Goal: Information Seeking & Learning: Learn about a topic

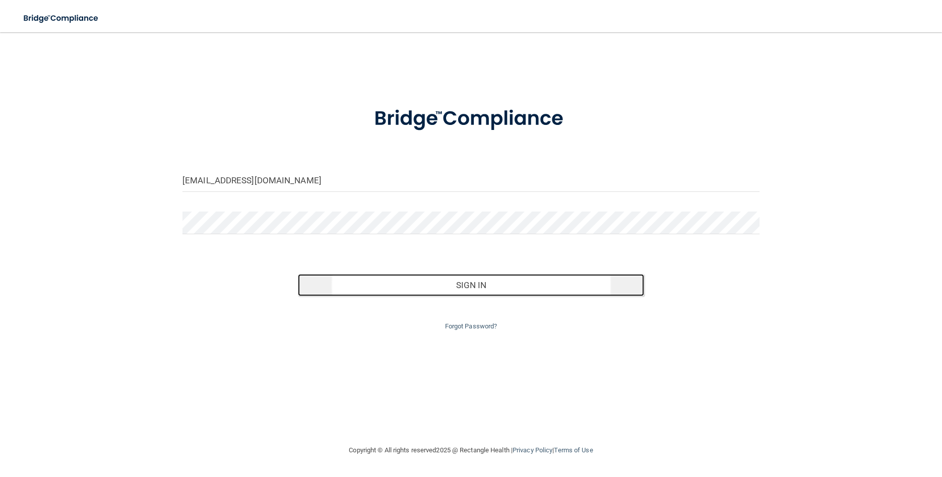
click at [486, 290] on button "Sign In" at bounding box center [471, 285] width 346 height 22
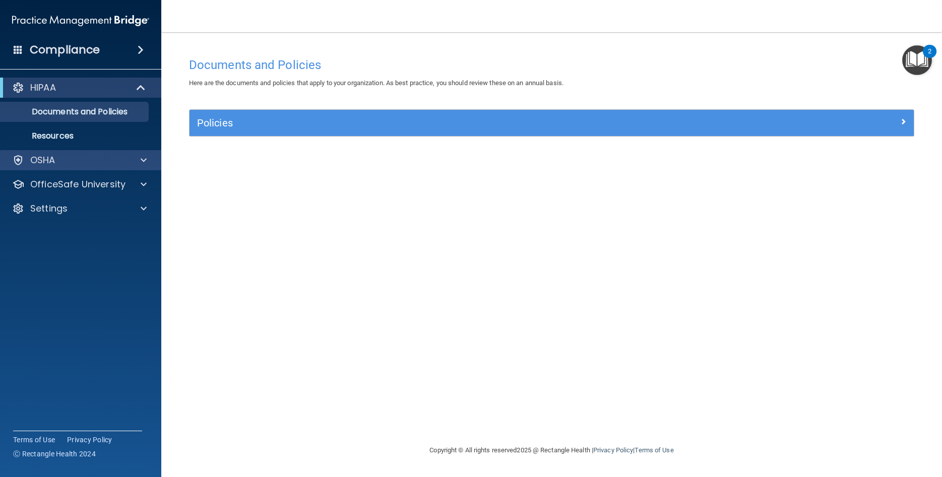
click at [66, 153] on div "OSHA" at bounding box center [81, 160] width 162 height 20
click at [143, 160] on span at bounding box center [144, 160] width 6 height 12
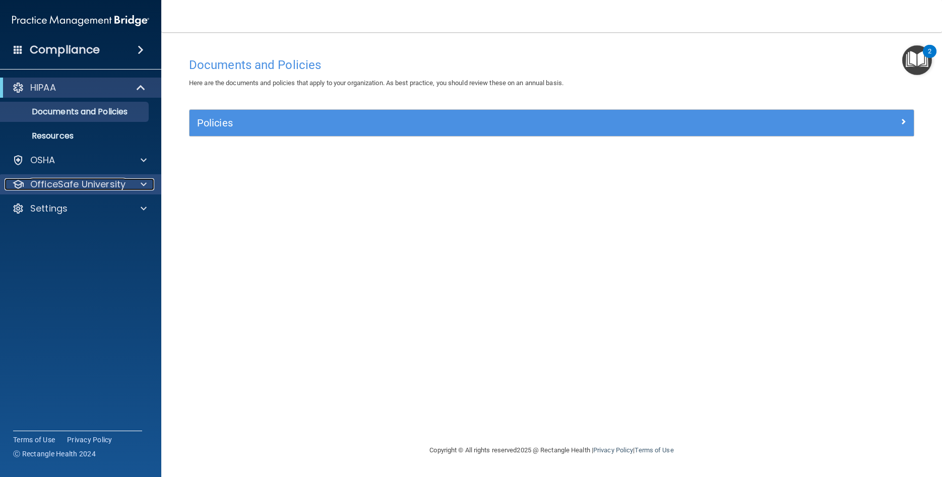
click at [141, 183] on span at bounding box center [144, 184] width 6 height 12
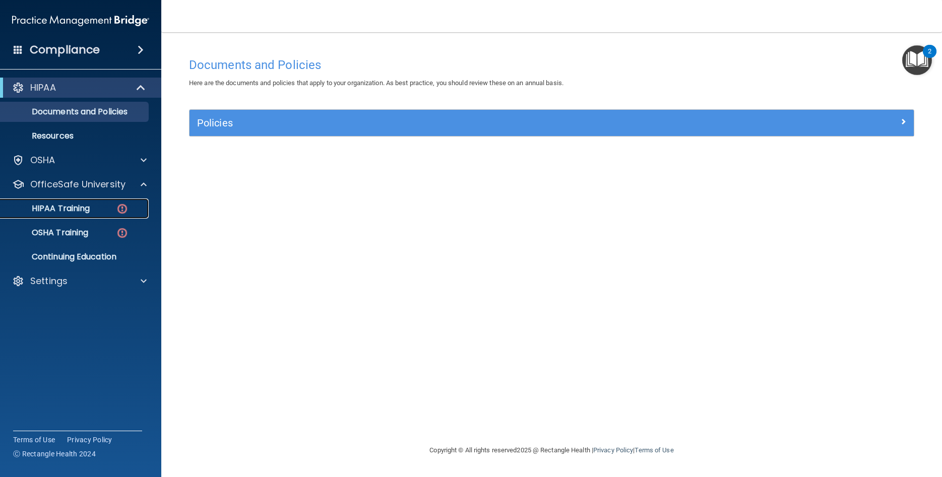
click at [94, 206] on div "HIPAA Training" at bounding box center [76, 209] width 138 height 10
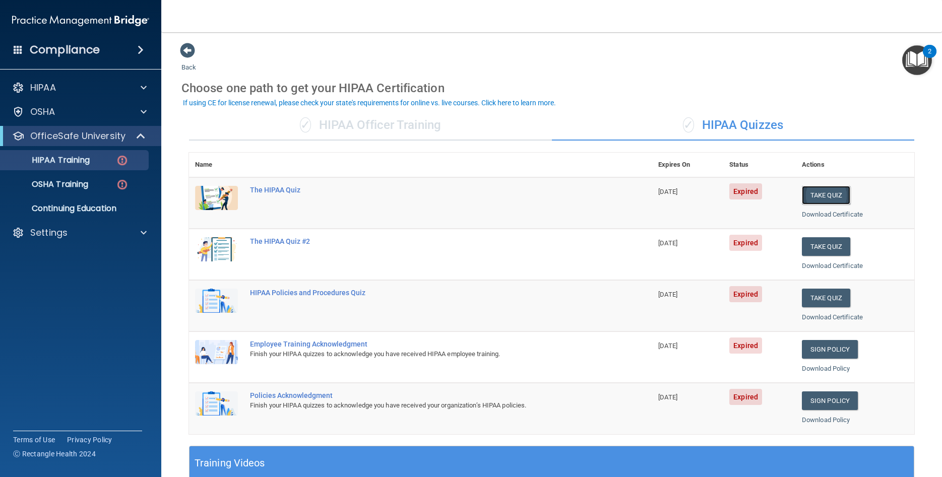
click at [827, 191] on button "Take Quiz" at bounding box center [825, 195] width 48 height 19
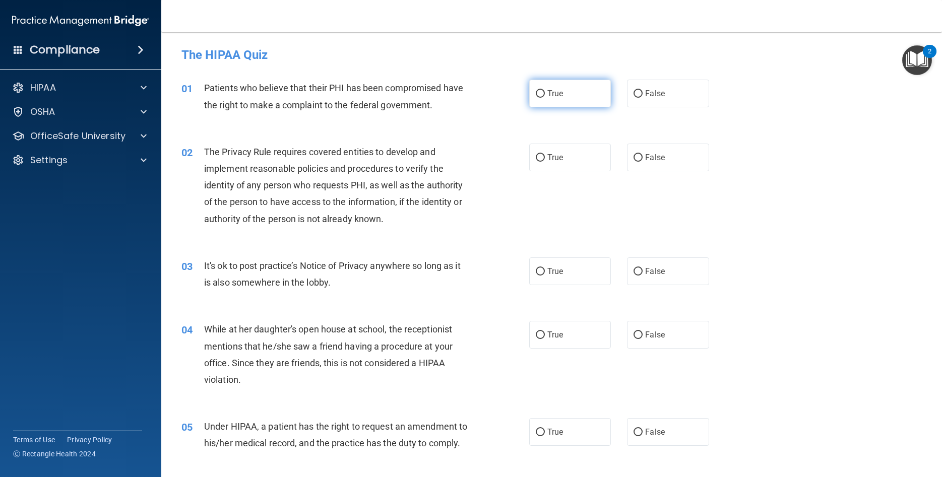
click at [591, 104] on label "True" at bounding box center [570, 94] width 82 height 28
click at [545, 98] on input "True" at bounding box center [540, 94] width 9 height 8
radio input "true"
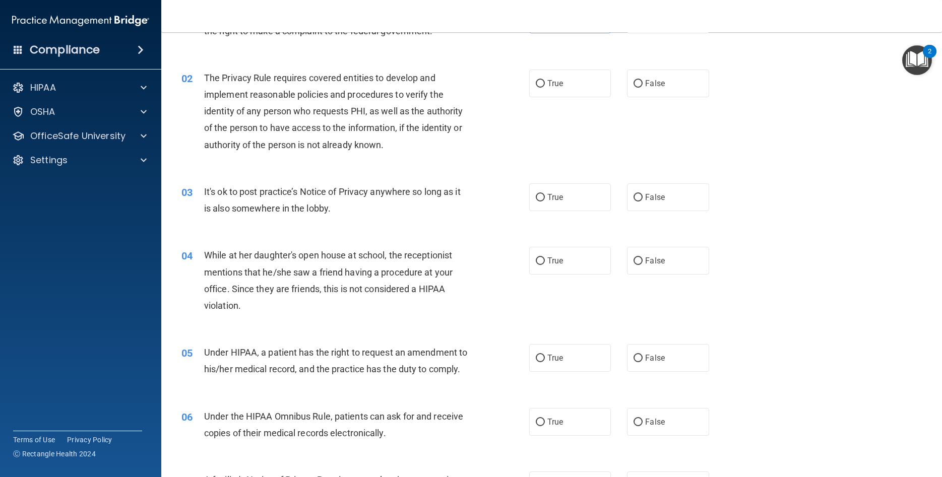
scroll to position [91, 0]
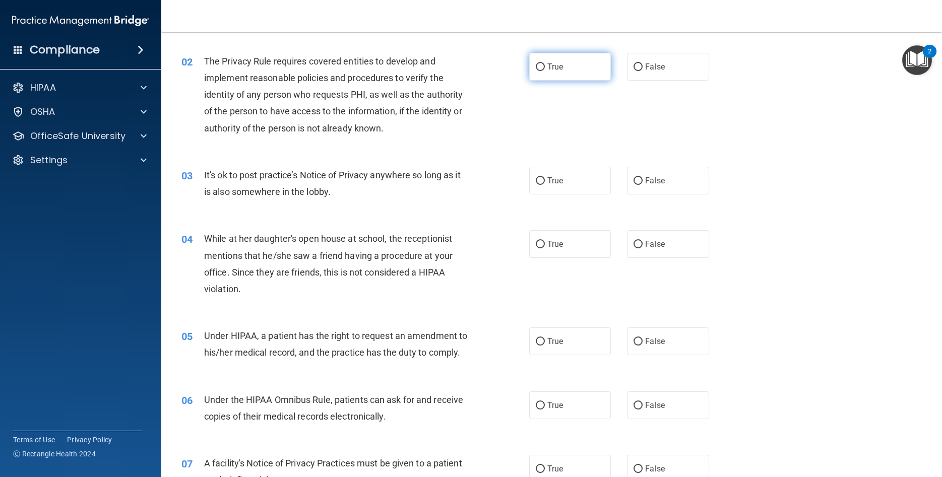
click at [567, 65] on label "True" at bounding box center [570, 67] width 82 height 28
click at [545, 65] on input "True" at bounding box center [540, 67] width 9 height 8
radio input "true"
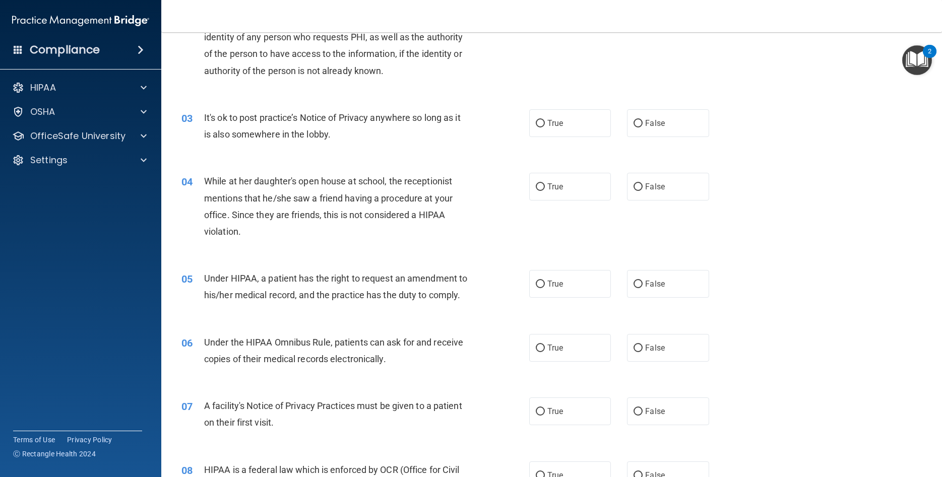
scroll to position [181, 0]
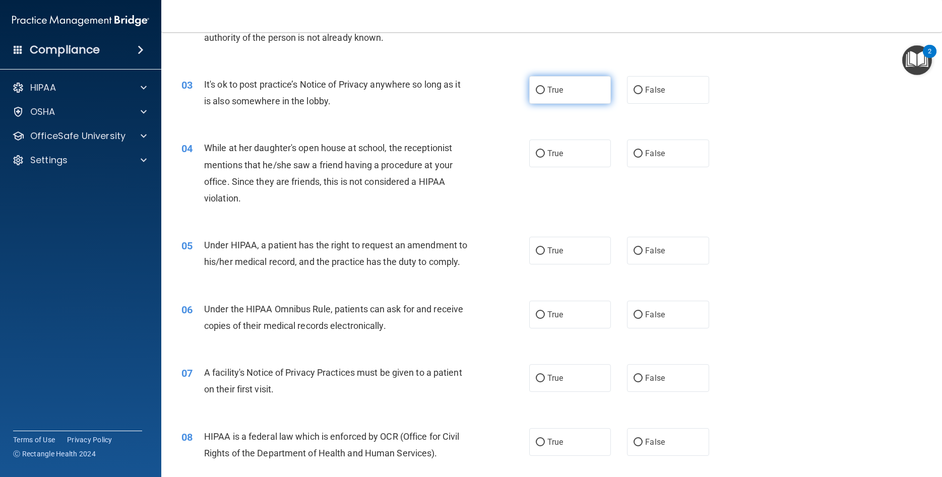
click at [586, 97] on label "True" at bounding box center [570, 90] width 82 height 28
click at [545, 94] on input "True" at bounding box center [540, 91] width 9 height 8
radio input "true"
click at [649, 161] on label "False" at bounding box center [668, 154] width 82 height 28
click at [642, 158] on input "False" at bounding box center [637, 154] width 9 height 8
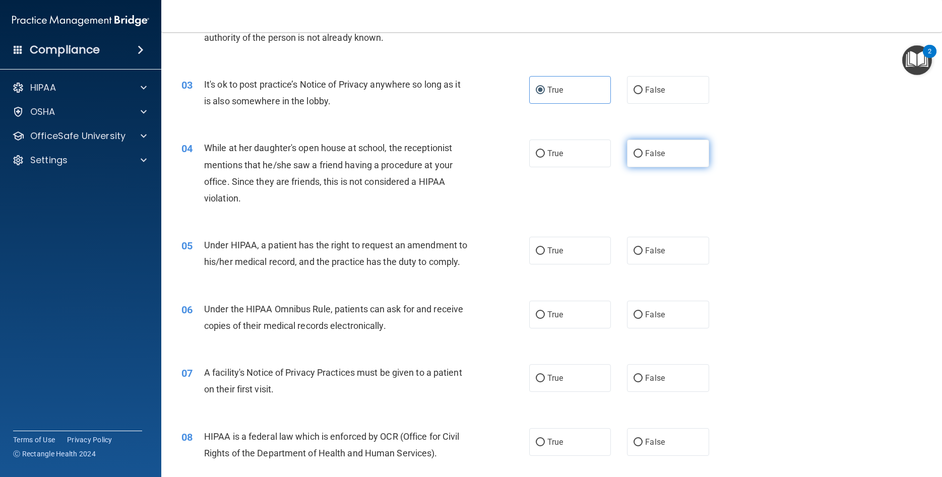
radio input "true"
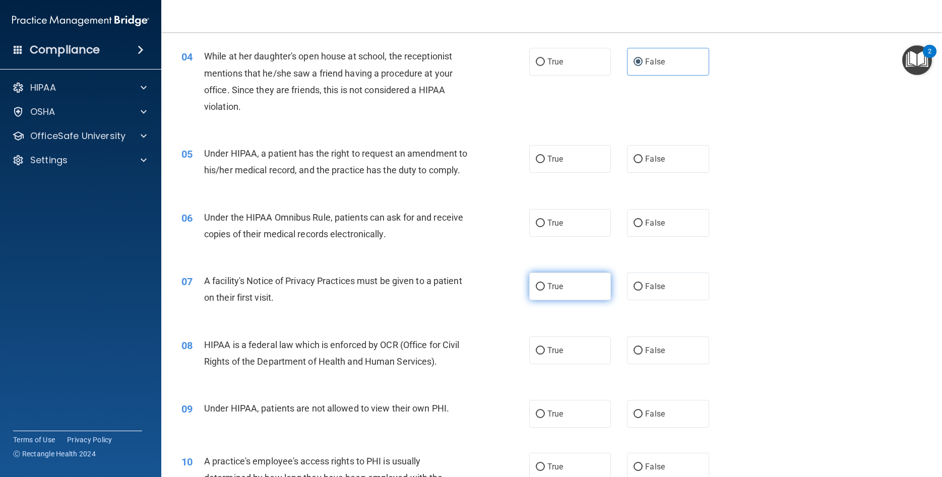
scroll to position [272, 0]
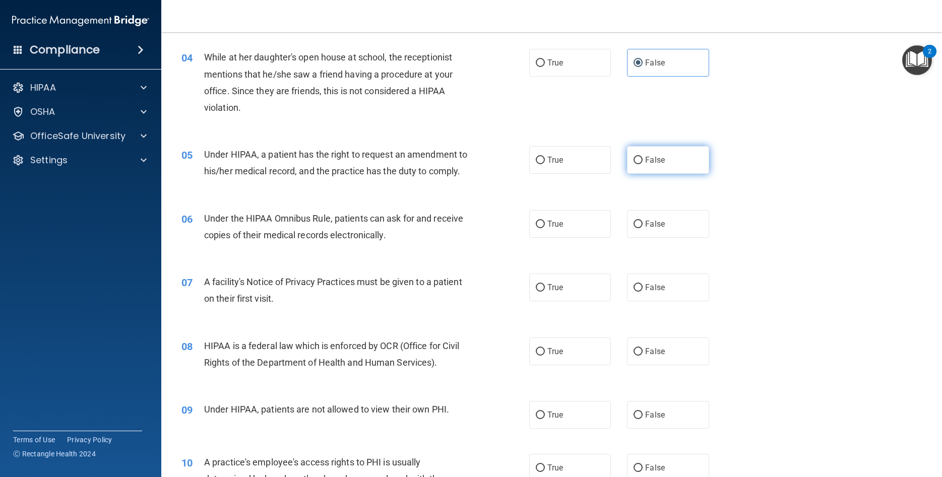
click at [679, 158] on label "False" at bounding box center [668, 160] width 82 height 28
click at [642, 158] on input "False" at bounding box center [637, 161] width 9 height 8
radio input "true"
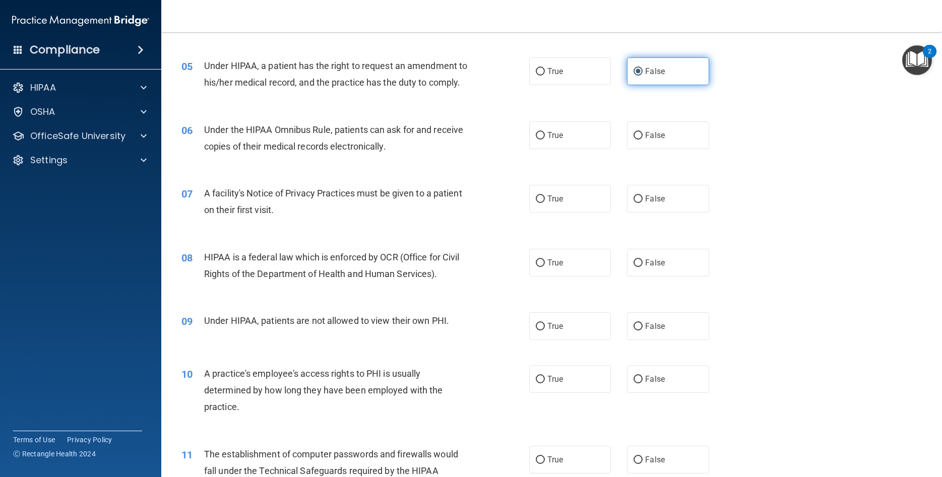
scroll to position [363, 0]
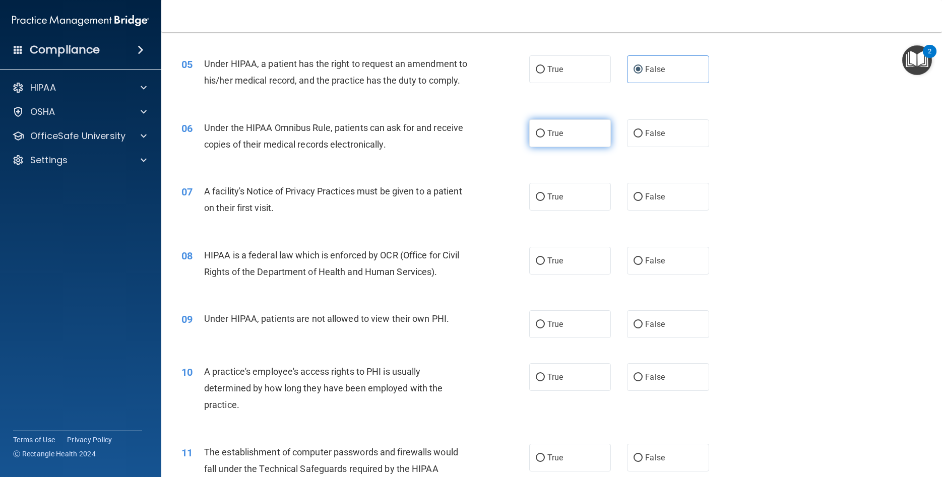
click at [577, 123] on label "True" at bounding box center [570, 133] width 82 height 28
click at [545, 130] on input "True" at bounding box center [540, 134] width 9 height 8
radio input "true"
click at [564, 193] on label "True" at bounding box center [570, 197] width 82 height 28
click at [545, 193] on input "True" at bounding box center [540, 197] width 9 height 8
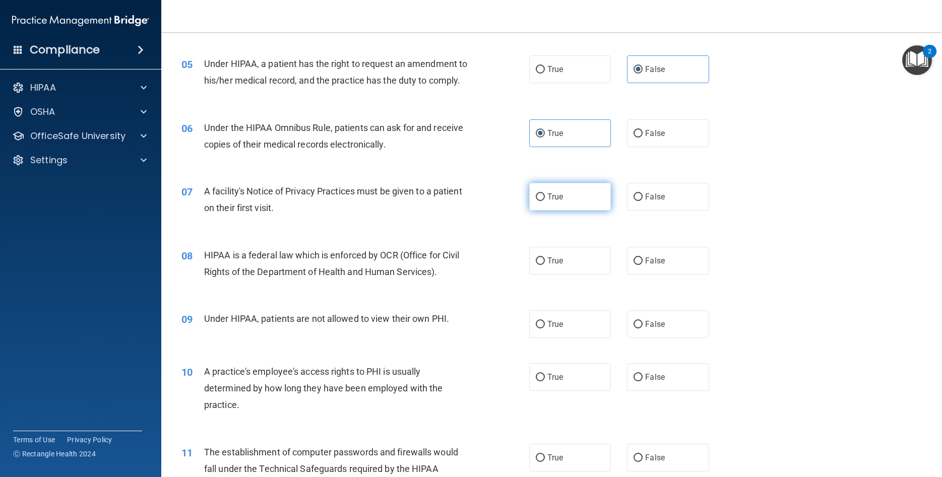
radio input "true"
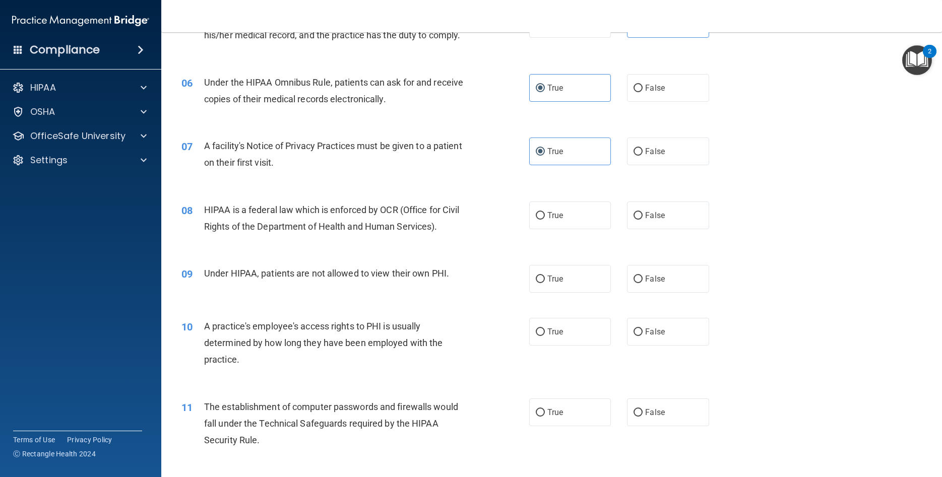
scroll to position [453, 0]
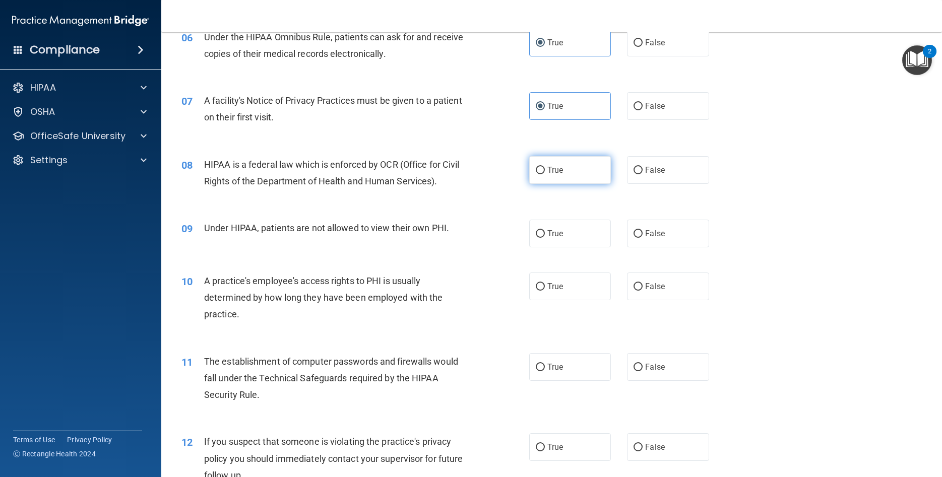
click at [556, 167] on span "True" at bounding box center [555, 170] width 16 height 10
click at [545, 167] on input "True" at bounding box center [540, 171] width 9 height 8
radio input "true"
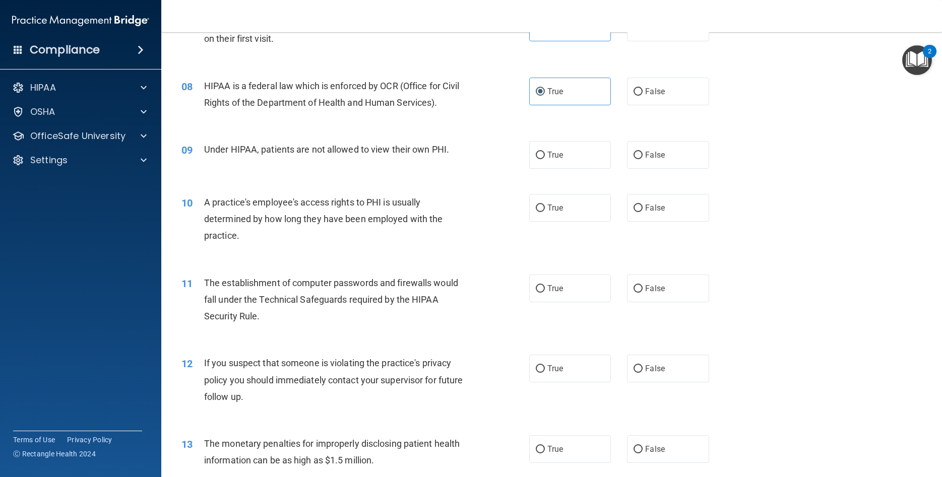
scroll to position [544, 0]
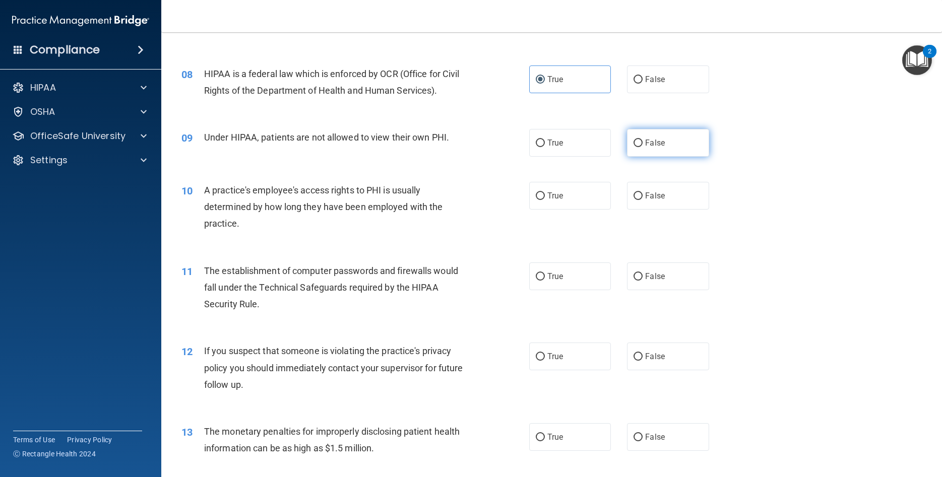
click at [686, 142] on label "False" at bounding box center [668, 143] width 82 height 28
click at [642, 142] on input "False" at bounding box center [637, 144] width 9 height 8
radio input "true"
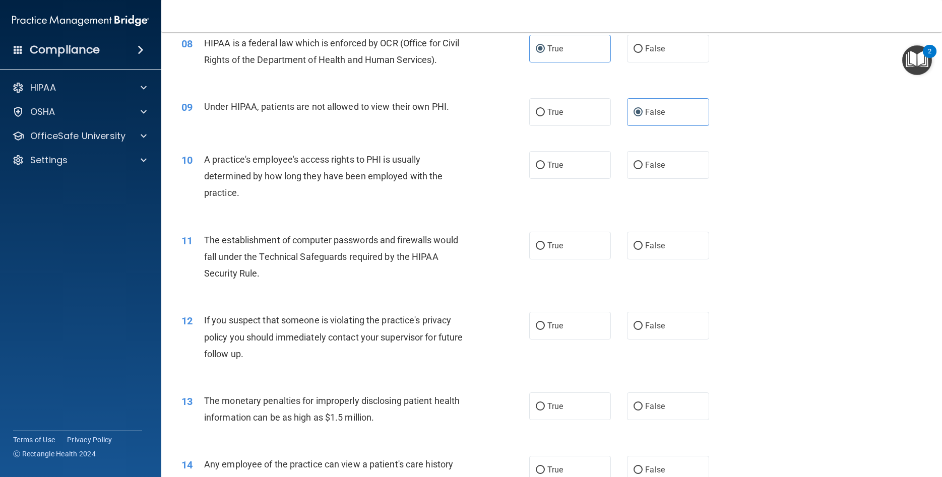
scroll to position [589, 0]
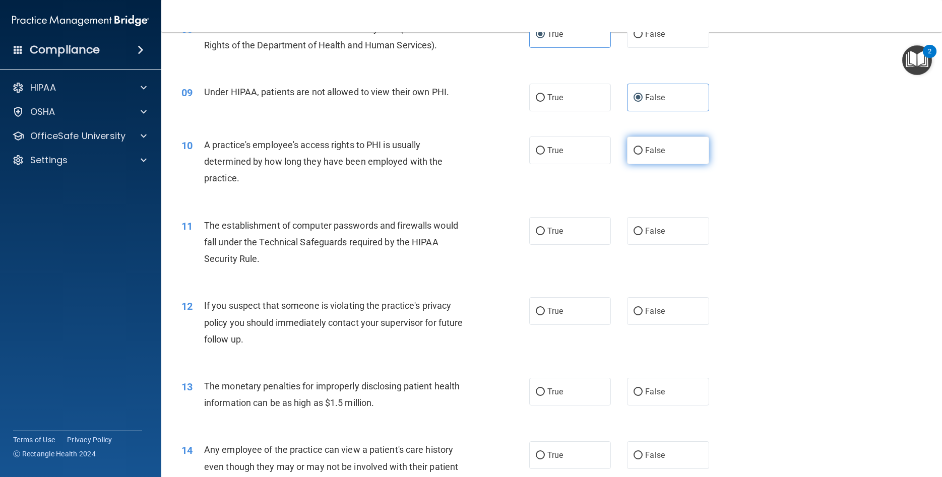
click at [658, 156] on label "False" at bounding box center [668, 151] width 82 height 28
click at [642, 155] on input "False" at bounding box center [637, 151] width 9 height 8
radio input "true"
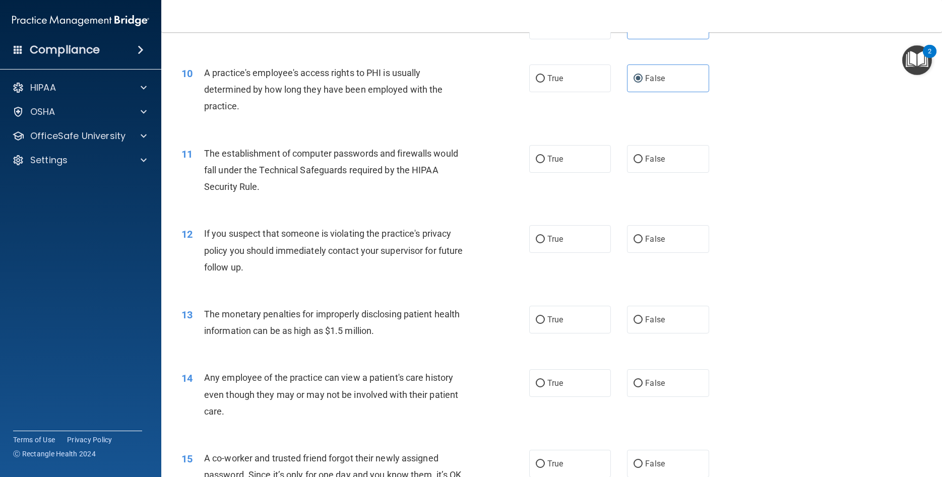
scroll to position [680, 0]
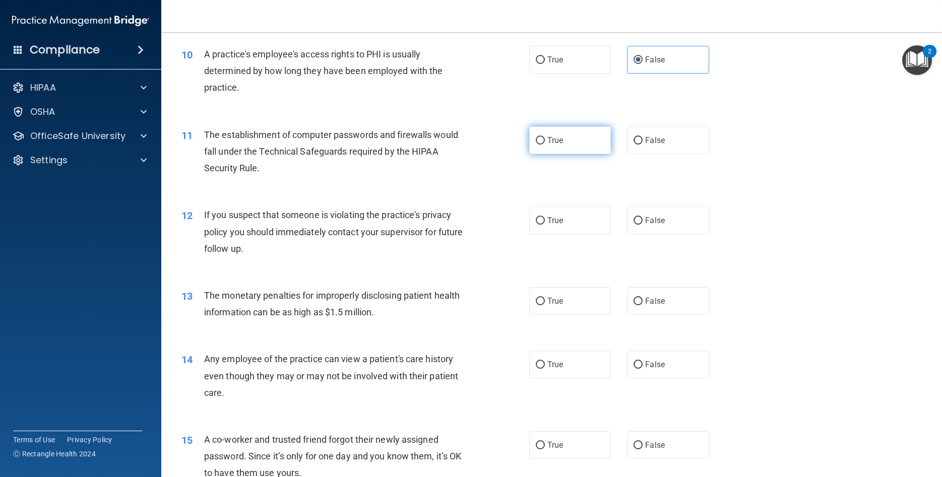
click at [583, 139] on label "True" at bounding box center [570, 140] width 82 height 28
click at [545, 139] on input "True" at bounding box center [540, 141] width 9 height 8
radio input "true"
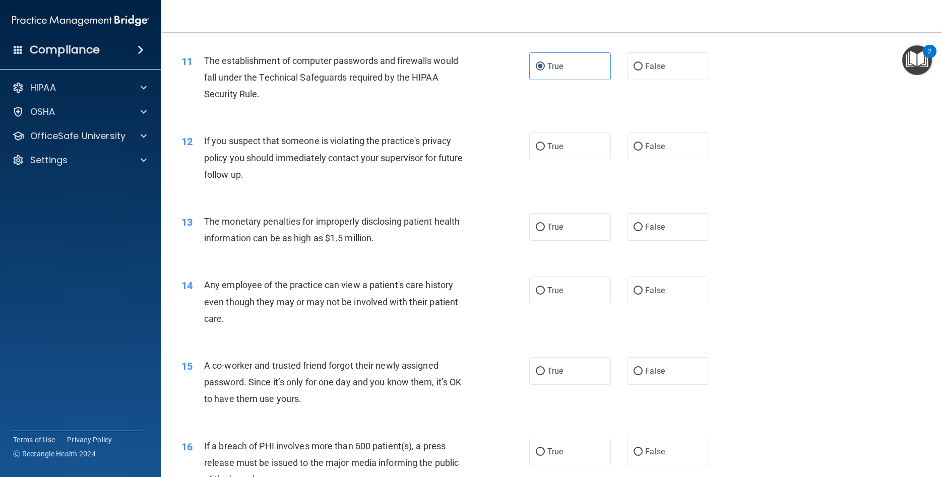
scroll to position [771, 0]
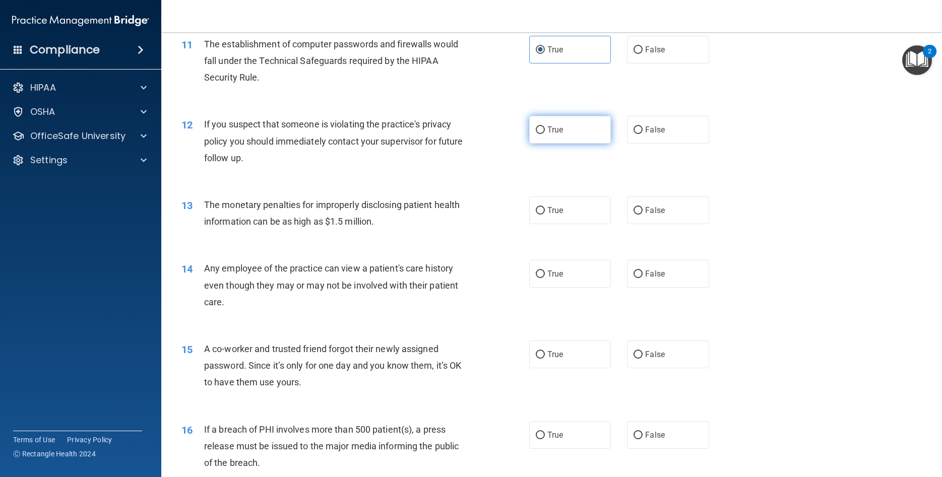
click at [567, 137] on label "True" at bounding box center [570, 130] width 82 height 28
click at [545, 134] on input "True" at bounding box center [540, 130] width 9 height 8
radio input "true"
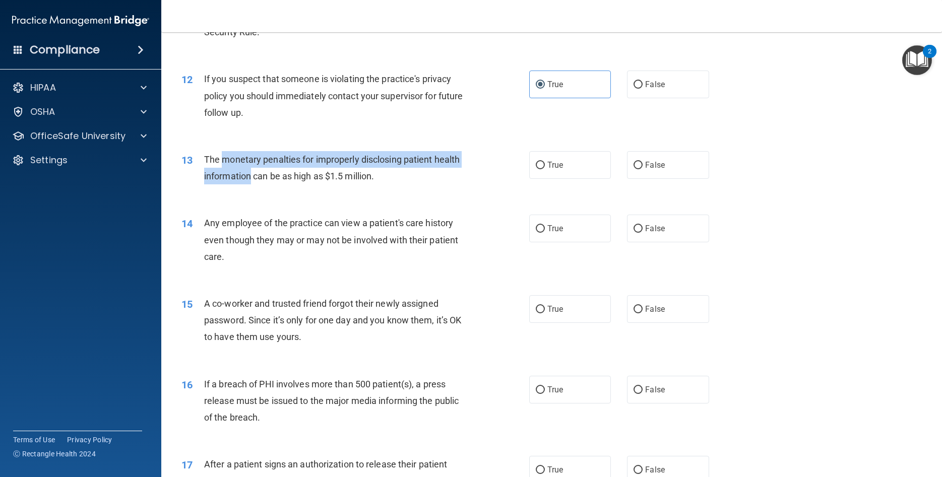
drag, startPoint x: 221, startPoint y: 160, endPoint x: 251, endPoint y: 179, distance: 35.6
click at [251, 180] on span "The monetary penalties for improperly disclosing patient health information can…" at bounding box center [331, 167] width 255 height 27
copy span "monetary penalties for improperly disclosing patient health information"
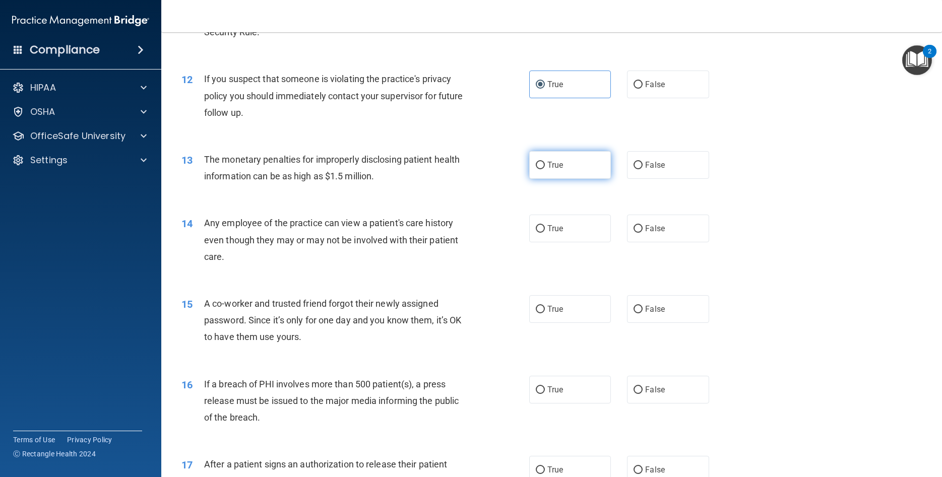
click at [547, 164] on label "True" at bounding box center [570, 165] width 82 height 28
click at [545, 164] on input "True" at bounding box center [540, 166] width 9 height 8
radio input "true"
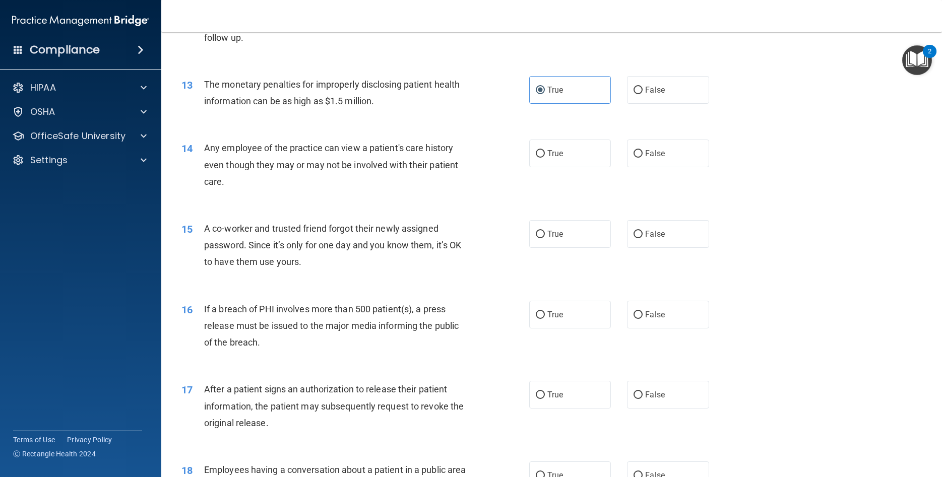
scroll to position [907, 0]
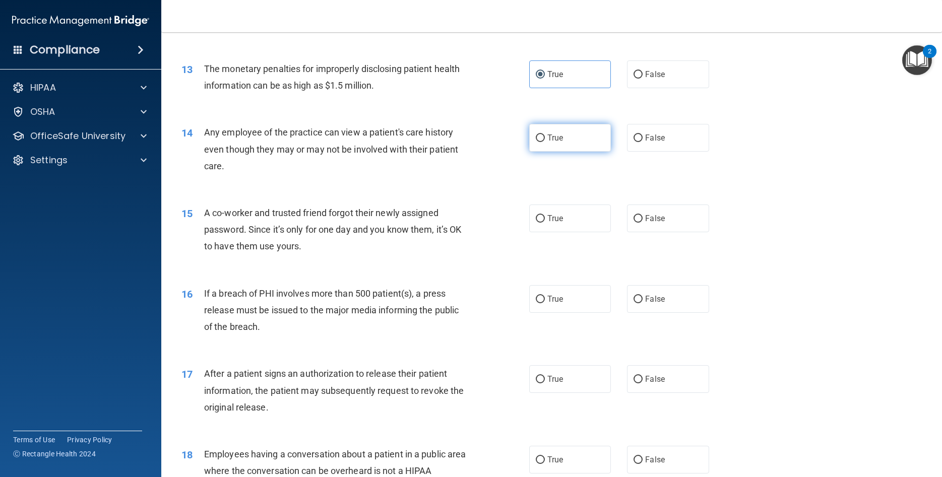
click at [571, 140] on label "True" at bounding box center [570, 138] width 82 height 28
click at [545, 140] on input "True" at bounding box center [540, 139] width 9 height 8
radio input "true"
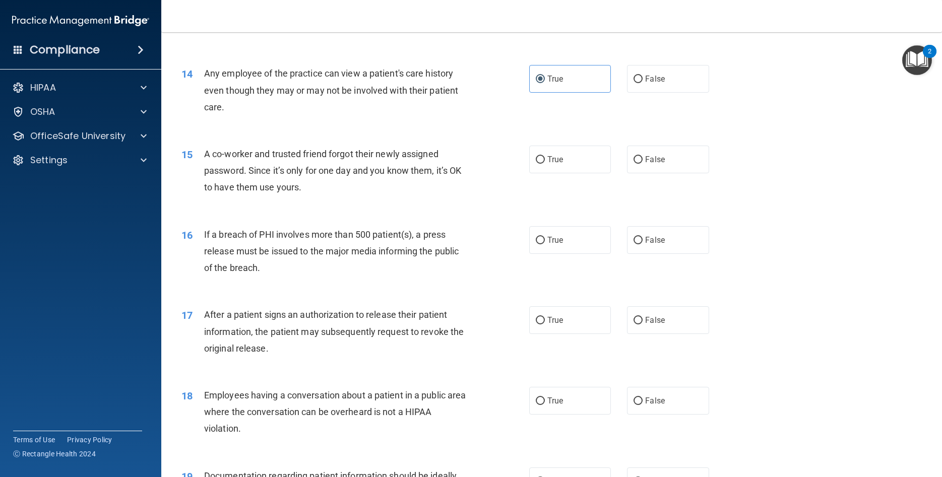
scroll to position [997, 0]
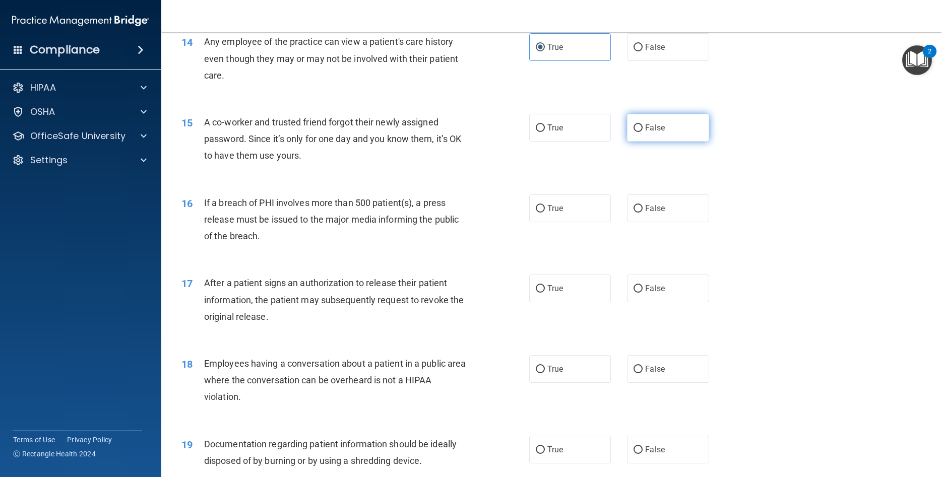
click at [691, 127] on label "False" at bounding box center [668, 128] width 82 height 28
click at [642, 127] on input "False" at bounding box center [637, 128] width 9 height 8
radio input "true"
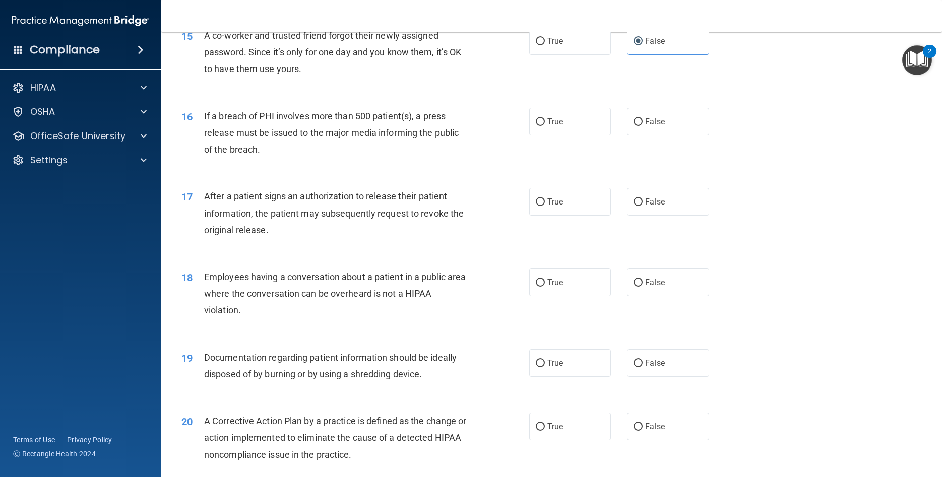
scroll to position [1088, 0]
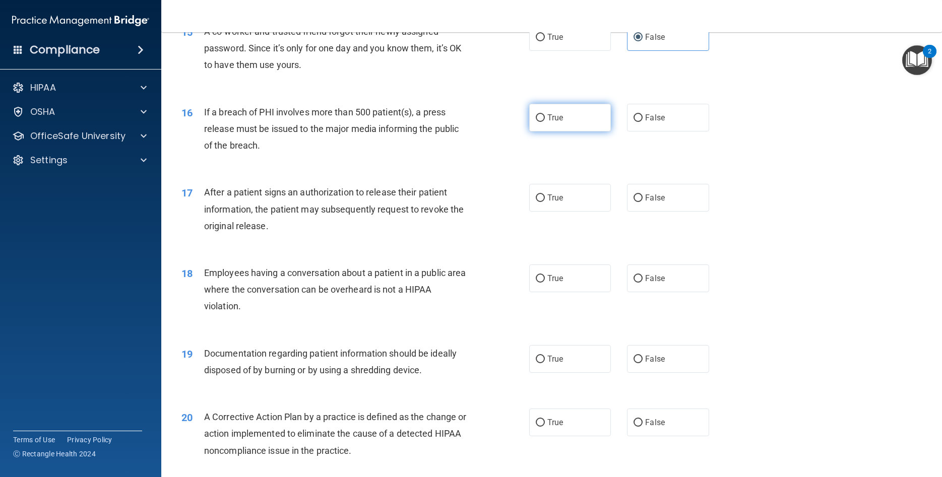
click at [577, 124] on label "True" at bounding box center [570, 118] width 82 height 28
click at [545, 122] on input "True" at bounding box center [540, 118] width 9 height 8
radio input "true"
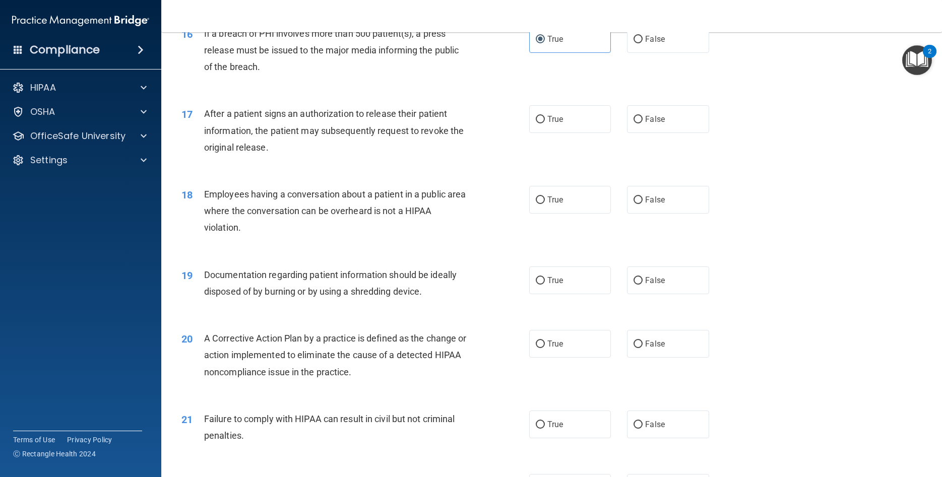
scroll to position [1179, 0]
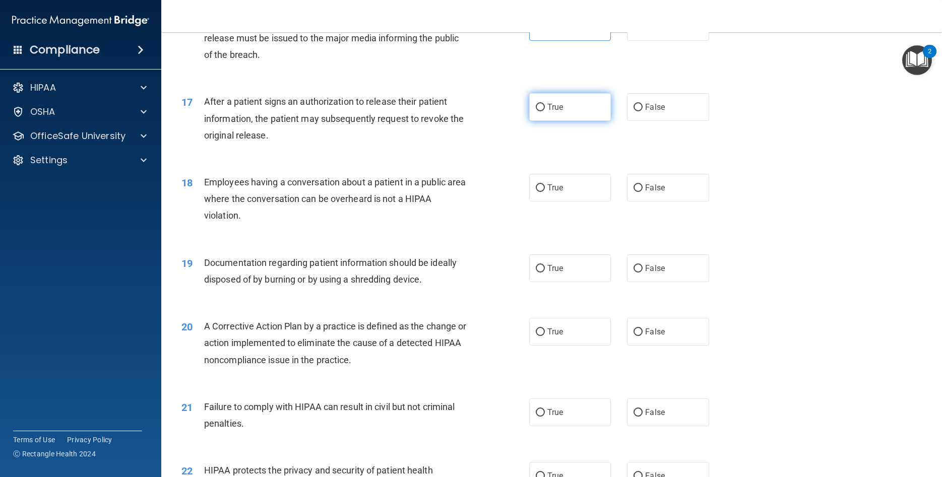
click at [570, 118] on label "True" at bounding box center [570, 107] width 82 height 28
click at [545, 111] on input "True" at bounding box center [540, 108] width 9 height 8
radio input "true"
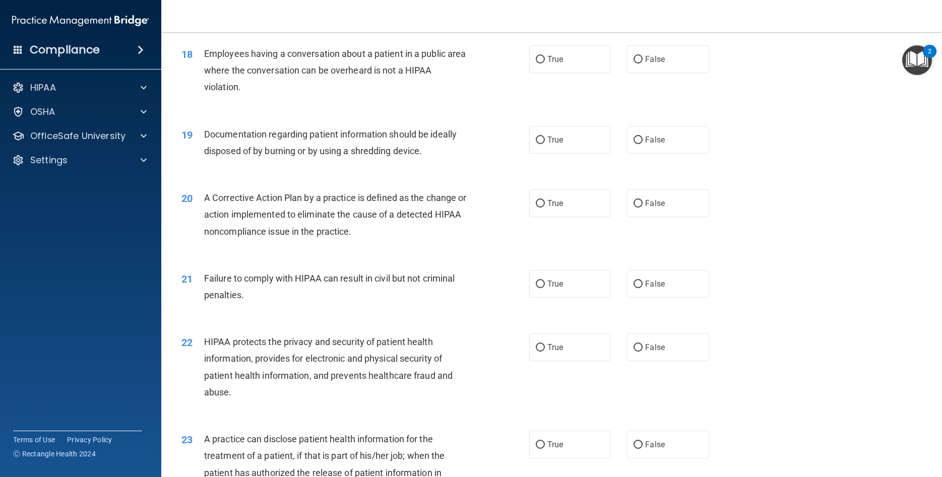
scroll to position [1315, 0]
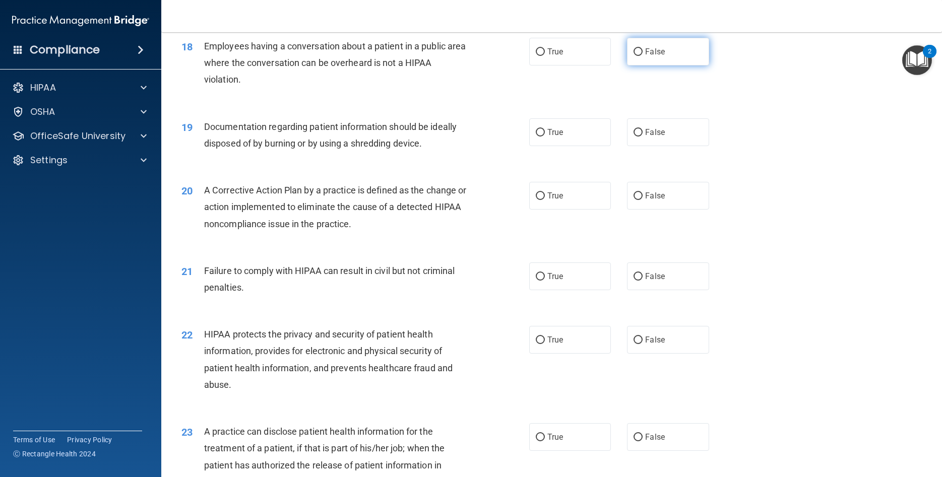
click at [675, 50] on label "False" at bounding box center [668, 52] width 82 height 28
click at [642, 50] on input "False" at bounding box center [637, 52] width 9 height 8
radio input "true"
click at [548, 129] on span "True" at bounding box center [555, 132] width 16 height 10
click at [545, 129] on input "True" at bounding box center [540, 133] width 9 height 8
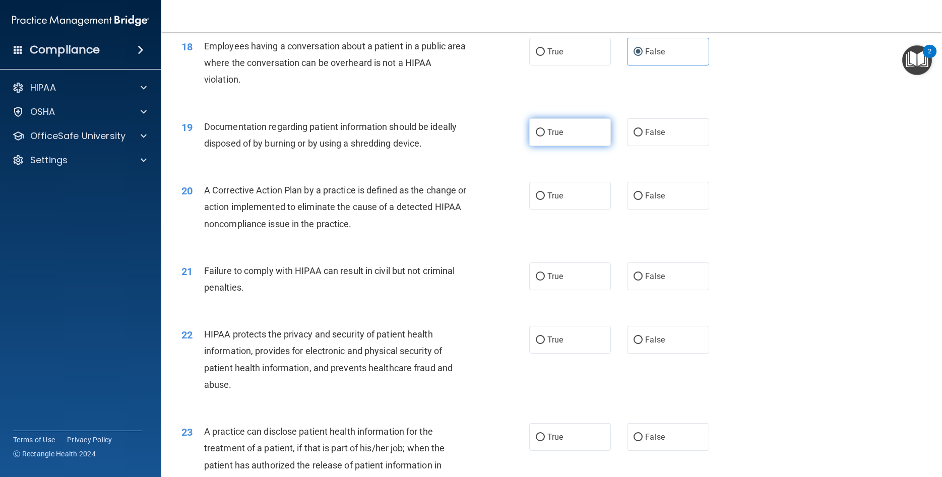
radio input "true"
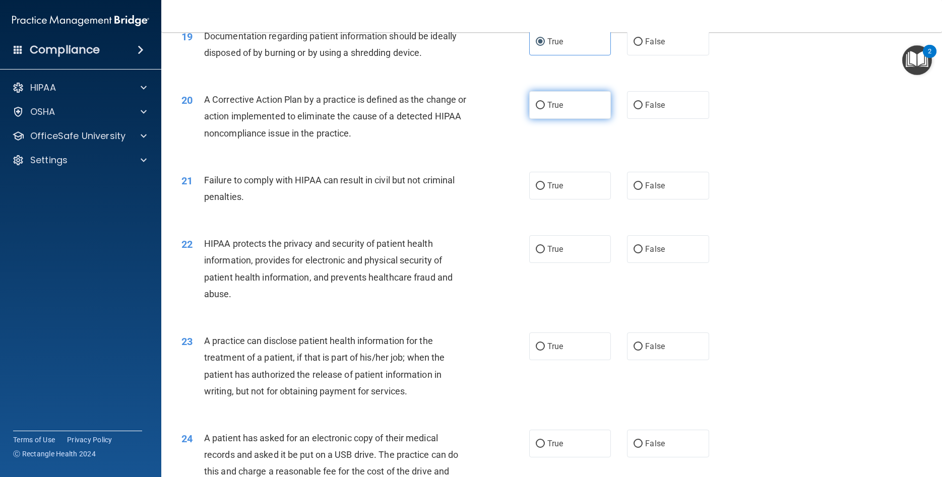
click at [559, 111] on label "True" at bounding box center [570, 105] width 82 height 28
click at [545, 109] on input "True" at bounding box center [540, 106] width 9 height 8
radio input "true"
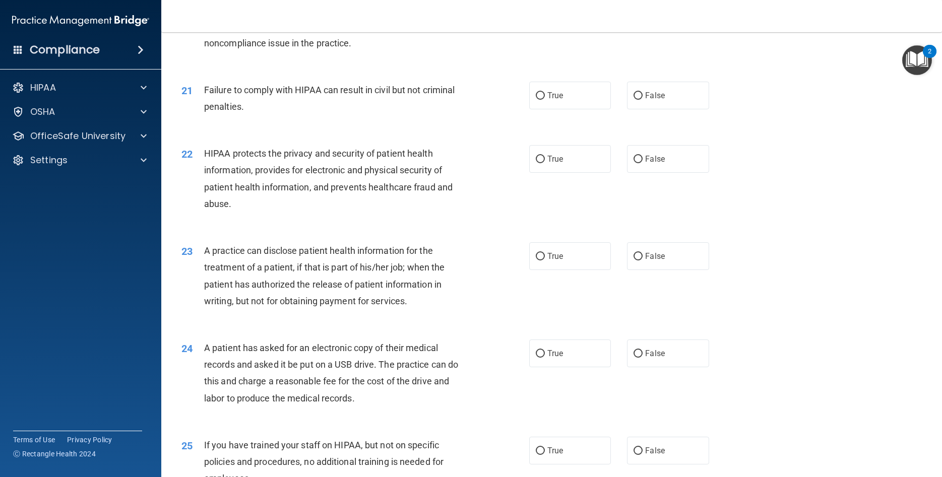
scroll to position [1496, 0]
click at [648, 98] on span "False" at bounding box center [655, 95] width 20 height 10
click at [642, 98] on input "False" at bounding box center [637, 96] width 9 height 8
radio input "true"
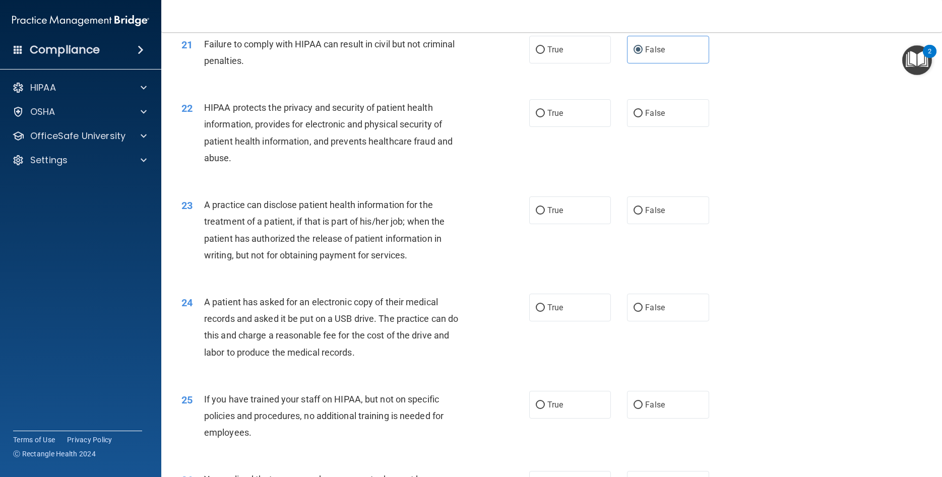
scroll to position [1587, 0]
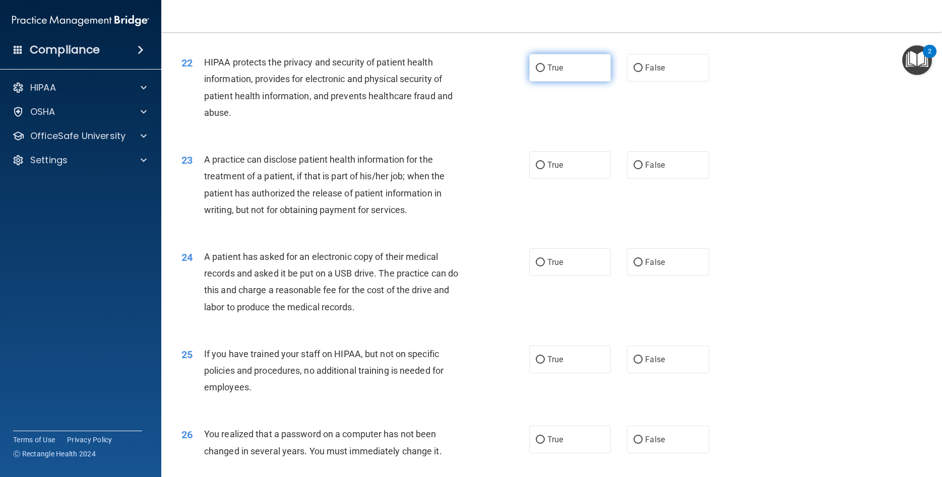
click at [580, 73] on label "True" at bounding box center [570, 68] width 82 height 28
click at [545, 72] on input "True" at bounding box center [540, 68] width 9 height 8
radio input "true"
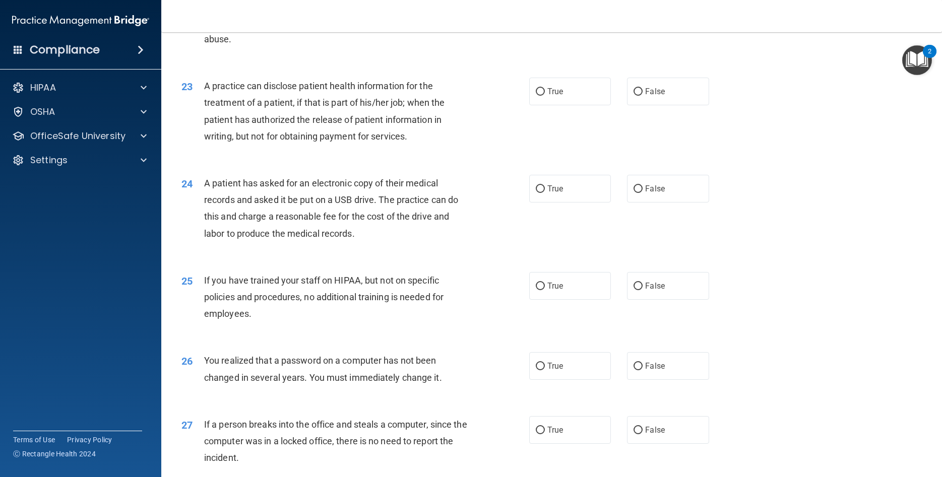
scroll to position [1678, 0]
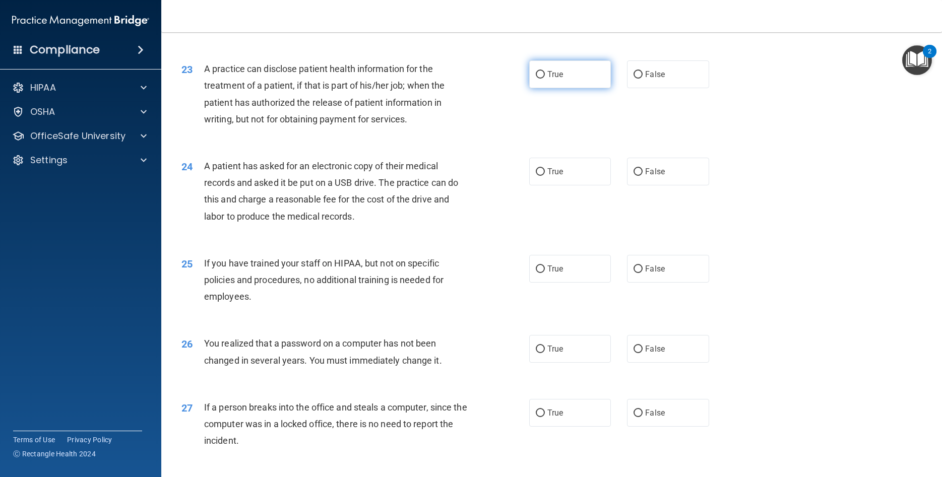
click at [564, 73] on label "True" at bounding box center [570, 74] width 82 height 28
click at [545, 73] on input "True" at bounding box center [540, 75] width 9 height 8
radio input "true"
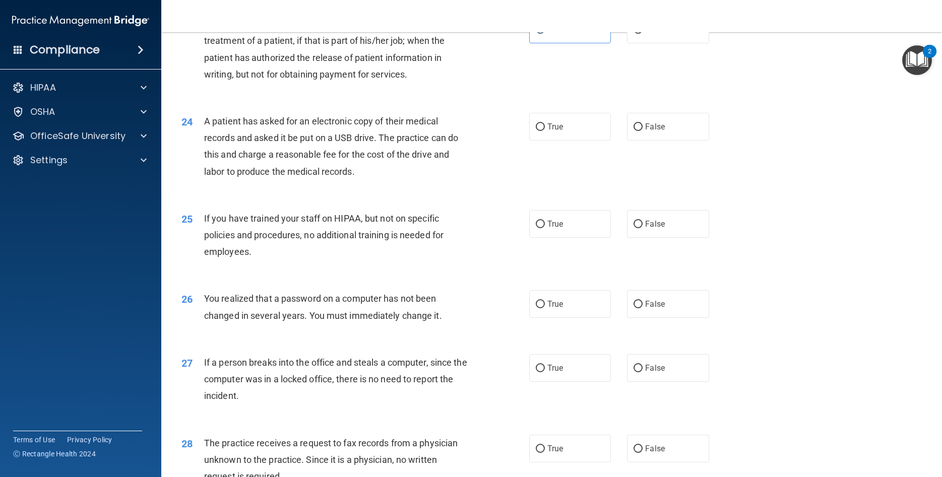
scroll to position [1723, 0]
click at [691, 117] on label "False" at bounding box center [668, 126] width 82 height 28
click at [642, 123] on input "False" at bounding box center [637, 127] width 9 height 8
radio input "true"
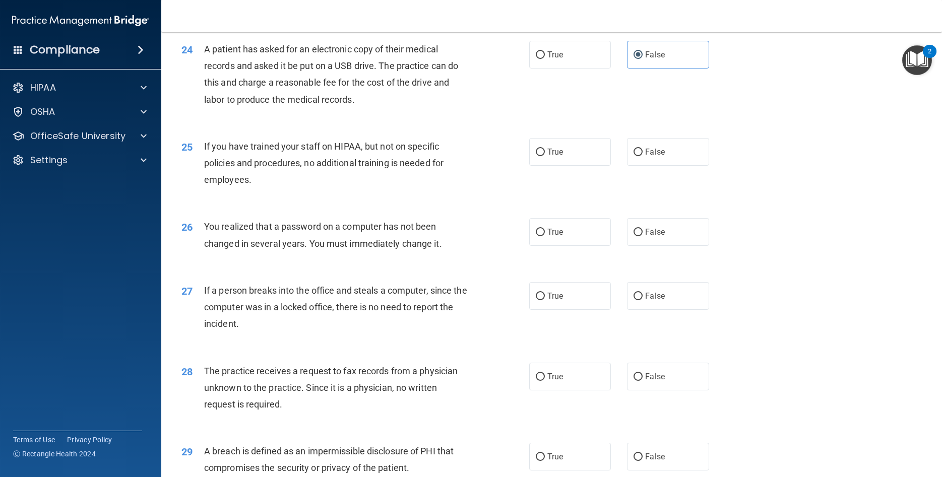
scroll to position [1814, 0]
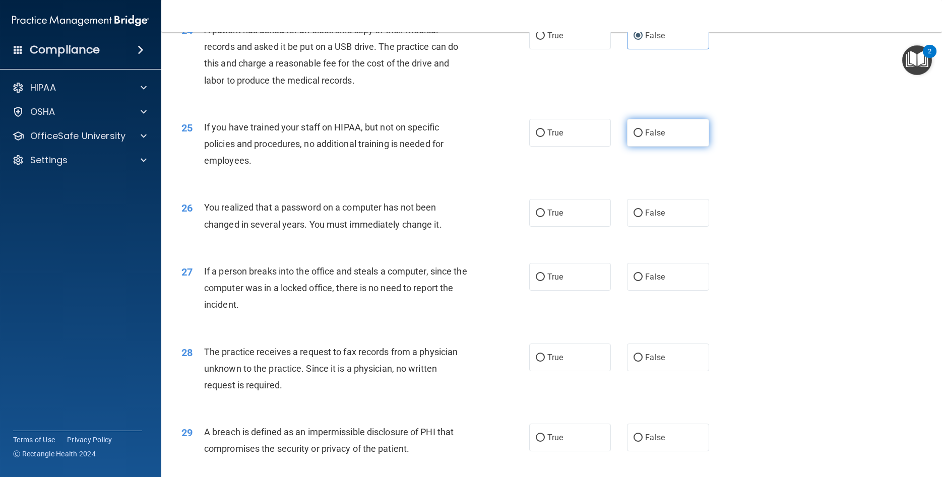
click at [665, 132] on label "False" at bounding box center [668, 133] width 82 height 28
click at [642, 132] on input "False" at bounding box center [637, 133] width 9 height 8
radio input "true"
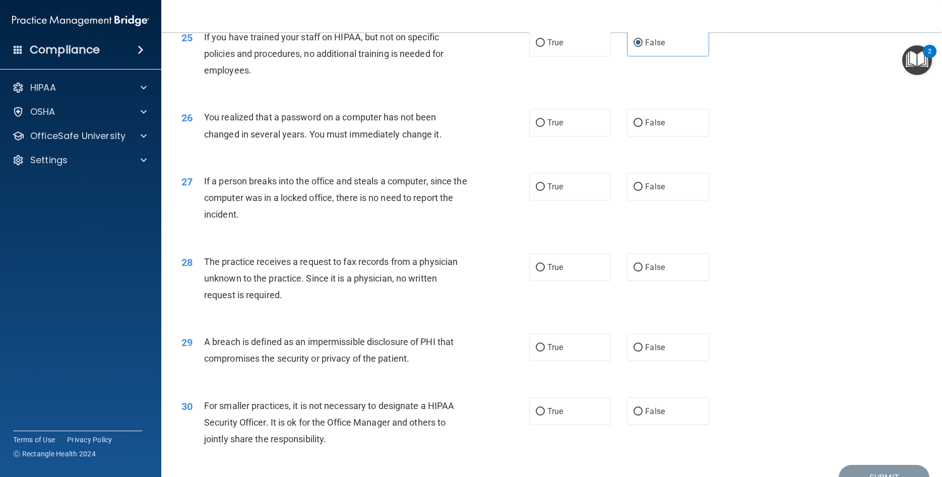
scroll to position [1904, 0]
click at [564, 127] on label "True" at bounding box center [570, 122] width 82 height 28
click at [545, 126] on input "True" at bounding box center [540, 123] width 9 height 8
radio input "true"
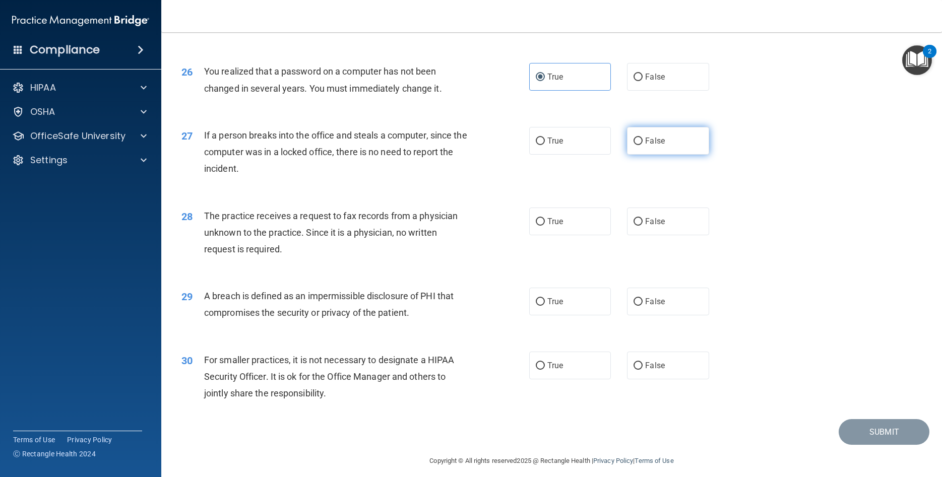
click at [687, 152] on label "False" at bounding box center [668, 141] width 82 height 28
click at [642, 145] on input "False" at bounding box center [637, 142] width 9 height 8
radio input "true"
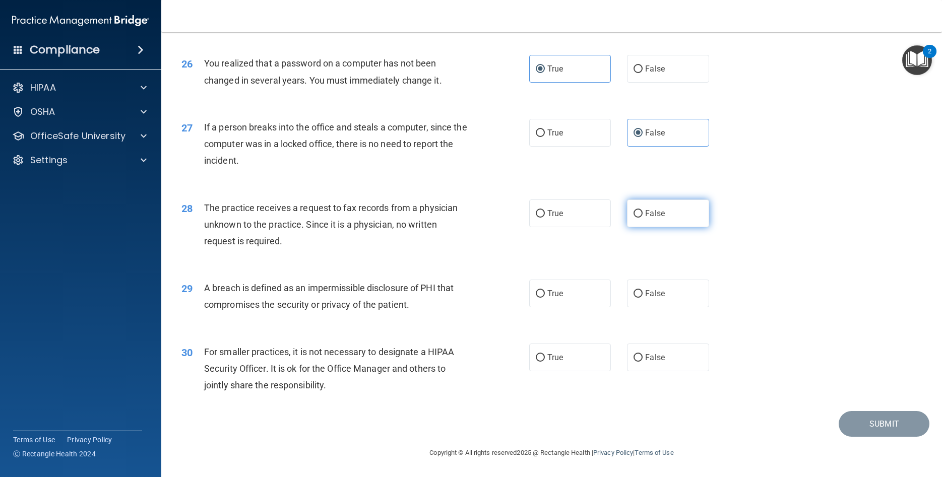
click at [694, 210] on label "False" at bounding box center [668, 213] width 82 height 28
click at [642, 210] on input "False" at bounding box center [637, 214] width 9 height 8
radio input "true"
drag, startPoint x: 569, startPoint y: 271, endPoint x: 569, endPoint y: 291, distance: 20.7
click at [569, 274] on div "29 A breach is defined as an impermissible disclosure of PHI that compromises t…" at bounding box center [551, 298] width 755 height 63
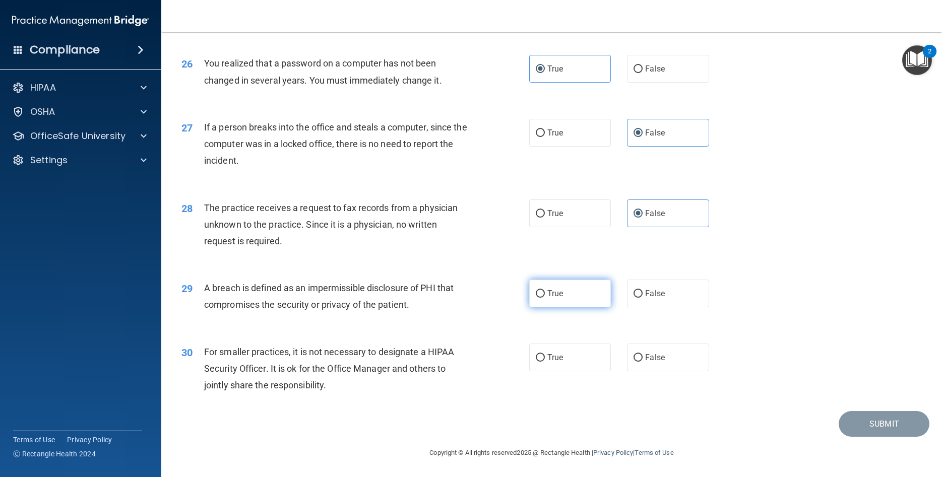
click at [568, 294] on label "True" at bounding box center [570, 294] width 82 height 28
click at [545, 294] on input "True" at bounding box center [540, 294] width 9 height 8
radio input "true"
click at [551, 349] on label "True" at bounding box center [570, 358] width 82 height 28
click at [545, 354] on input "True" at bounding box center [540, 358] width 9 height 8
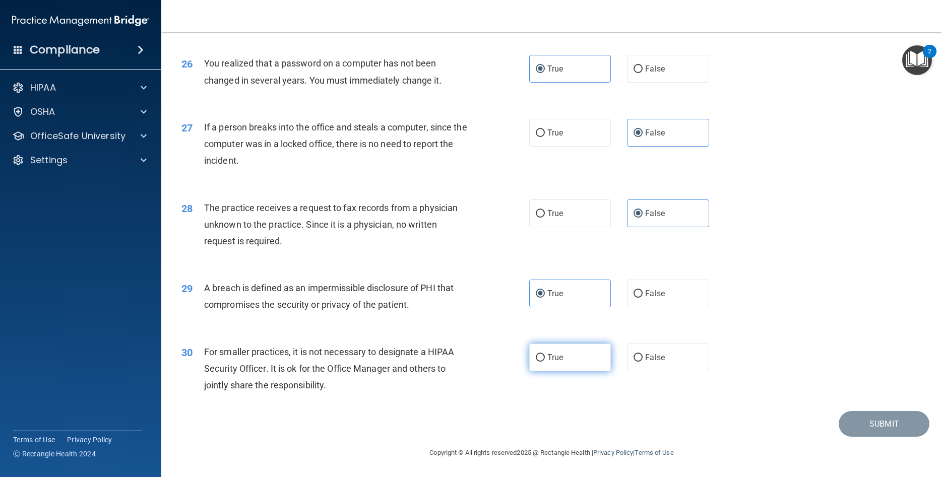
radio input "true"
click at [849, 421] on button "Submit" at bounding box center [883, 424] width 91 height 26
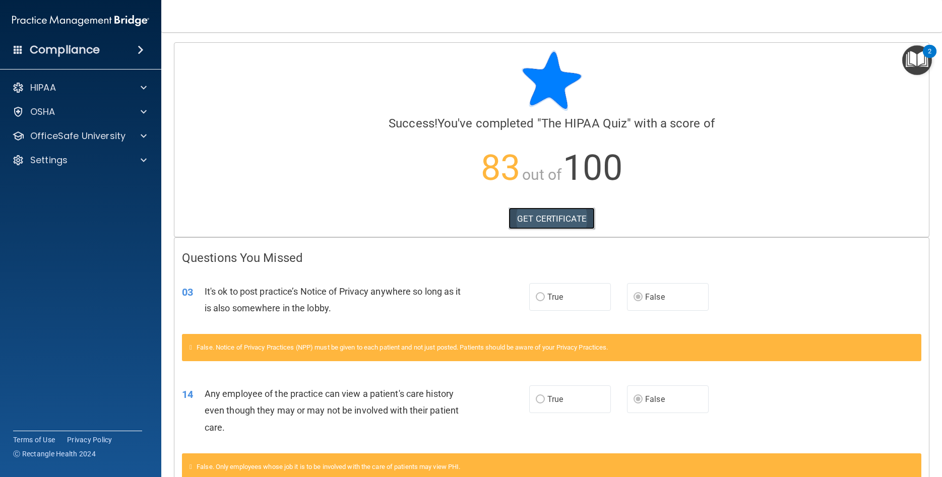
click at [565, 225] on link "GET CERTIFICATE" at bounding box center [551, 219] width 86 height 22
click at [42, 51] on h4 "Compliance" at bounding box center [65, 50] width 70 height 14
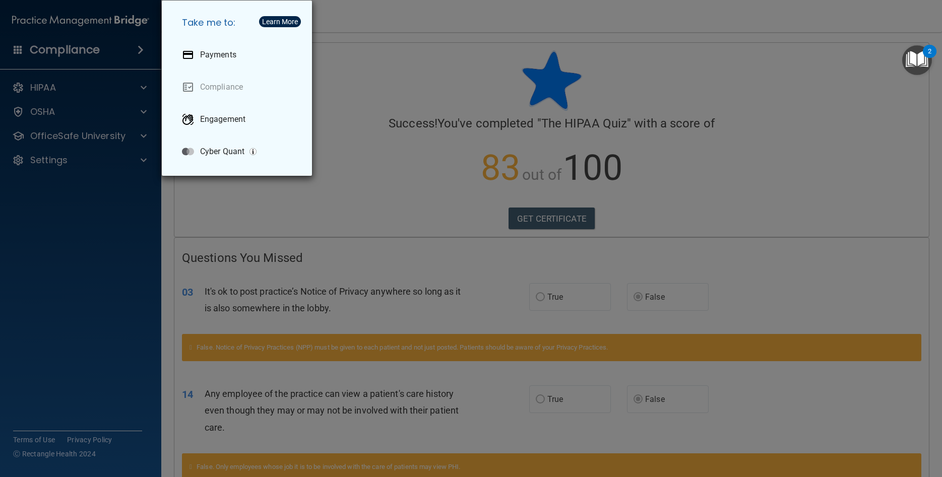
click at [68, 48] on div "Take me to: Payments Compliance Engagement Cyber Quant" at bounding box center [471, 238] width 942 height 477
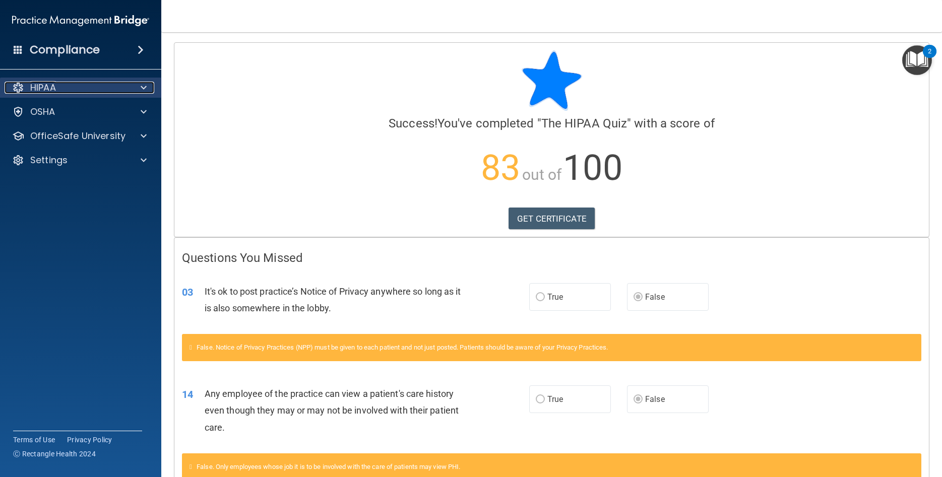
click at [108, 91] on div "HIPAA" at bounding box center [67, 88] width 125 height 12
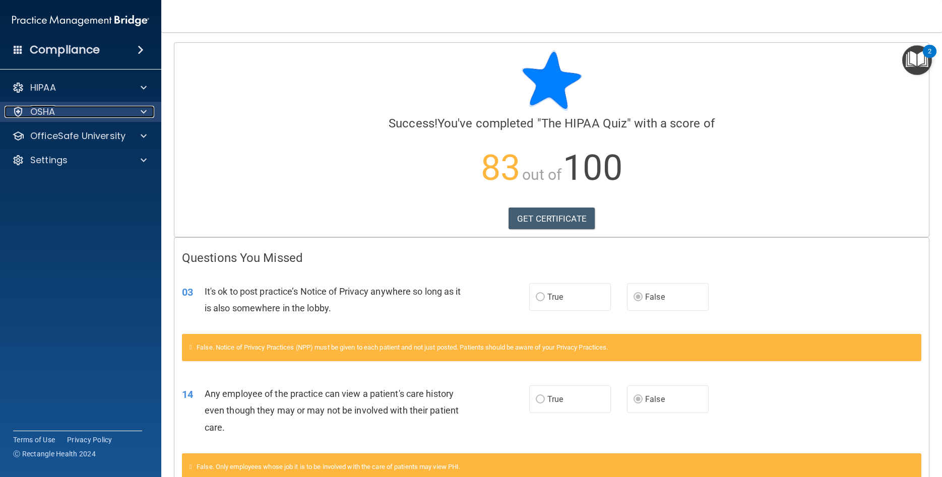
click at [93, 117] on div "OSHA" at bounding box center [67, 112] width 125 height 12
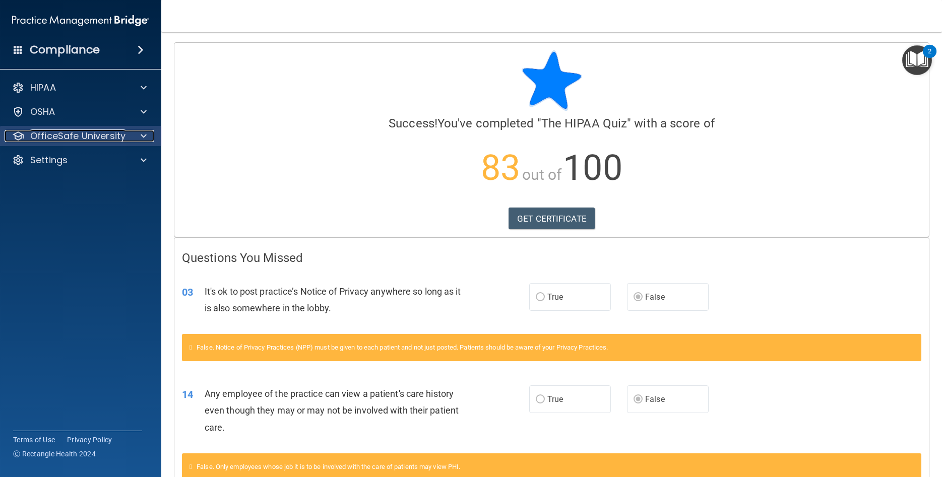
click at [120, 140] on p "OfficeSafe University" at bounding box center [77, 136] width 95 height 12
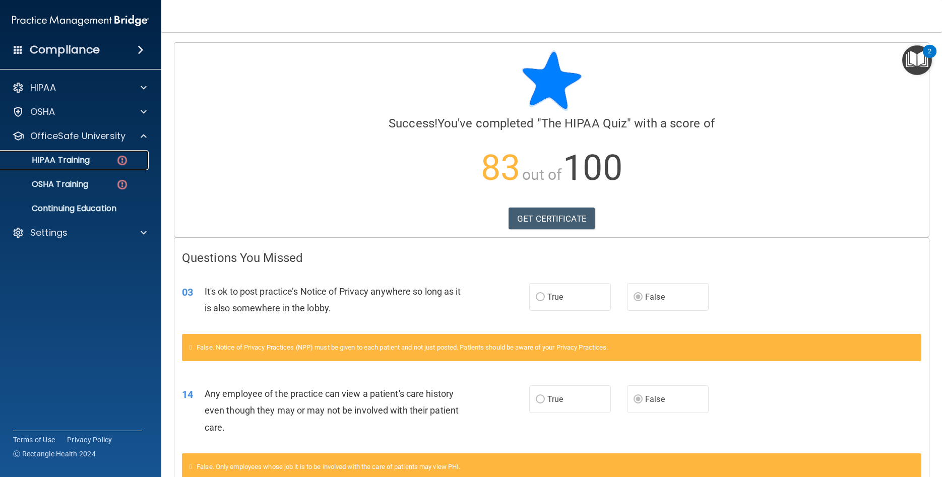
click at [107, 159] on div "HIPAA Training" at bounding box center [76, 160] width 138 height 10
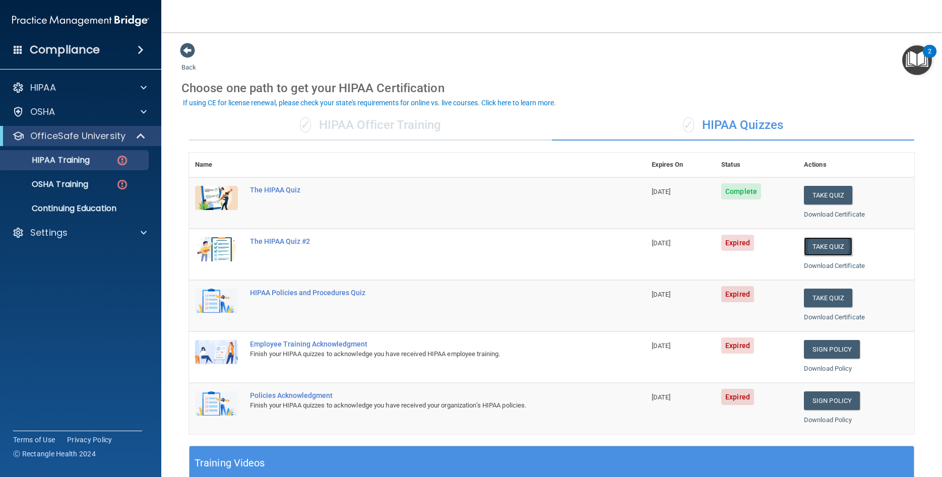
click at [822, 249] on button "Take Quiz" at bounding box center [828, 246] width 48 height 19
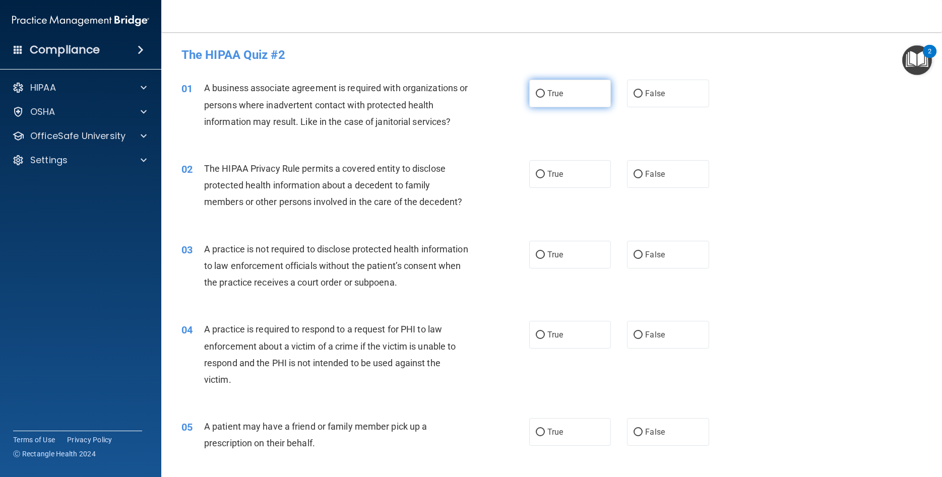
click at [582, 94] on label "True" at bounding box center [570, 94] width 82 height 28
click at [545, 94] on input "True" at bounding box center [540, 94] width 9 height 8
radio input "true"
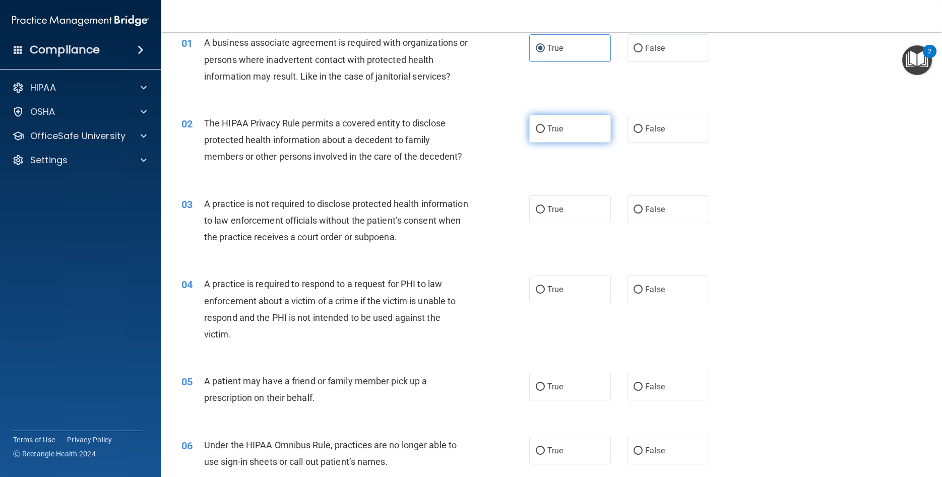
click at [566, 126] on label "True" at bounding box center [570, 129] width 82 height 28
click at [545, 126] on input "True" at bounding box center [540, 129] width 9 height 8
radio input "true"
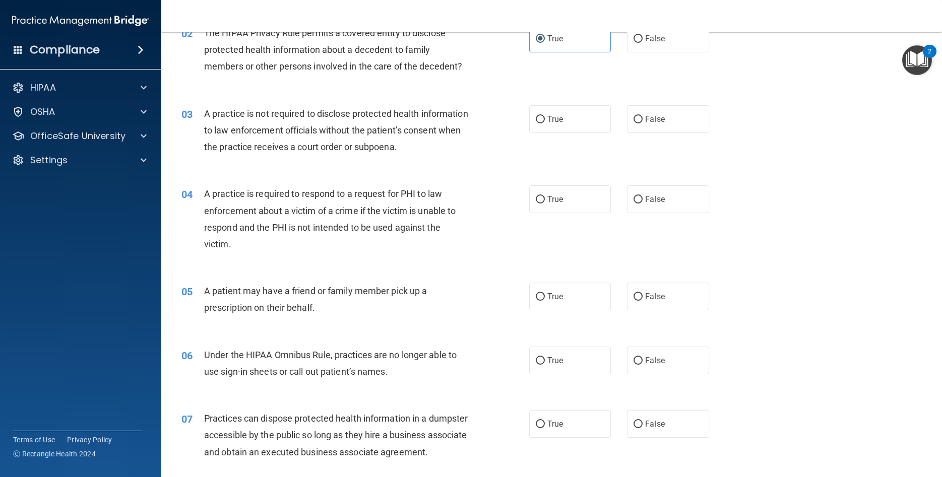
scroll to position [136, 0]
click at [714, 109] on div "True False" at bounding box center [627, 119] width 196 height 28
click at [696, 115] on label "False" at bounding box center [668, 119] width 82 height 28
click at [642, 115] on input "False" at bounding box center [637, 119] width 9 height 8
radio input "true"
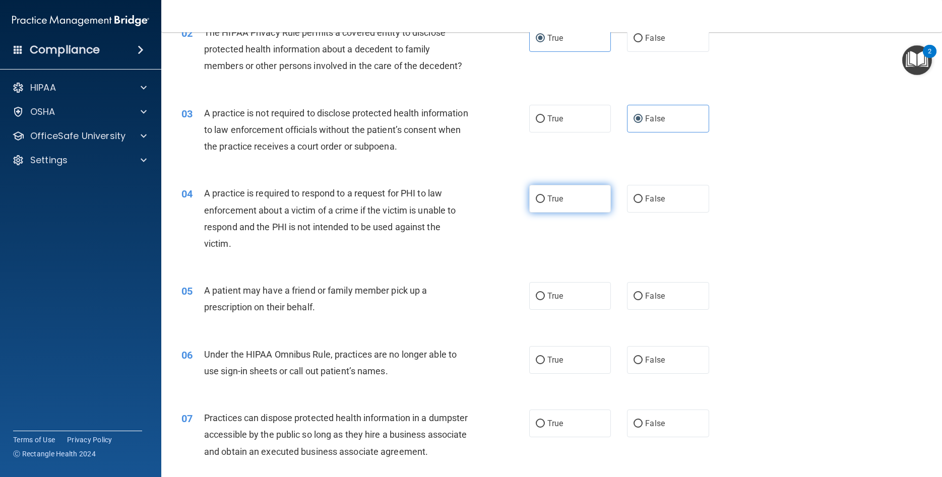
click at [574, 197] on label "True" at bounding box center [570, 199] width 82 height 28
click at [545, 197] on input "True" at bounding box center [540, 199] width 9 height 8
radio input "true"
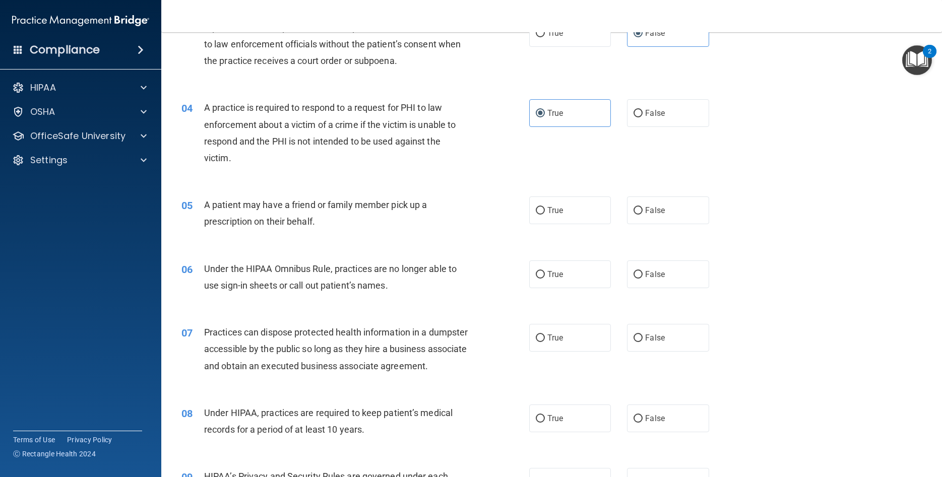
scroll to position [227, 0]
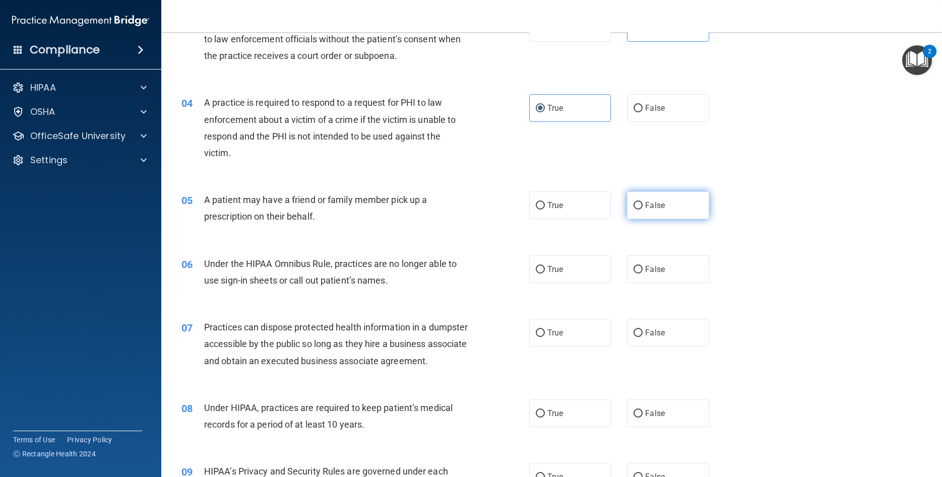
click at [672, 210] on label "False" at bounding box center [668, 205] width 82 height 28
click at [642, 210] on input "False" at bounding box center [637, 206] width 9 height 8
radio input "true"
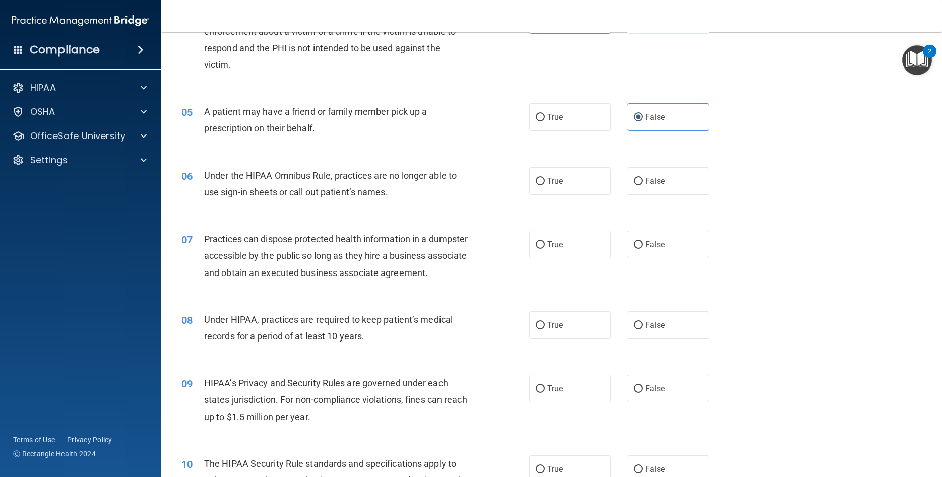
scroll to position [317, 0]
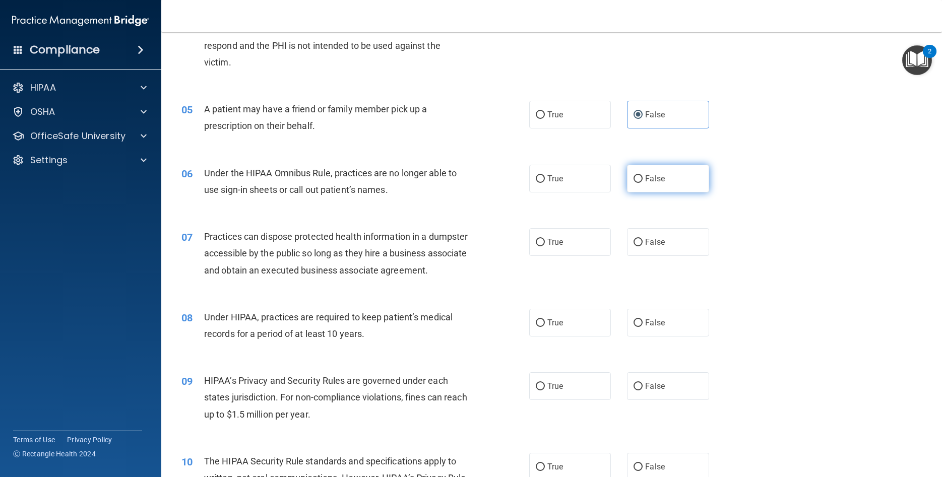
click at [661, 180] on span "False" at bounding box center [655, 179] width 20 height 10
click at [642, 180] on input "False" at bounding box center [637, 179] width 9 height 8
radio input "true"
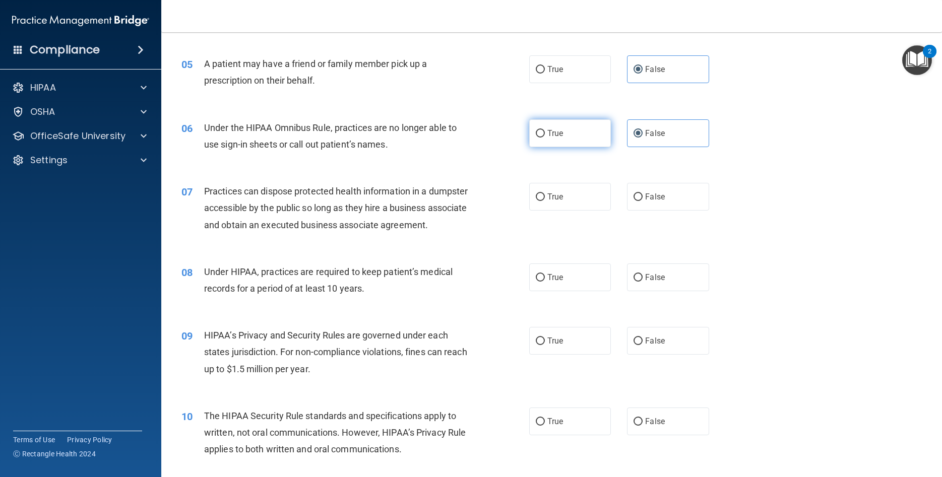
click at [587, 138] on label "True" at bounding box center [570, 133] width 82 height 28
click at [545, 138] on input "True" at bounding box center [540, 134] width 9 height 8
radio input "true"
click at [689, 128] on label "False" at bounding box center [668, 133] width 82 height 28
click at [651, 139] on label "False" at bounding box center [668, 133] width 82 height 28
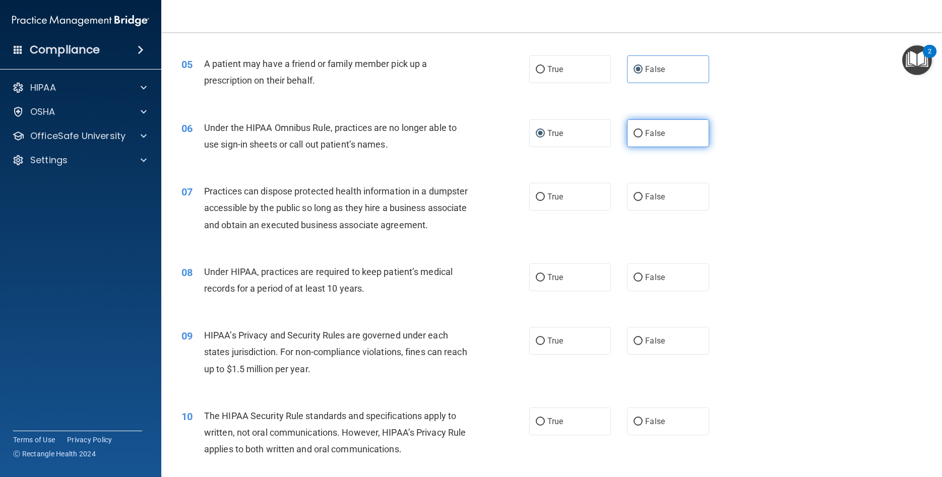
click at [642, 138] on input "False" at bounding box center [637, 134] width 9 height 8
radio input "true"
radio input "false"
click at [649, 205] on label "False" at bounding box center [668, 197] width 82 height 28
click at [642, 201] on input "False" at bounding box center [637, 197] width 9 height 8
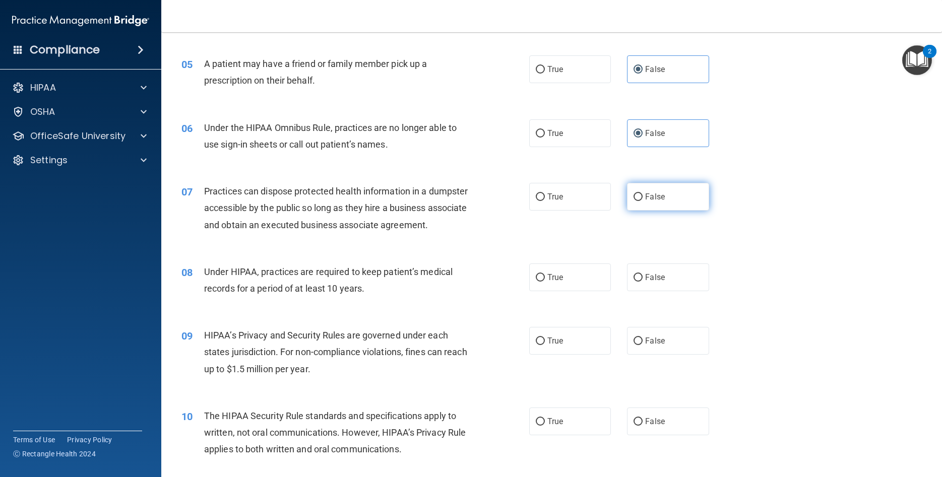
radio input "true"
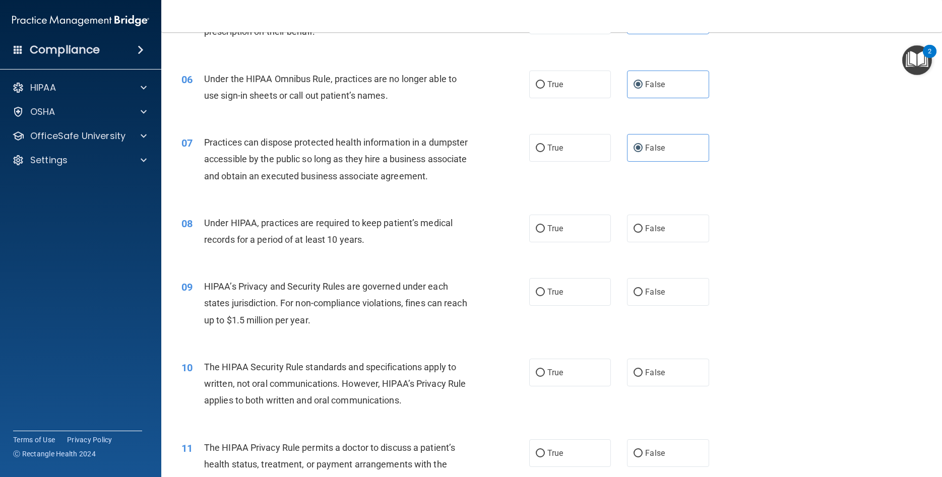
scroll to position [453, 0]
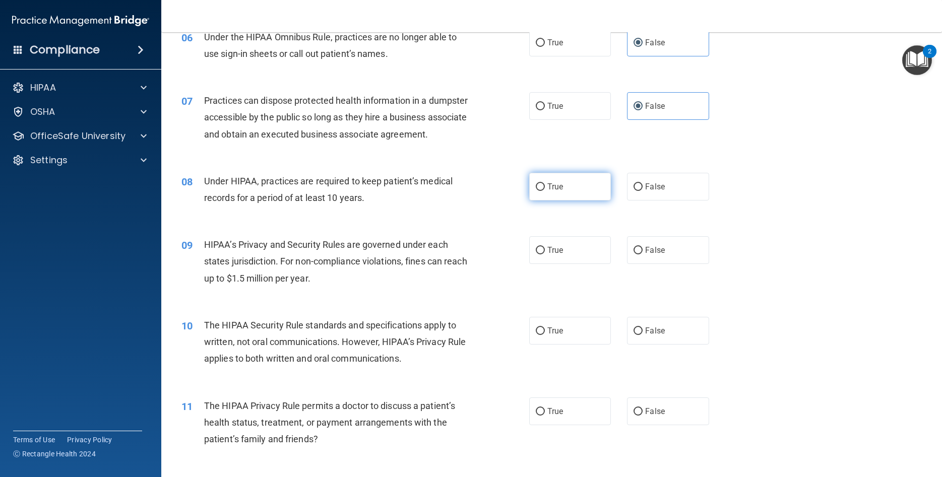
click at [538, 194] on label "True" at bounding box center [570, 187] width 82 height 28
click at [538, 191] on input "True" at bounding box center [540, 187] width 9 height 8
radio input "true"
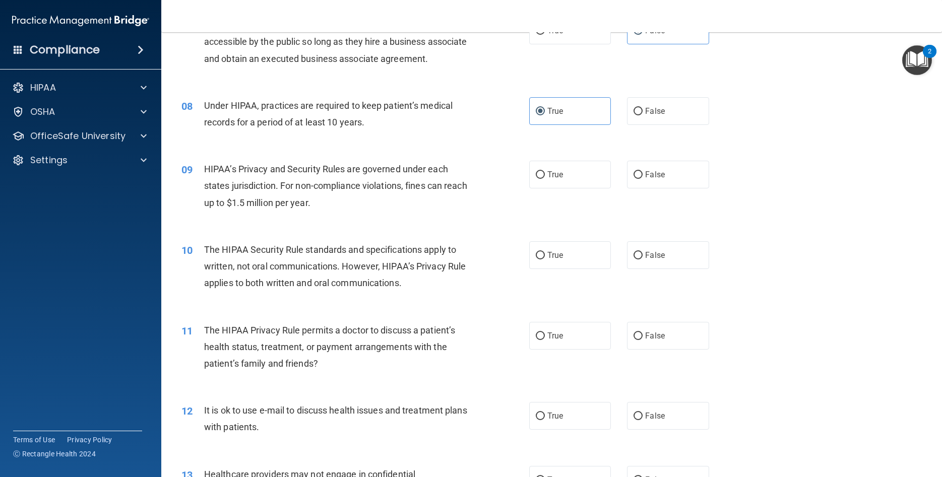
scroll to position [544, 0]
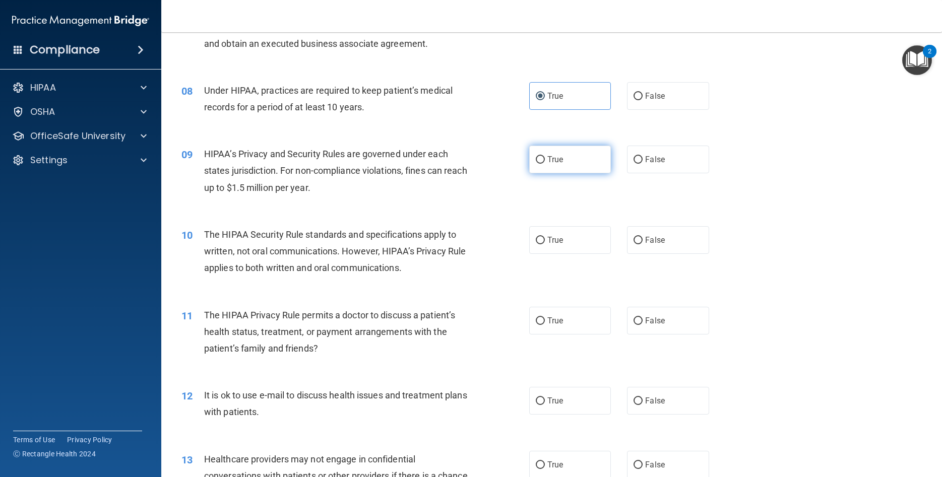
click at [554, 173] on label "True" at bounding box center [570, 160] width 82 height 28
click at [545, 164] on input "True" at bounding box center [540, 160] width 9 height 8
radio input "true"
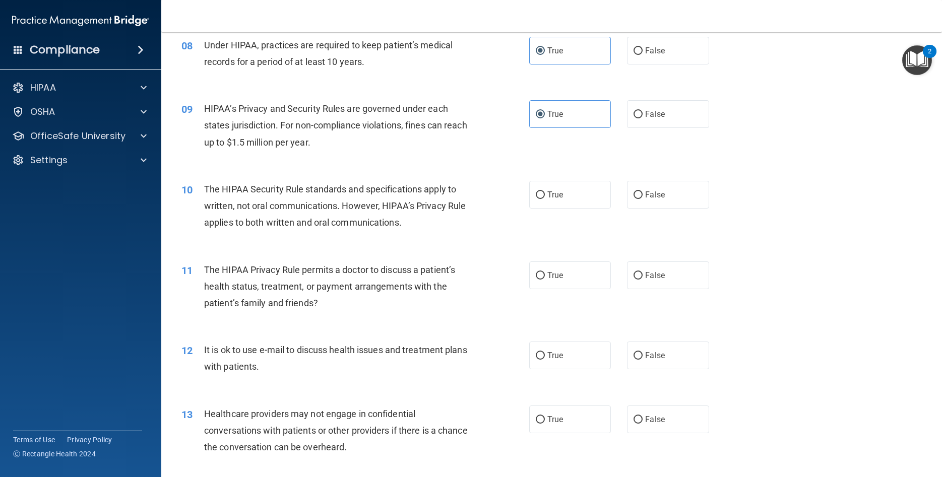
scroll to position [635, 0]
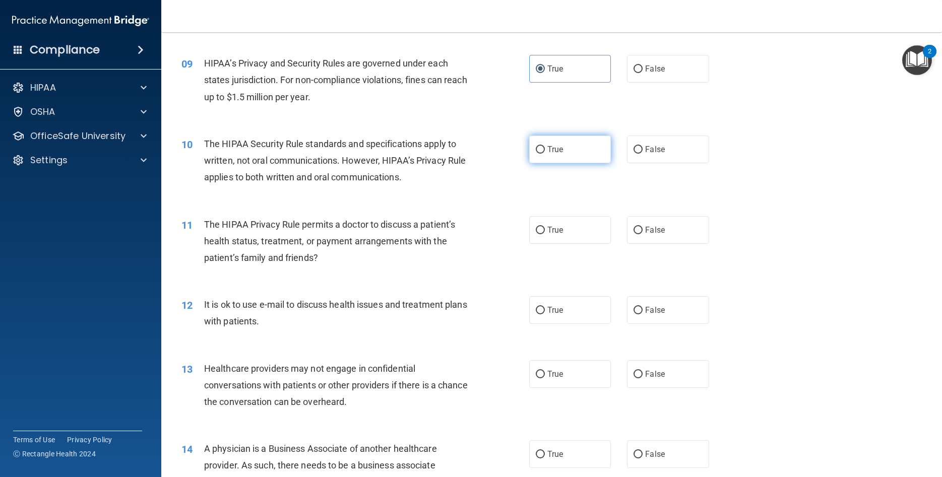
click at [577, 162] on label "True" at bounding box center [570, 150] width 82 height 28
click at [545, 154] on input "True" at bounding box center [540, 150] width 9 height 8
radio input "true"
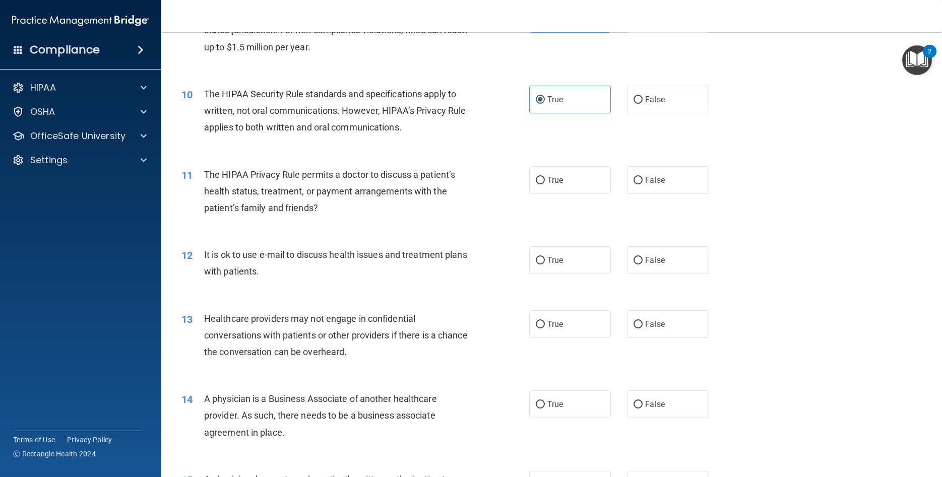
scroll to position [725, 0]
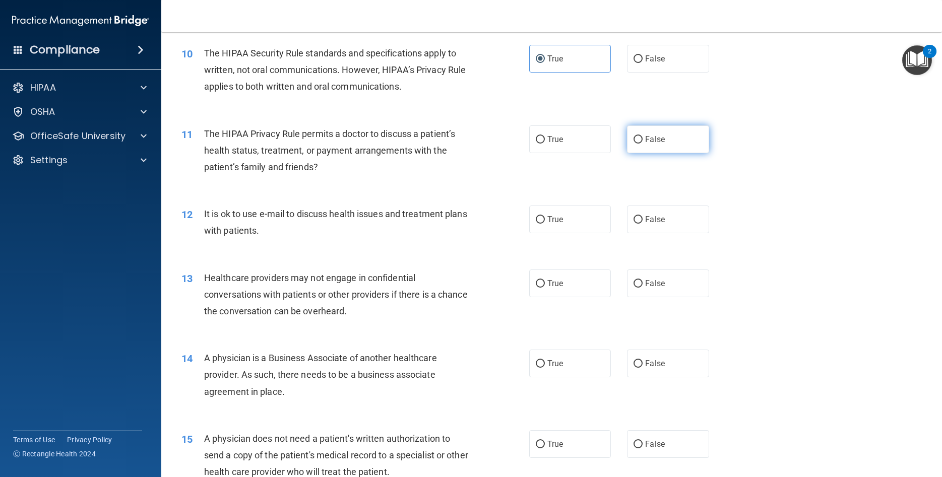
click at [692, 153] on label "False" at bounding box center [668, 139] width 82 height 28
click at [642, 144] on input "False" at bounding box center [637, 140] width 9 height 8
radio input "true"
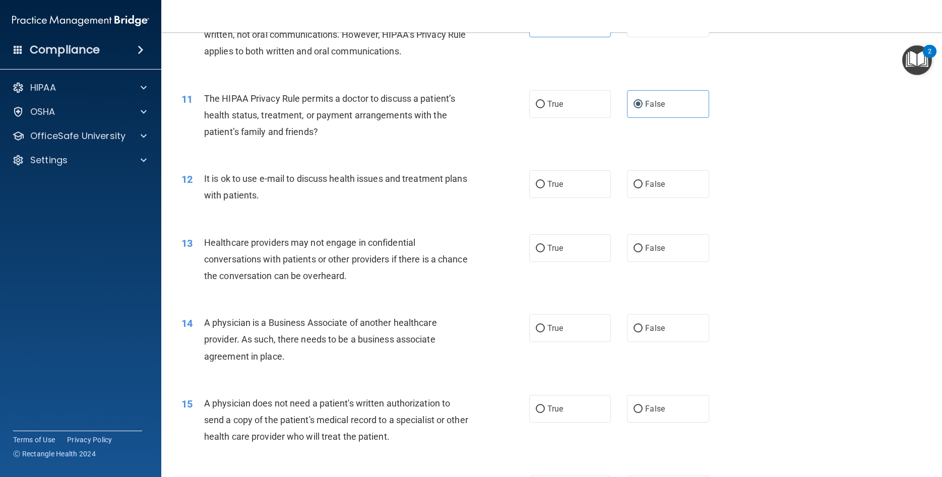
scroll to position [771, 0]
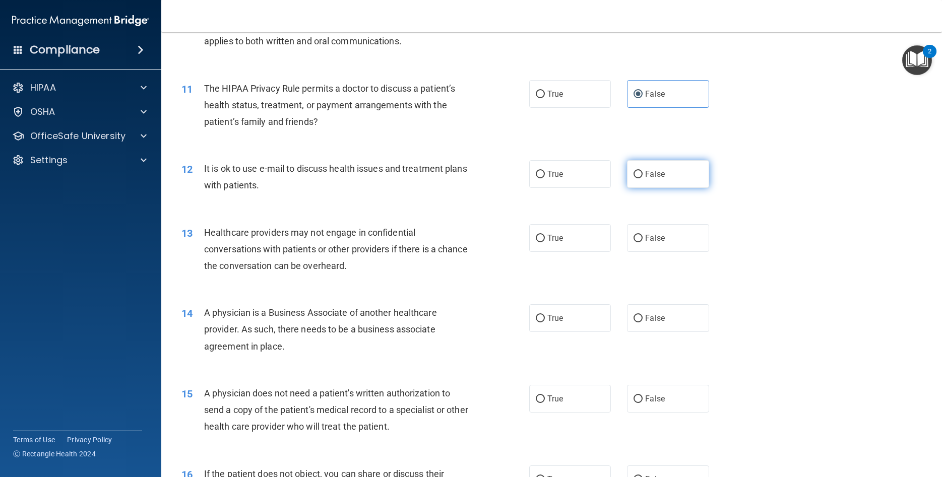
click at [685, 188] on label "False" at bounding box center [668, 174] width 82 height 28
click at [642, 178] on input "False" at bounding box center [637, 175] width 9 height 8
radio input "true"
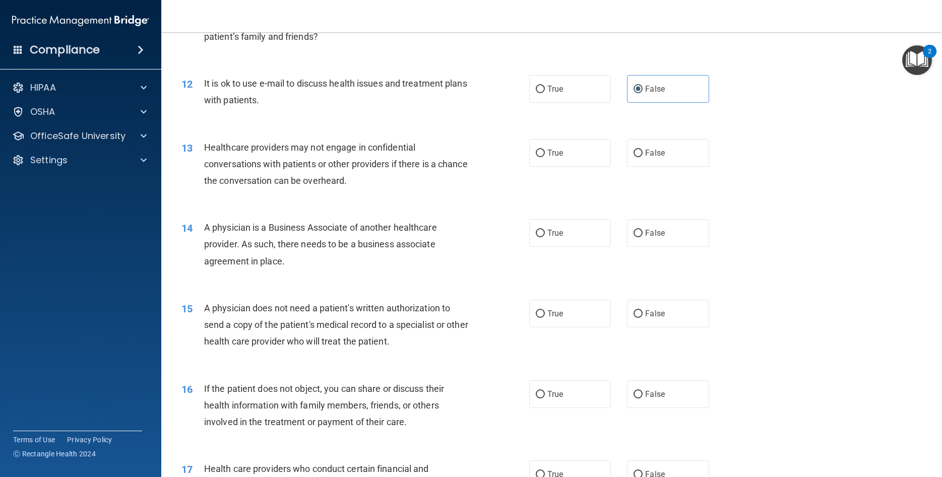
scroll to position [861, 0]
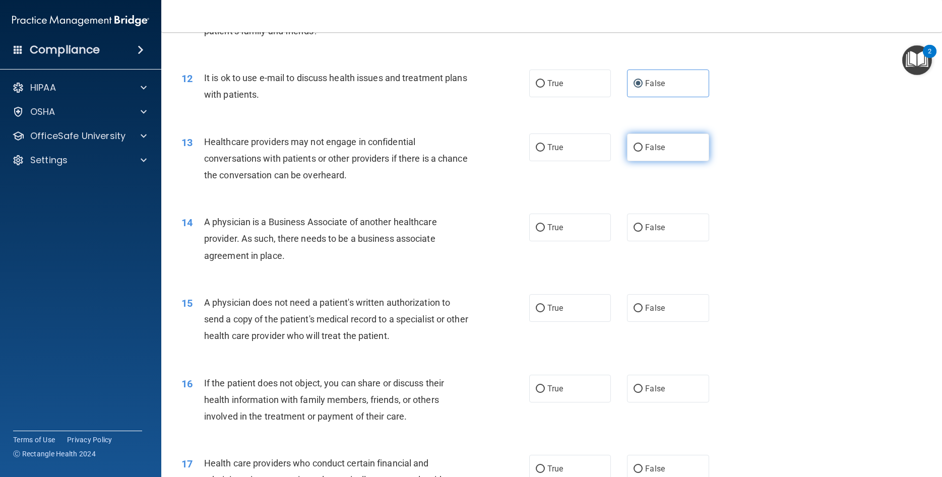
click at [691, 161] on label "False" at bounding box center [668, 147] width 82 height 28
click at [642, 152] on input "False" at bounding box center [637, 148] width 9 height 8
radio input "true"
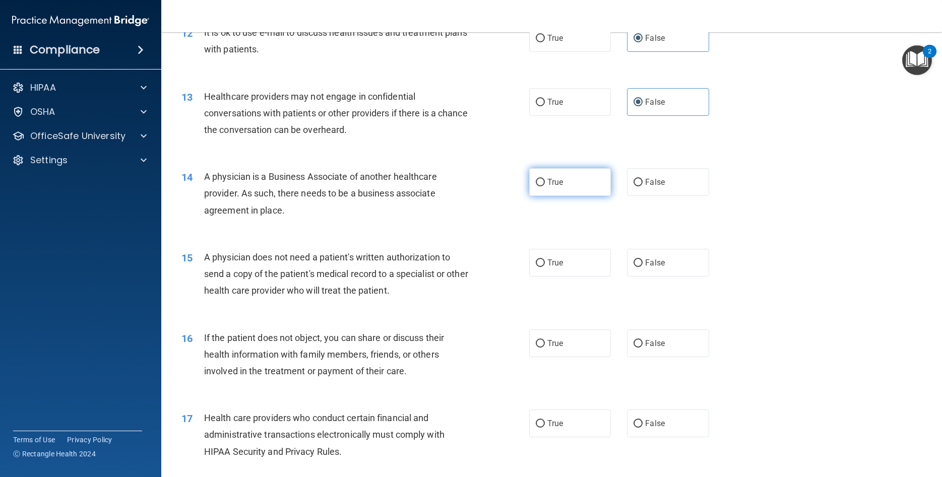
drag, startPoint x: 527, startPoint y: 199, endPoint x: 536, endPoint y: 197, distance: 8.9
click at [725, 168] on ng-form "14 A physician is a Business Associate of another healthcare provider. As such,…" at bounding box center [725, 168] width 0 height 0
click at [540, 186] on input "True" at bounding box center [540, 183] width 9 height 8
radio input "true"
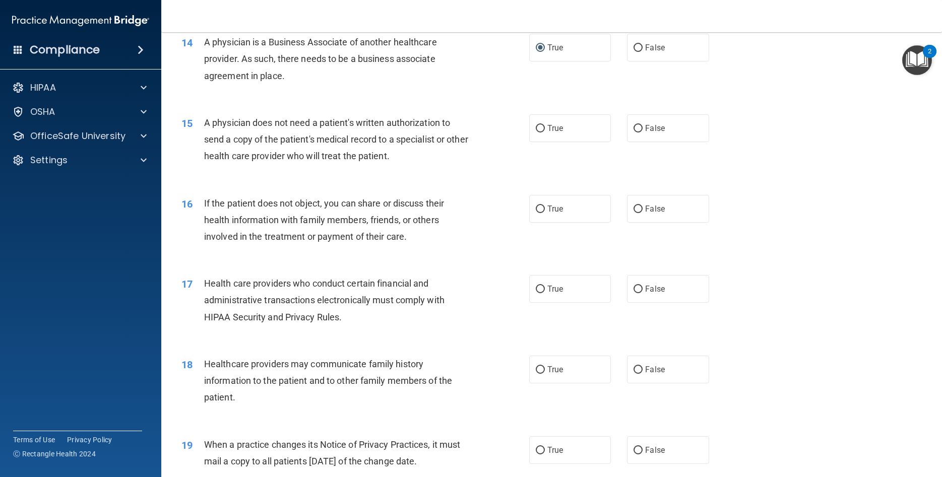
scroll to position [1043, 0]
click at [667, 141] on label "False" at bounding box center [668, 127] width 82 height 28
click at [642, 131] on input "False" at bounding box center [637, 127] width 9 height 8
radio input "true"
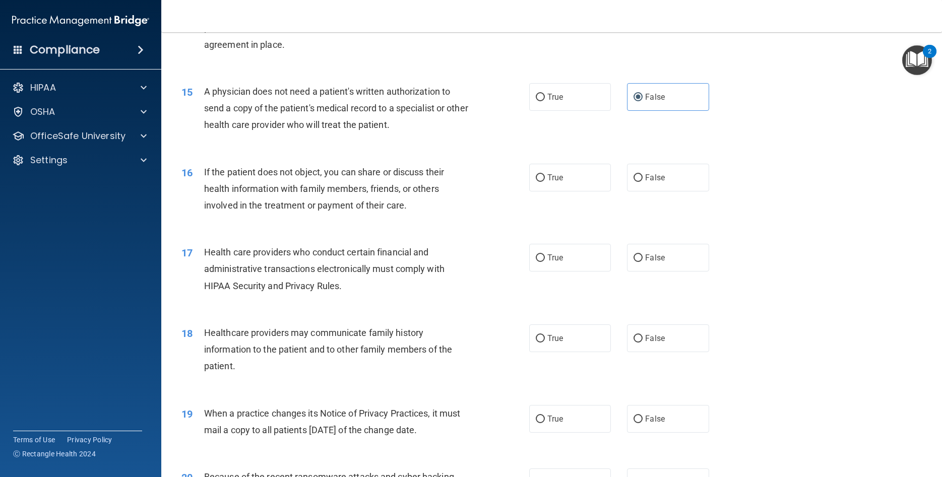
scroll to position [1088, 0]
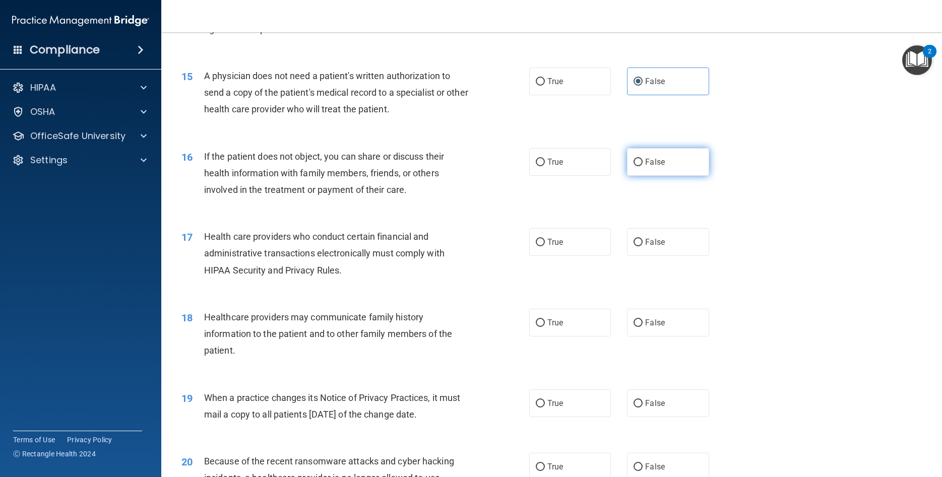
click at [648, 170] on label "False" at bounding box center [668, 162] width 82 height 28
click at [642, 166] on input "False" at bounding box center [637, 163] width 9 height 8
radio input "true"
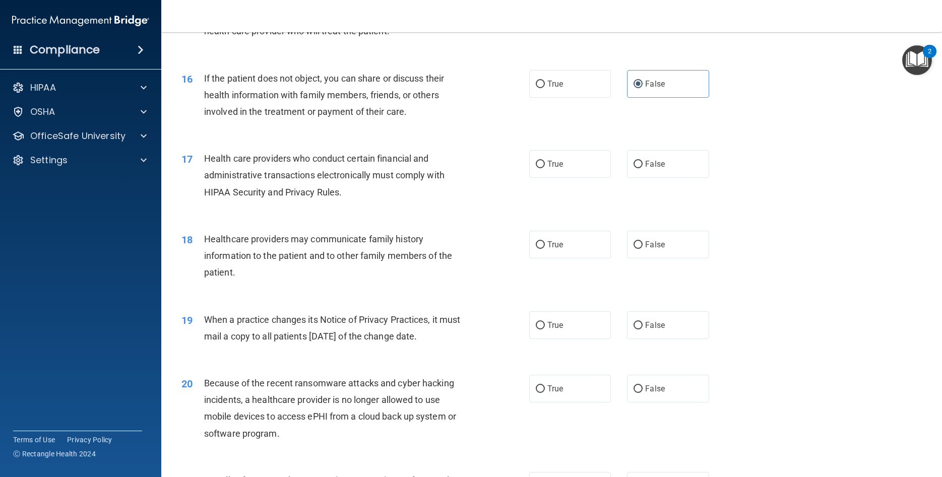
scroll to position [1179, 0]
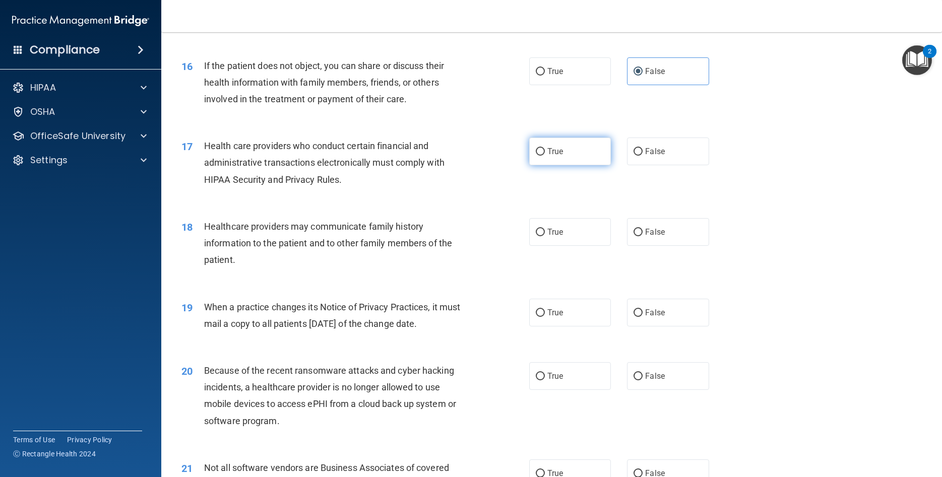
click at [546, 165] on label "True" at bounding box center [570, 152] width 82 height 28
click at [545, 156] on input "True" at bounding box center [540, 152] width 9 height 8
radio input "true"
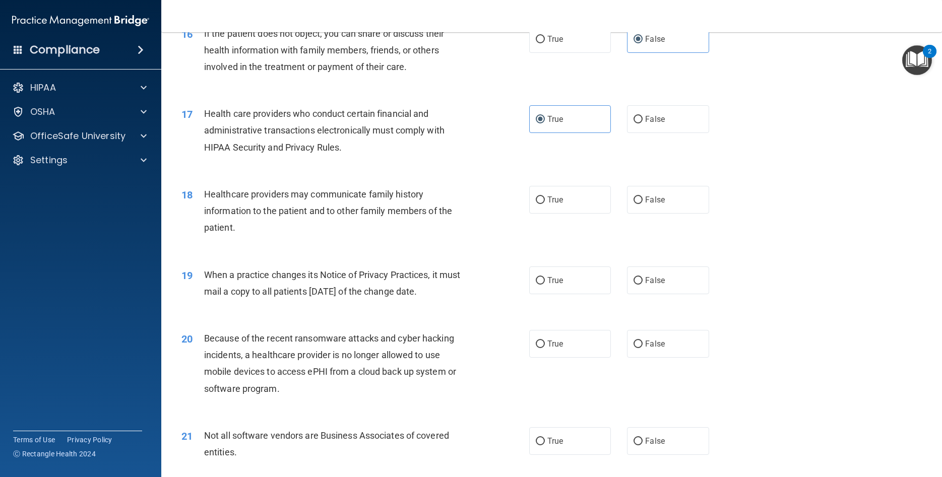
scroll to position [1224, 0]
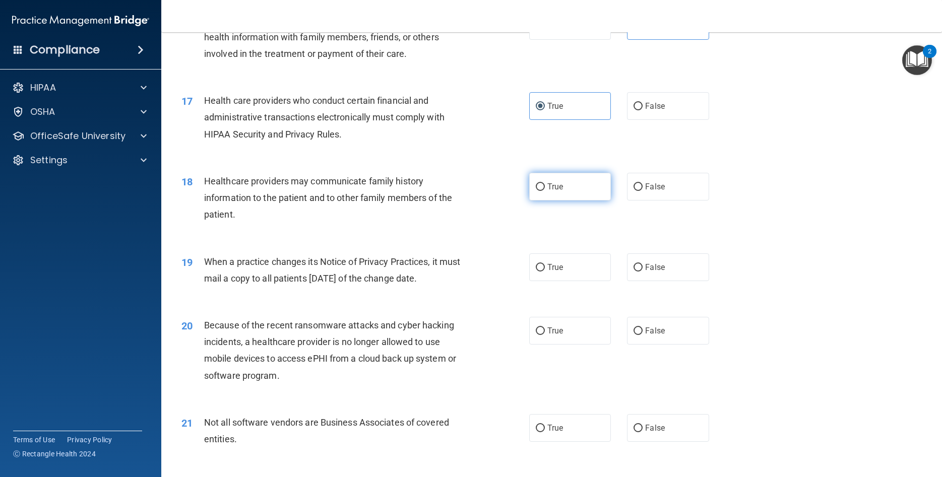
click at [574, 201] on label "True" at bounding box center [570, 187] width 82 height 28
click at [545, 191] on input "True" at bounding box center [540, 187] width 9 height 8
radio input "true"
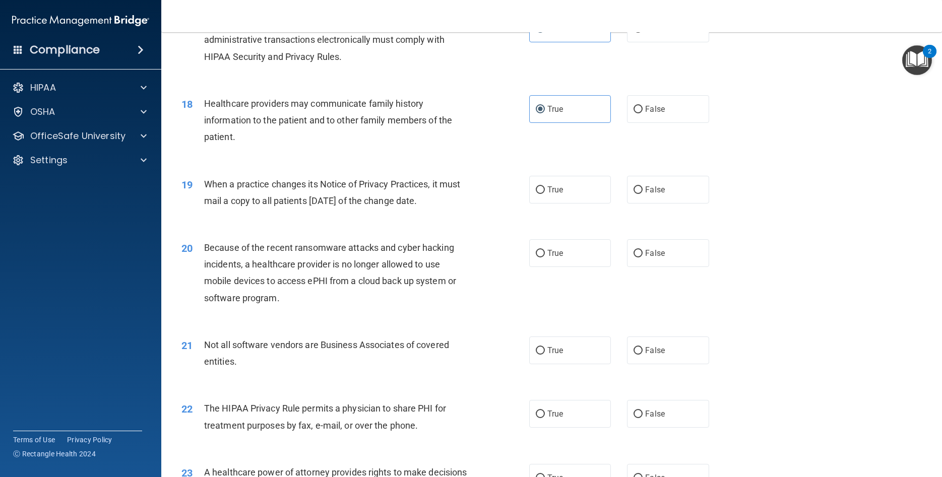
scroll to position [1315, 0]
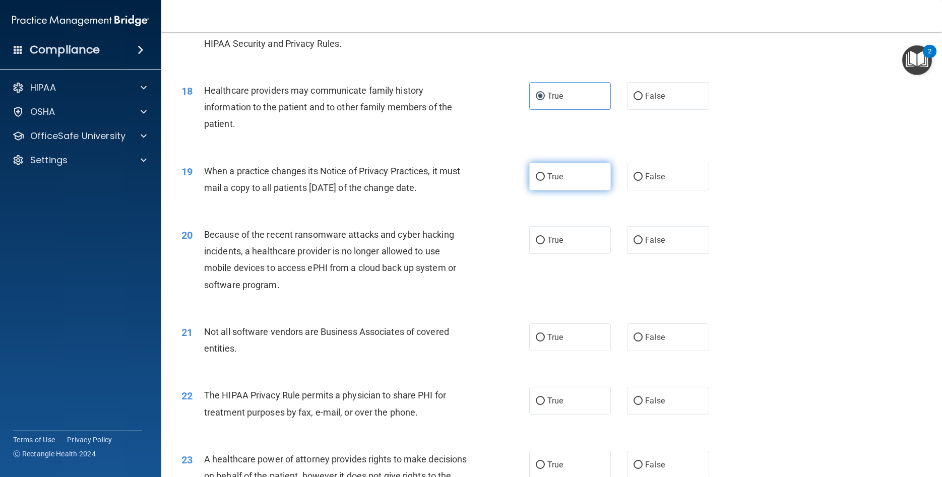
click at [548, 181] on span "True" at bounding box center [555, 177] width 16 height 10
click at [545, 181] on input "True" at bounding box center [540, 177] width 9 height 8
radio input "true"
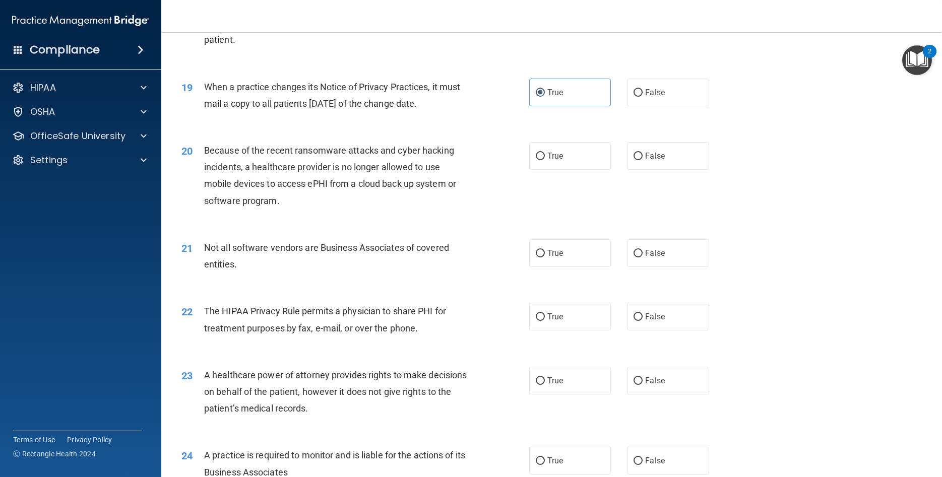
scroll to position [1406, 0]
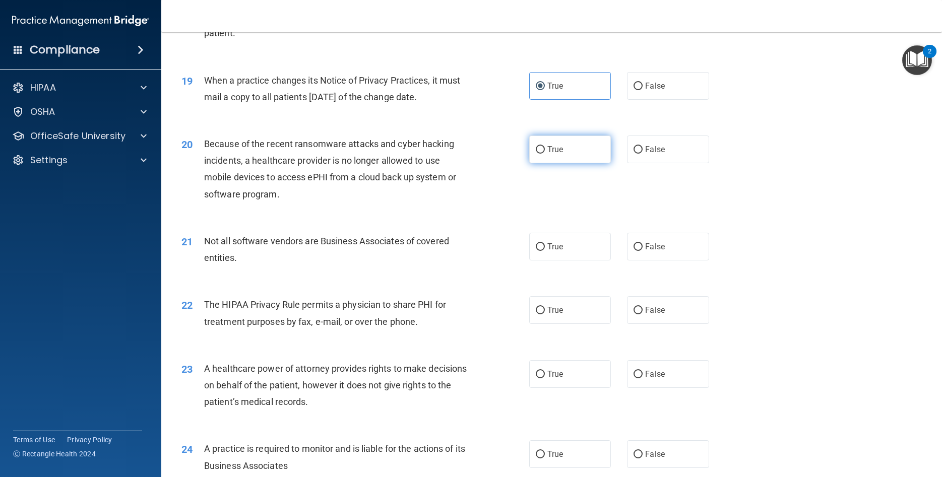
click at [580, 162] on label "True" at bounding box center [570, 150] width 82 height 28
click at [545, 154] on input "True" at bounding box center [540, 150] width 9 height 8
radio input "true"
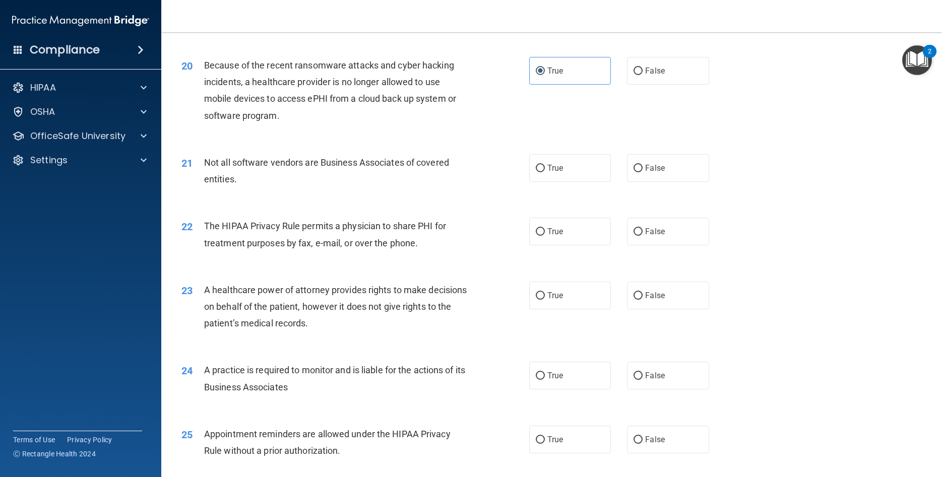
scroll to position [1496, 0]
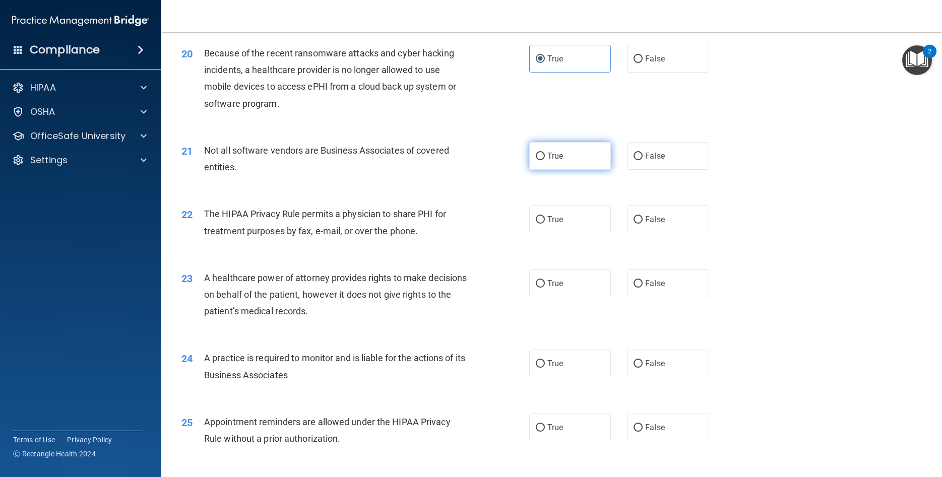
click at [592, 170] on label "True" at bounding box center [570, 156] width 82 height 28
click at [545, 160] on input "True" at bounding box center [540, 157] width 9 height 8
radio input "true"
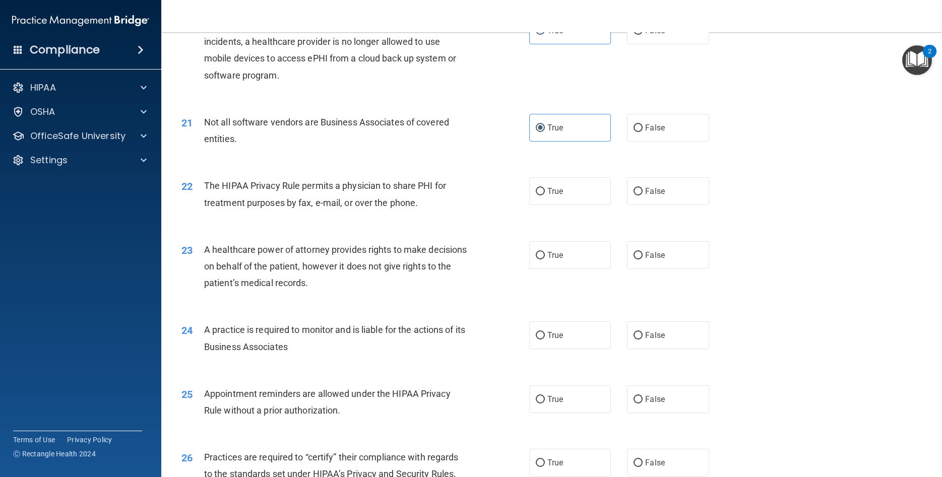
scroll to position [1542, 0]
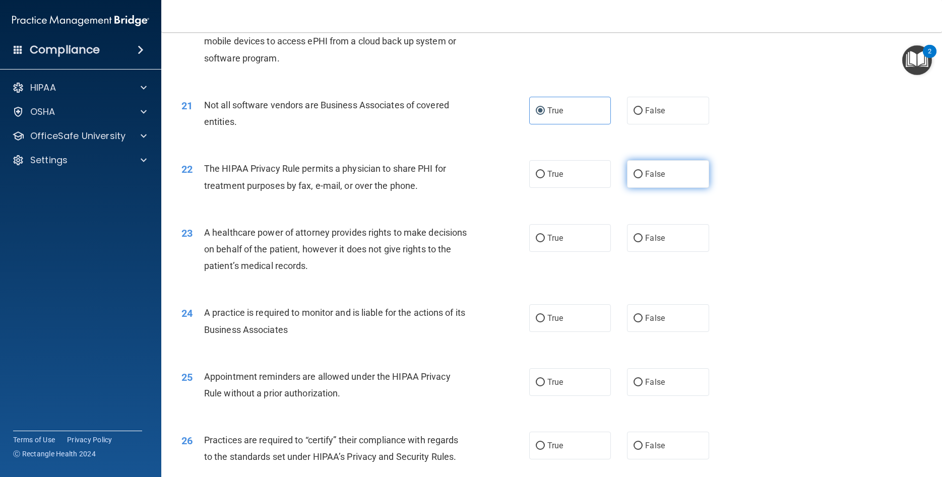
click at [699, 188] on label "False" at bounding box center [668, 174] width 82 height 28
click at [642, 178] on input "False" at bounding box center [637, 175] width 9 height 8
radio input "true"
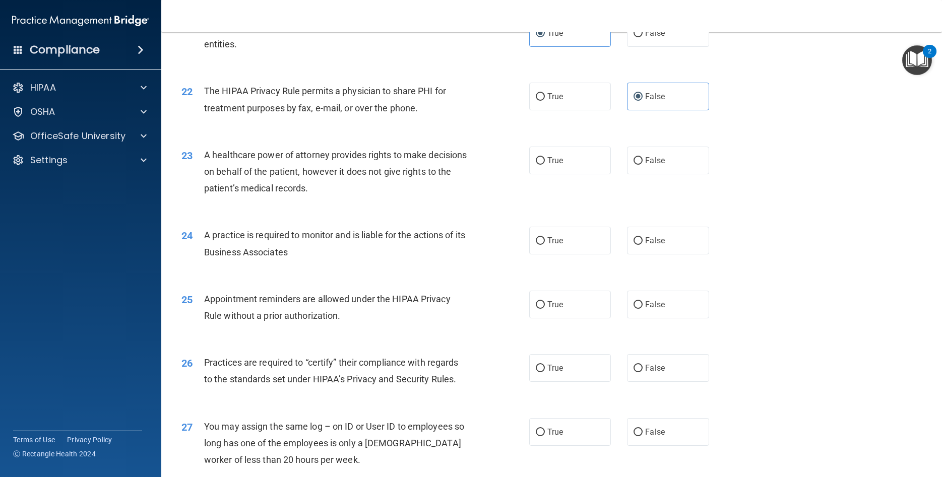
scroll to position [1632, 0]
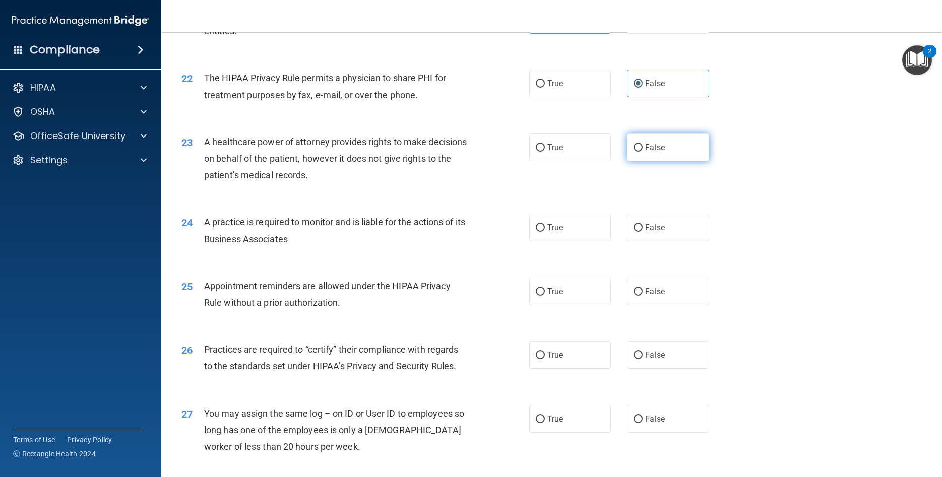
click at [677, 161] on label "False" at bounding box center [668, 147] width 82 height 28
click at [642, 152] on input "False" at bounding box center [637, 148] width 9 height 8
radio input "true"
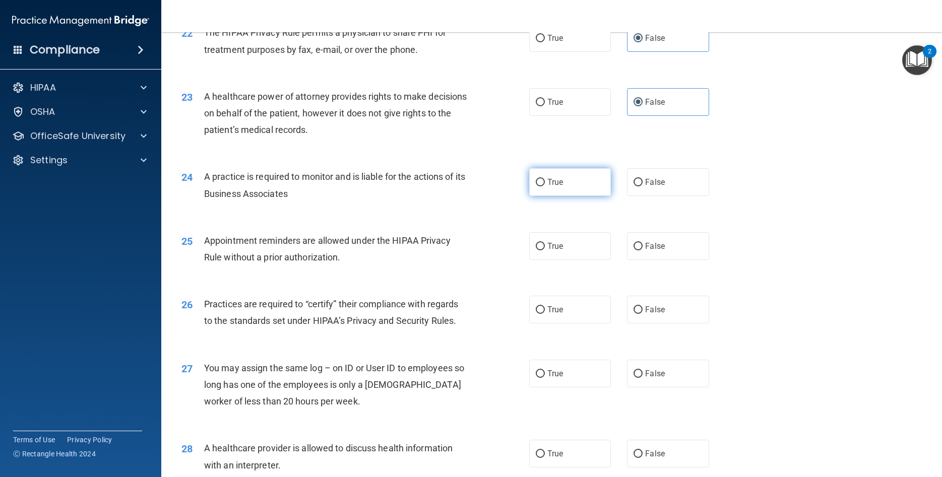
click at [561, 187] on span "True" at bounding box center [555, 182] width 16 height 10
click at [545, 186] on input "True" at bounding box center [540, 183] width 9 height 8
radio input "true"
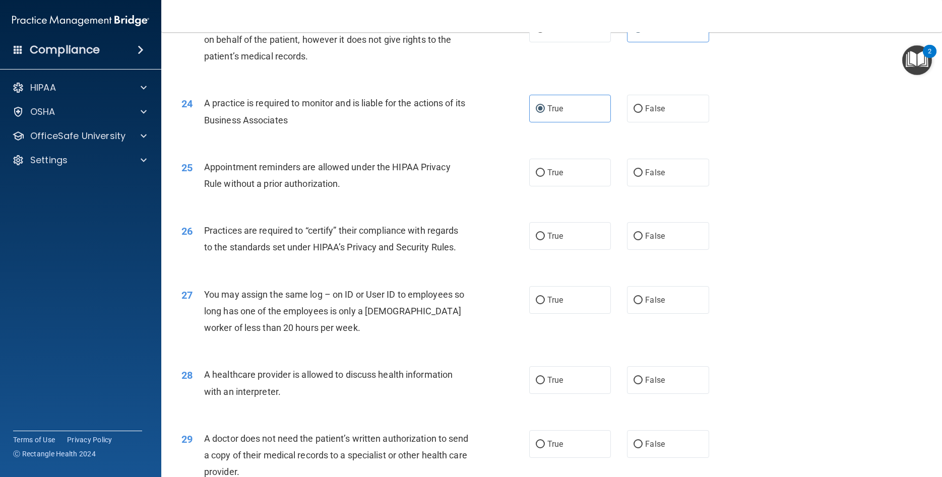
scroll to position [1768, 0]
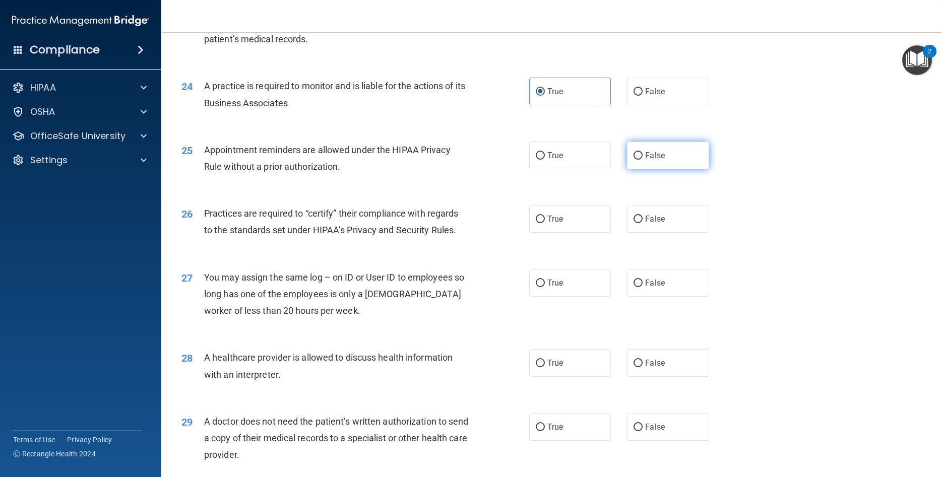
click at [662, 169] on label "False" at bounding box center [668, 156] width 82 height 28
click at [642, 160] on input "False" at bounding box center [637, 156] width 9 height 8
radio input "true"
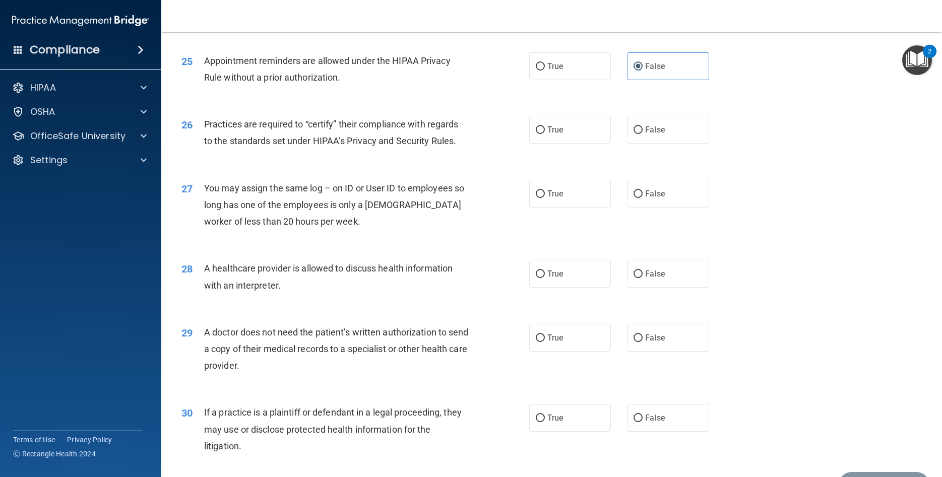
scroll to position [1859, 0]
click at [572, 142] on label "True" at bounding box center [570, 128] width 82 height 28
click at [545, 132] on input "True" at bounding box center [540, 129] width 9 height 8
radio input "true"
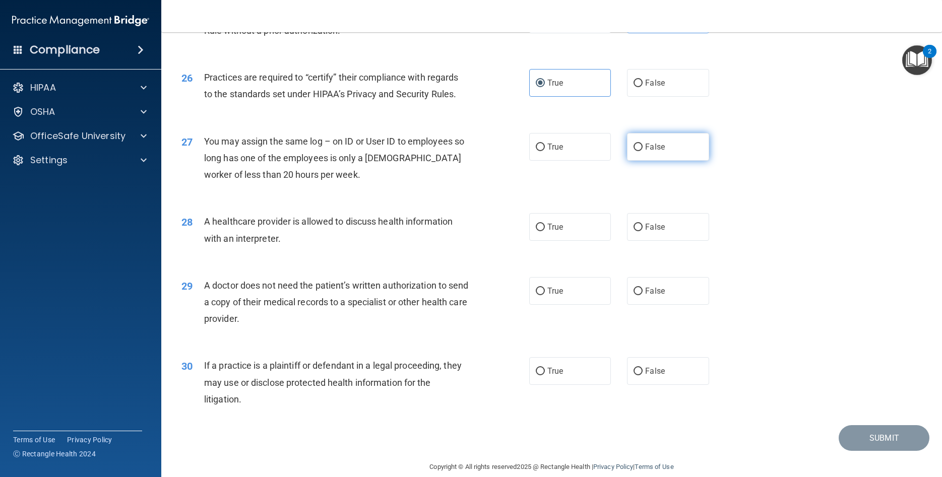
click at [699, 161] on label "False" at bounding box center [668, 147] width 82 height 28
click at [642, 151] on input "False" at bounding box center [637, 148] width 9 height 8
radio input "true"
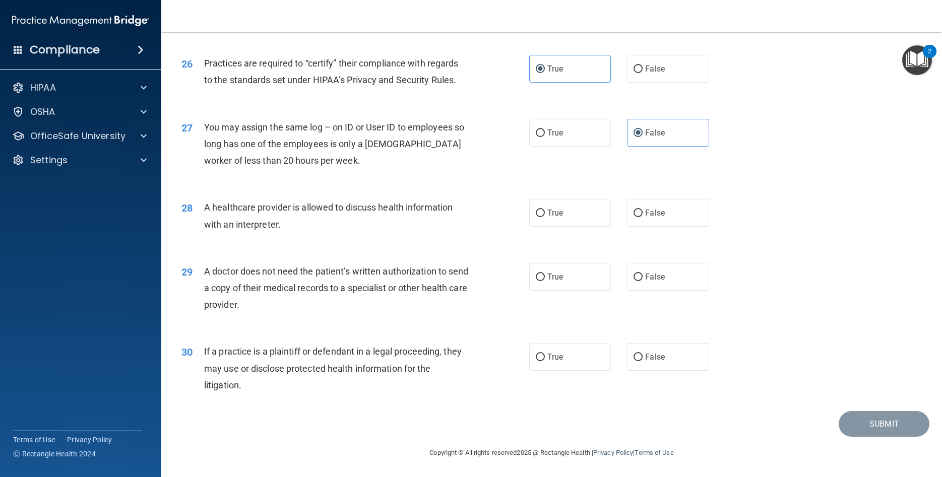
scroll to position [1935, 0]
click at [604, 218] on label "True" at bounding box center [570, 213] width 82 height 28
click at [545, 217] on input "True" at bounding box center [540, 214] width 9 height 8
radio input "true"
click at [670, 272] on label "False" at bounding box center [668, 277] width 82 height 28
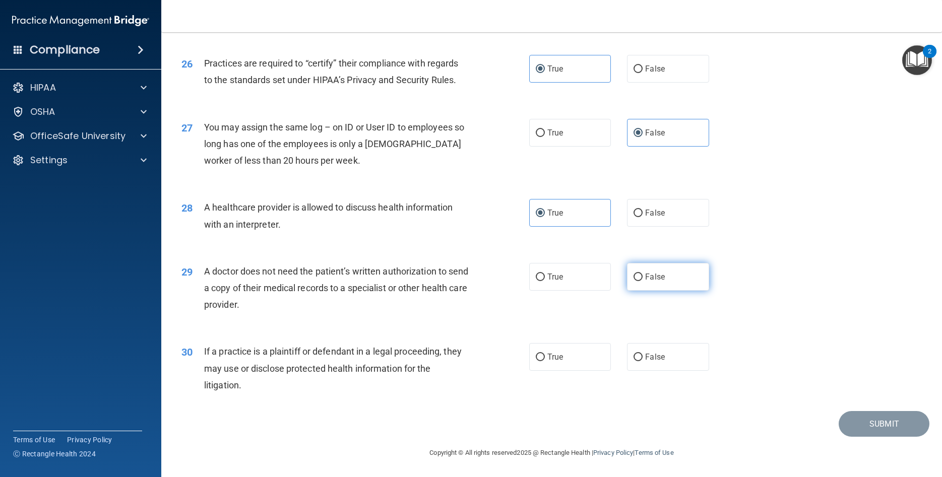
click at [642, 274] on input "False" at bounding box center [637, 278] width 9 height 8
radio input "true"
click at [696, 358] on label "False" at bounding box center [668, 357] width 82 height 28
click at [642, 358] on input "False" at bounding box center [637, 358] width 9 height 8
radio input "true"
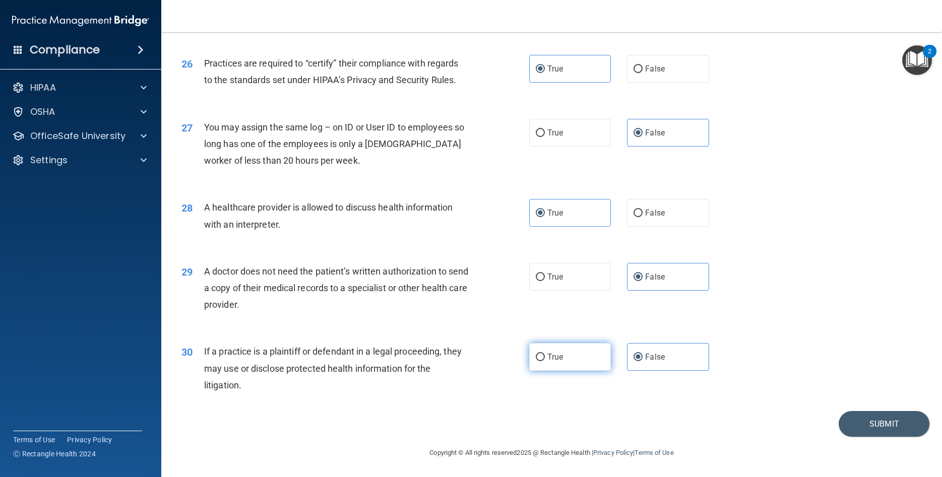
click at [583, 354] on label "True" at bounding box center [570, 357] width 82 height 28
click at [545, 354] on input "True" at bounding box center [540, 358] width 9 height 8
radio input "true"
radio input "false"
click at [856, 423] on button "Submit" at bounding box center [883, 424] width 91 height 26
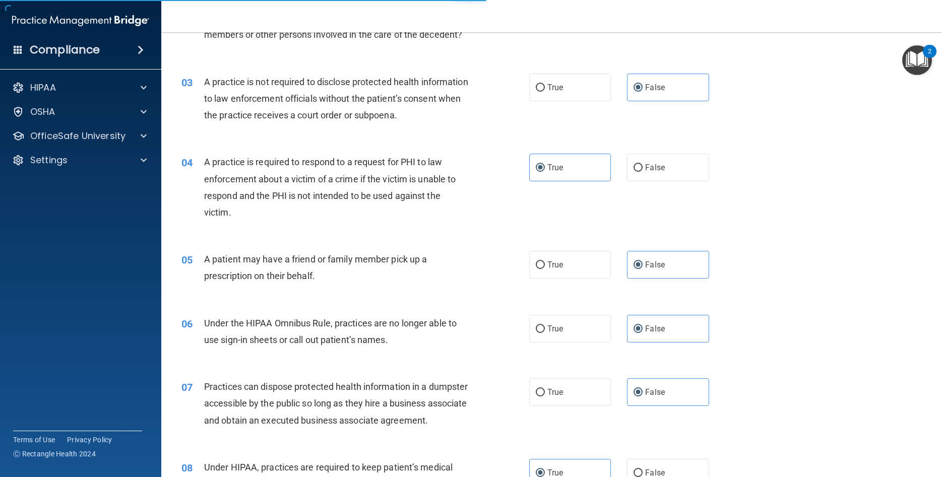
scroll to position [0, 0]
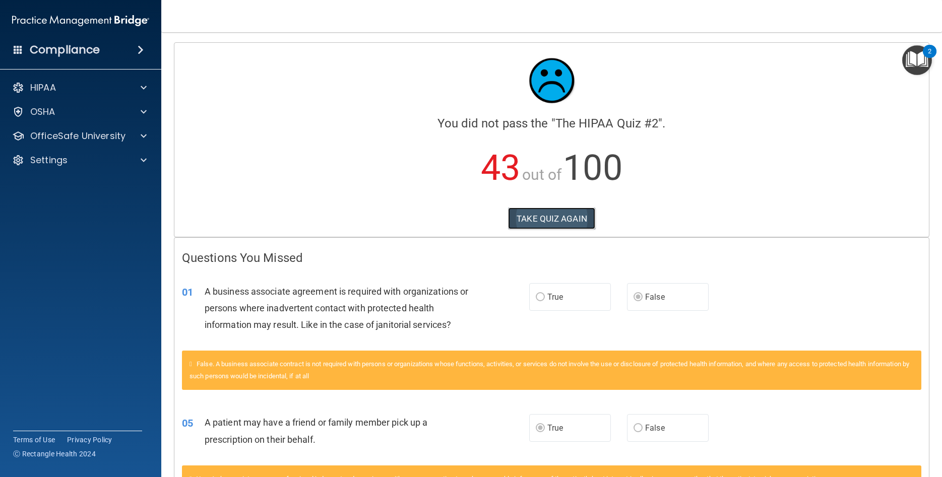
click at [576, 215] on button "TAKE QUIZ AGAIN" at bounding box center [551, 219] width 87 height 22
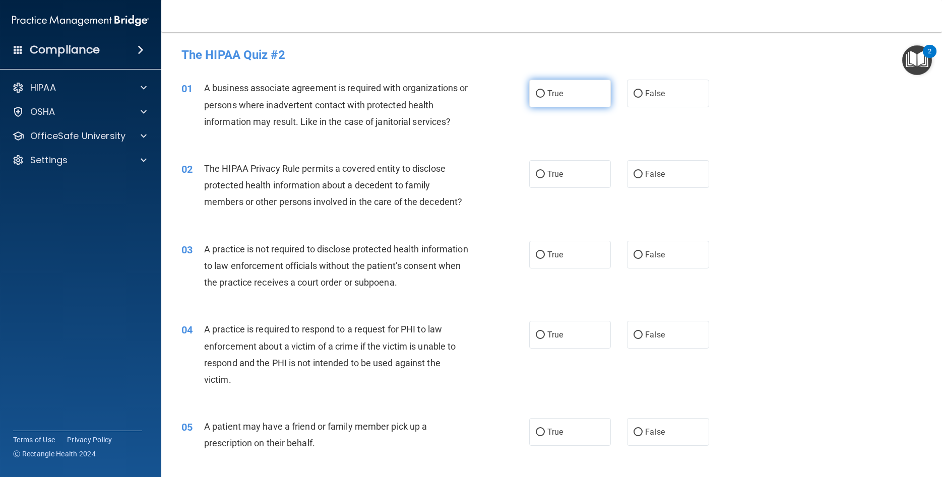
click at [533, 99] on label "True" at bounding box center [570, 94] width 82 height 28
click at [536, 98] on input "True" at bounding box center [540, 94] width 9 height 8
radio input "true"
click at [662, 165] on label "False" at bounding box center [668, 174] width 82 height 28
click at [642, 171] on input "False" at bounding box center [637, 175] width 9 height 8
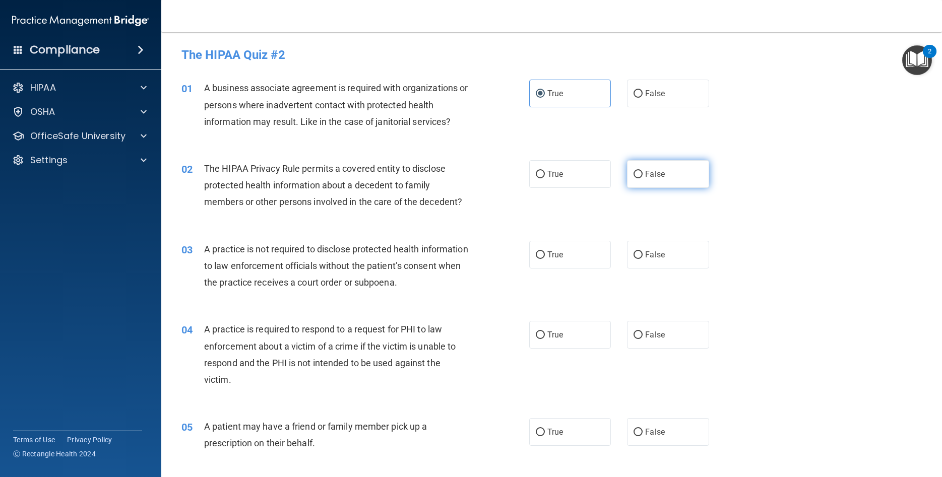
radio input "true"
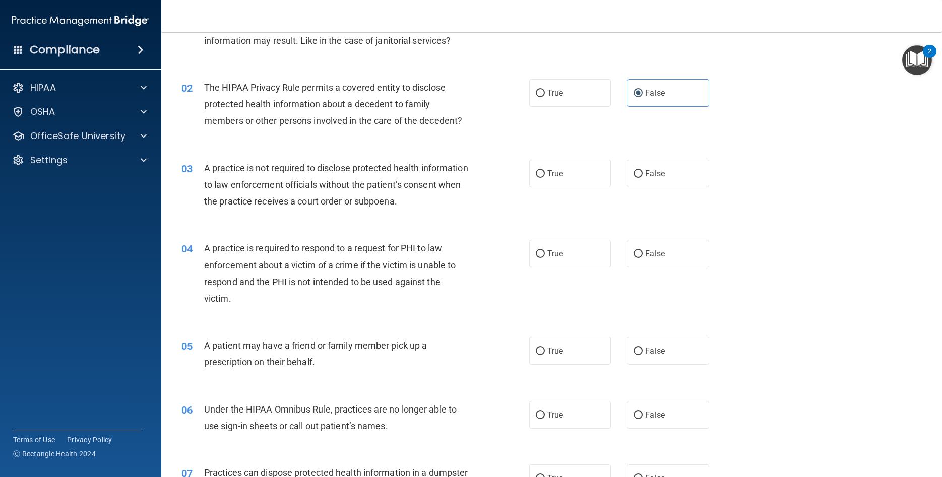
scroll to position [91, 0]
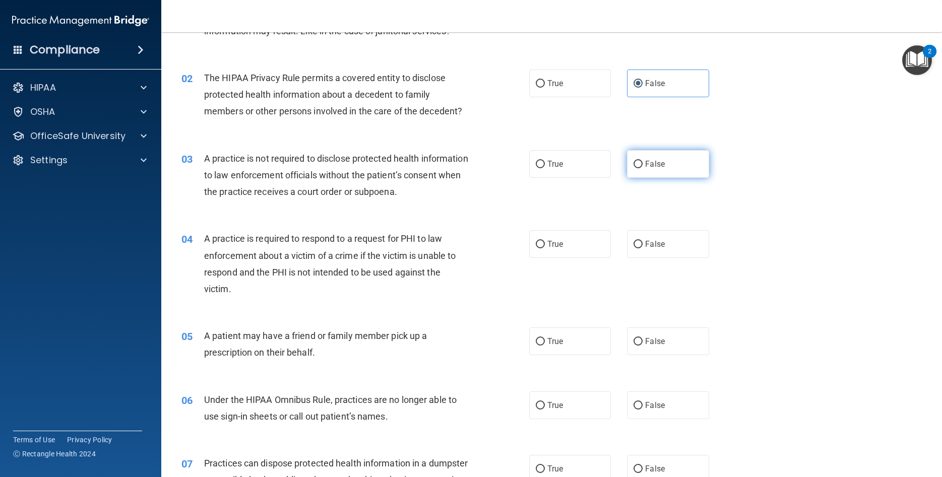
click at [673, 165] on label "False" at bounding box center [668, 164] width 82 height 28
click at [642, 165] on input "False" at bounding box center [637, 165] width 9 height 8
radio input "true"
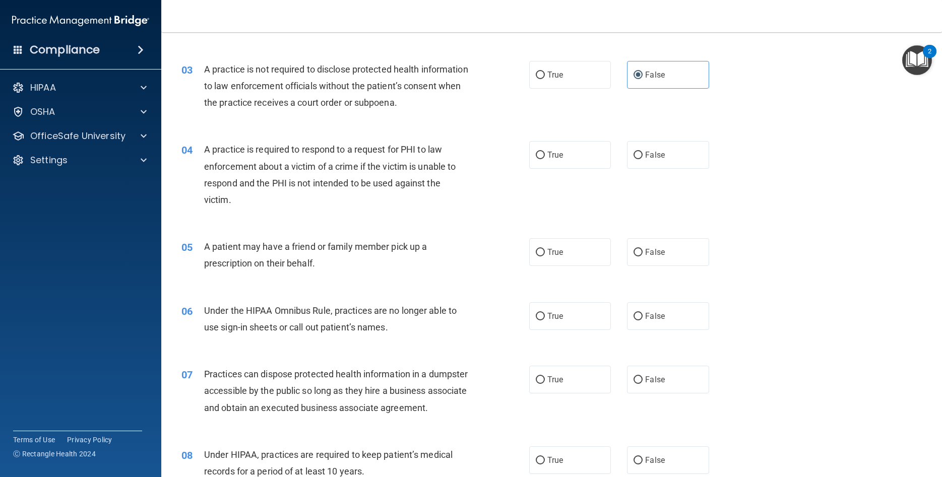
scroll to position [181, 0]
click at [656, 157] on span "False" at bounding box center [655, 154] width 20 height 10
click at [642, 157] on input "False" at bounding box center [637, 154] width 9 height 8
radio input "true"
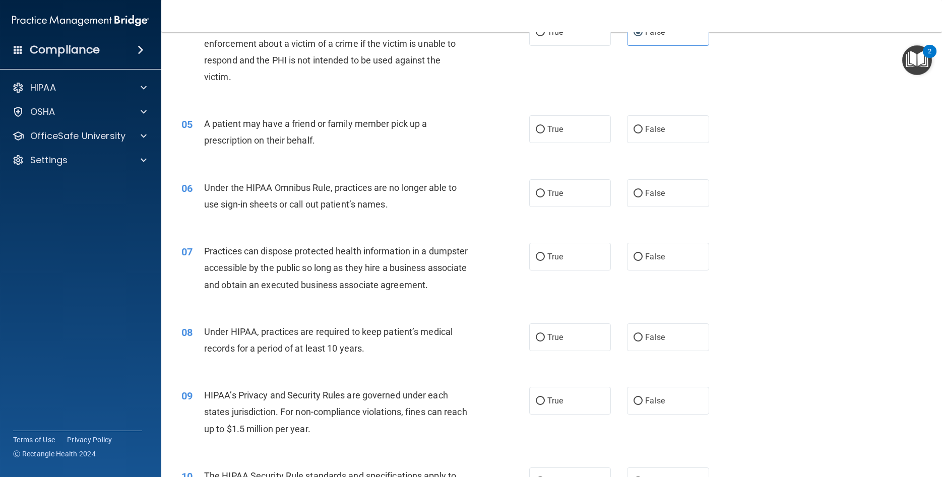
scroll to position [272, 0]
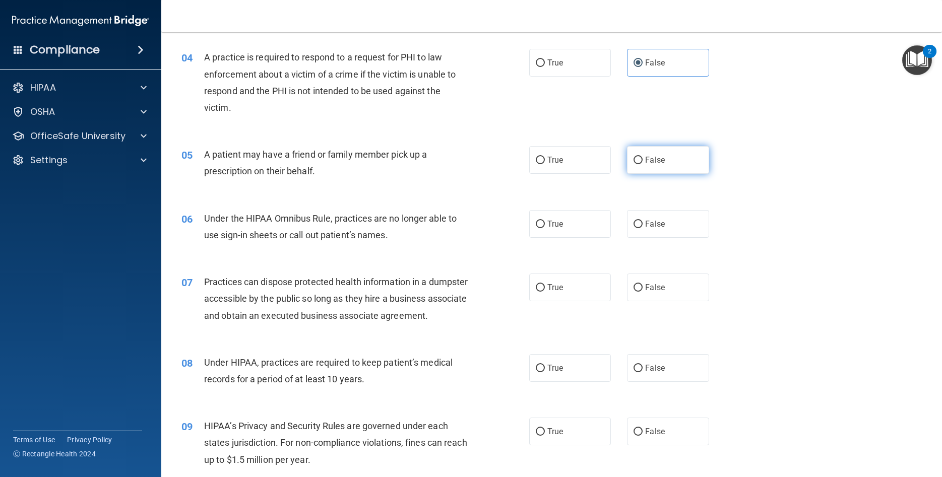
click at [705, 156] on label "False" at bounding box center [668, 160] width 82 height 28
click at [642, 157] on input "False" at bounding box center [637, 161] width 9 height 8
radio input "true"
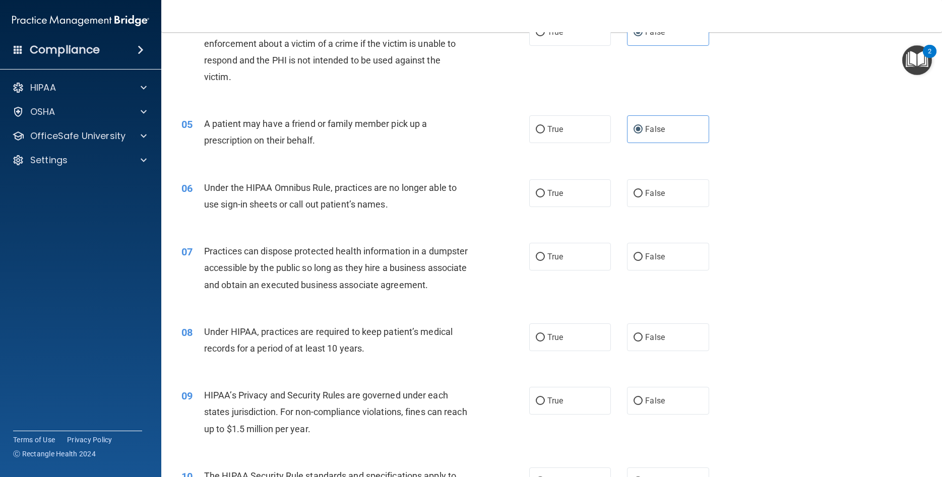
scroll to position [317, 0]
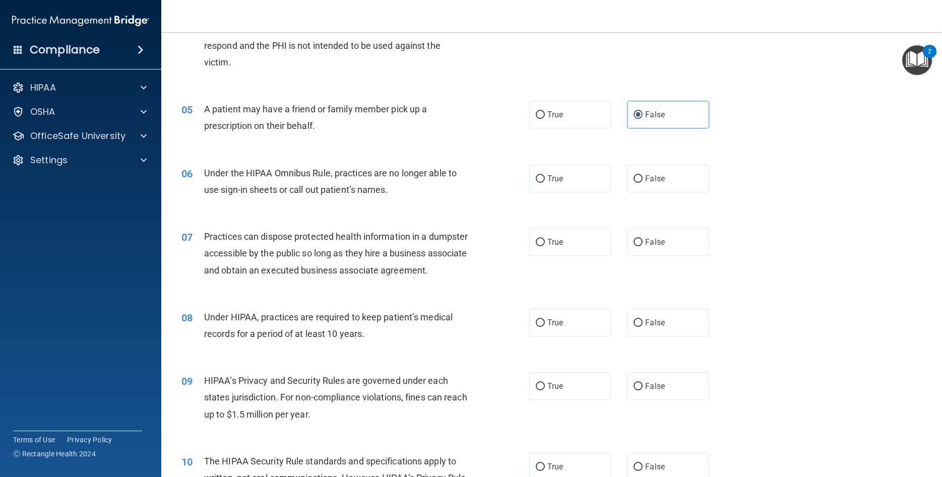
drag, startPoint x: 543, startPoint y: 180, endPoint x: 526, endPoint y: 181, distance: 16.6
click at [543, 180] on input "True" at bounding box center [540, 179] width 9 height 8
radio input "true"
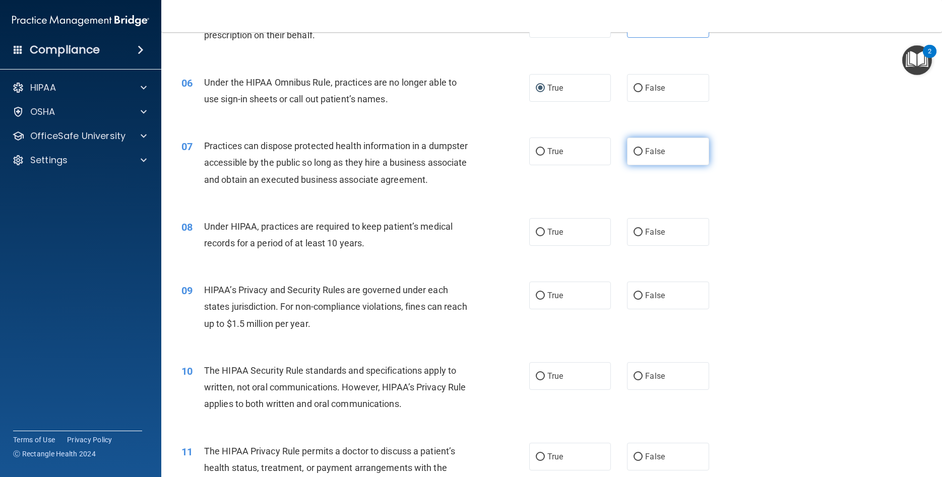
click at [666, 156] on label "False" at bounding box center [668, 152] width 82 height 28
click at [642, 156] on input "False" at bounding box center [637, 152] width 9 height 8
radio input "true"
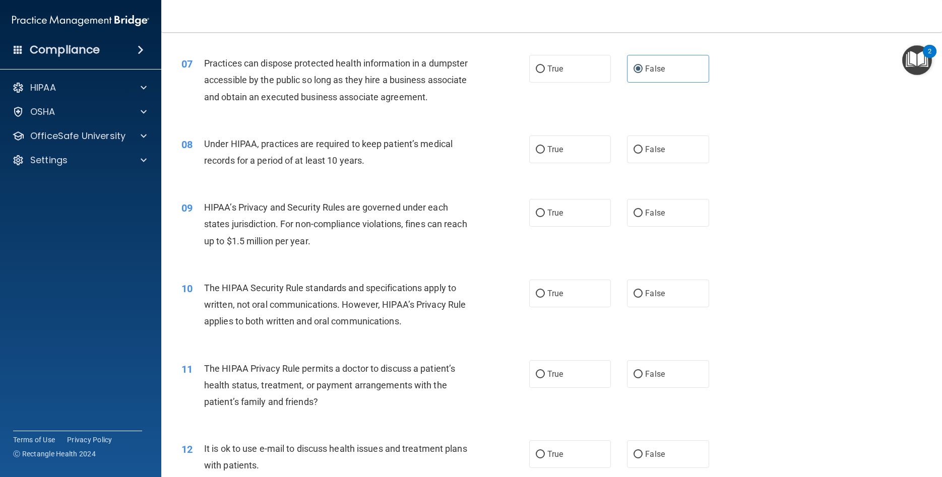
scroll to position [499, 0]
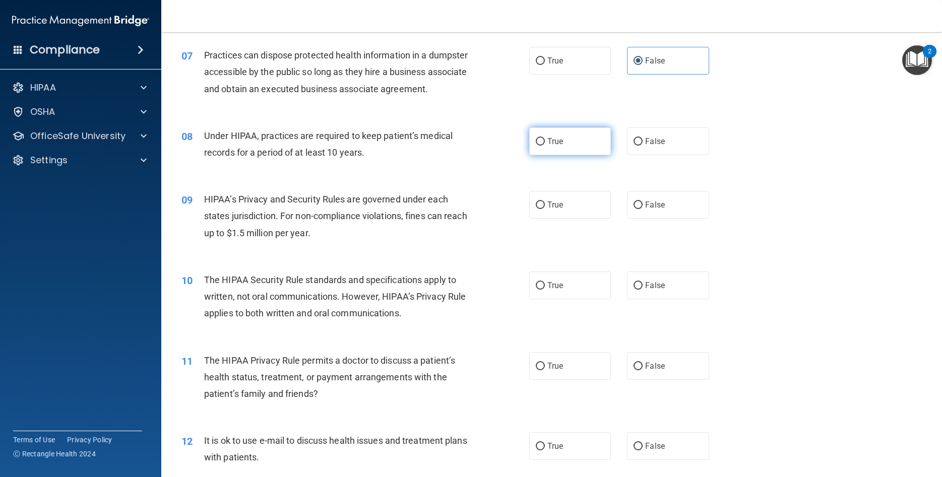
click at [576, 155] on label "True" at bounding box center [570, 141] width 82 height 28
click at [545, 146] on input "True" at bounding box center [540, 142] width 9 height 8
radio input "true"
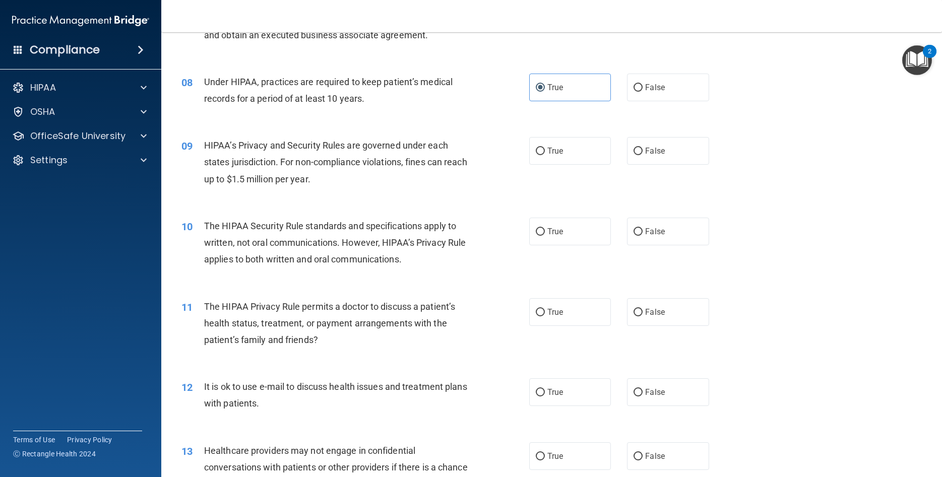
scroll to position [589, 0]
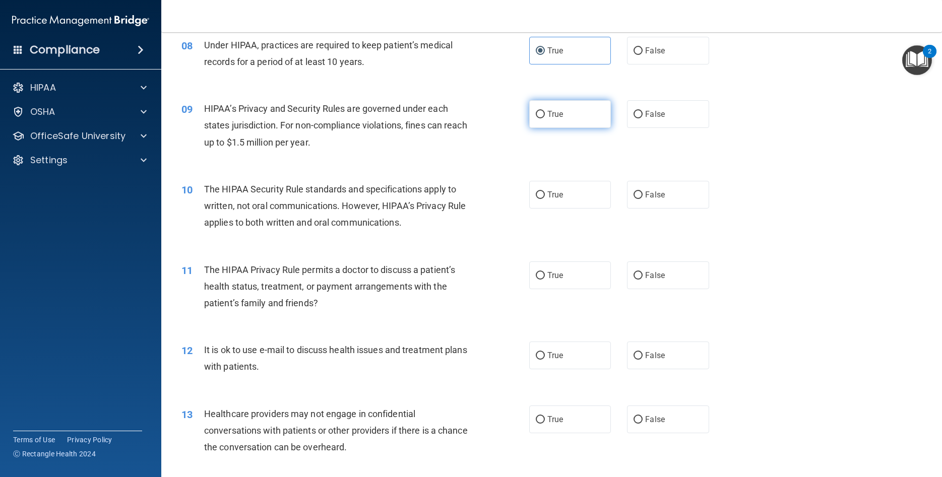
click at [561, 119] on span "True" at bounding box center [555, 114] width 16 height 10
click at [545, 118] on input "True" at bounding box center [540, 115] width 9 height 8
radio input "true"
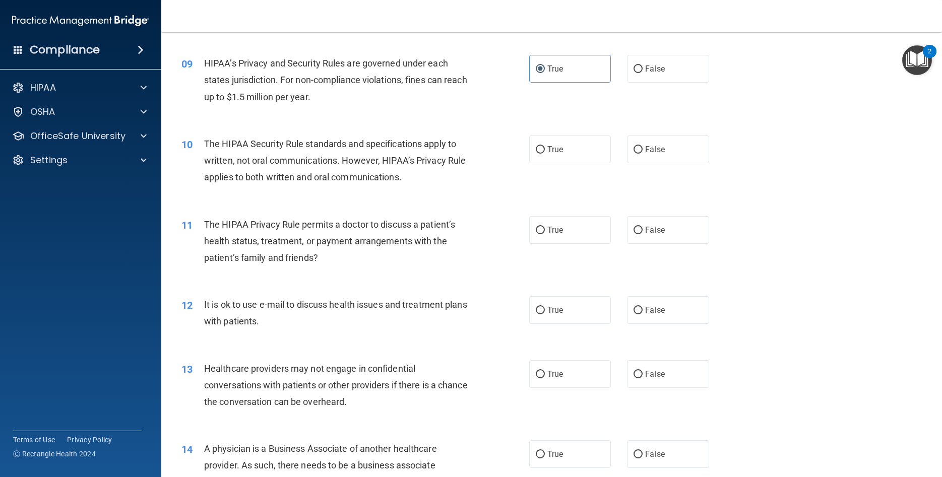
scroll to position [680, 0]
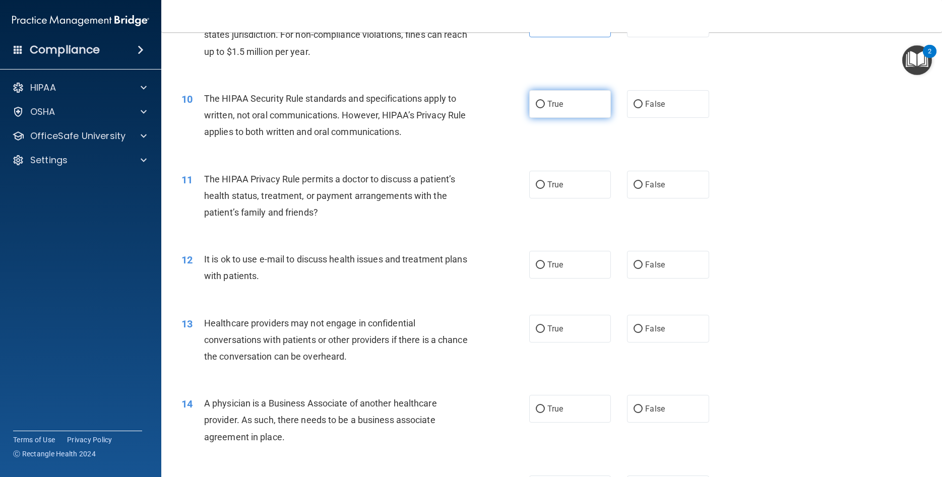
click at [541, 118] on label "True" at bounding box center [570, 104] width 82 height 28
click at [541, 108] on input "True" at bounding box center [540, 105] width 9 height 8
radio input "true"
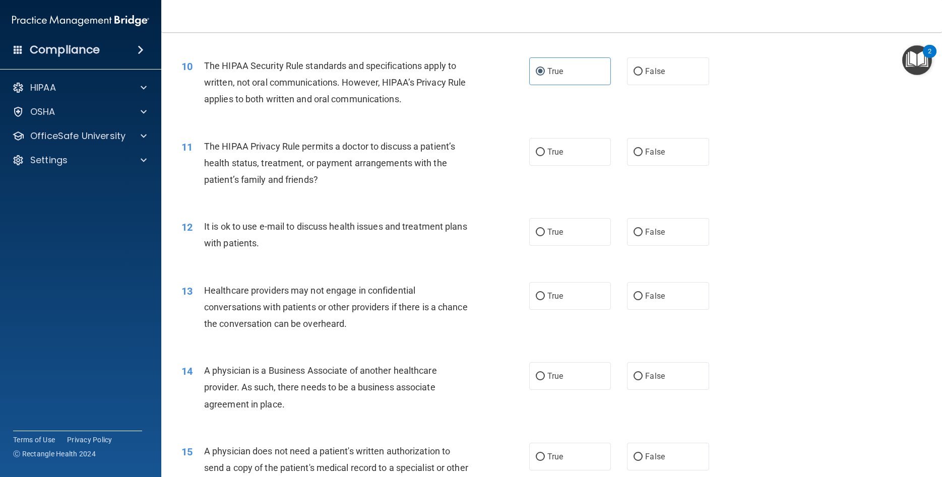
scroll to position [725, 0]
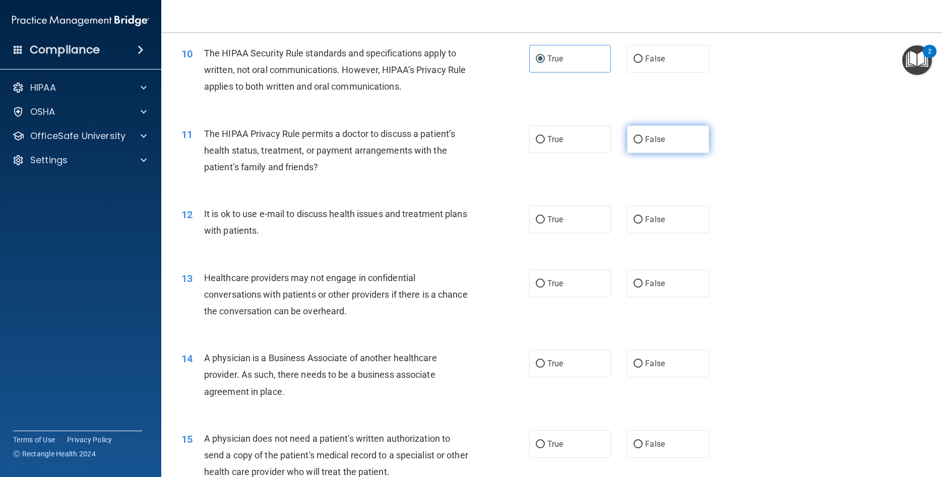
drag, startPoint x: 652, startPoint y: 169, endPoint x: 653, endPoint y: 164, distance: 5.3
click at [652, 153] on label "False" at bounding box center [668, 139] width 82 height 28
click at [642, 144] on input "False" at bounding box center [637, 140] width 9 height 8
radio input "true"
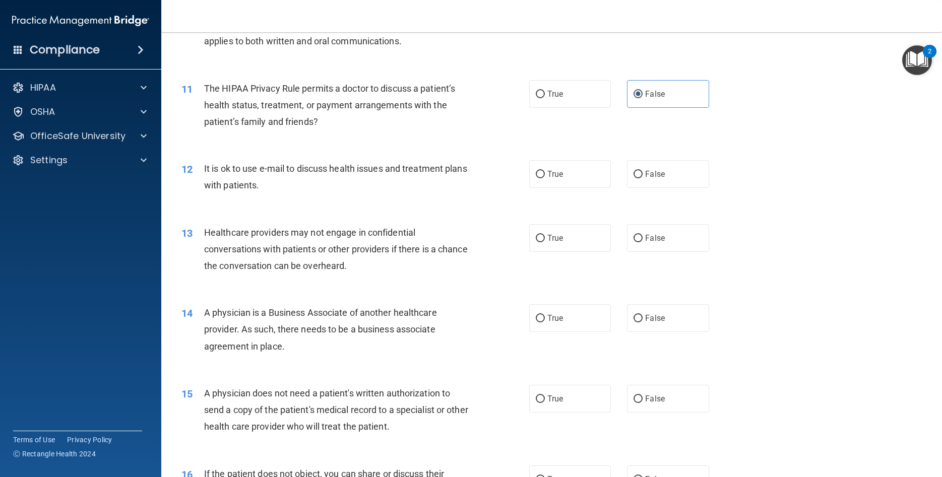
scroll to position [816, 0]
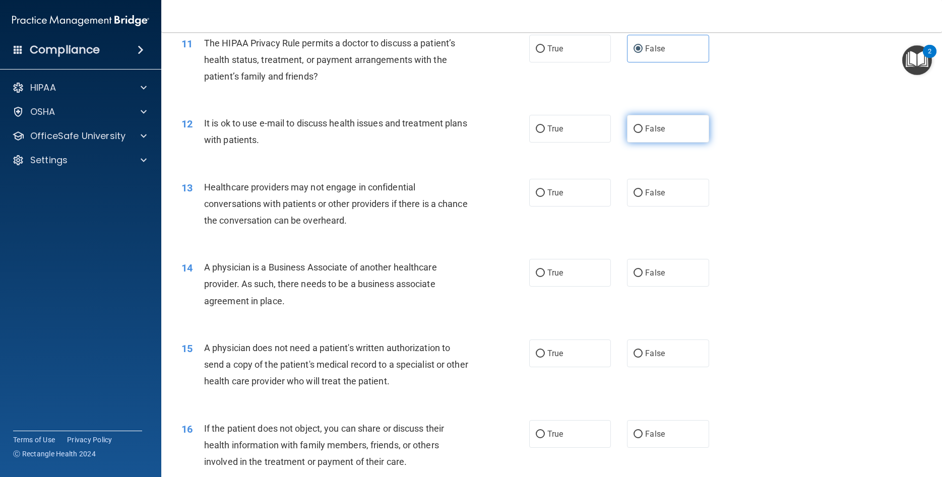
click at [637, 133] on input "False" at bounding box center [637, 129] width 9 height 8
radio input "true"
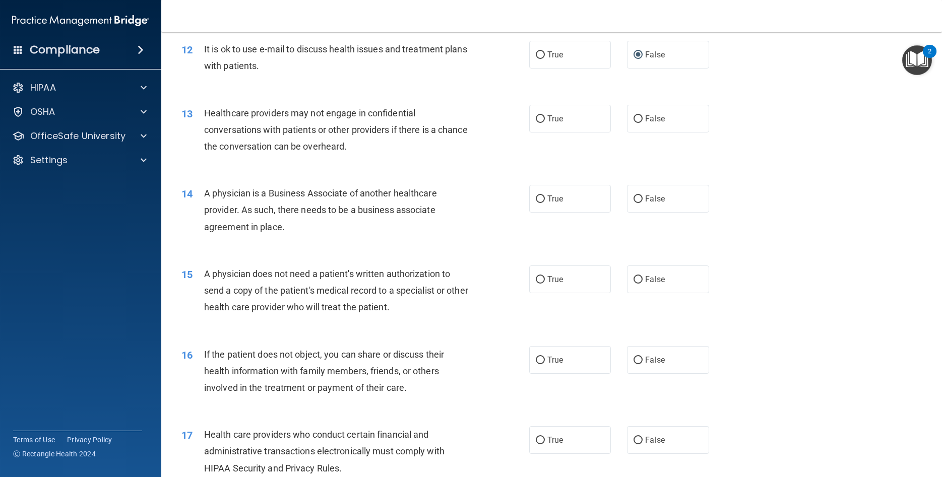
scroll to position [907, 0]
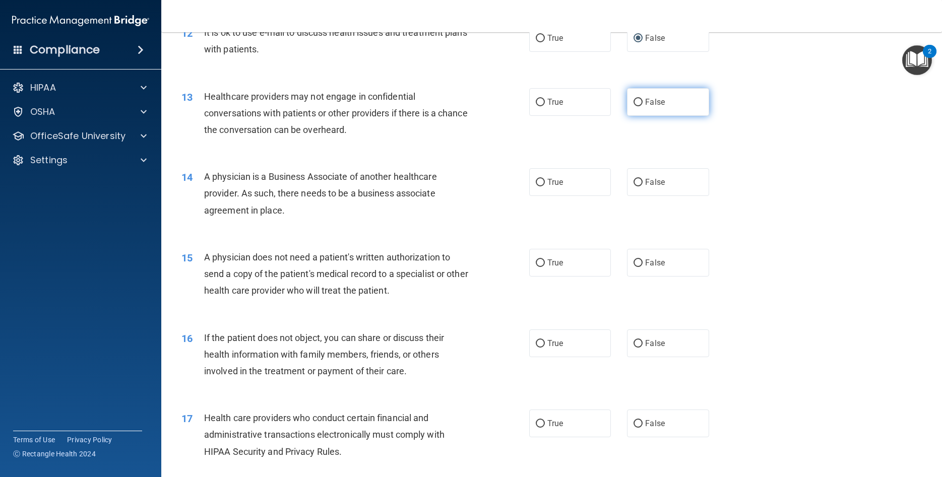
click at [653, 107] on span "False" at bounding box center [655, 102] width 20 height 10
click at [642, 106] on input "False" at bounding box center [637, 103] width 9 height 8
radio input "true"
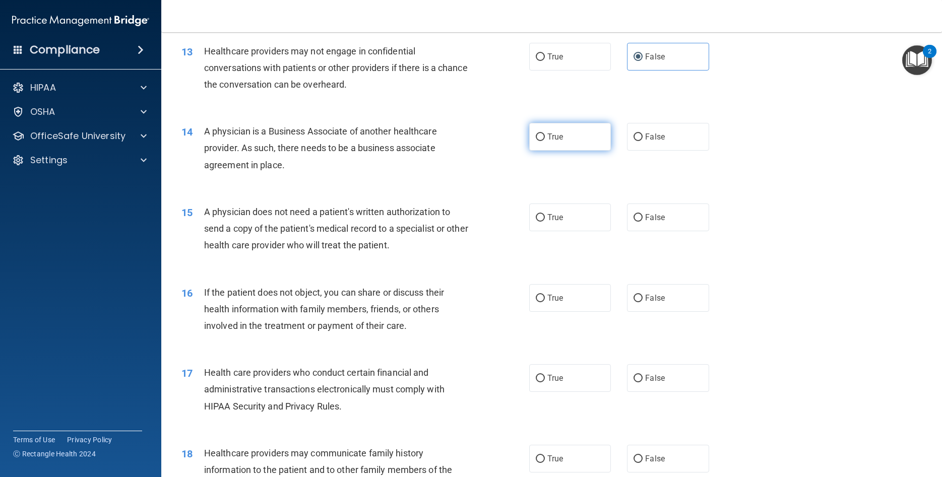
click at [571, 151] on label "True" at bounding box center [570, 137] width 82 height 28
click at [545, 141] on input "True" at bounding box center [540, 137] width 9 height 8
radio input "true"
click at [579, 68] on label "True" at bounding box center [570, 57] width 82 height 28
click at [545, 61] on input "True" at bounding box center [540, 57] width 9 height 8
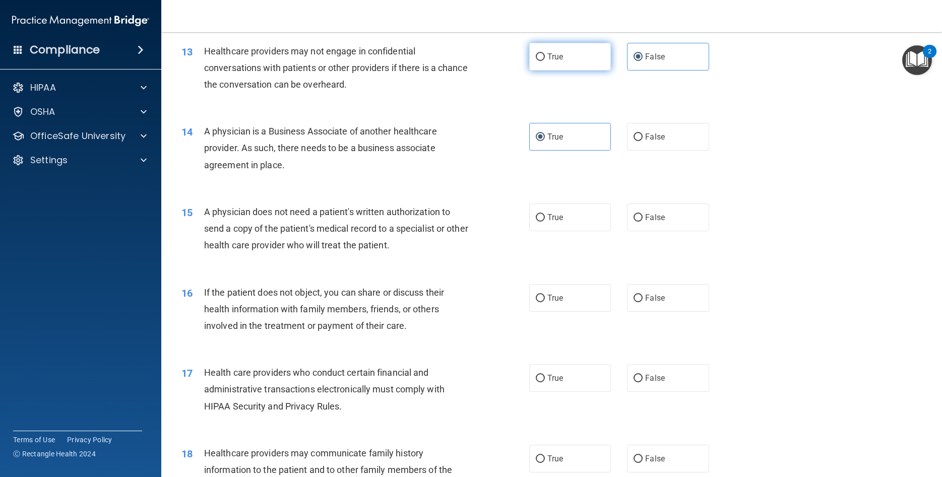
radio input "true"
radio input "false"
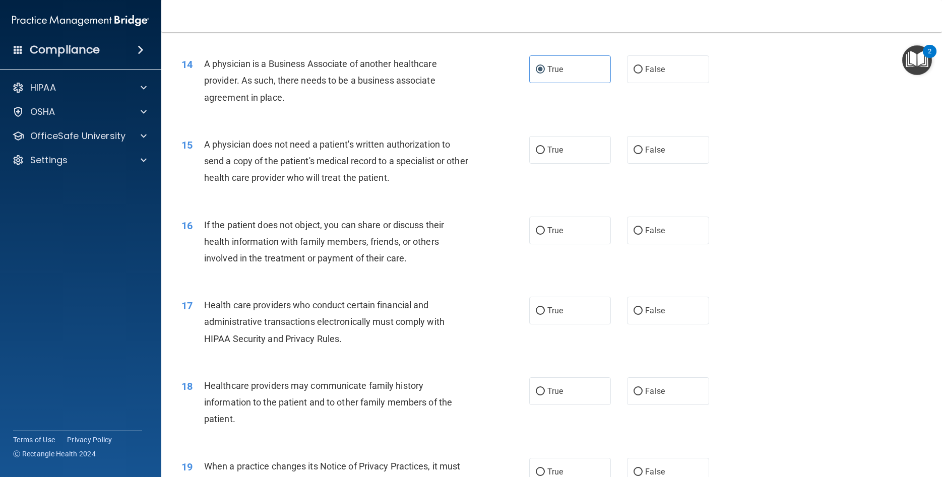
scroll to position [1043, 0]
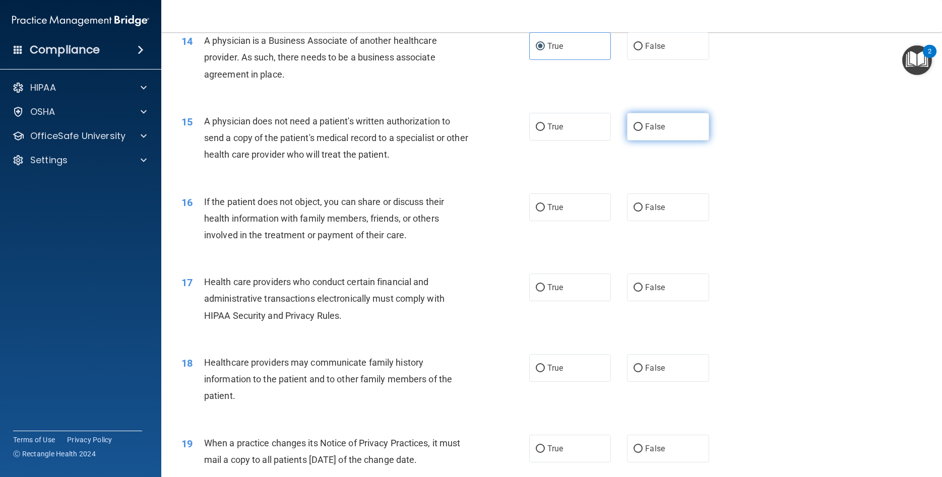
click at [669, 141] on label "False" at bounding box center [668, 127] width 82 height 28
click at [642, 131] on input "False" at bounding box center [637, 127] width 9 height 8
radio input "true"
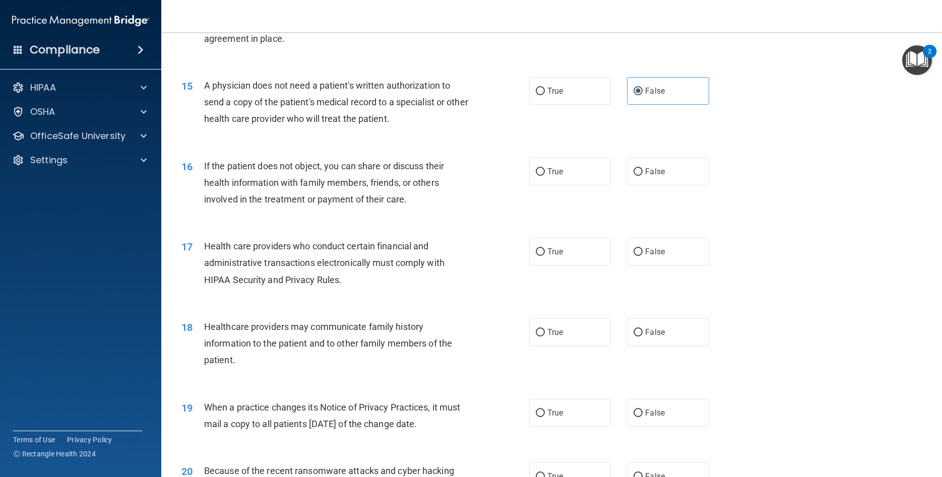
scroll to position [1133, 0]
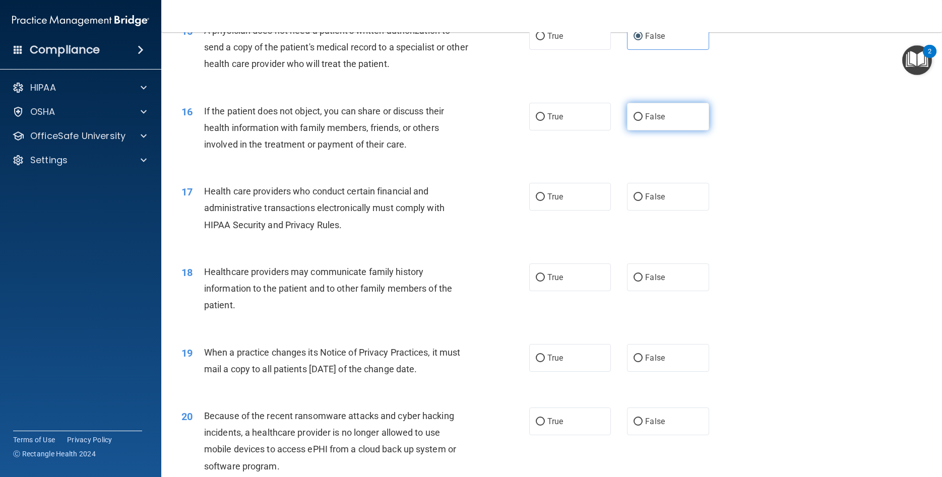
click at [670, 130] on label "False" at bounding box center [668, 117] width 82 height 28
click at [642, 121] on input "False" at bounding box center [637, 117] width 9 height 8
radio input "true"
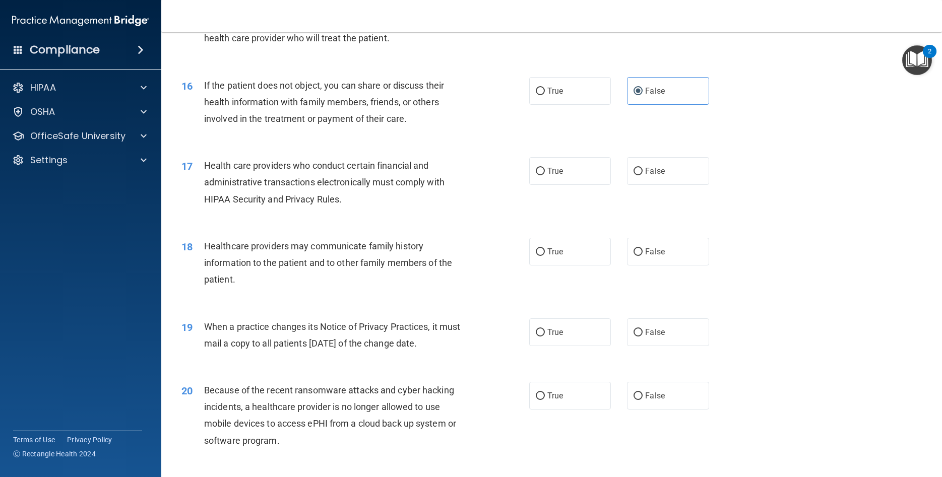
scroll to position [1179, 0]
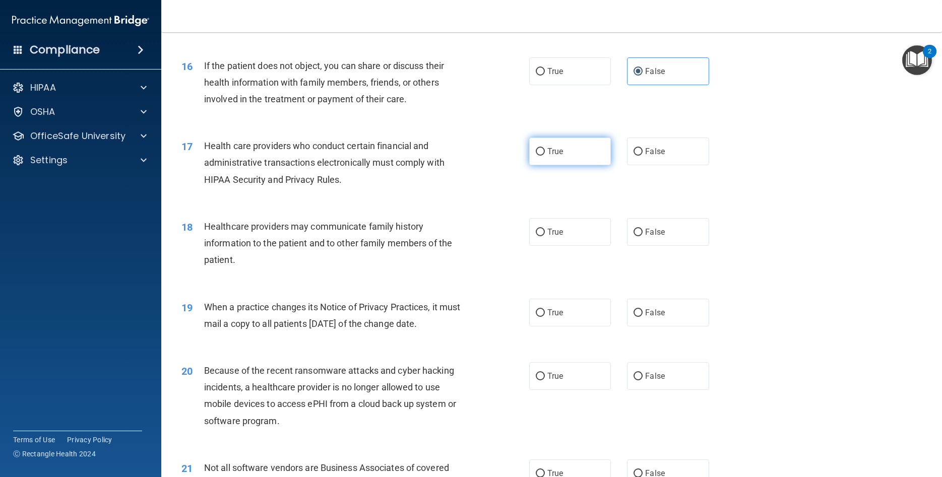
click at [556, 160] on label "True" at bounding box center [570, 152] width 82 height 28
click at [545, 156] on input "True" at bounding box center [540, 152] width 9 height 8
radio input "true"
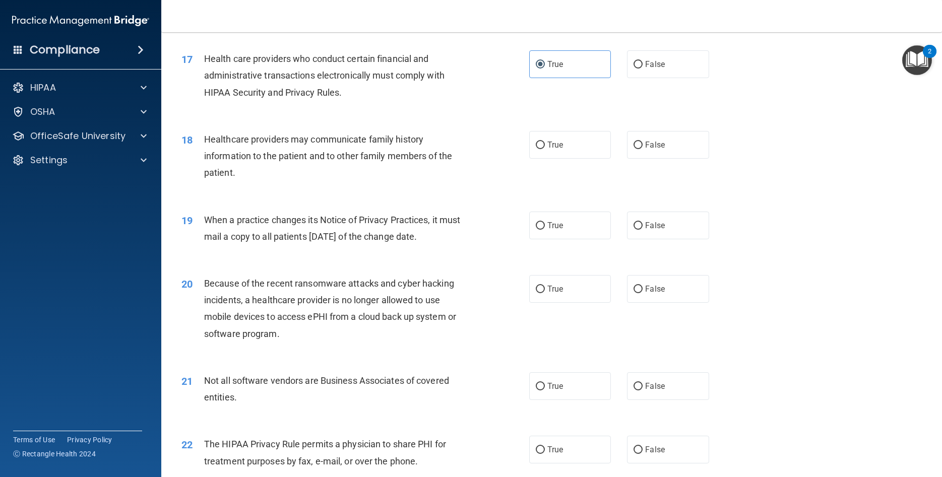
scroll to position [1270, 0]
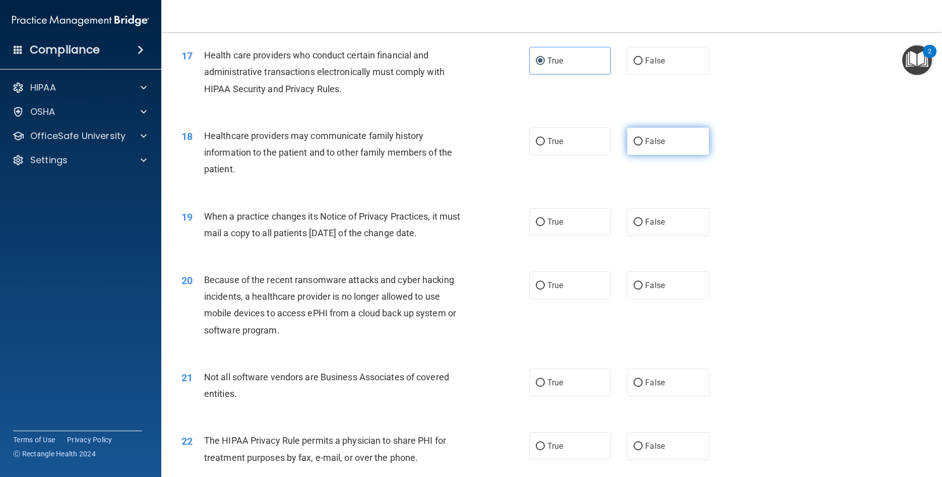
drag, startPoint x: 677, startPoint y: 150, endPoint x: 671, endPoint y: 153, distance: 7.0
click at [677, 151] on label "False" at bounding box center [668, 141] width 82 height 28
click at [642, 146] on input "False" at bounding box center [637, 142] width 9 height 8
radio input "true"
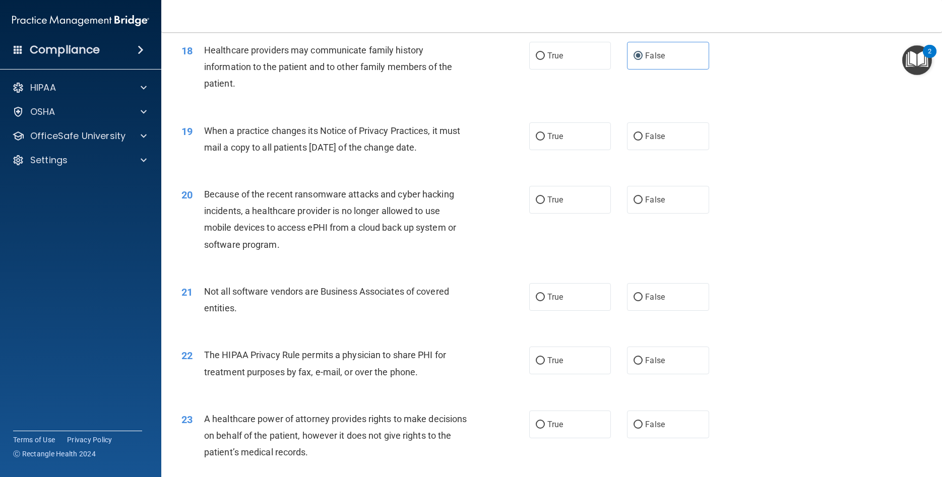
scroll to position [1360, 0]
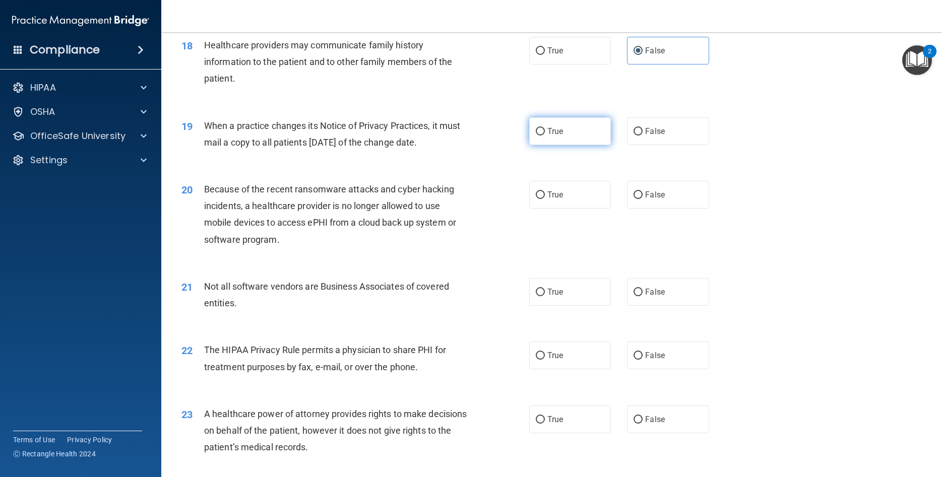
click at [572, 145] on label "True" at bounding box center [570, 131] width 82 height 28
click at [545, 136] on input "True" at bounding box center [540, 132] width 9 height 8
radio input "true"
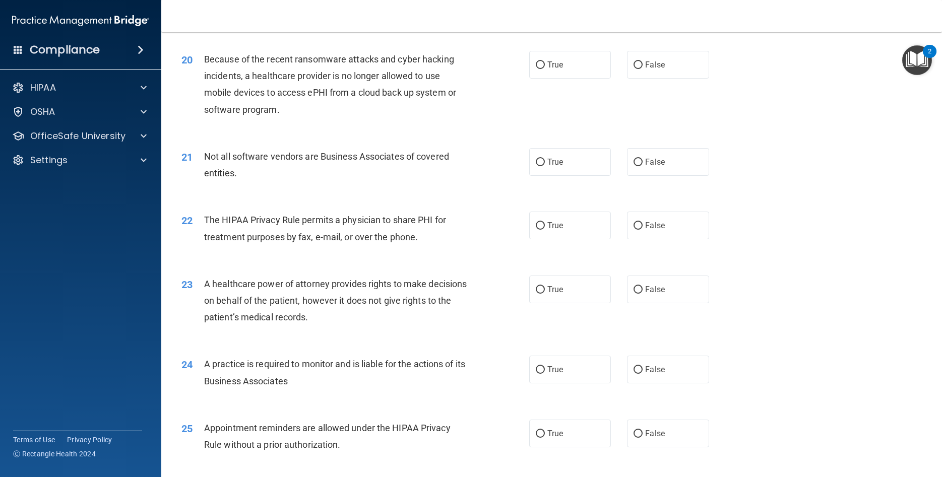
scroll to position [1496, 0]
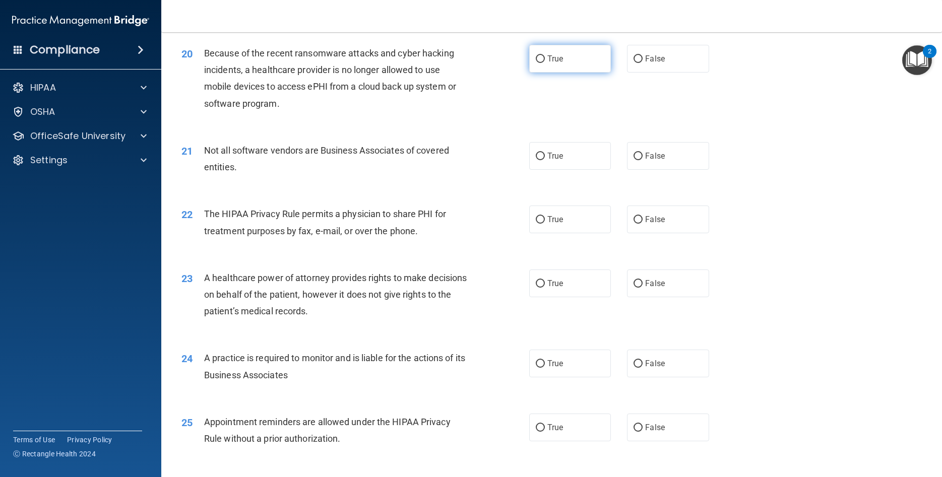
click at [544, 73] on label "True" at bounding box center [570, 59] width 82 height 28
click at [544, 63] on input "True" at bounding box center [540, 59] width 9 height 8
radio input "true"
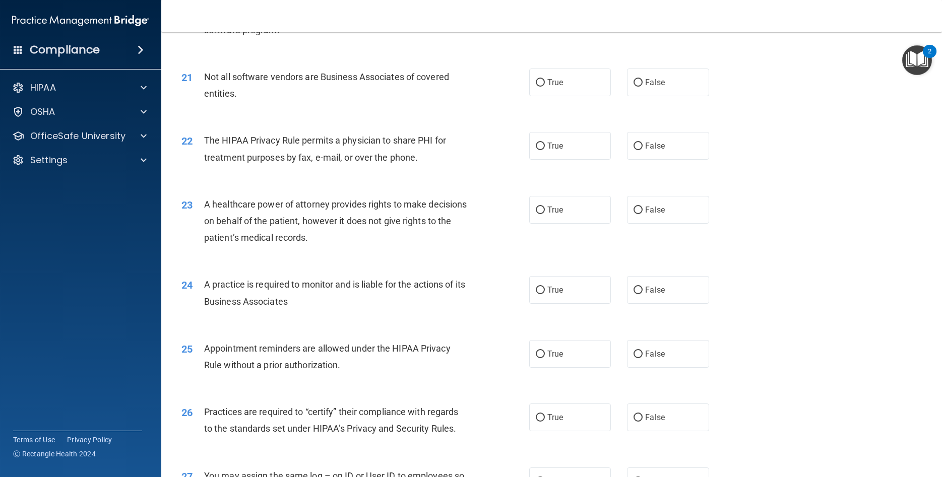
scroll to position [1587, 0]
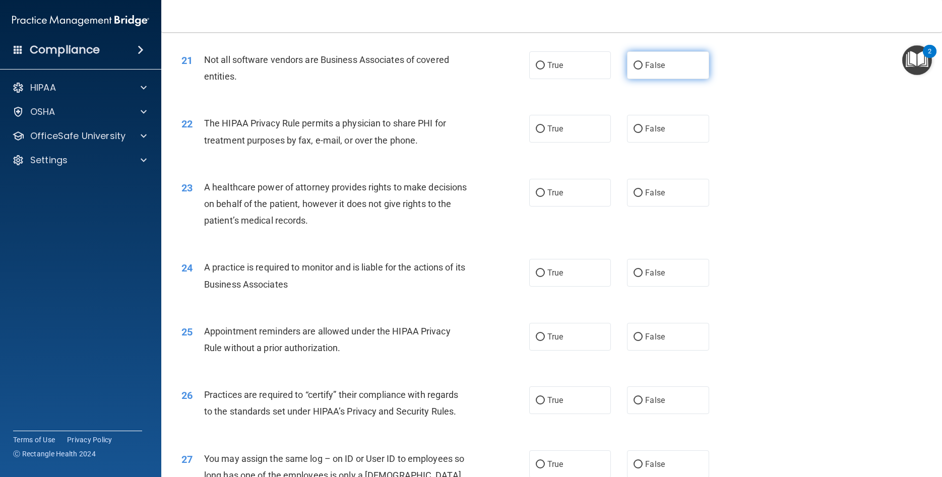
click at [659, 70] on span "False" at bounding box center [655, 65] width 20 height 10
click at [642, 70] on input "False" at bounding box center [637, 66] width 9 height 8
radio input "true"
click at [578, 79] on label "True" at bounding box center [570, 65] width 82 height 28
click at [545, 70] on input "True" at bounding box center [540, 66] width 9 height 8
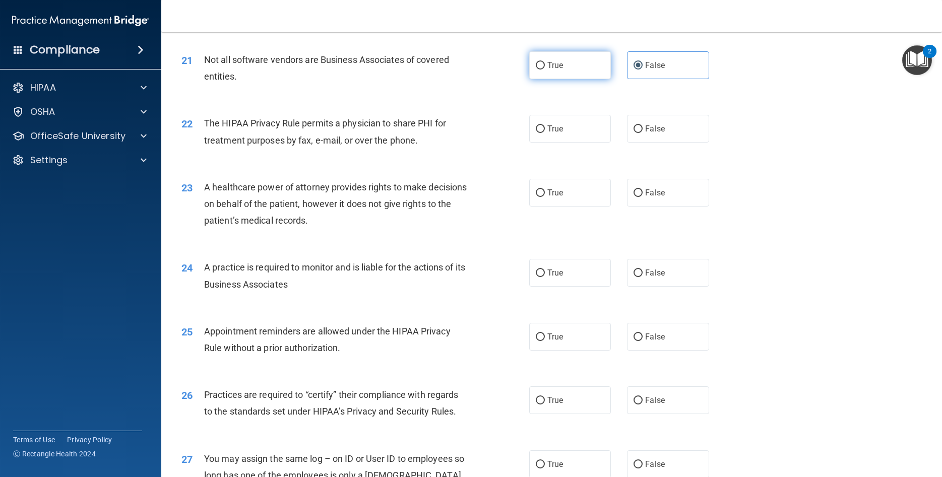
radio input "true"
radio input "false"
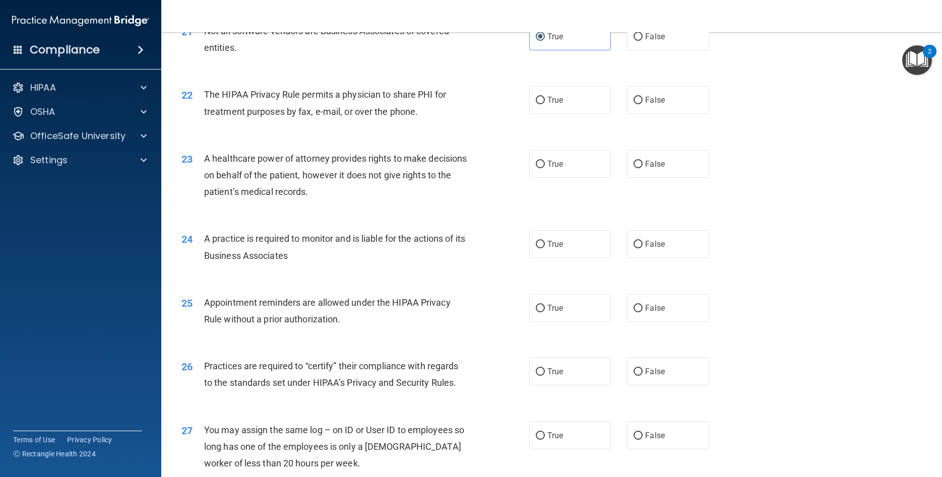
scroll to position [1632, 0]
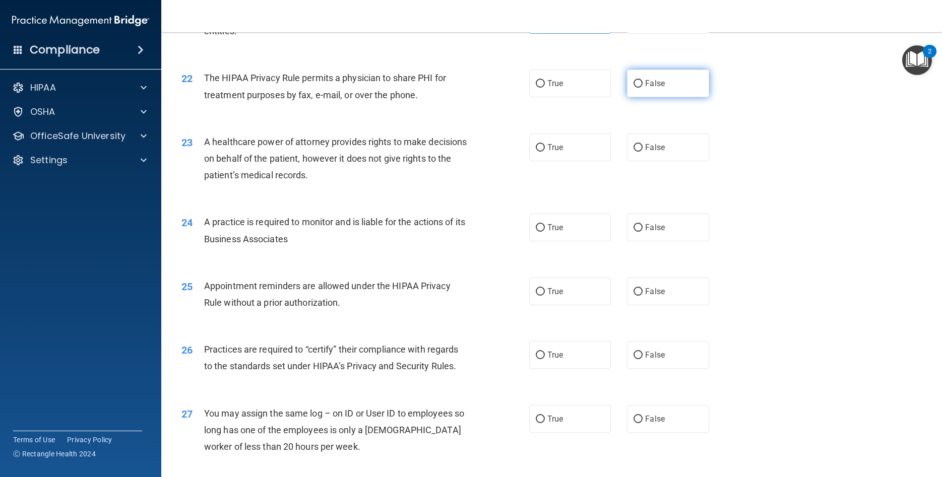
click at [672, 94] on label "False" at bounding box center [668, 84] width 82 height 28
click at [642, 88] on input "False" at bounding box center [637, 84] width 9 height 8
radio input "true"
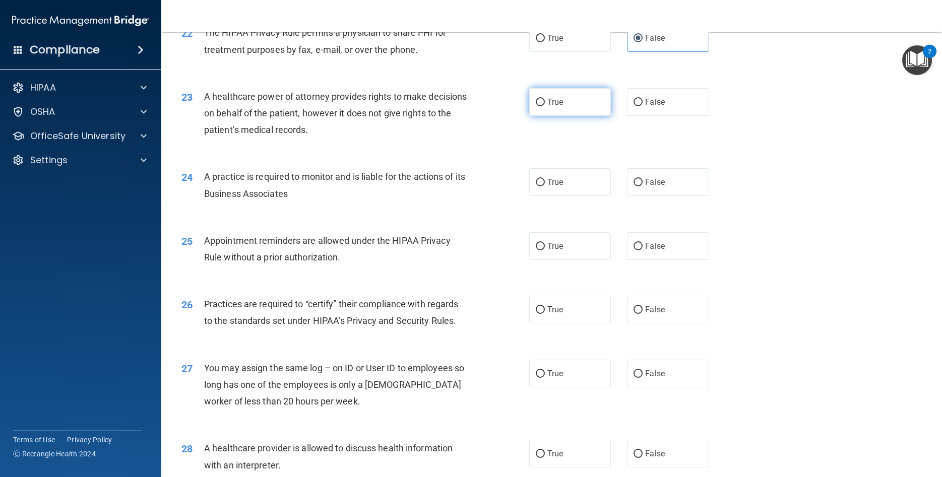
click at [575, 116] on label "True" at bounding box center [570, 102] width 82 height 28
click at [545, 106] on input "True" at bounding box center [540, 103] width 9 height 8
radio input "true"
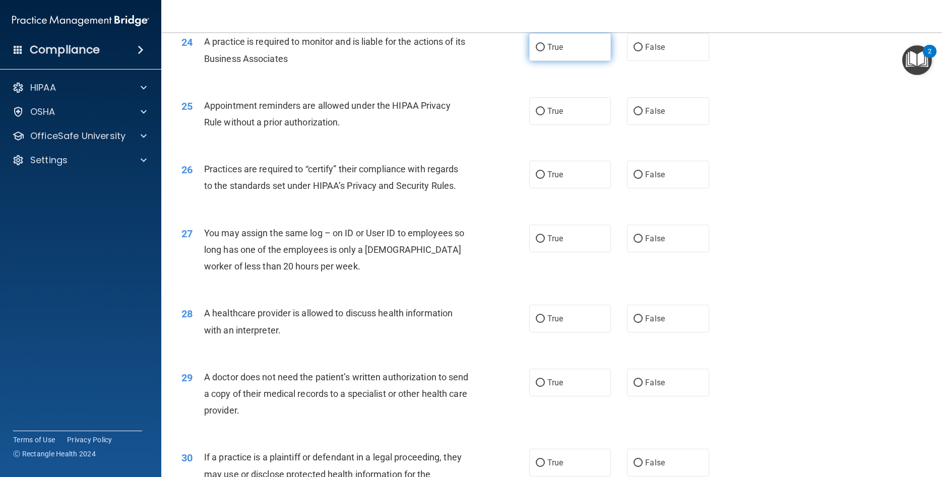
scroll to position [1814, 0]
click at [574, 48] on div "24 A practice is required to monitor and is liable for the actions of its Busin…" at bounding box center [551, 51] width 755 height 63
click at [565, 59] on label "True" at bounding box center [570, 46] width 82 height 28
click at [545, 50] on input "True" at bounding box center [540, 47] width 9 height 8
radio input "true"
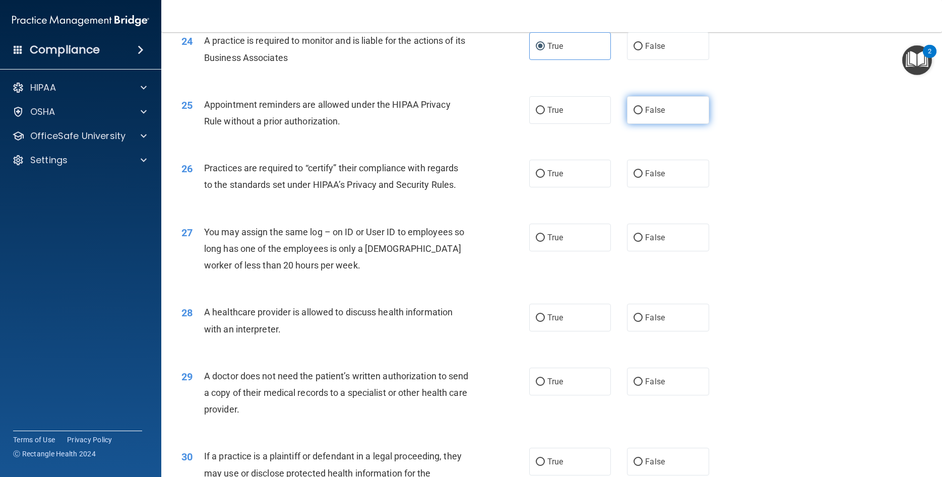
click at [632, 124] on label "False" at bounding box center [668, 110] width 82 height 28
click at [633, 114] on input "False" at bounding box center [637, 111] width 9 height 8
radio input "true"
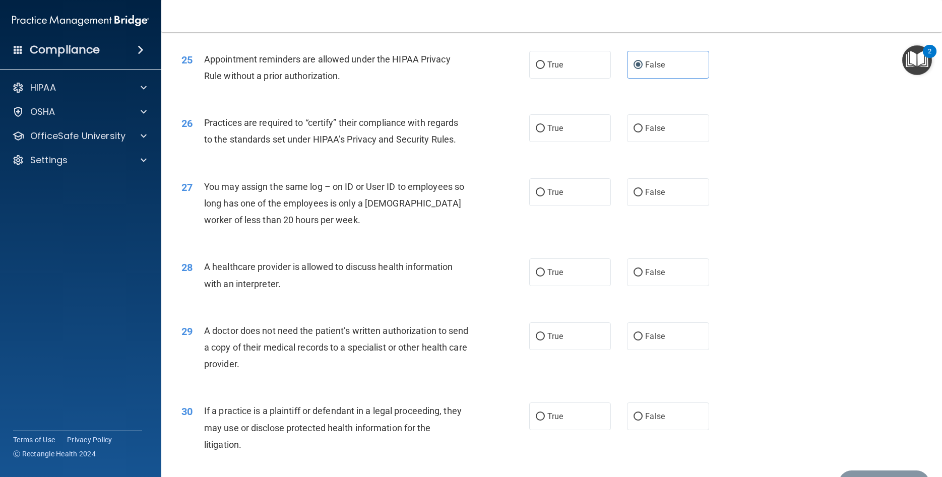
scroll to position [1904, 0]
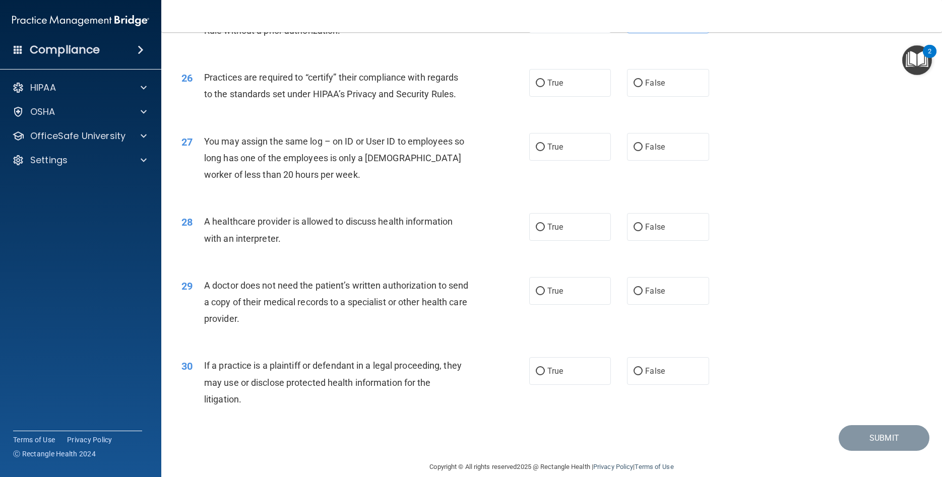
click at [555, 114] on div "26 Practices are required to “certify” their compliance with regards to the sta…" at bounding box center [551, 87] width 755 height 63
click at [557, 97] on label "True" at bounding box center [570, 83] width 82 height 28
click at [545, 87] on input "True" at bounding box center [540, 84] width 9 height 8
radio input "true"
click at [666, 155] on label "False" at bounding box center [668, 147] width 82 height 28
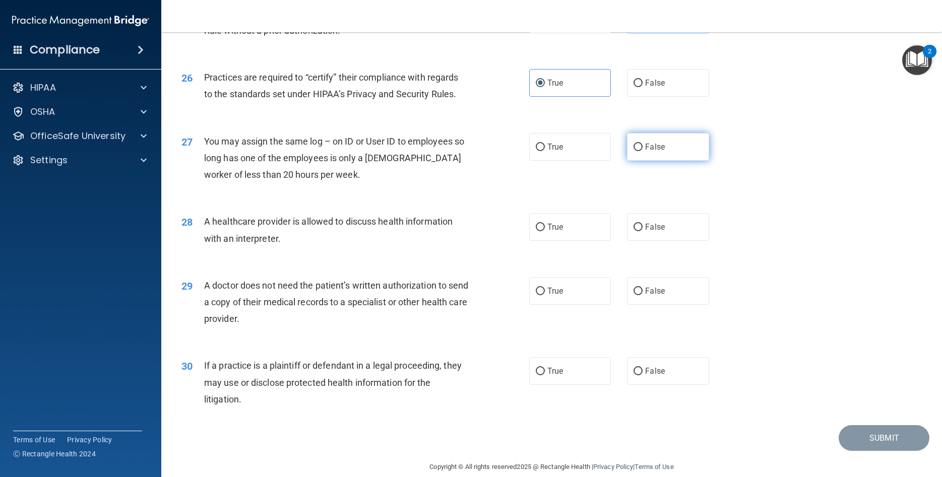
click at [642, 151] on input "False" at bounding box center [637, 148] width 9 height 8
radio input "true"
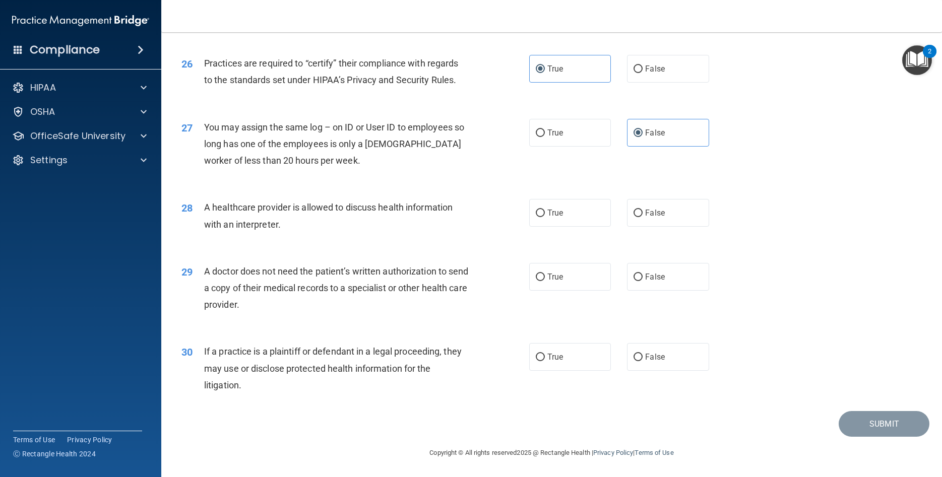
scroll to position [1935, 0]
click at [566, 207] on label "True" at bounding box center [570, 213] width 82 height 28
click at [657, 269] on label "False" at bounding box center [668, 277] width 82 height 28
click at [642, 274] on input "False" at bounding box center [637, 278] width 9 height 8
radio input "true"
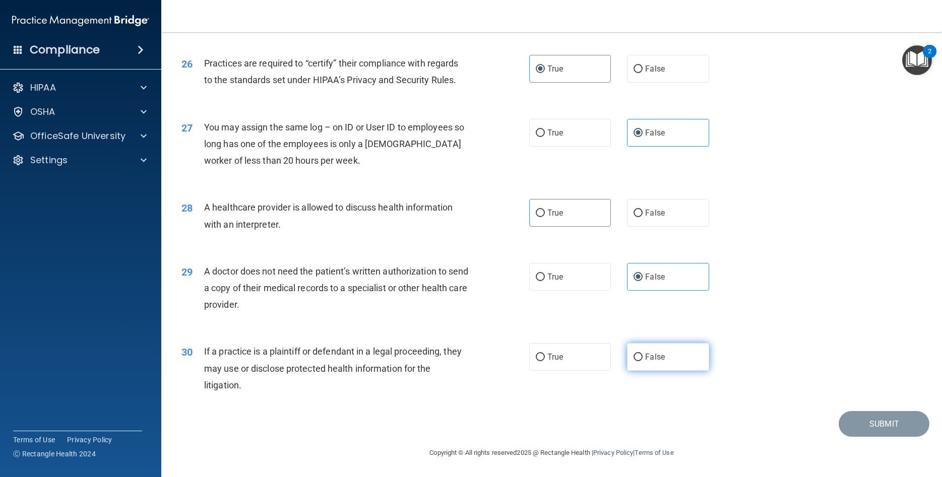
click at [648, 364] on label "False" at bounding box center [668, 357] width 82 height 28
click at [642, 361] on input "False" at bounding box center [637, 358] width 9 height 8
radio input "true"
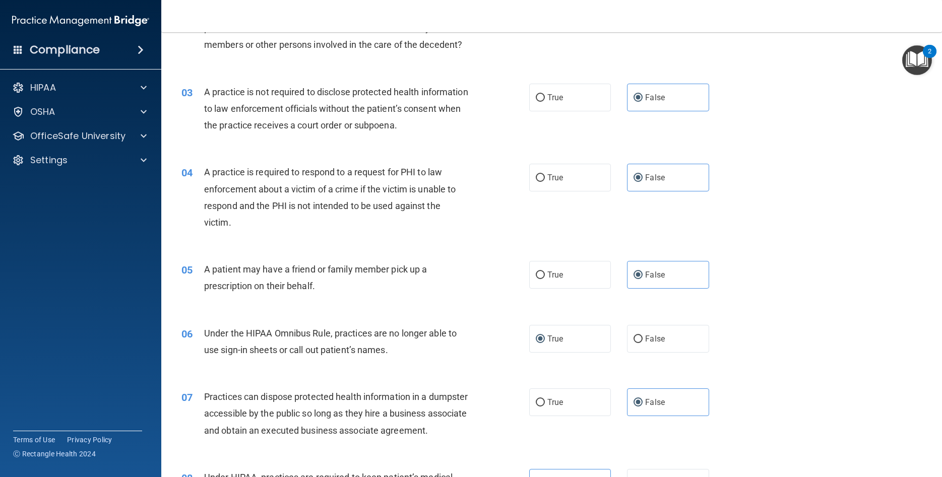
scroll to position [122, 0]
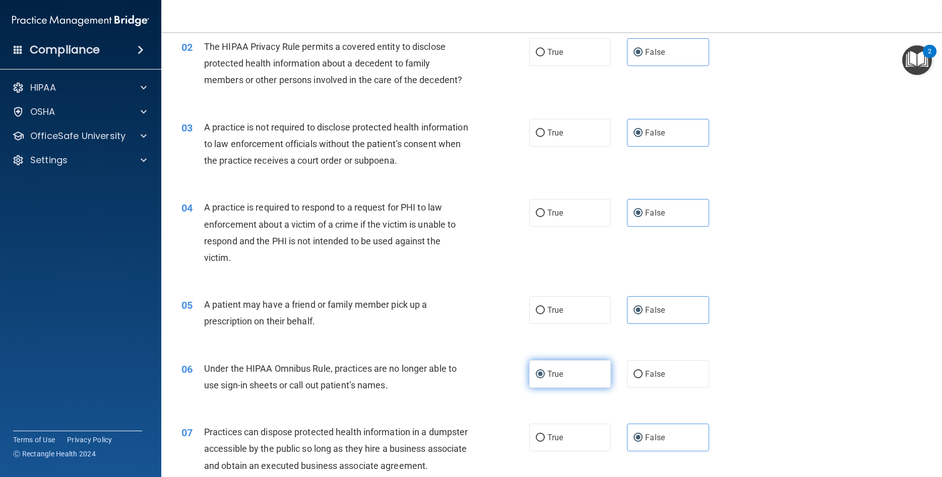
click at [559, 379] on span "True" at bounding box center [555, 374] width 16 height 10
click at [545, 378] on input "True" at bounding box center [540, 375] width 9 height 8
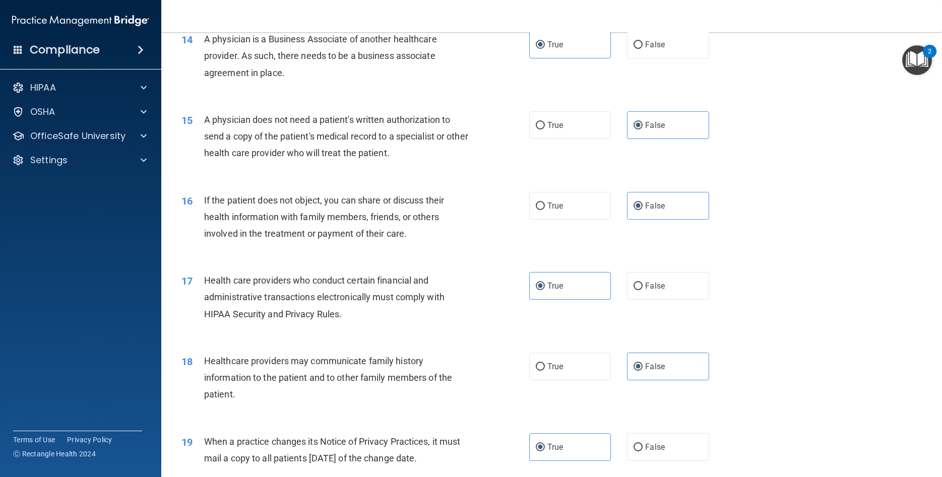
scroll to position [0, 0]
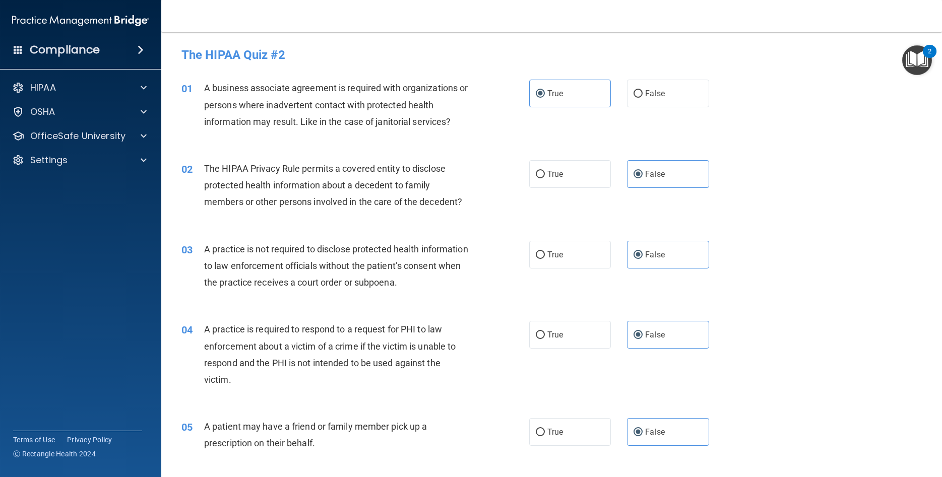
drag, startPoint x: 773, startPoint y: 304, endPoint x: 795, endPoint y: 156, distance: 149.8
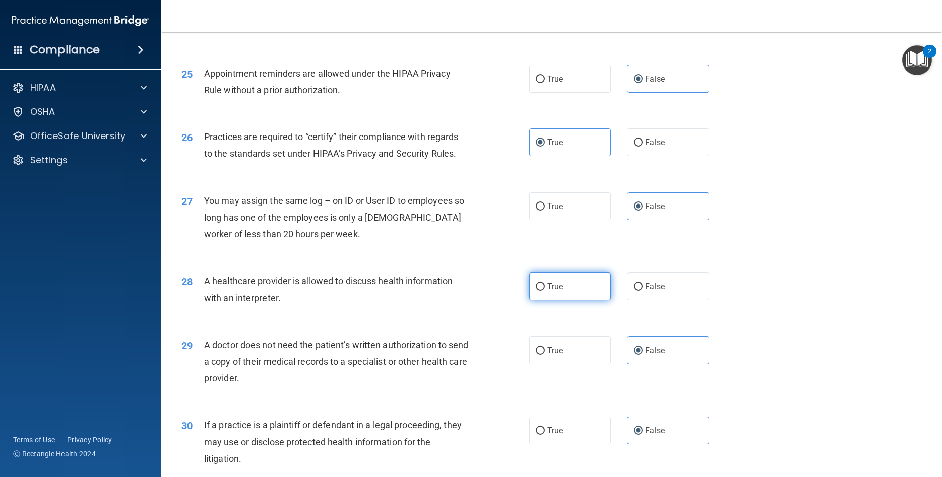
scroll to position [1935, 0]
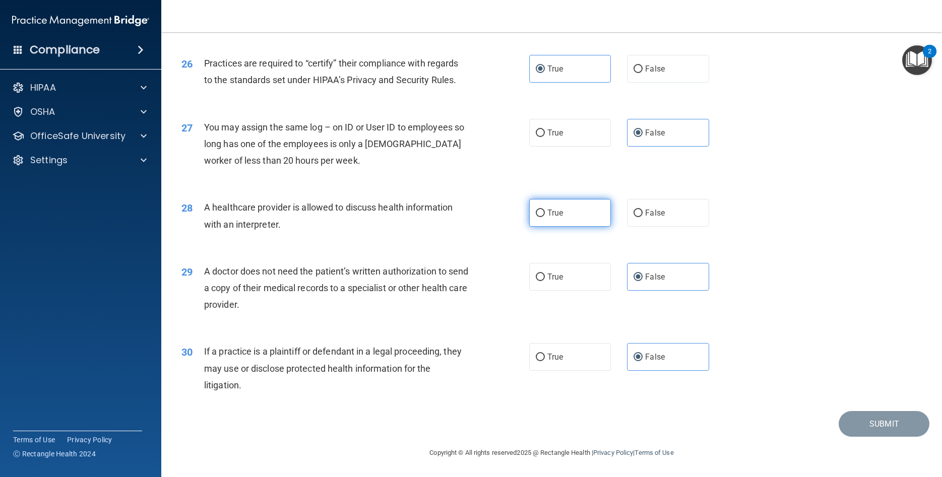
click at [564, 220] on label "True" at bounding box center [570, 213] width 82 height 28
click at [545, 217] on input "True" at bounding box center [540, 214] width 9 height 8
radio input "true"
click at [862, 421] on button "Submit" at bounding box center [883, 424] width 91 height 26
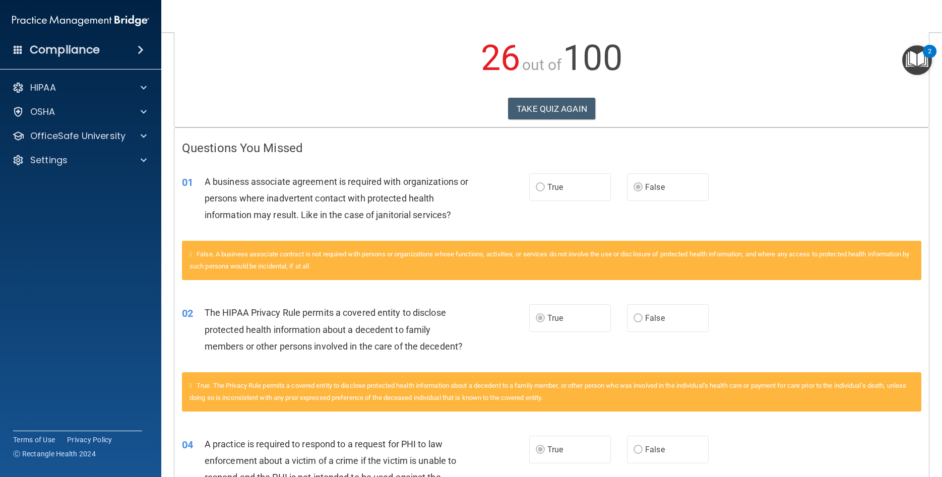
scroll to position [136, 0]
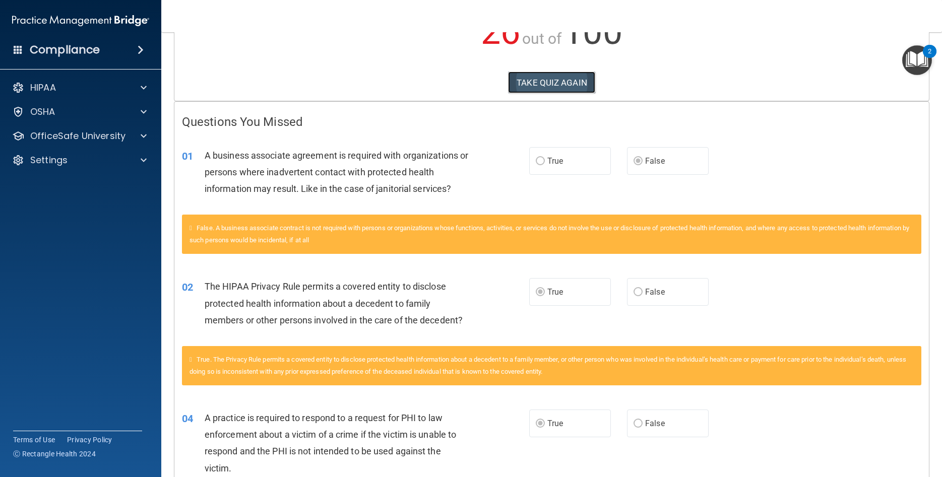
click at [585, 84] on button "TAKE QUIZ AGAIN" at bounding box center [551, 83] width 87 height 22
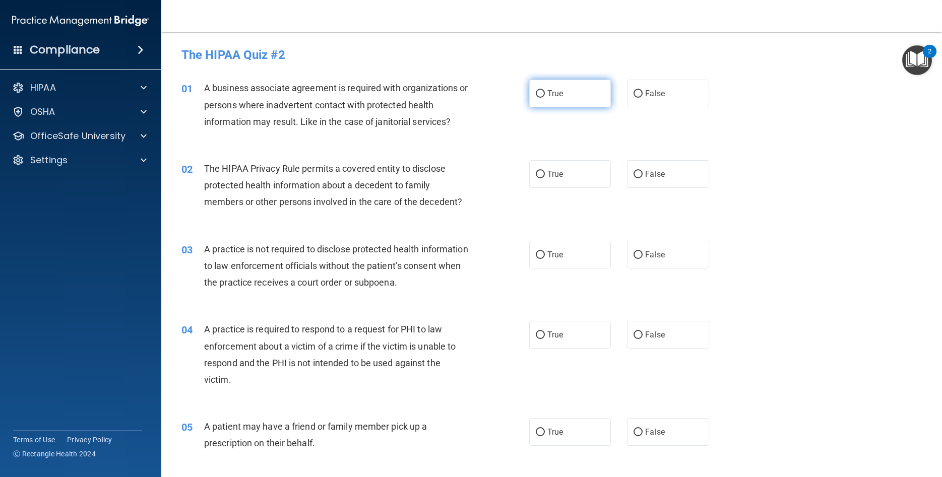
click at [550, 94] on span "True" at bounding box center [555, 94] width 16 height 10
click at [545, 94] on input "True" at bounding box center [540, 94] width 9 height 8
radio input "true"
click at [552, 172] on span "True" at bounding box center [555, 174] width 16 height 10
click at [545, 172] on input "True" at bounding box center [540, 175] width 9 height 8
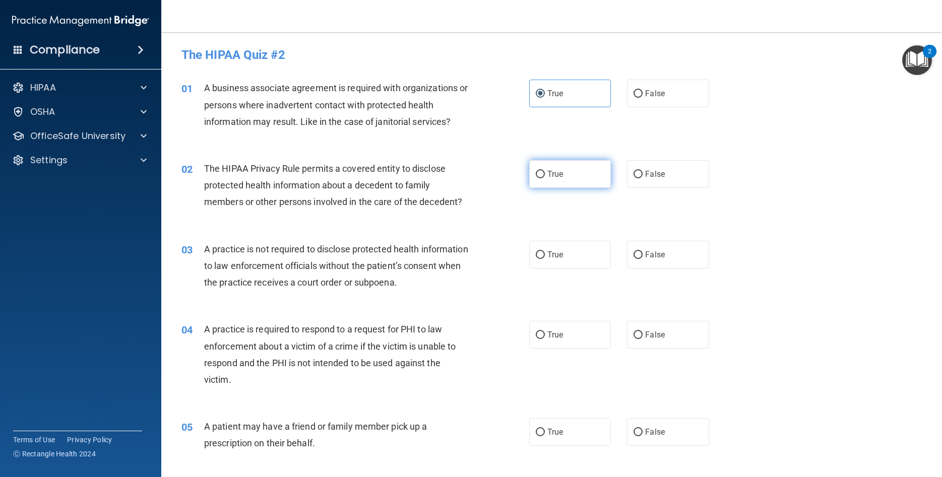
radio input "true"
click at [554, 261] on label "True" at bounding box center [570, 255] width 82 height 28
click at [545, 259] on input "True" at bounding box center [540, 255] width 9 height 8
radio input "true"
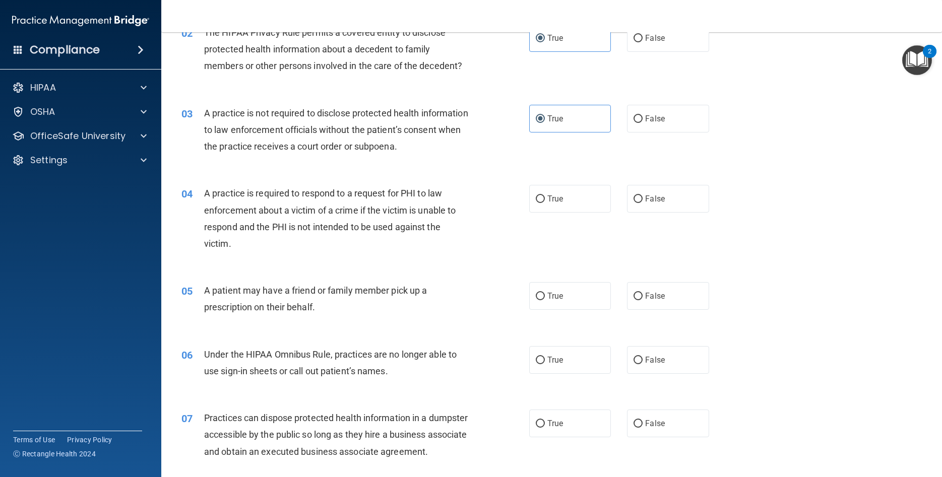
click at [545, 178] on div "04 A practice is required to respond to a request for PHI to law enforcement ab…" at bounding box center [551, 220] width 755 height 97
click at [553, 206] on label "True" at bounding box center [570, 199] width 82 height 28
click at [545, 203] on input "True" at bounding box center [540, 199] width 9 height 8
radio input "true"
click at [560, 302] on label "True" at bounding box center [570, 296] width 82 height 28
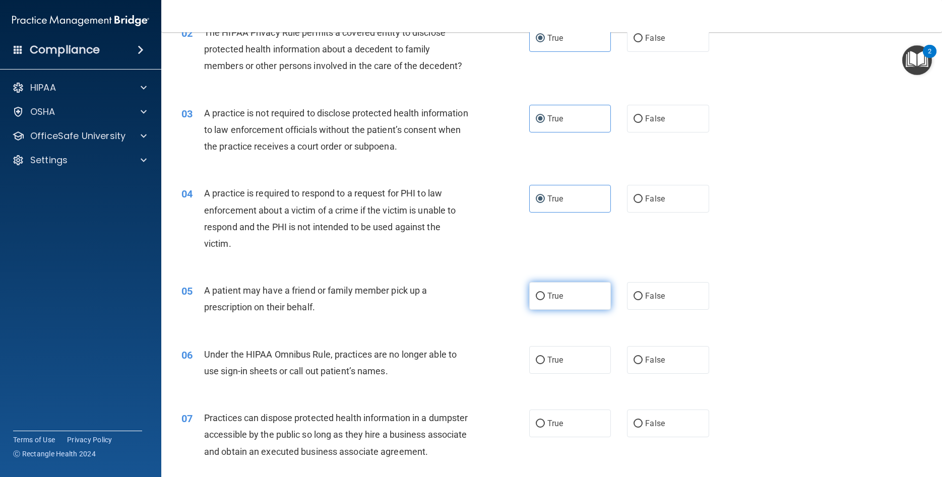
click at [545, 300] on input "True" at bounding box center [540, 297] width 9 height 8
radio input "true"
click at [556, 352] on label "True" at bounding box center [570, 360] width 82 height 28
click at [545, 357] on input "True" at bounding box center [540, 361] width 9 height 8
radio input "true"
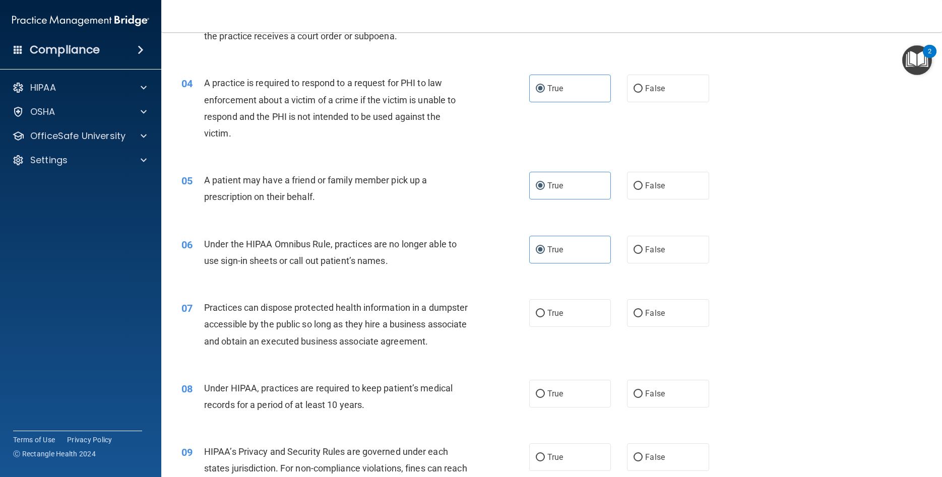
scroll to position [272, 0]
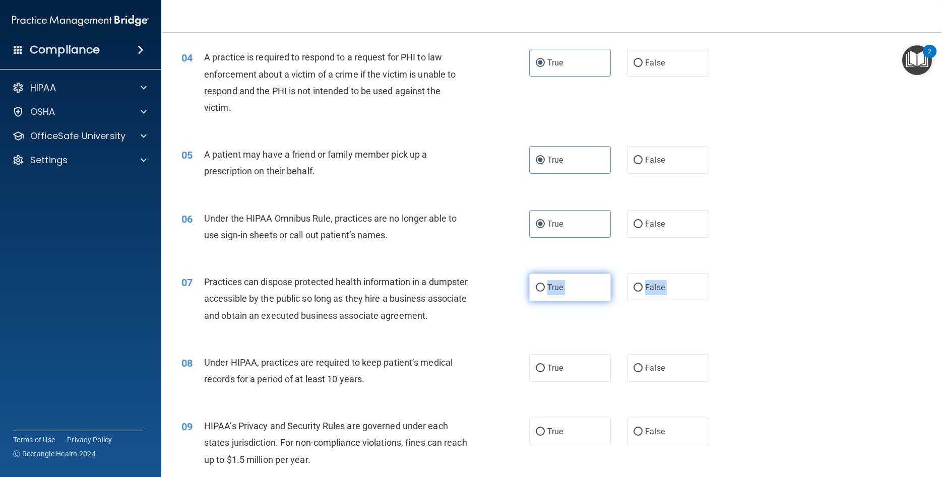
click at [548, 274] on div "07 Practices can dispose protected health information in a dumpster accessible …" at bounding box center [551, 301] width 755 height 81
click at [549, 290] on span "True" at bounding box center [555, 288] width 16 height 10
click at [545, 290] on input "True" at bounding box center [540, 288] width 9 height 8
radio input "true"
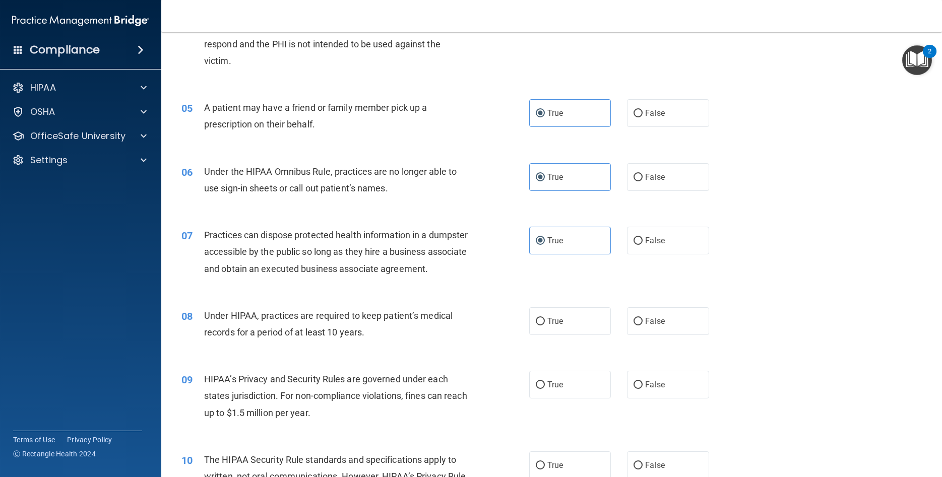
scroll to position [363, 0]
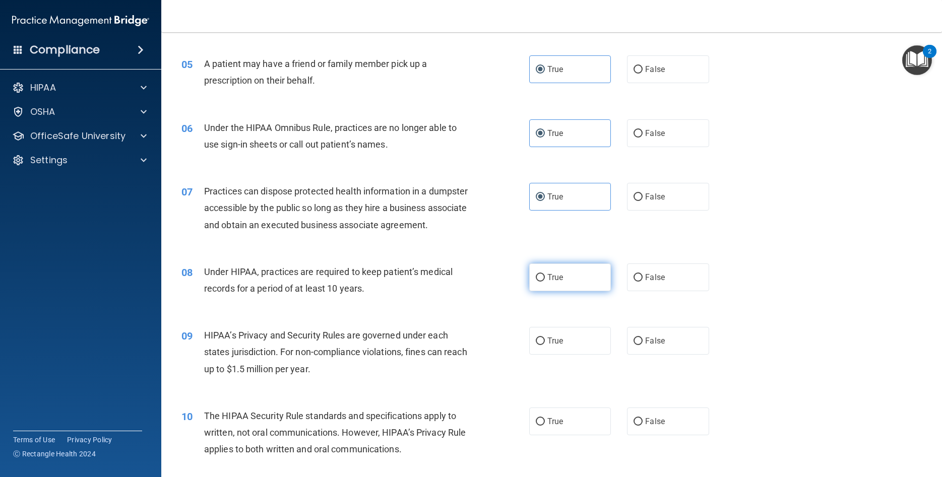
click at [559, 282] on span "True" at bounding box center [555, 278] width 16 height 10
click at [545, 282] on input "True" at bounding box center [540, 278] width 9 height 8
radio input "true"
click at [562, 349] on label "True" at bounding box center [570, 341] width 82 height 28
click at [545, 345] on input "True" at bounding box center [540, 342] width 9 height 8
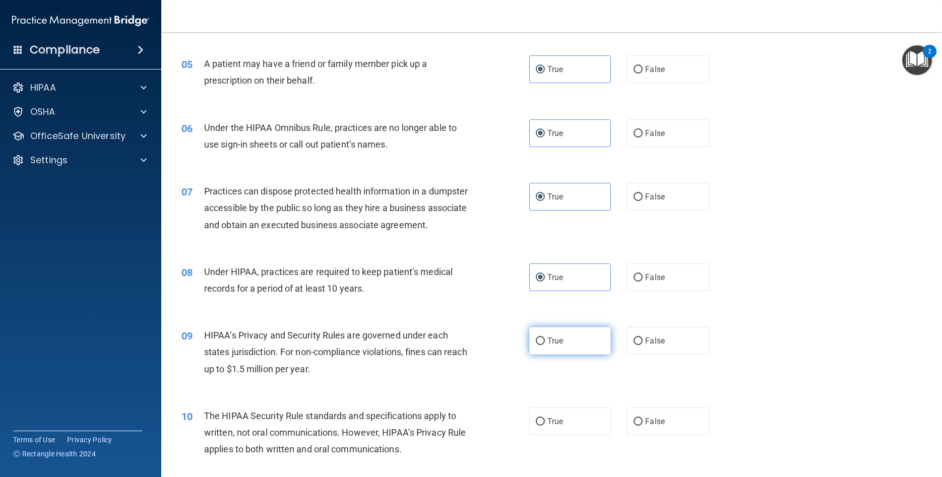
radio input "true"
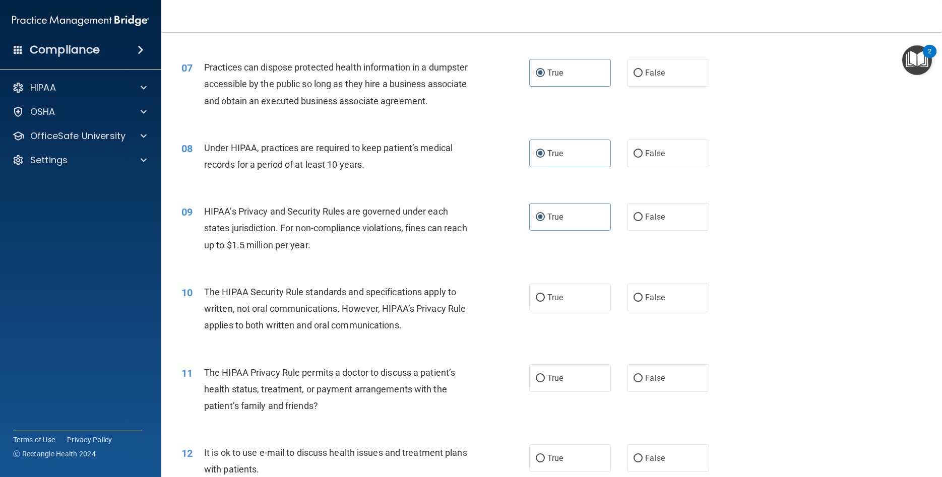
scroll to position [499, 0]
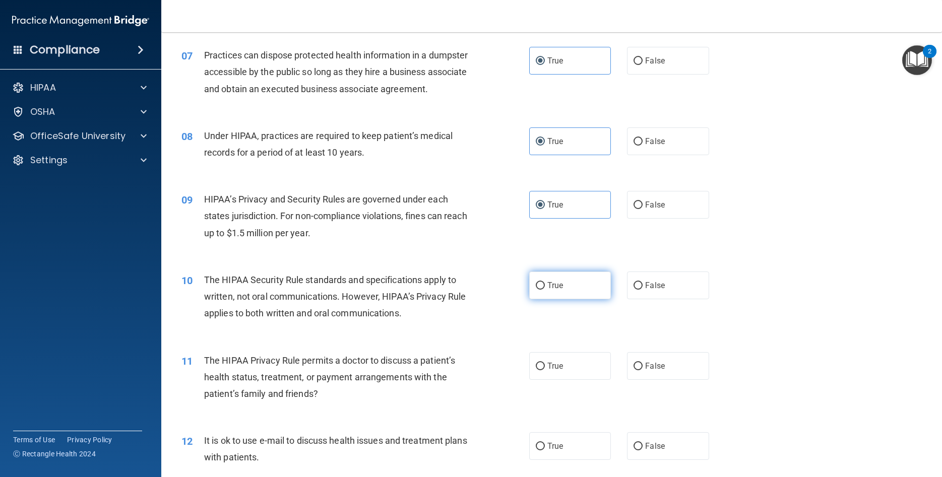
click at [553, 299] on label "True" at bounding box center [570, 286] width 82 height 28
click at [545, 290] on input "True" at bounding box center [540, 286] width 9 height 8
radio input "true"
click at [562, 375] on label "True" at bounding box center [570, 366] width 82 height 28
click at [545, 370] on input "True" at bounding box center [540, 367] width 9 height 8
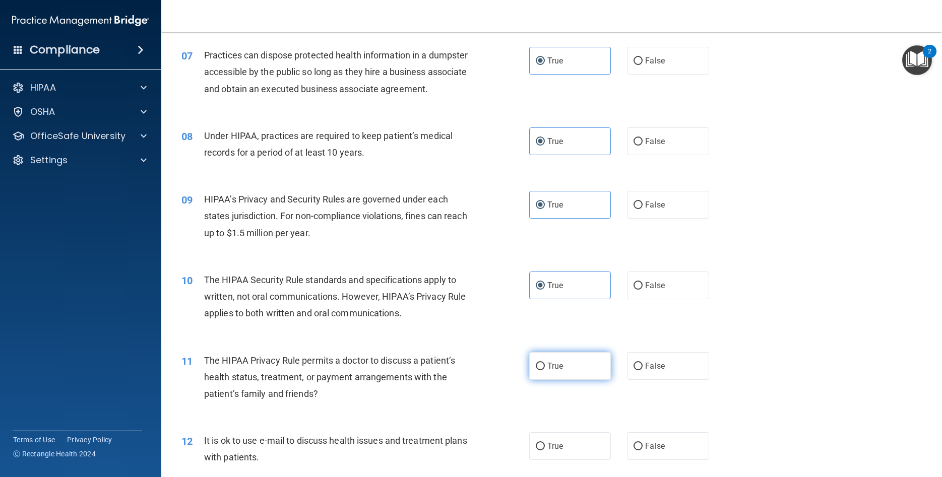
radio input "true"
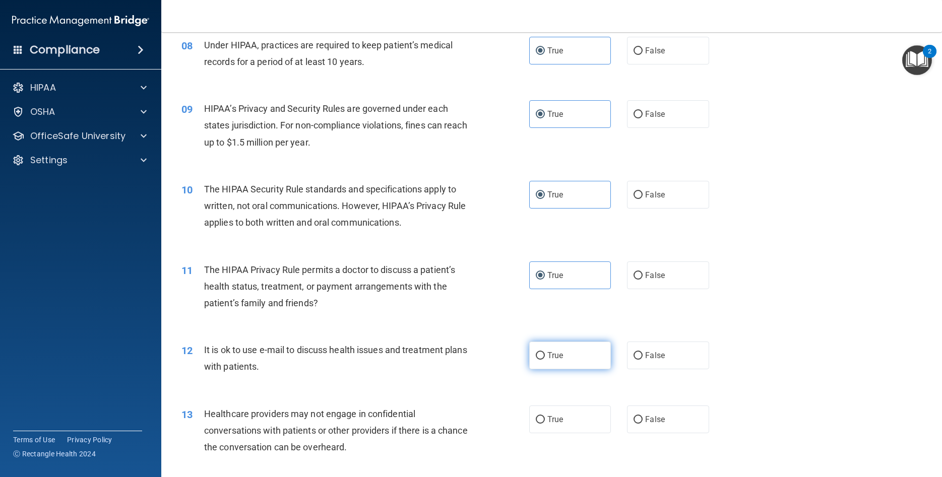
click at [556, 360] on span "True" at bounding box center [555, 356] width 16 height 10
click at [545, 360] on input "True" at bounding box center [540, 356] width 9 height 8
radio input "true"
click at [565, 433] on label "True" at bounding box center [570, 420] width 82 height 28
click at [545, 424] on input "True" at bounding box center [540, 420] width 9 height 8
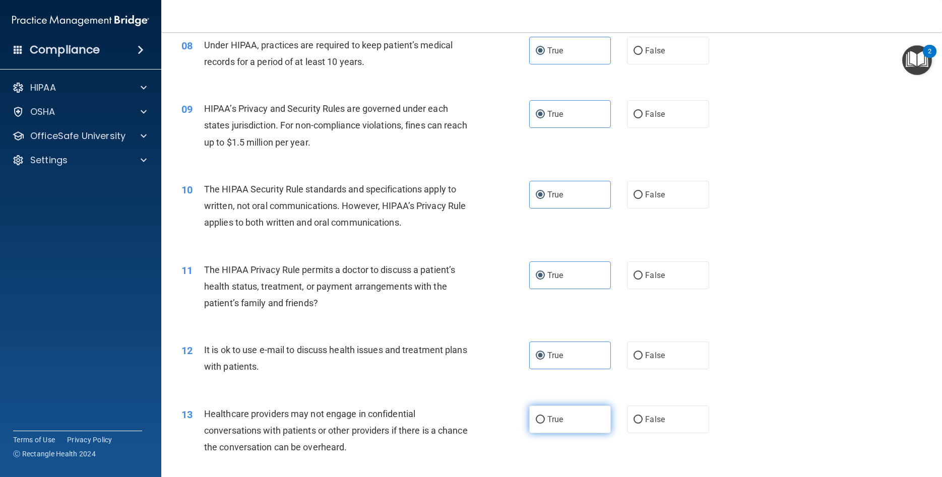
radio input "true"
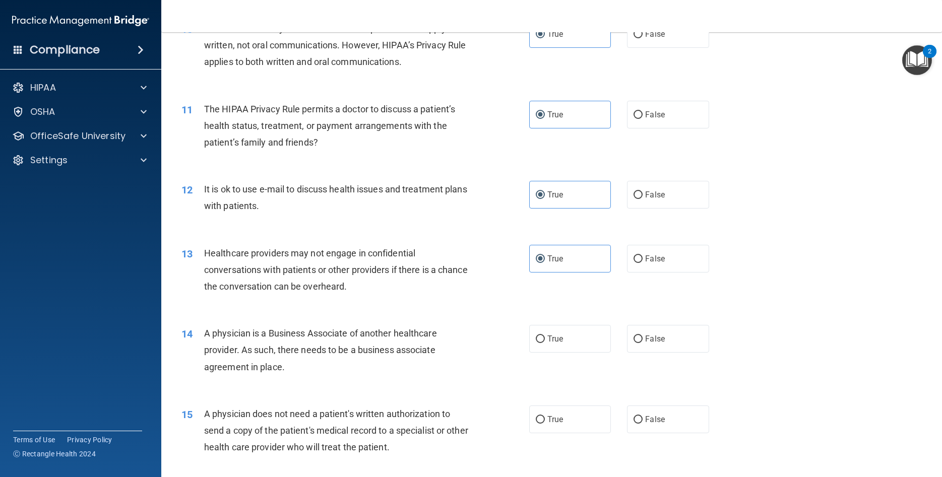
scroll to position [771, 0]
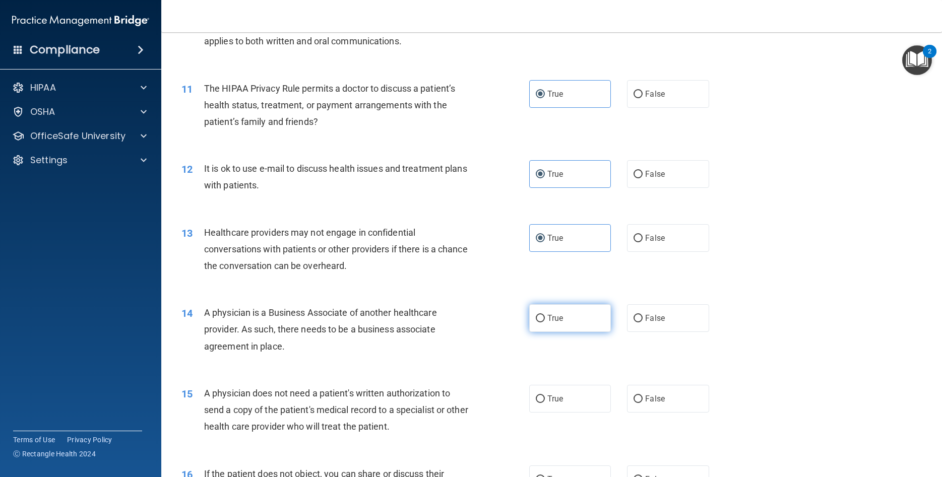
click at [560, 323] on span "True" at bounding box center [555, 318] width 16 height 10
click at [545, 322] on input "True" at bounding box center [540, 319] width 9 height 8
radio input "true"
click at [568, 413] on label "True" at bounding box center [570, 399] width 82 height 28
click at [545, 403] on input "True" at bounding box center [540, 399] width 9 height 8
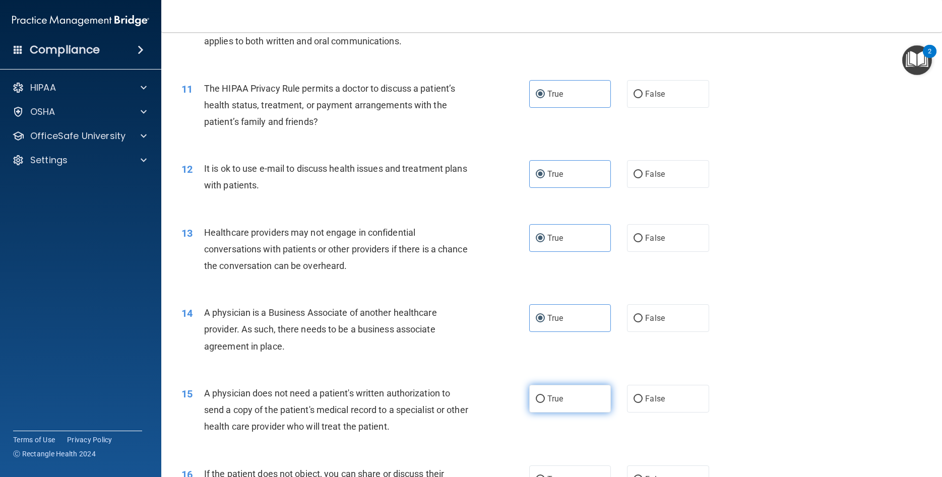
radio input "true"
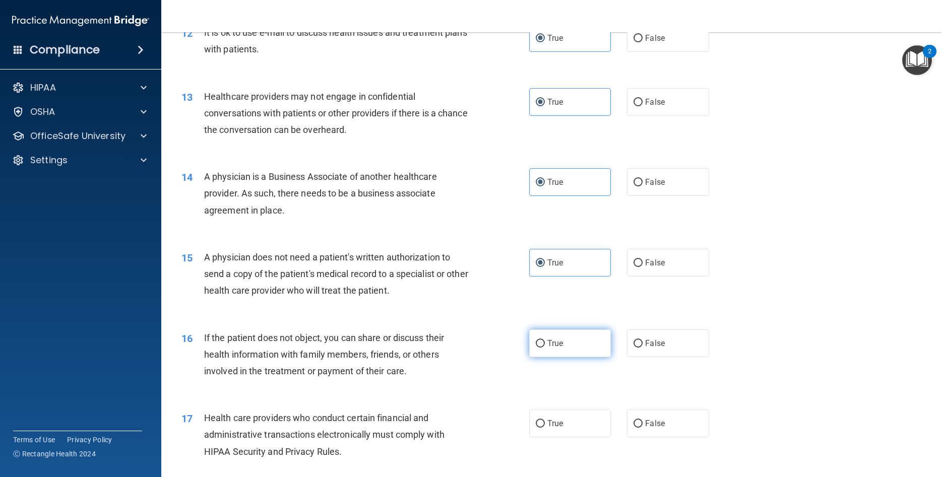
click at [560, 348] on label "True" at bounding box center [570, 343] width 82 height 28
click at [545, 348] on input "True" at bounding box center [540, 344] width 9 height 8
radio input "true"
click at [564, 436] on label "True" at bounding box center [570, 424] width 82 height 28
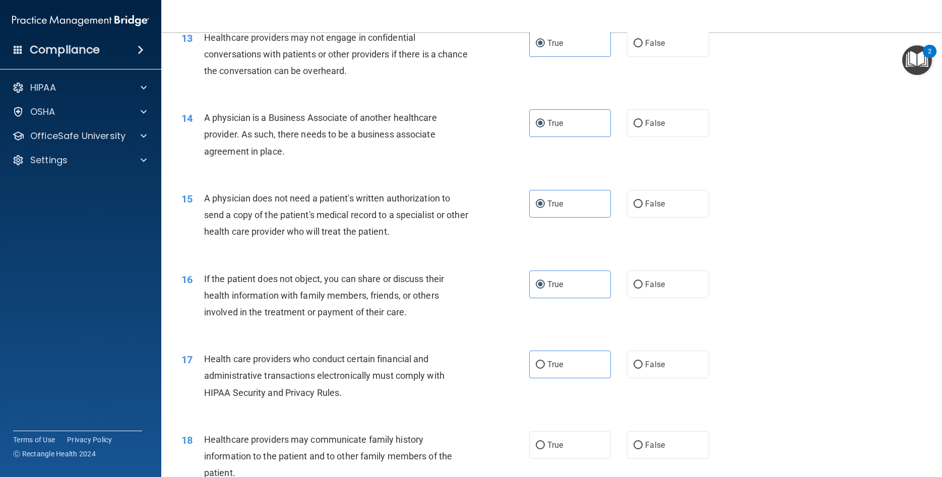
scroll to position [997, 0]
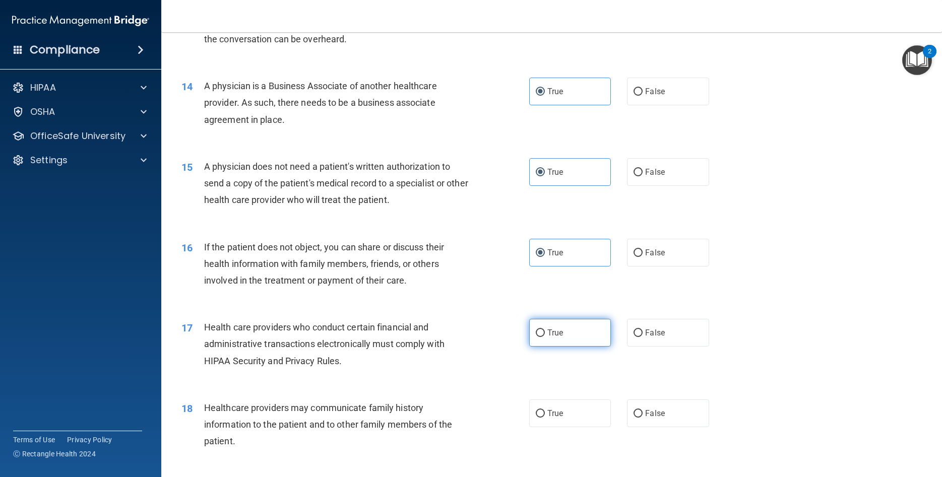
click at [561, 338] on span "True" at bounding box center [555, 333] width 16 height 10
click at [545, 337] on input "True" at bounding box center [540, 333] width 9 height 8
radio input "true"
drag, startPoint x: 565, startPoint y: 447, endPoint x: 564, endPoint y: 437, distance: 9.6
click at [565, 445] on div "18 Healthcare providers may communicate family history information to the patie…" at bounding box center [551, 427] width 755 height 81
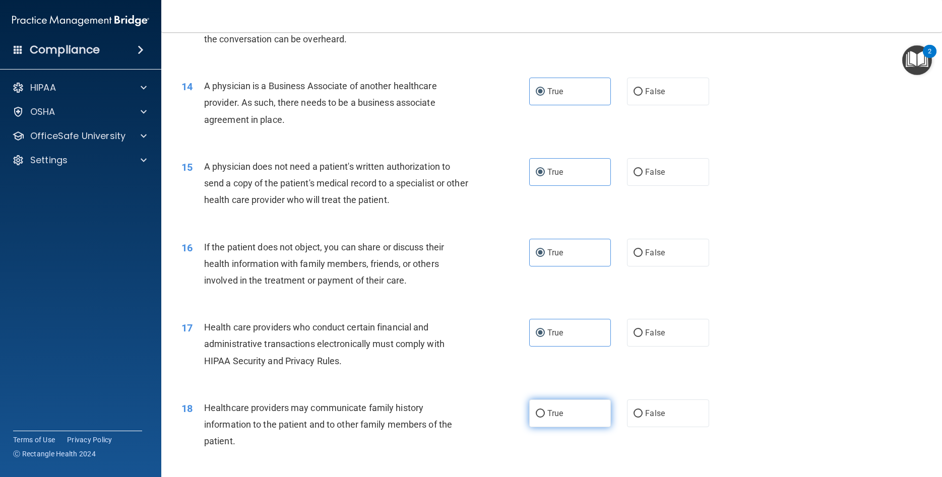
click at [564, 427] on label "True" at bounding box center [570, 413] width 82 height 28
click at [545, 418] on input "True" at bounding box center [540, 414] width 9 height 8
radio input "true"
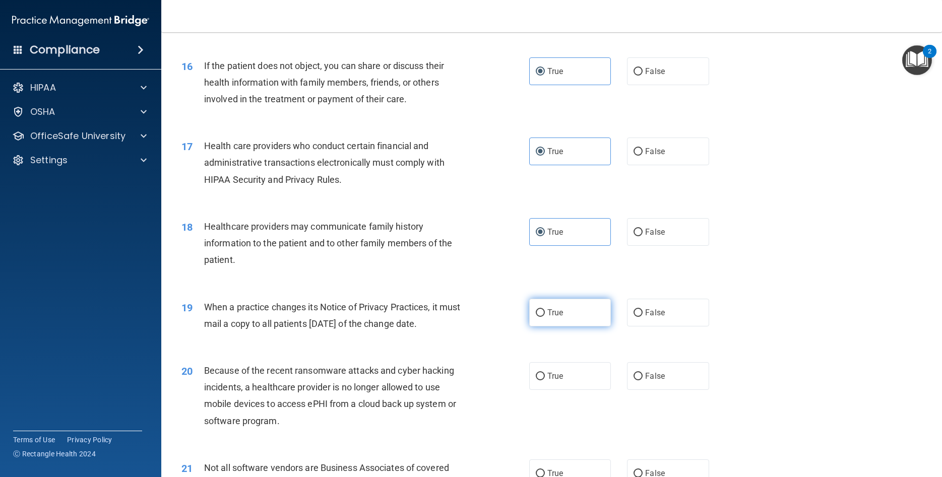
click at [561, 317] on span "True" at bounding box center [555, 313] width 16 height 10
click at [545, 317] on input "True" at bounding box center [540, 313] width 9 height 8
radio input "true"
click at [559, 381] on span "True" at bounding box center [555, 376] width 16 height 10
click at [545, 380] on input "True" at bounding box center [540, 377] width 9 height 8
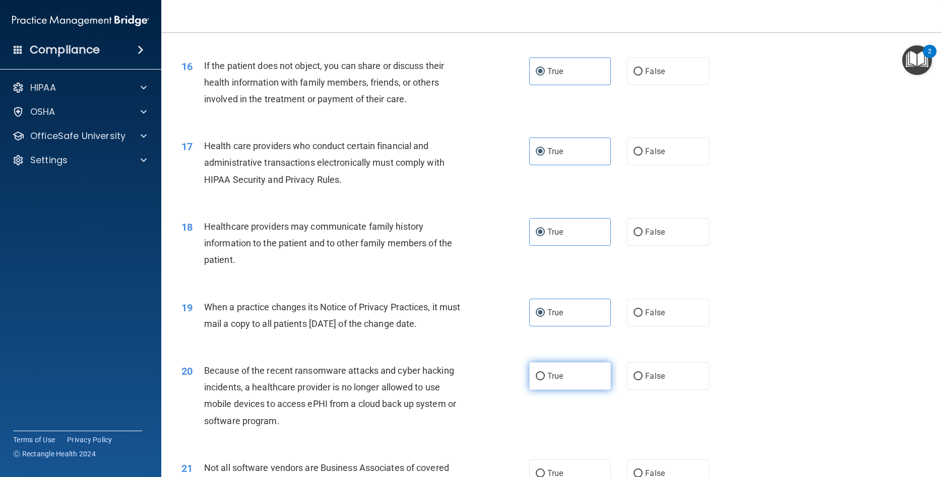
radio input "true"
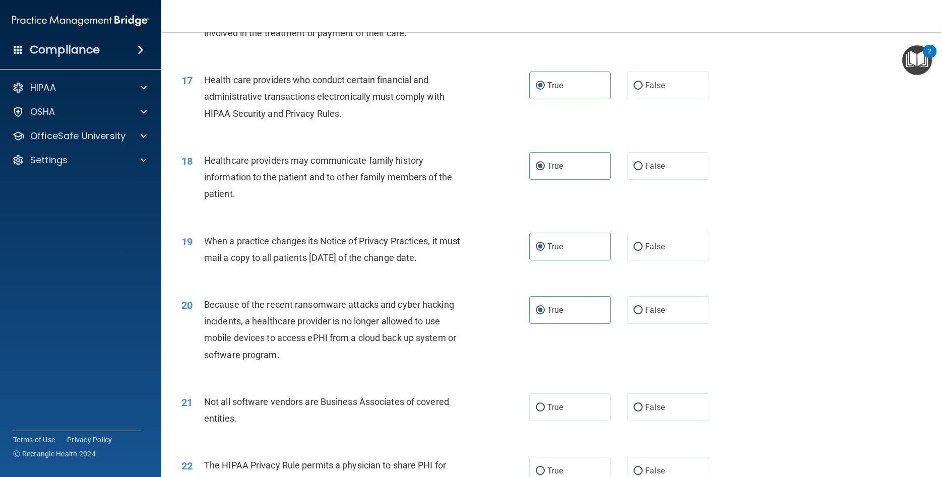
scroll to position [1315, 0]
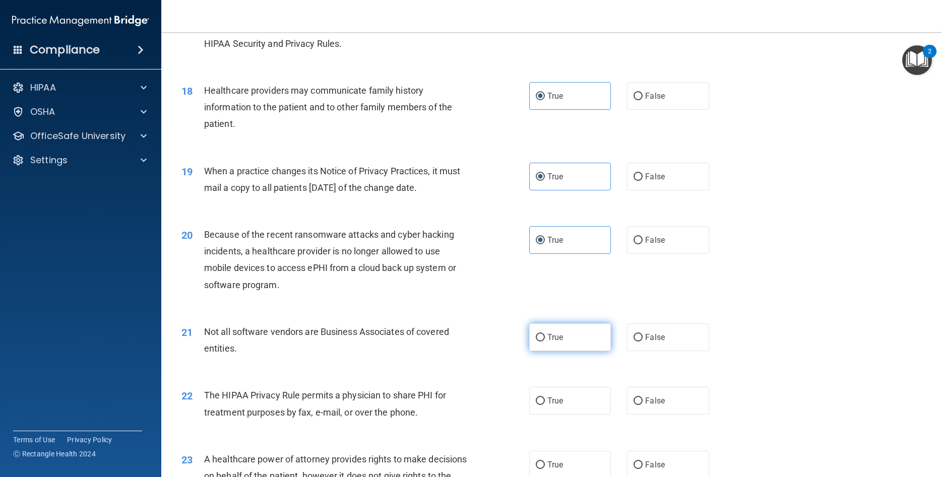
click at [557, 368] on div "21 Not all software vendors are Business Associates of covered entities. True F…" at bounding box center [551, 342] width 755 height 63
click at [561, 351] on label "True" at bounding box center [570, 337] width 82 height 28
click at [545, 342] on input "True" at bounding box center [540, 338] width 9 height 8
radio input "true"
click at [558, 407] on label "True" at bounding box center [570, 401] width 82 height 28
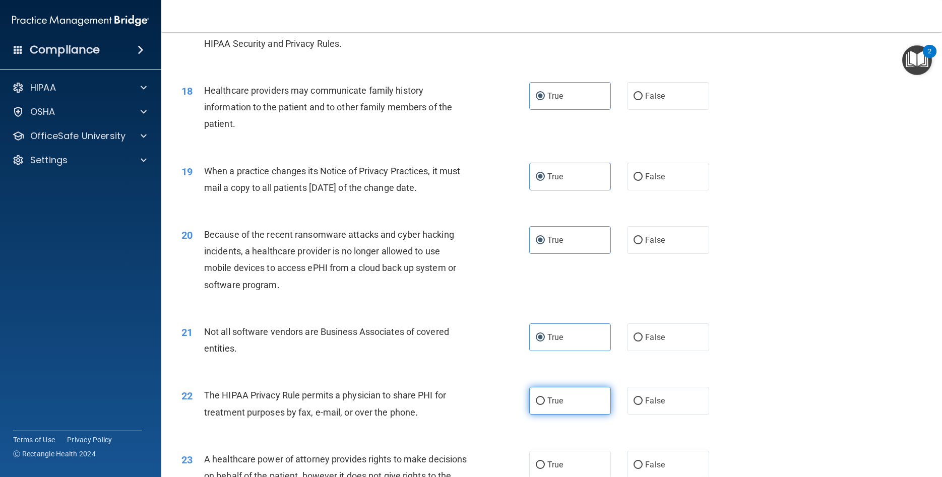
click at [559, 406] on span "True" at bounding box center [555, 401] width 16 height 10
click at [545, 405] on input "True" at bounding box center [540, 401] width 9 height 8
radio input "true"
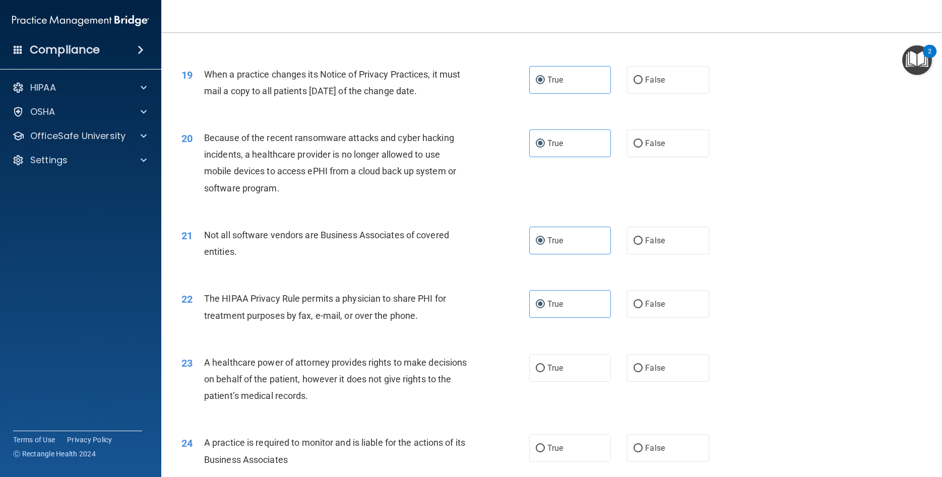
scroll to position [1451, 0]
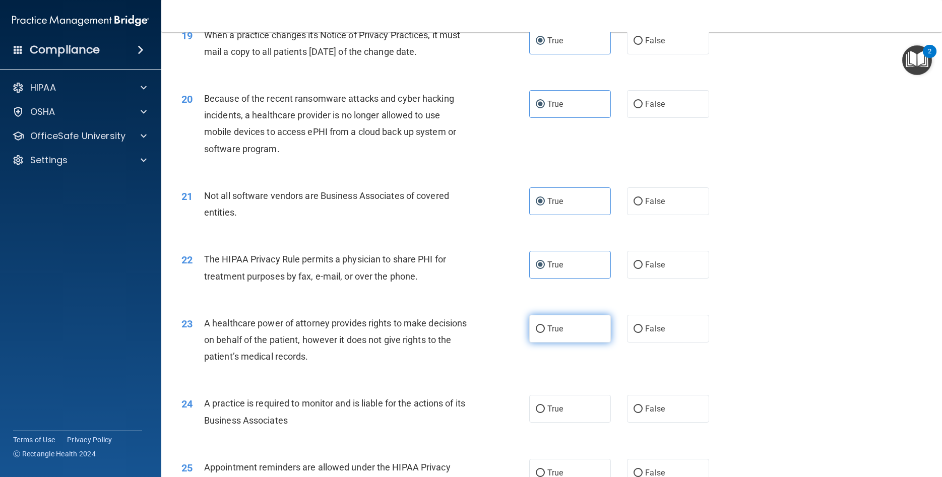
click at [563, 343] on label "True" at bounding box center [570, 329] width 82 height 28
click at [545, 333] on input "True" at bounding box center [540, 329] width 9 height 8
radio input "true"
click at [560, 423] on label "True" at bounding box center [570, 409] width 82 height 28
click at [545, 413] on input "True" at bounding box center [540, 410] width 9 height 8
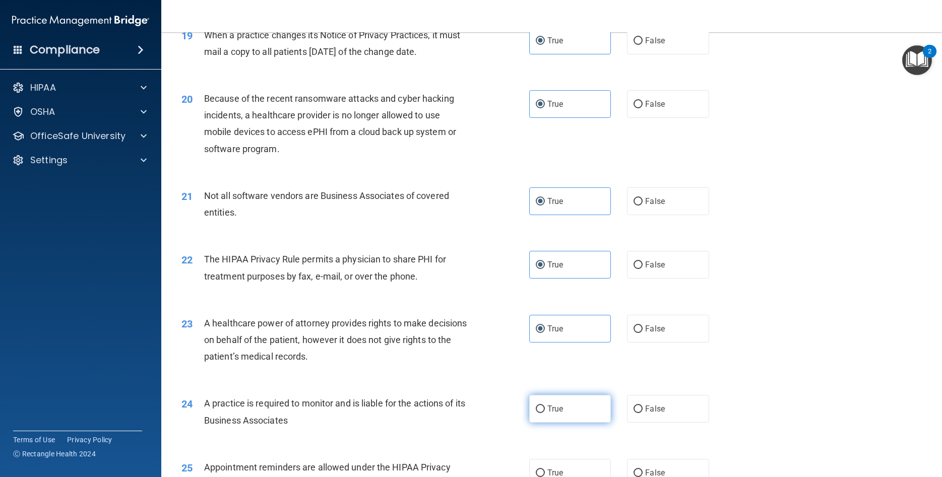
radio input "true"
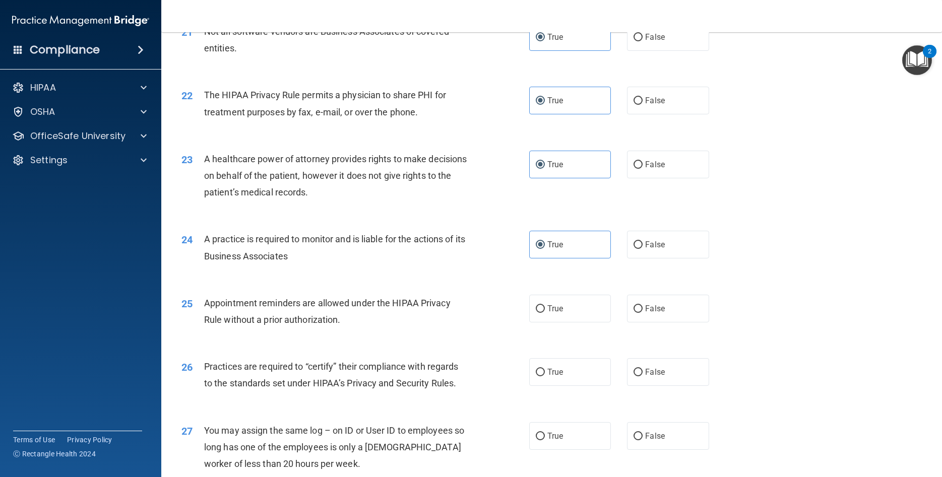
scroll to position [1678, 0]
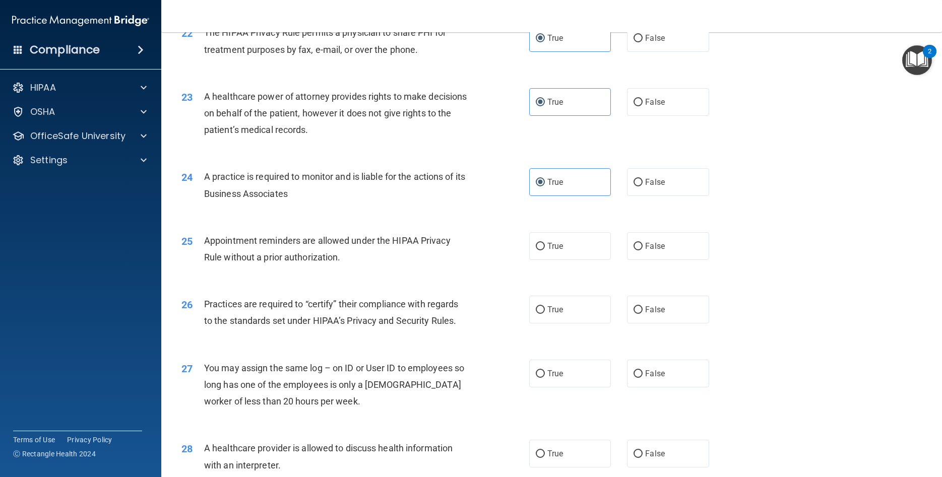
click at [564, 278] on div "25 Appointment reminders are allowed under the HIPAA Privacy Rule without a pri…" at bounding box center [551, 251] width 755 height 63
click at [564, 260] on label "True" at bounding box center [570, 246] width 82 height 28
click at [545, 250] on input "True" at bounding box center [540, 247] width 9 height 8
radio input "true"
click at [562, 319] on label "True" at bounding box center [570, 310] width 82 height 28
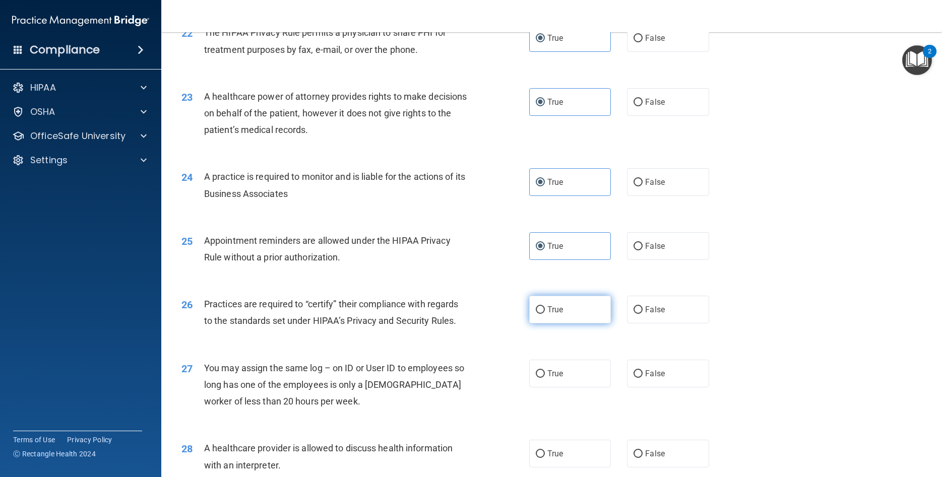
click at [545, 314] on input "True" at bounding box center [540, 310] width 9 height 8
radio input "true"
click at [562, 378] on span "True" at bounding box center [555, 374] width 16 height 10
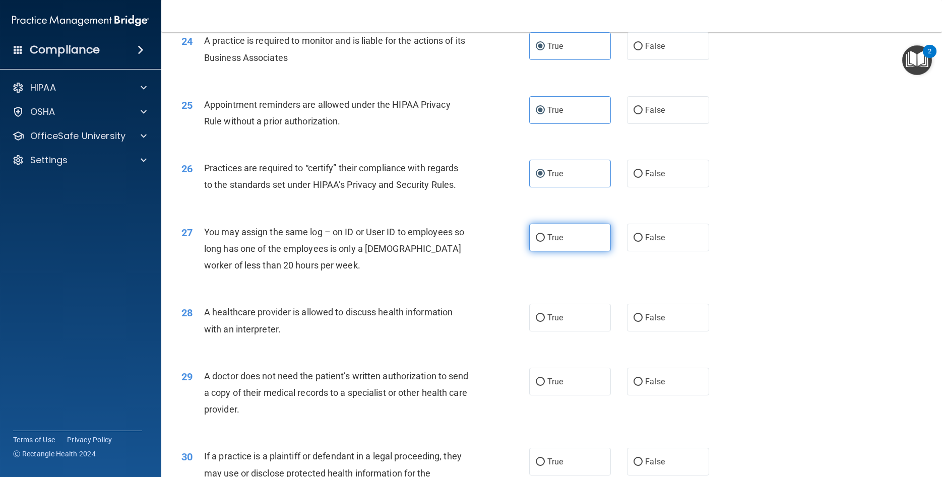
click at [544, 242] on input "True" at bounding box center [540, 238] width 9 height 8
radio input "true"
click at [559, 328] on label "True" at bounding box center [570, 318] width 82 height 28
click at [545, 322] on input "True" at bounding box center [540, 318] width 9 height 8
radio input "true"
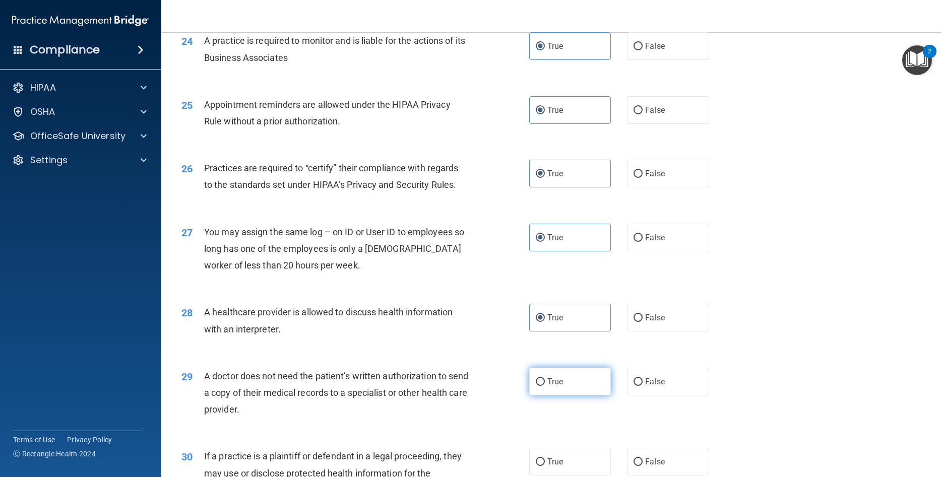
click at [556, 395] on label "True" at bounding box center [570, 382] width 82 height 28
click at [545, 386] on input "True" at bounding box center [540, 382] width 9 height 8
radio input "true"
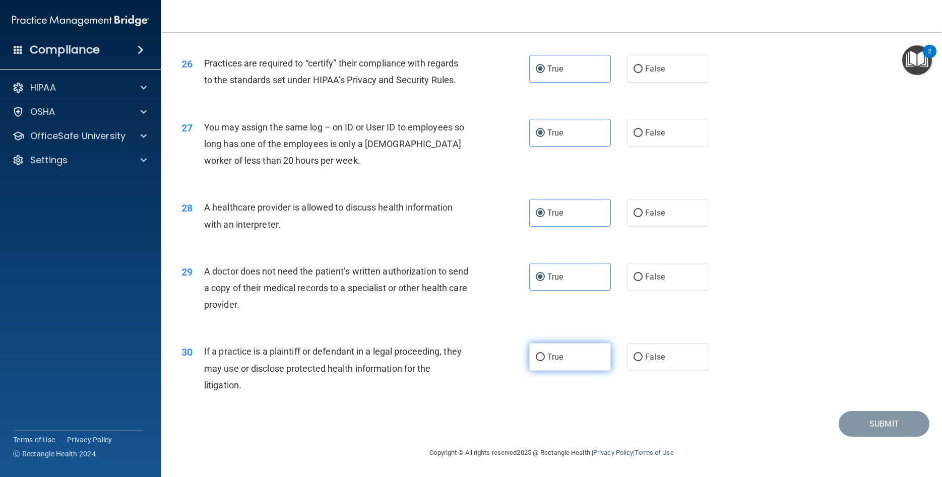
click at [551, 353] on span "True" at bounding box center [555, 357] width 16 height 10
click at [545, 354] on input "True" at bounding box center [540, 358] width 9 height 8
radio input "true"
click at [873, 422] on button "Submit" at bounding box center [883, 424] width 91 height 26
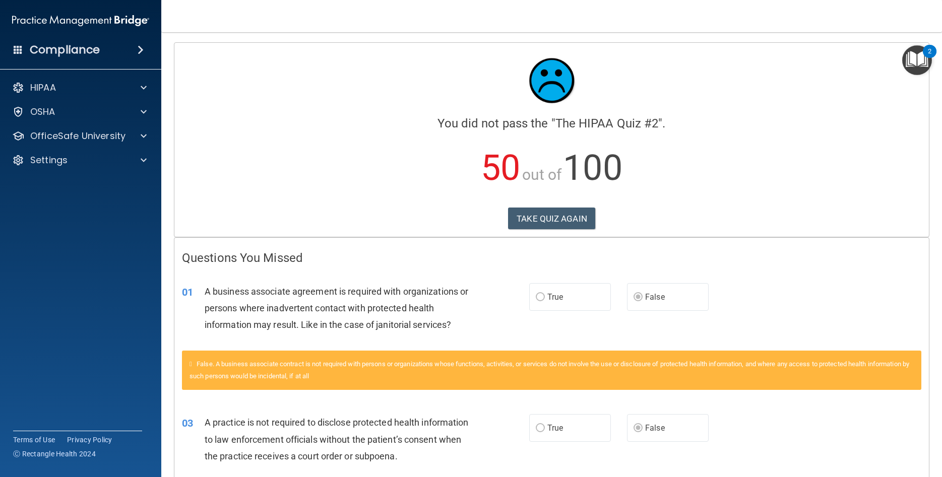
drag, startPoint x: 817, startPoint y: 172, endPoint x: 768, endPoint y: 60, distance: 122.3
click at [549, 220] on button "TAKE QUIZ AGAIN" at bounding box center [551, 219] width 87 height 22
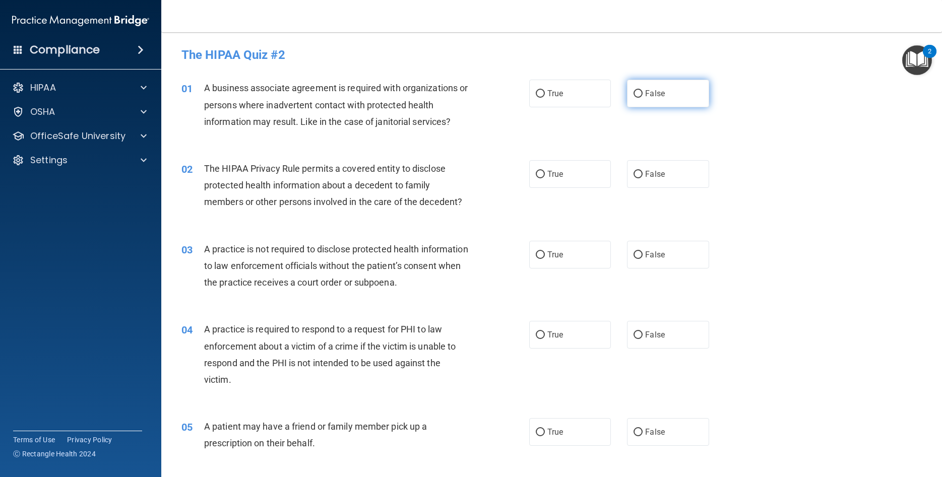
click at [658, 104] on label "False" at bounding box center [668, 94] width 82 height 28
click at [642, 98] on input "False" at bounding box center [637, 94] width 9 height 8
radio input "true"
click at [589, 169] on label "True" at bounding box center [570, 174] width 82 height 28
click at [545, 171] on input "True" at bounding box center [540, 175] width 9 height 8
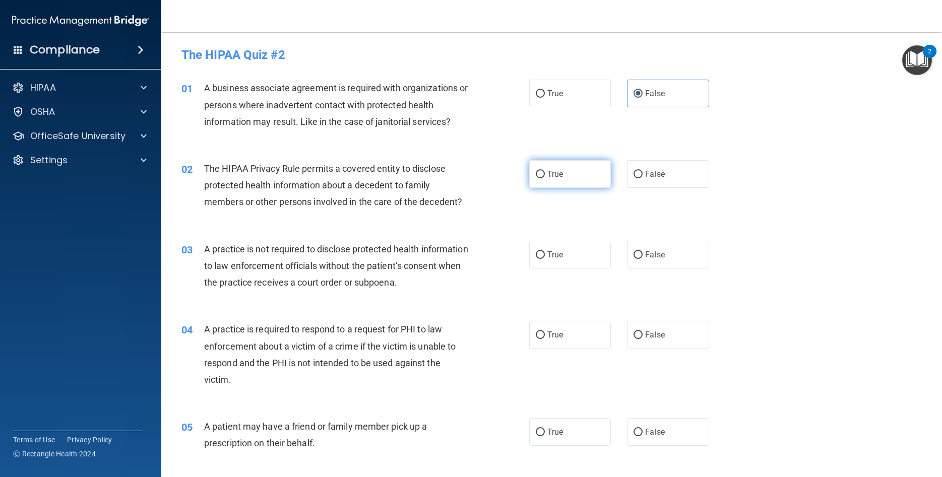
radio input "true"
click at [687, 263] on label "False" at bounding box center [668, 255] width 82 height 28
click at [642, 259] on input "False" at bounding box center [637, 255] width 9 height 8
radio input "true"
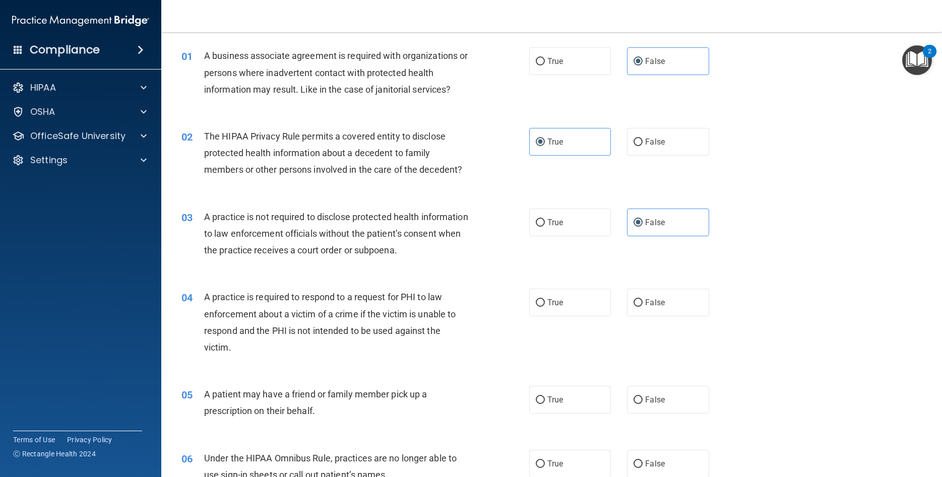
scroll to position [45, 0]
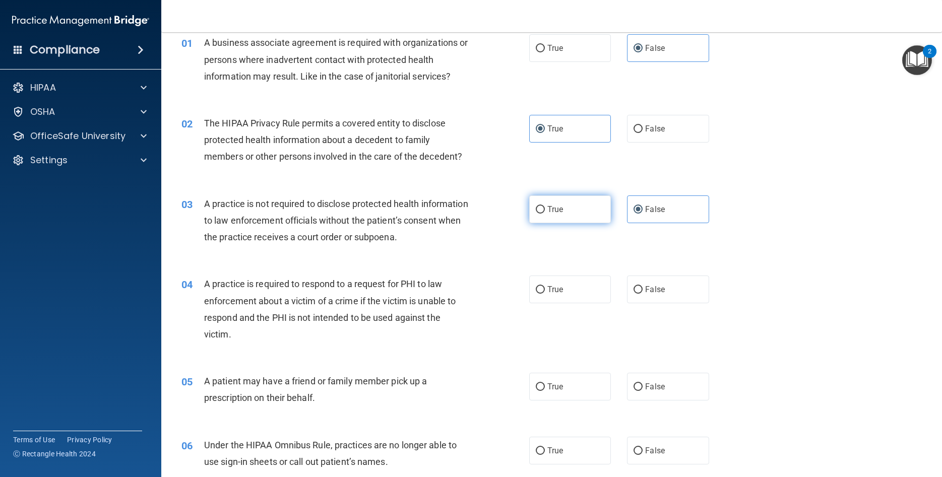
click at [583, 217] on label "True" at bounding box center [570, 209] width 82 height 28
click at [545, 214] on input "True" at bounding box center [540, 210] width 9 height 8
radio input "true"
radio input "false"
click at [580, 292] on label "True" at bounding box center [570, 290] width 82 height 28
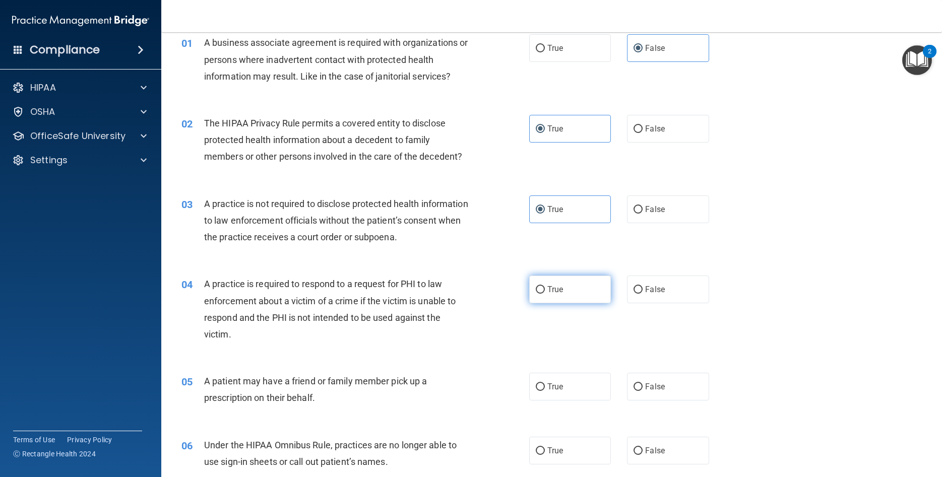
click at [545, 292] on input "True" at bounding box center [540, 290] width 9 height 8
radio input "true"
click at [640, 217] on label "False" at bounding box center [668, 209] width 82 height 28
click at [640, 214] on input "False" at bounding box center [637, 210] width 9 height 8
radio input "true"
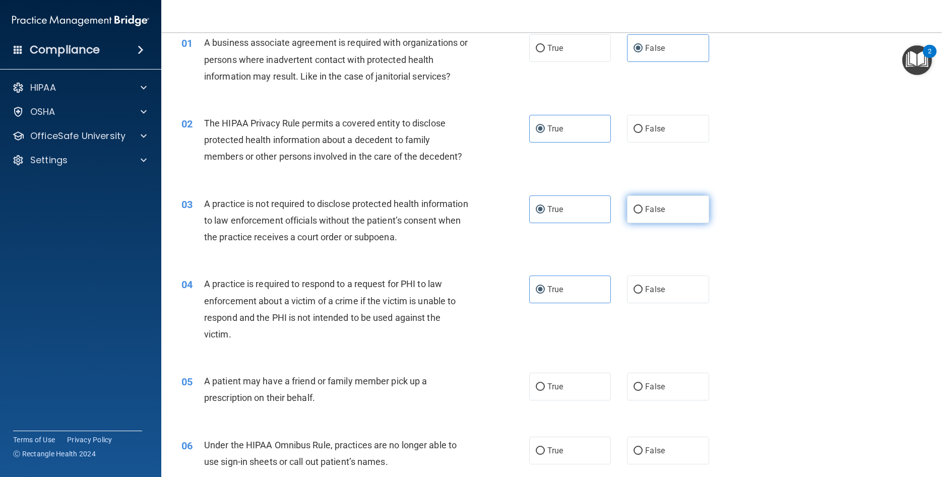
radio input "false"
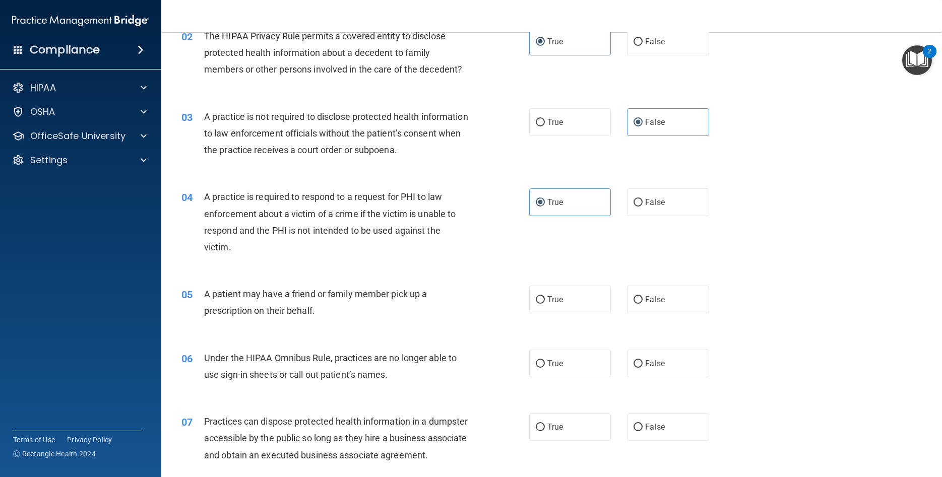
scroll to position [136, 0]
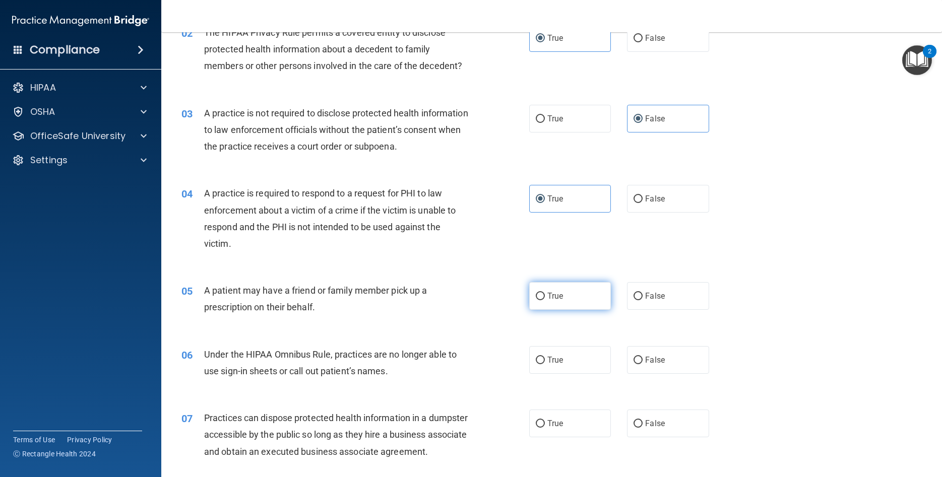
click at [565, 296] on label "True" at bounding box center [570, 296] width 82 height 28
click at [545, 296] on input "True" at bounding box center [540, 297] width 9 height 8
radio input "true"
click at [654, 358] on span "False" at bounding box center [655, 360] width 20 height 10
click at [642, 358] on input "False" at bounding box center [637, 361] width 9 height 8
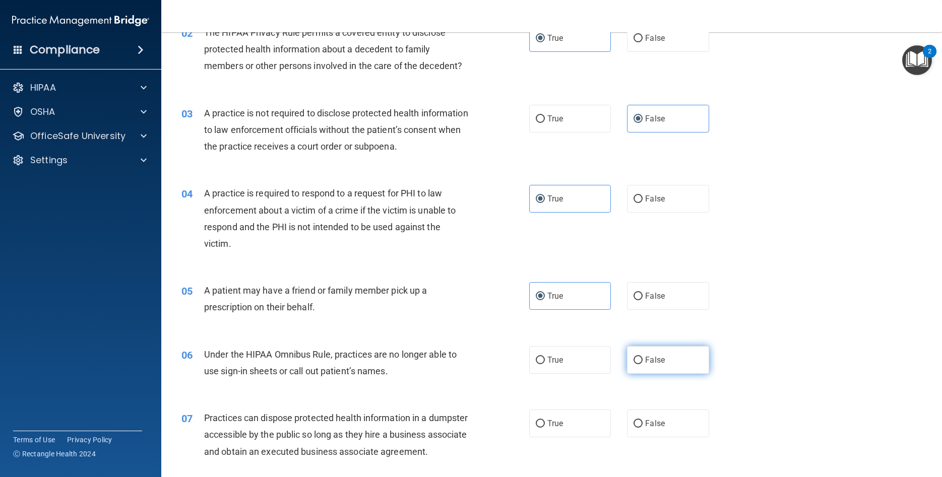
radio input "true"
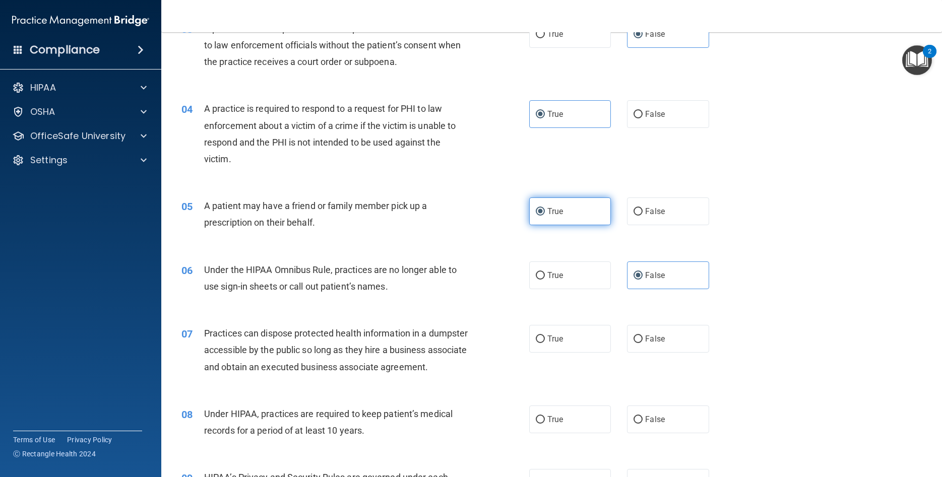
scroll to position [227, 0]
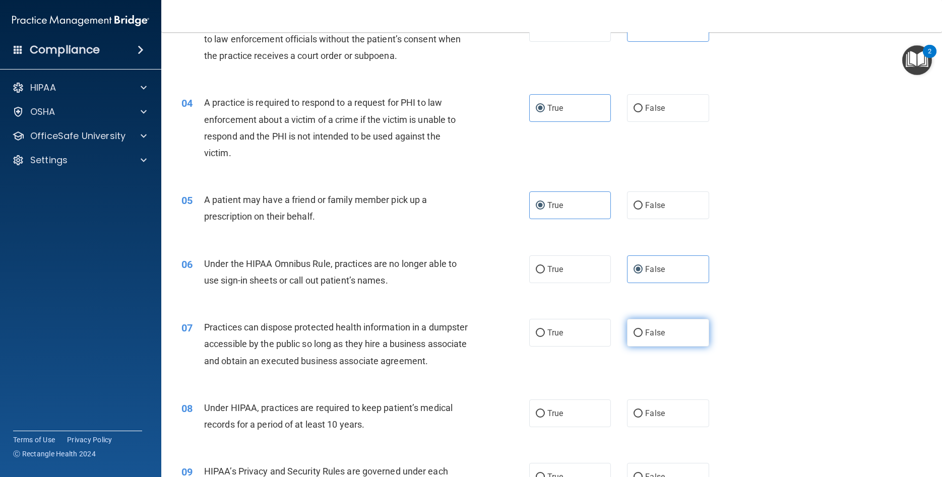
click at [654, 337] on span "False" at bounding box center [655, 333] width 20 height 10
click at [642, 337] on input "False" at bounding box center [637, 333] width 9 height 8
radio input "true"
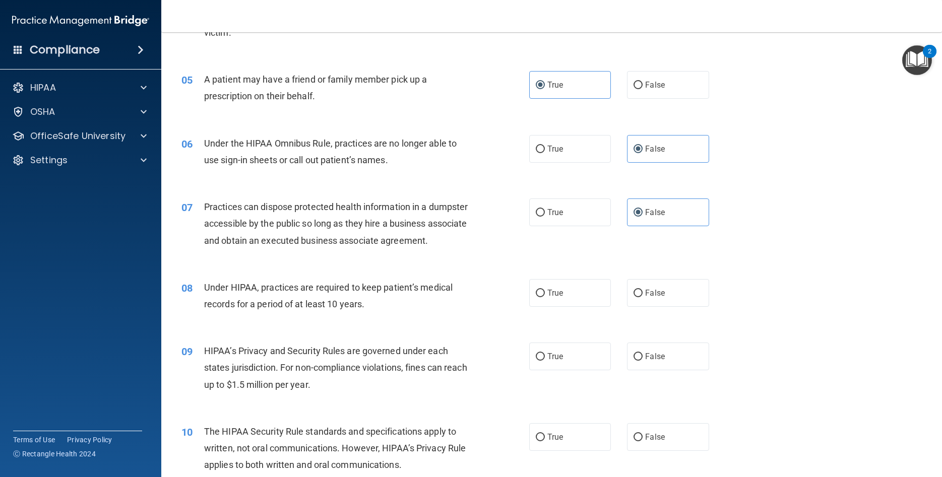
scroll to position [363, 0]
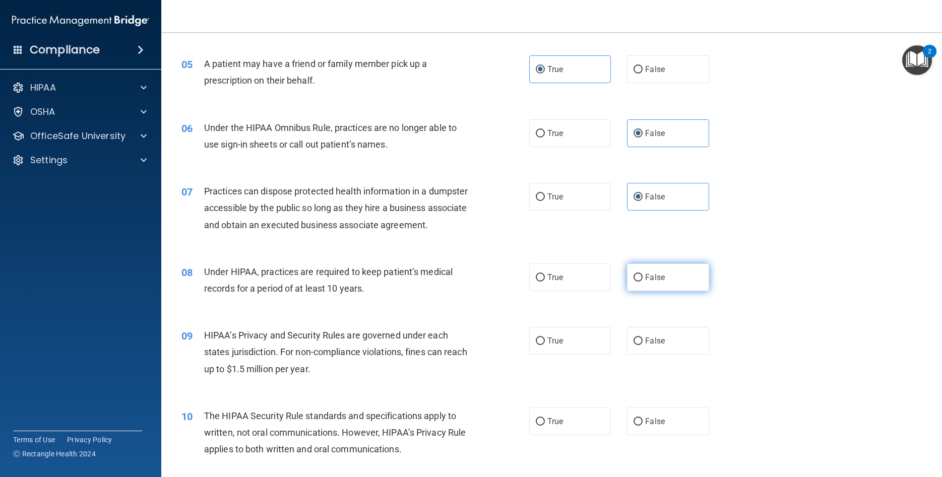
click at [662, 282] on span "False" at bounding box center [655, 278] width 20 height 10
click at [642, 282] on input "False" at bounding box center [637, 278] width 9 height 8
radio input "true"
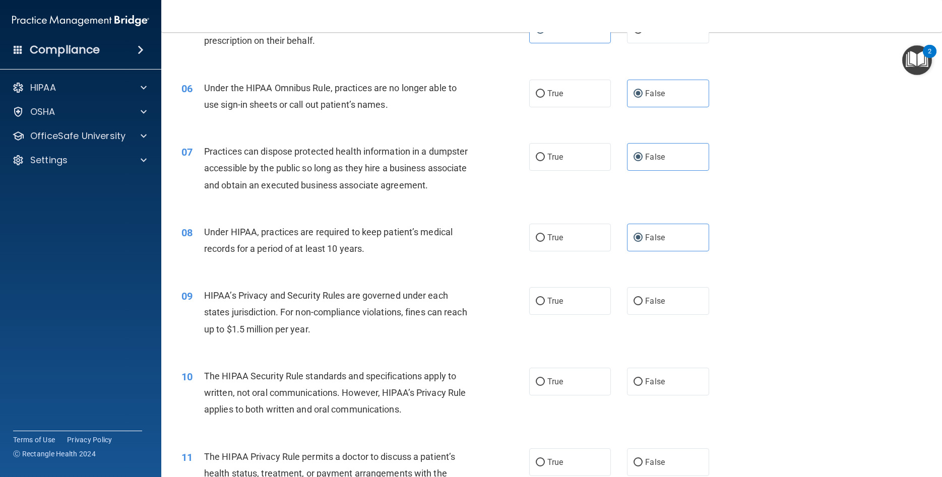
scroll to position [453, 0]
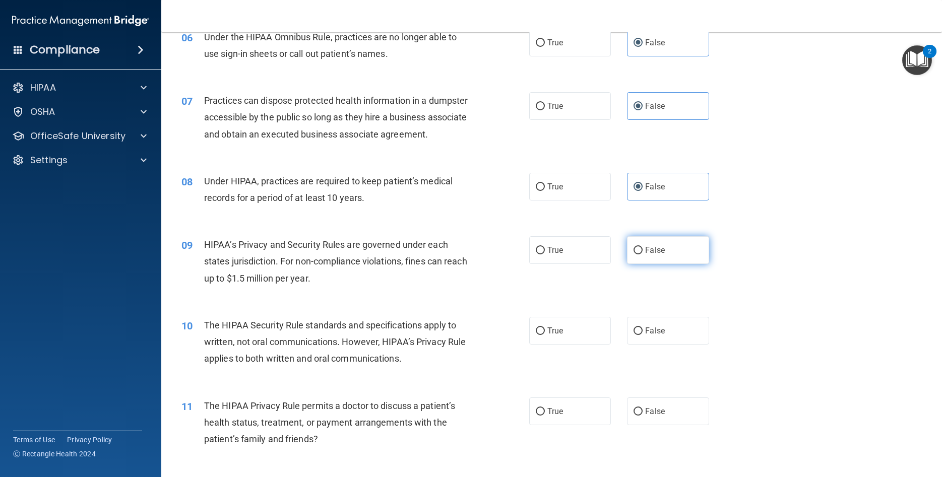
click at [651, 255] on span "False" at bounding box center [655, 250] width 20 height 10
click at [642, 254] on input "False" at bounding box center [637, 251] width 9 height 8
radio input "true"
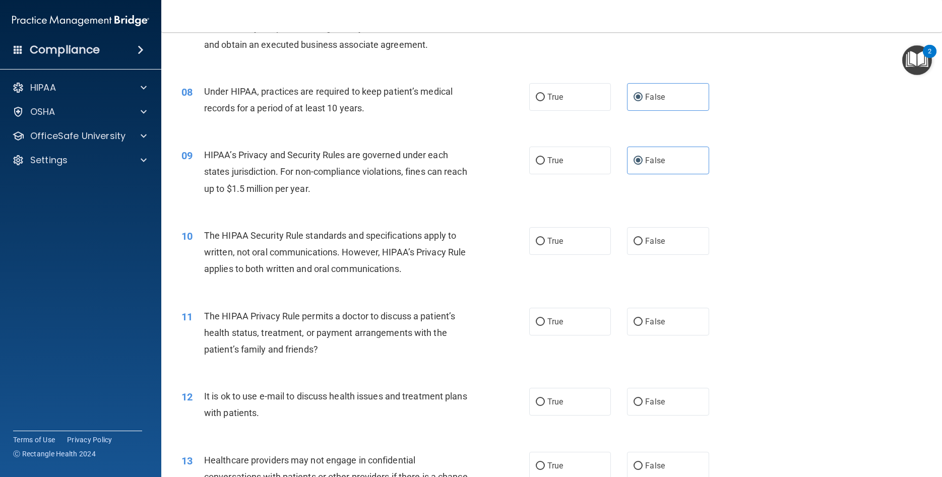
scroll to position [544, 0]
drag, startPoint x: 585, startPoint y: 259, endPoint x: 580, endPoint y: 302, distance: 43.1
click at [584, 254] on label "True" at bounding box center [570, 240] width 82 height 28
click at [545, 244] on input "True" at bounding box center [540, 241] width 9 height 8
radio input "true"
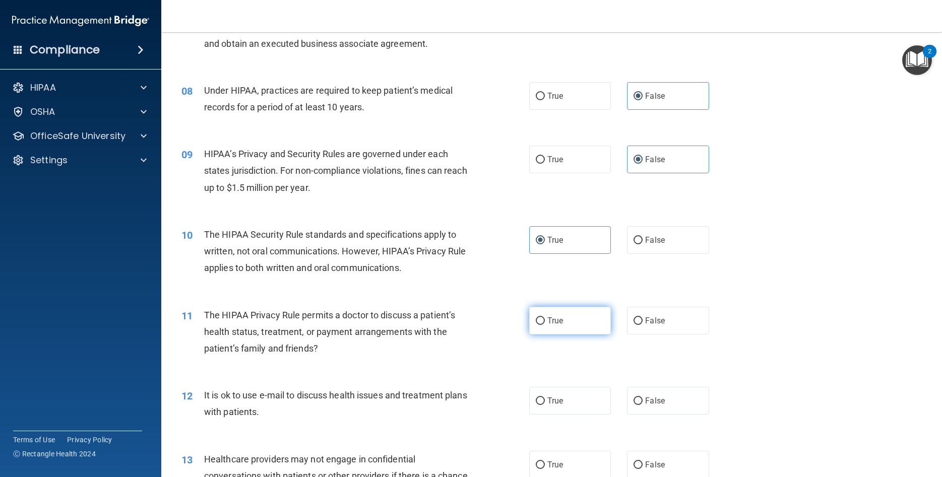
click at [579, 335] on label "True" at bounding box center [570, 321] width 82 height 28
click at [545, 325] on input "True" at bounding box center [540, 321] width 9 height 8
radio input "true"
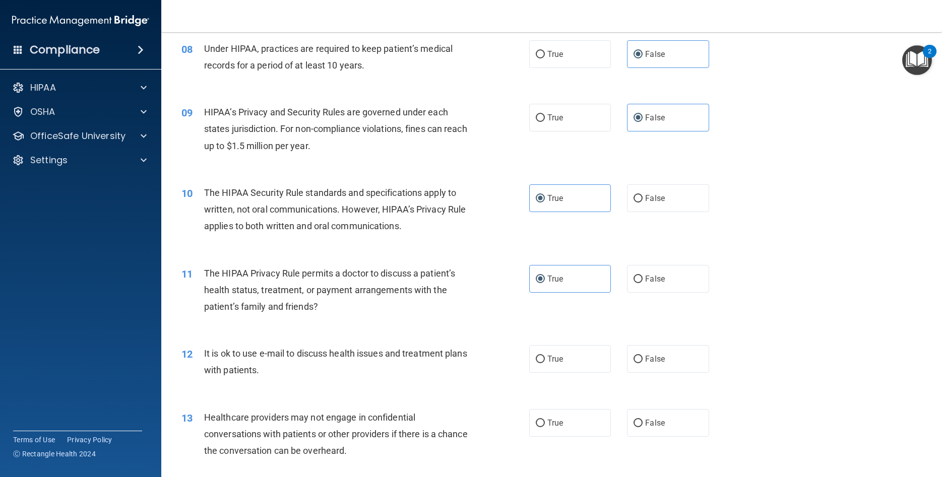
scroll to position [680, 0]
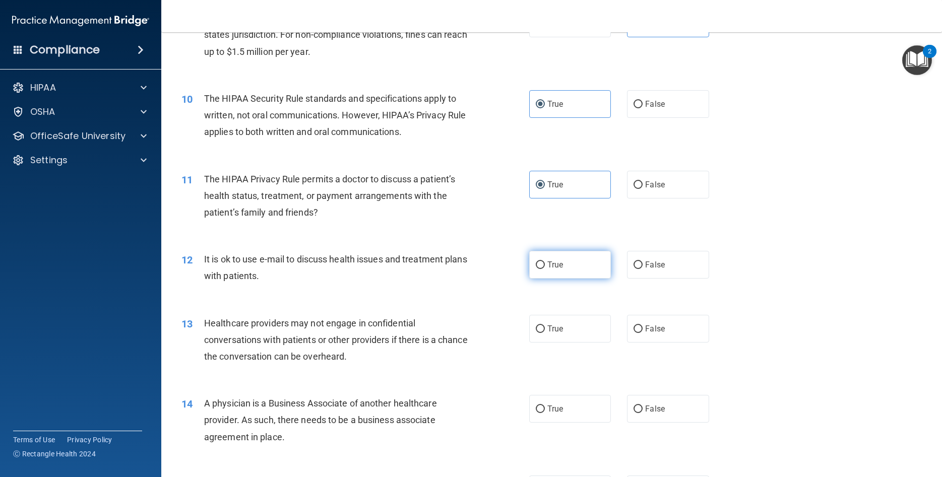
click at [562, 274] on label "True" at bounding box center [570, 265] width 82 height 28
click at [545, 269] on input "True" at bounding box center [540, 265] width 9 height 8
radio input "true"
click at [634, 333] on input "False" at bounding box center [637, 329] width 9 height 8
radio input "true"
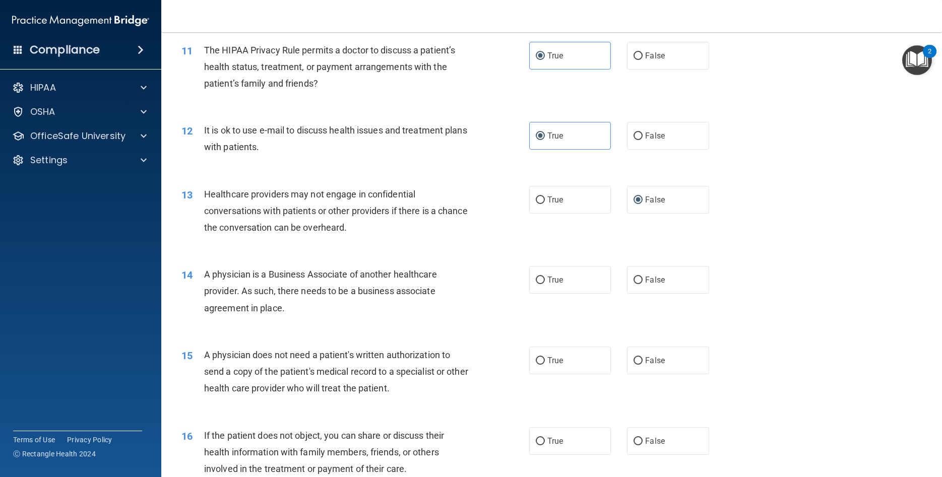
scroll to position [816, 0]
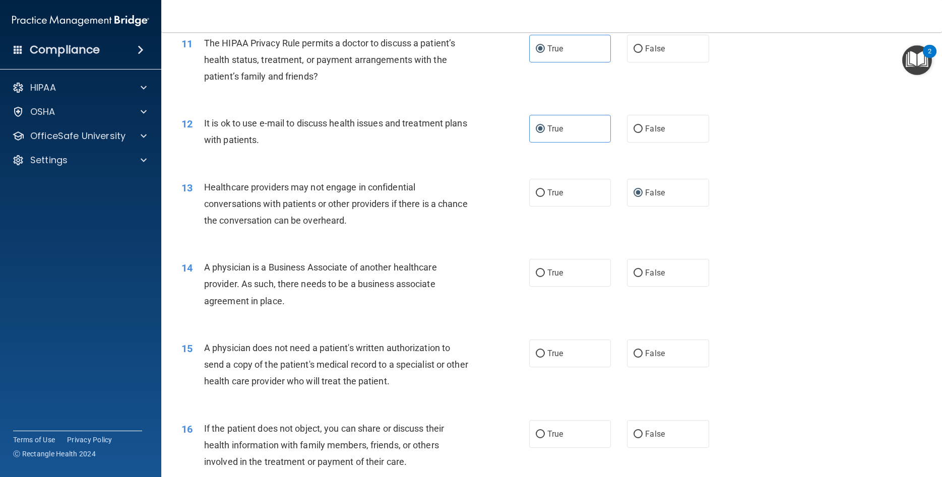
click at [626, 287] on div "True False" at bounding box center [627, 273] width 196 height 28
click at [640, 285] on label "False" at bounding box center [668, 273] width 82 height 28
click at [640, 277] on input "False" at bounding box center [637, 274] width 9 height 8
radio input "true"
click at [565, 367] on label "True" at bounding box center [570, 354] width 82 height 28
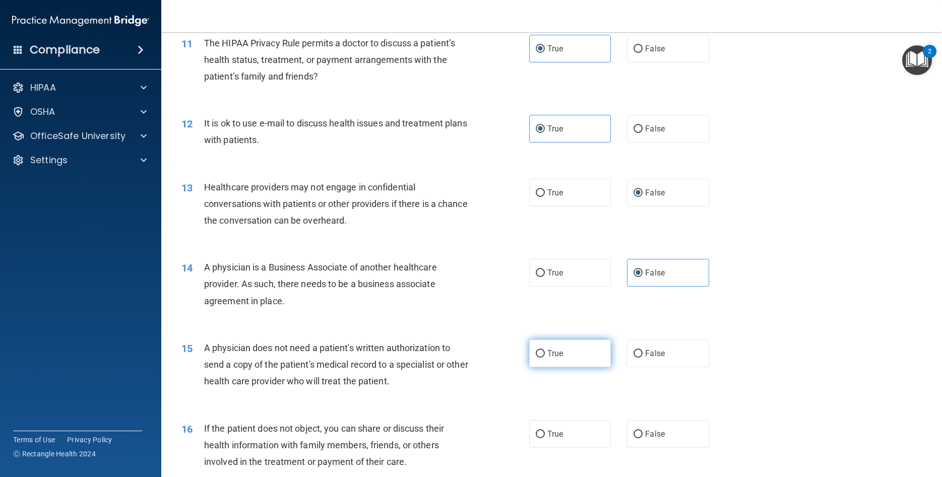
click at [545, 358] on input "True" at bounding box center [540, 354] width 9 height 8
radio input "true"
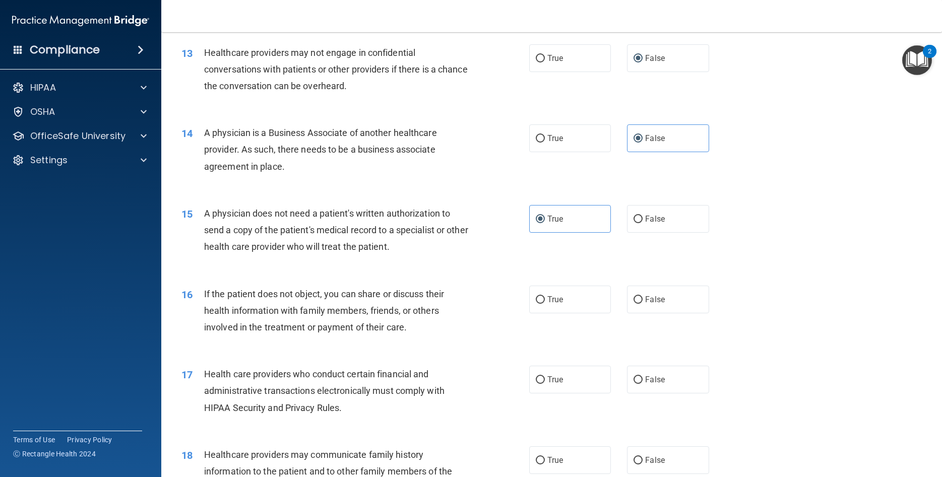
scroll to position [952, 0]
click at [564, 312] on label "True" at bounding box center [570, 298] width 82 height 28
click at [545, 302] on input "True" at bounding box center [540, 299] width 9 height 8
radio input "true"
click at [568, 390] on label "True" at bounding box center [570, 378] width 82 height 28
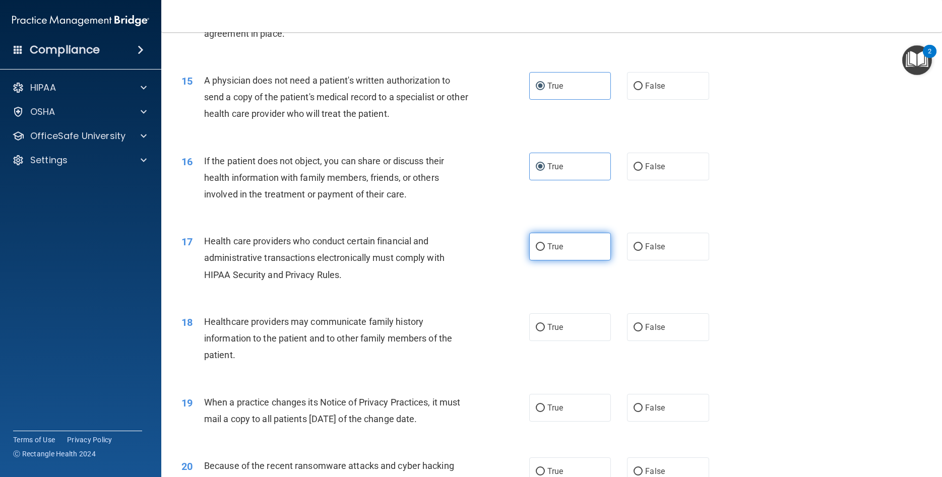
scroll to position [1088, 0]
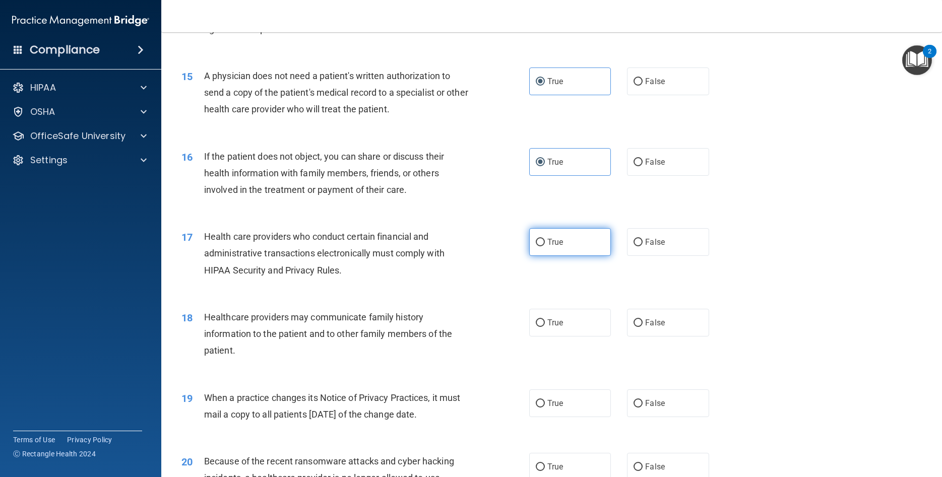
click at [562, 247] on label "True" at bounding box center [570, 242] width 82 height 28
click at [545, 246] on input "True" at bounding box center [540, 243] width 9 height 8
radio input "true"
click at [664, 337] on label "False" at bounding box center [668, 323] width 82 height 28
click at [642, 327] on input "False" at bounding box center [637, 323] width 9 height 8
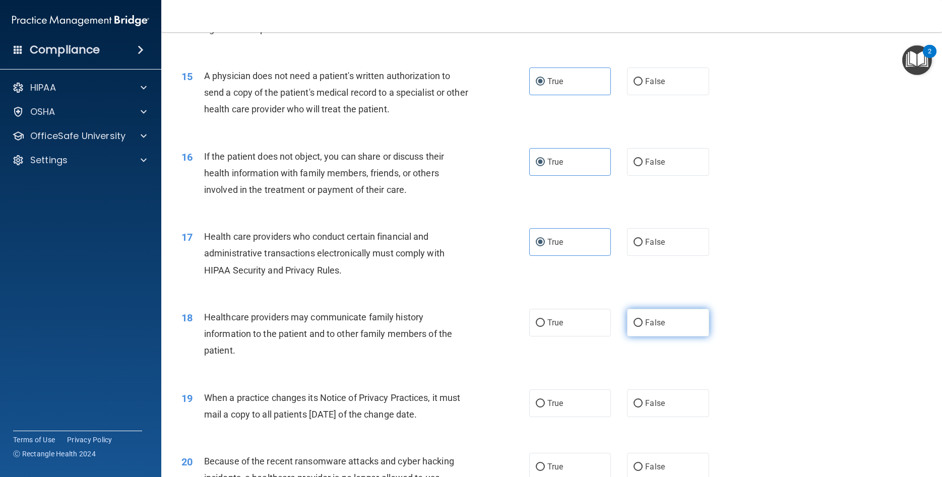
radio input "true"
click at [663, 411] on label "False" at bounding box center [668, 403] width 82 height 28
click at [642, 408] on input "False" at bounding box center [637, 404] width 9 height 8
radio input "true"
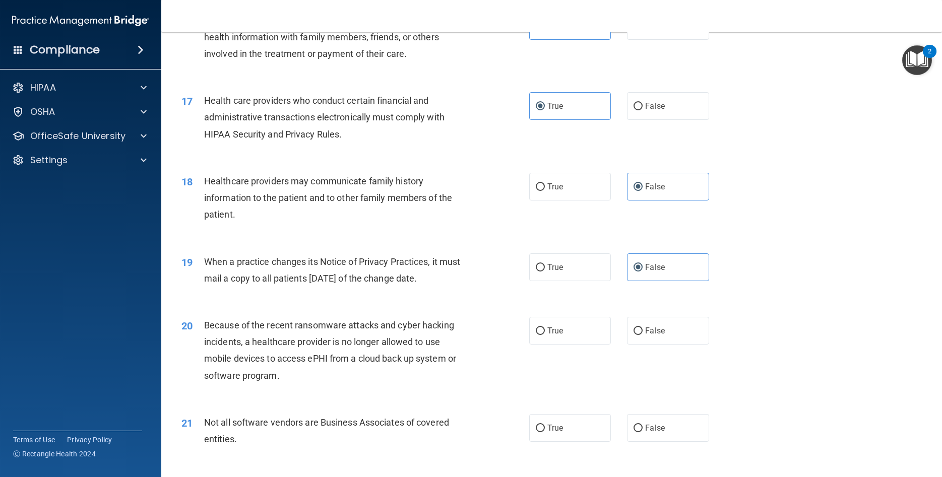
scroll to position [1270, 0]
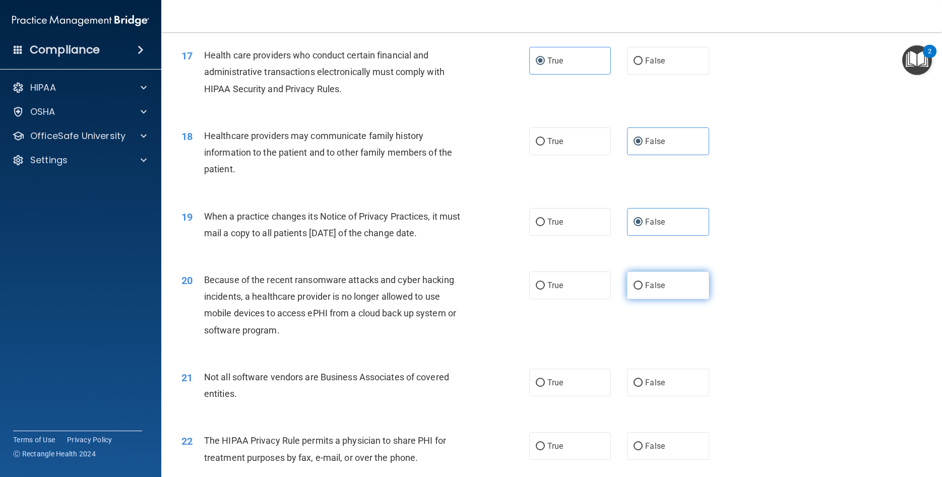
click at [685, 299] on label "False" at bounding box center [668, 286] width 82 height 28
click at [642, 290] on input "False" at bounding box center [637, 286] width 9 height 8
radio input "true"
click at [572, 396] on label "True" at bounding box center [570, 383] width 82 height 28
click at [545, 387] on input "True" at bounding box center [540, 383] width 9 height 8
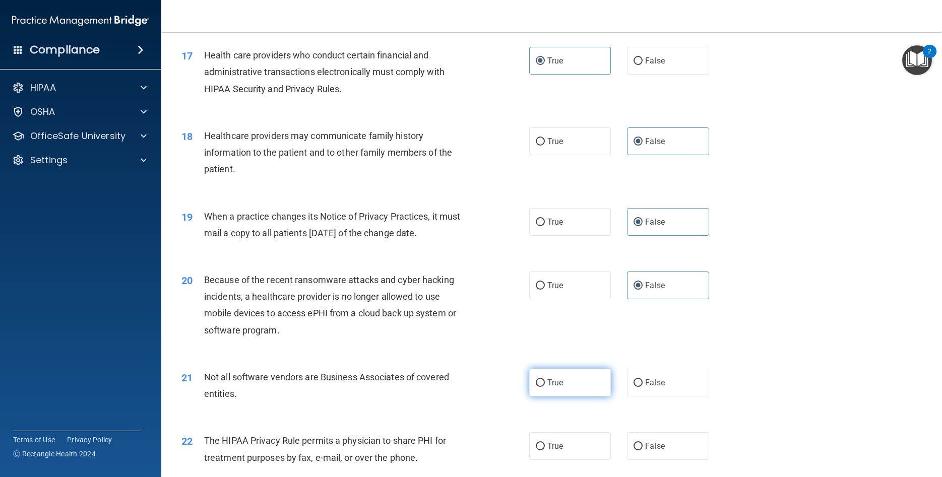
radio input "true"
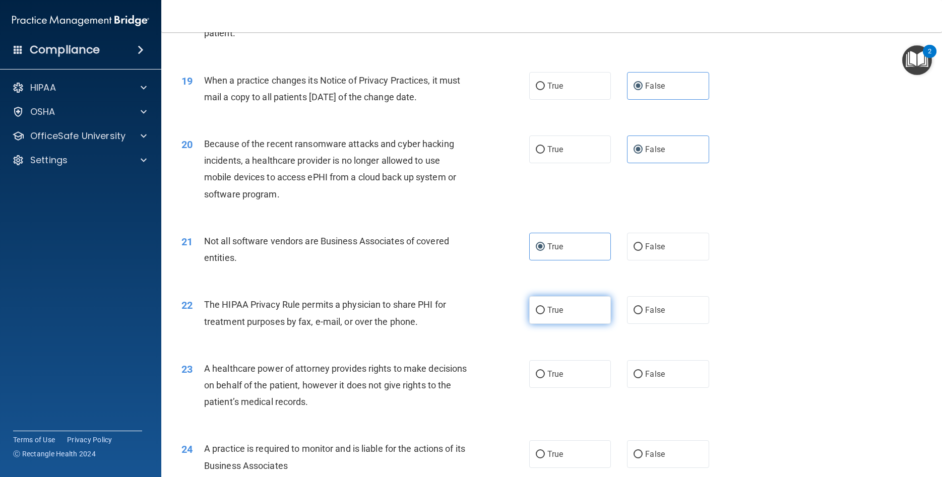
click at [574, 324] on label "True" at bounding box center [570, 310] width 82 height 28
click at [545, 314] on input "True" at bounding box center [540, 311] width 9 height 8
radio input "true"
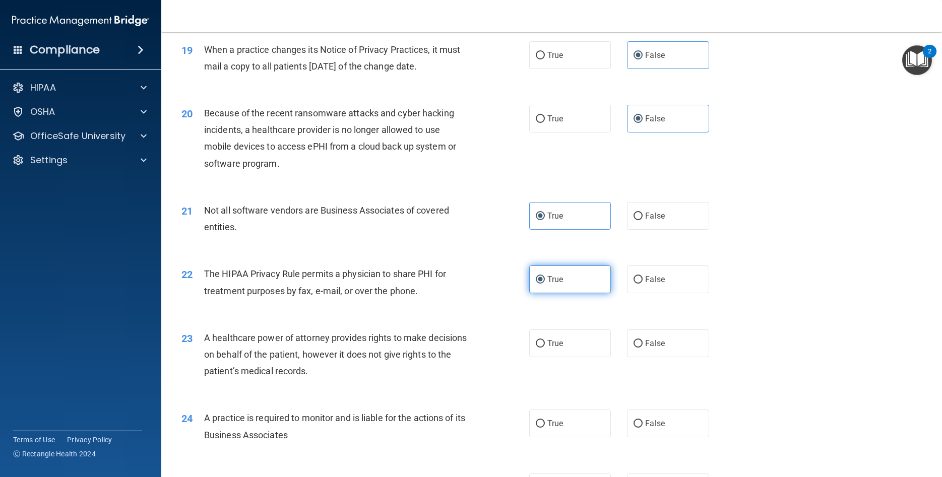
scroll to position [1451, 0]
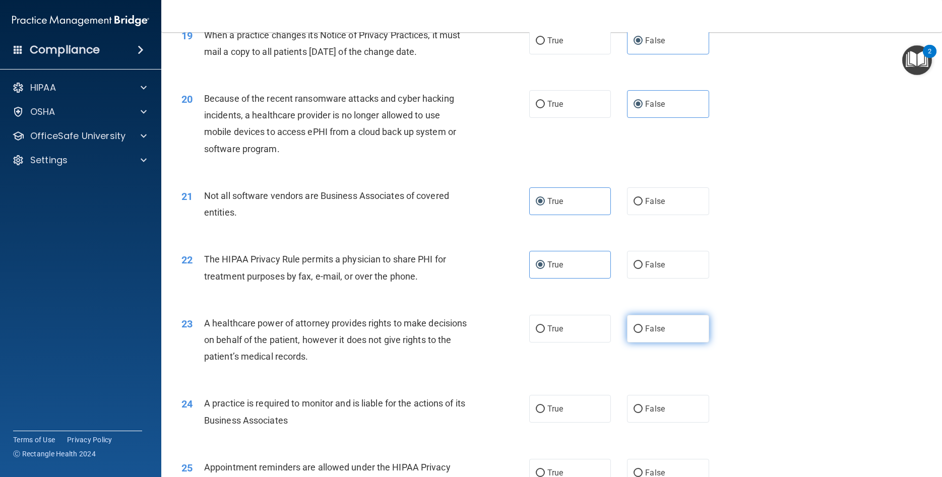
click at [648, 333] on label "False" at bounding box center [668, 329] width 82 height 28
click at [642, 333] on input "False" at bounding box center [637, 329] width 9 height 8
radio input "true"
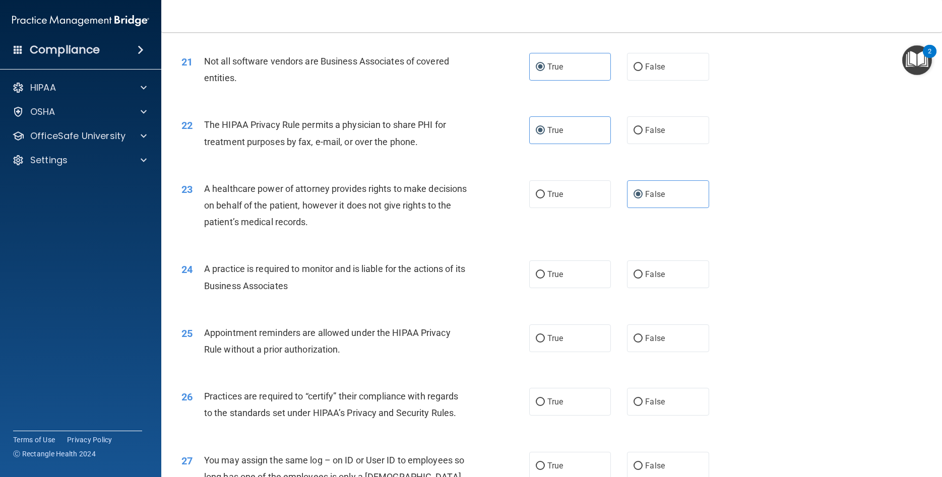
scroll to position [1587, 0]
click at [672, 287] on label "False" at bounding box center [668, 273] width 82 height 28
click at [642, 277] on input "False" at bounding box center [637, 274] width 9 height 8
radio input "true"
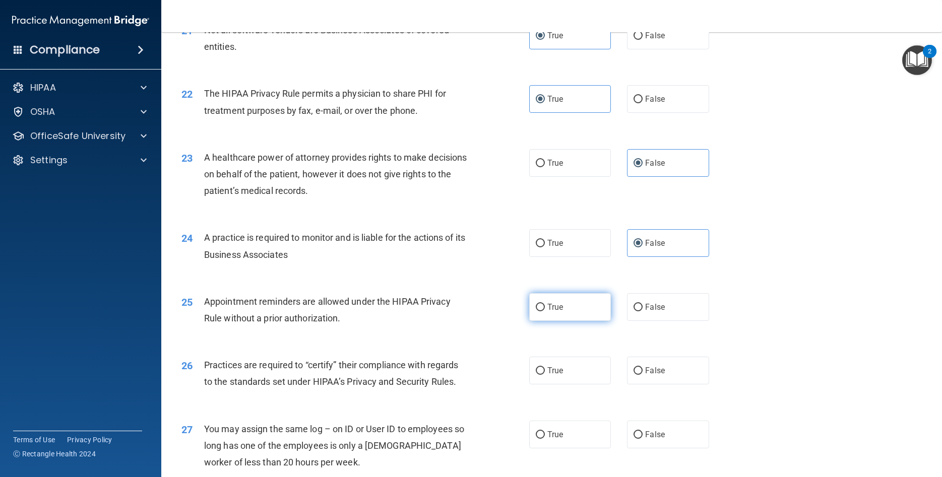
scroll to position [1632, 0]
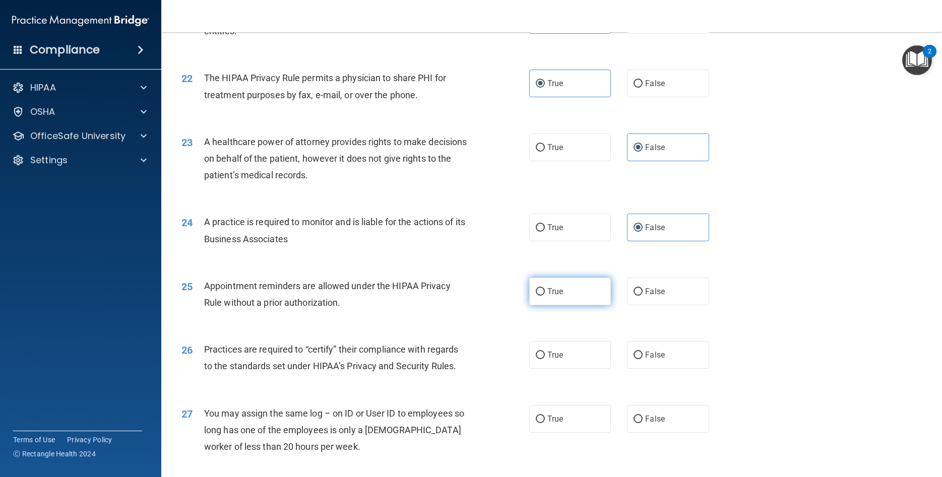
click at [595, 305] on label "True" at bounding box center [570, 292] width 82 height 28
click at [545, 296] on input "True" at bounding box center [540, 292] width 9 height 8
radio input "true"
click at [679, 369] on label "False" at bounding box center [668, 355] width 82 height 28
click at [642, 359] on input "False" at bounding box center [637, 356] width 9 height 8
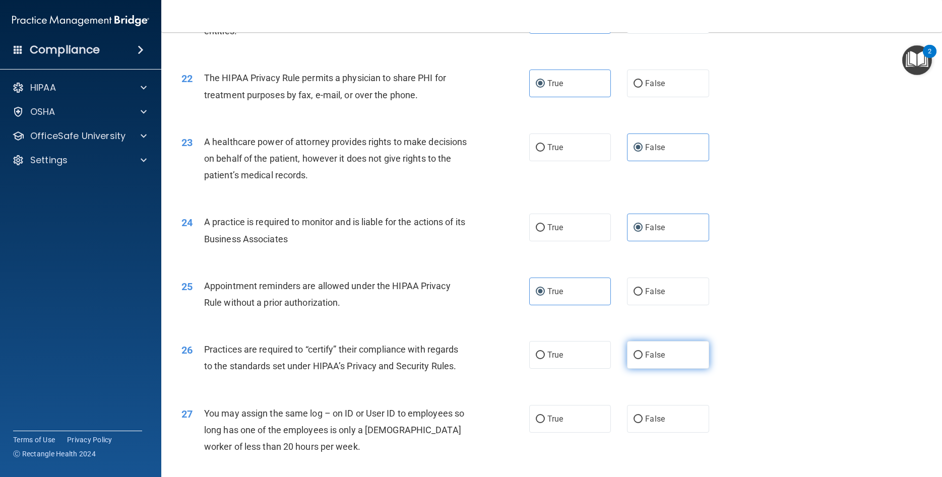
radio input "true"
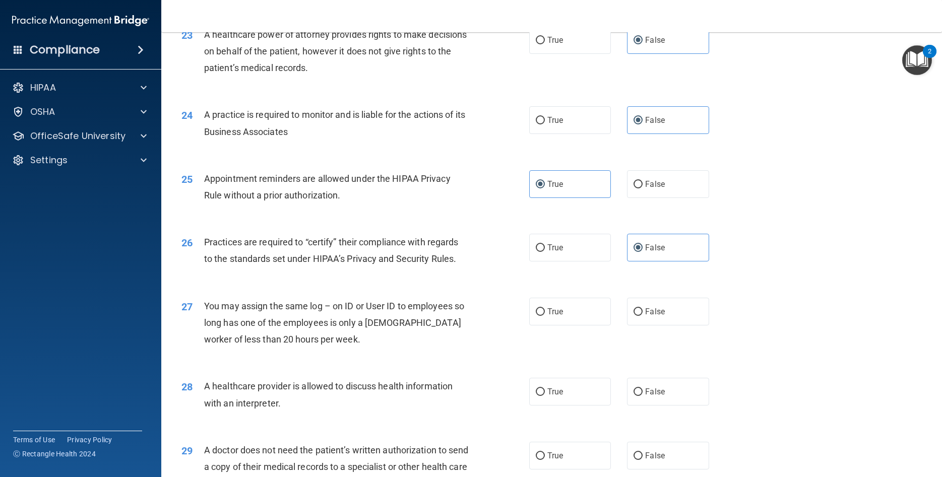
scroll to position [1768, 0]
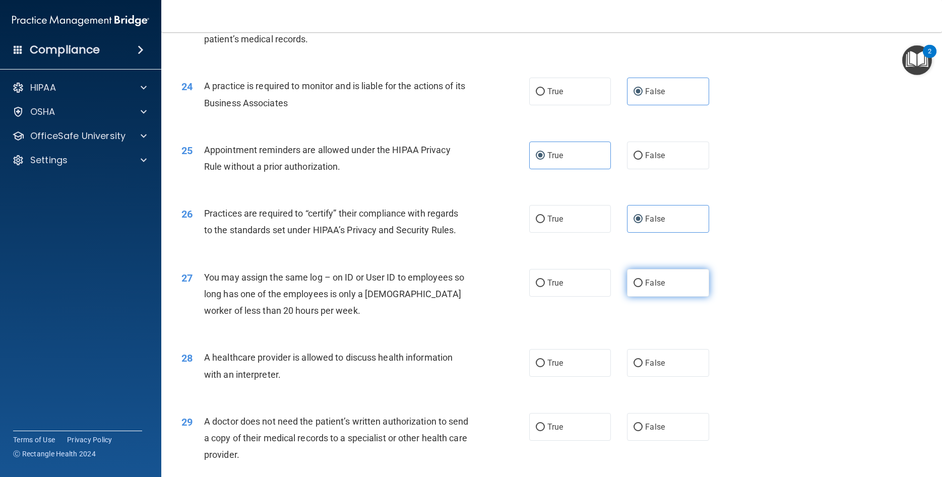
click at [652, 288] on span "False" at bounding box center [655, 283] width 20 height 10
click at [642, 287] on input "False" at bounding box center [637, 284] width 9 height 8
radio input "true"
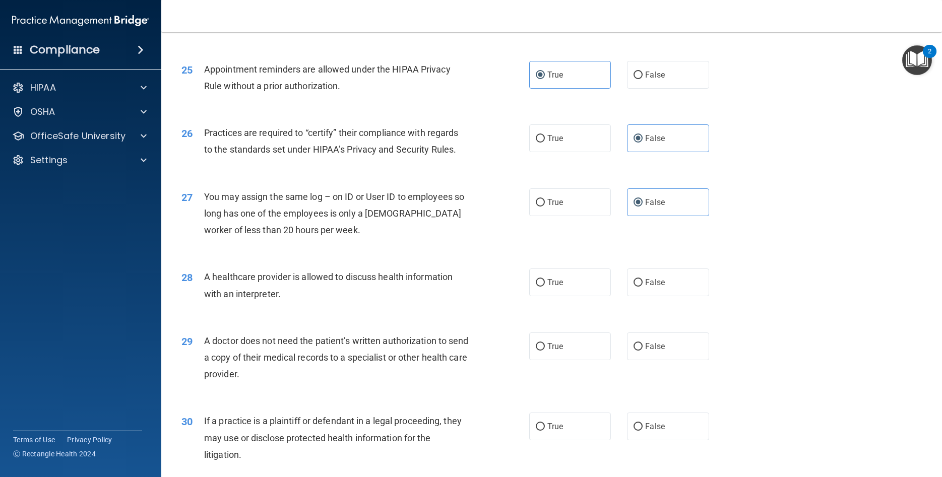
scroll to position [1859, 0]
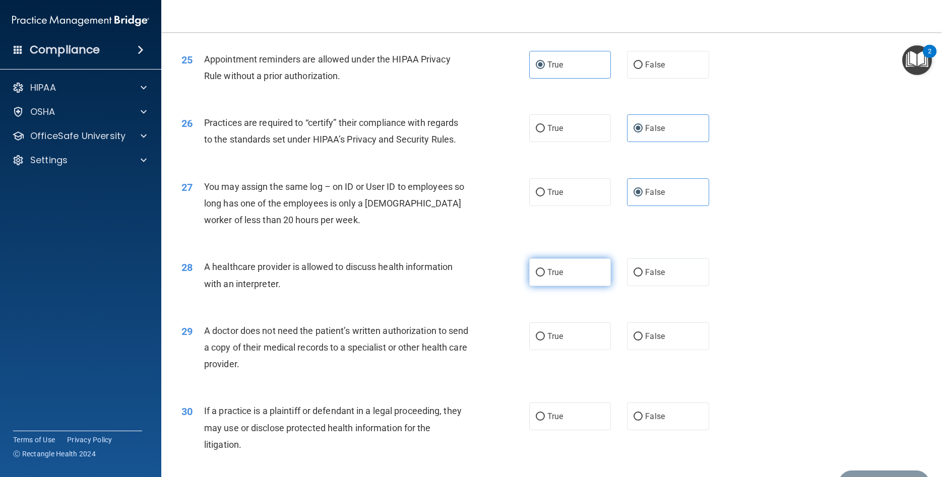
drag, startPoint x: 576, startPoint y: 300, endPoint x: 578, endPoint y: 331, distance: 31.3
click at [577, 286] on label "True" at bounding box center [570, 272] width 82 height 28
click at [545, 277] on input "True" at bounding box center [540, 273] width 9 height 8
radio input "true"
click at [577, 347] on label "True" at bounding box center [570, 336] width 82 height 28
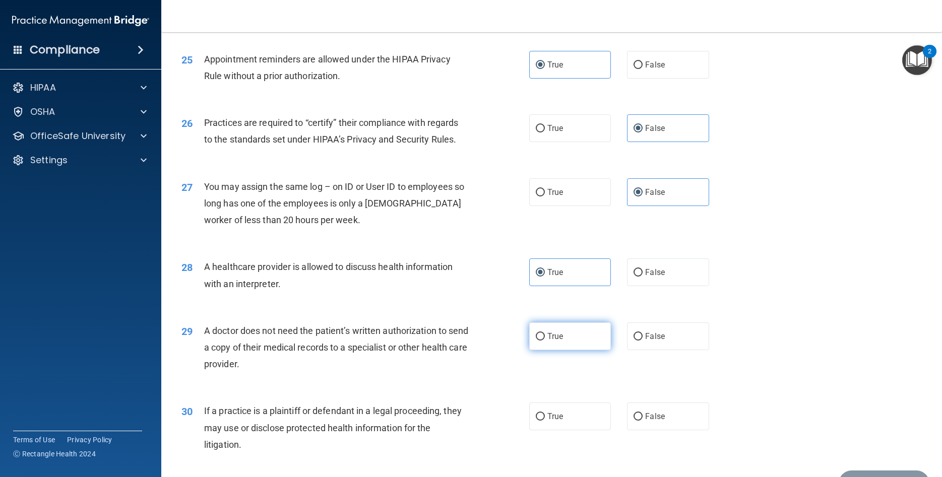
click at [545, 341] on input "True" at bounding box center [540, 337] width 9 height 8
radio input "true"
click at [573, 430] on label "True" at bounding box center [570, 417] width 82 height 28
click at [545, 421] on input "True" at bounding box center [540, 417] width 9 height 8
radio input "true"
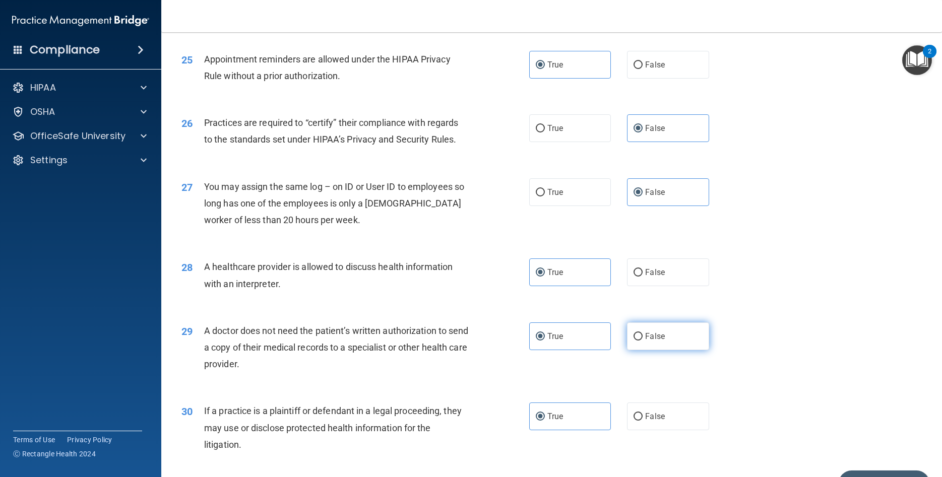
scroll to position [1935, 0]
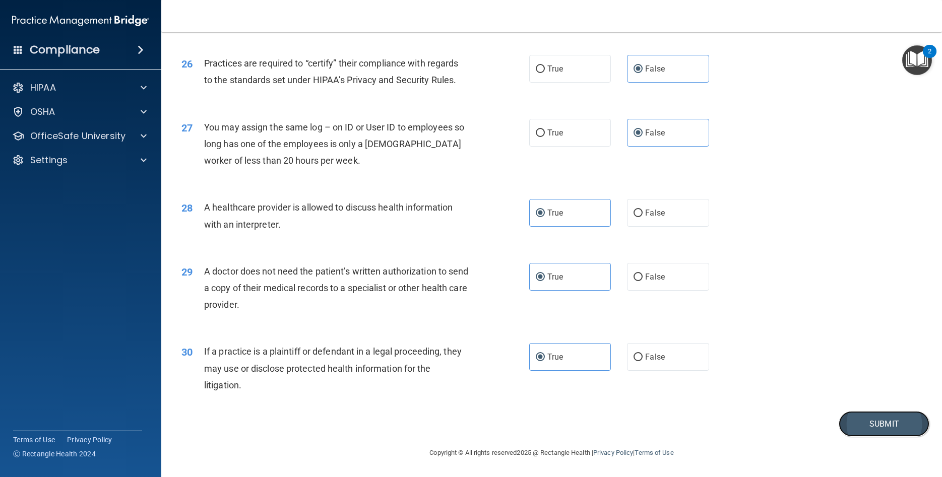
click at [860, 421] on button "Submit" at bounding box center [883, 424] width 91 height 26
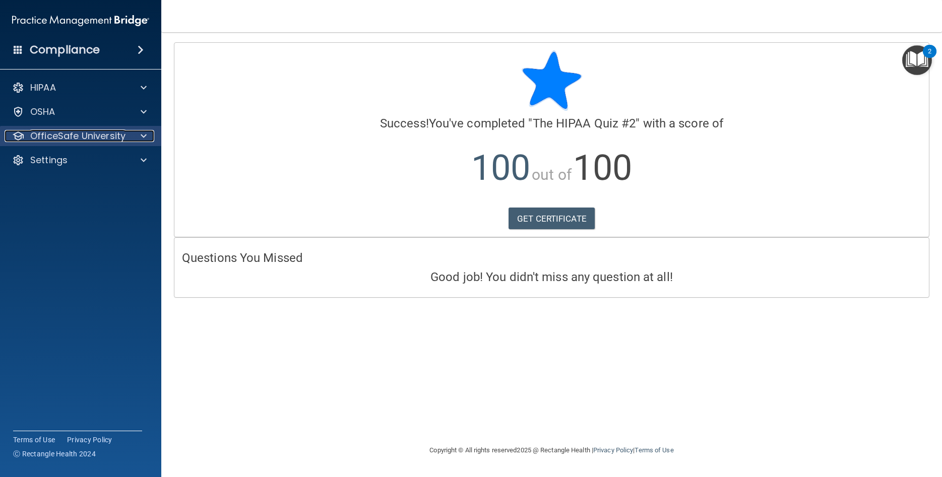
click at [74, 136] on p "OfficeSafe University" at bounding box center [77, 136] width 95 height 12
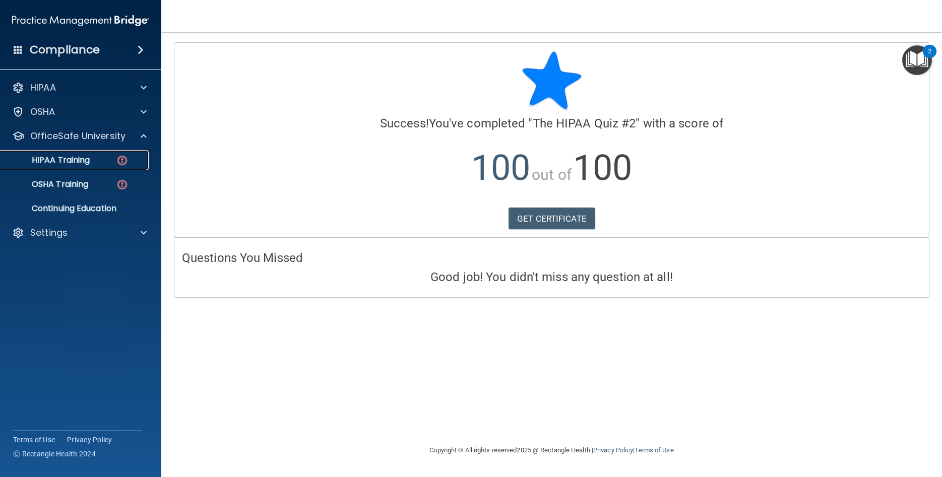
click at [75, 157] on p "HIPAA Training" at bounding box center [48, 160] width 83 height 10
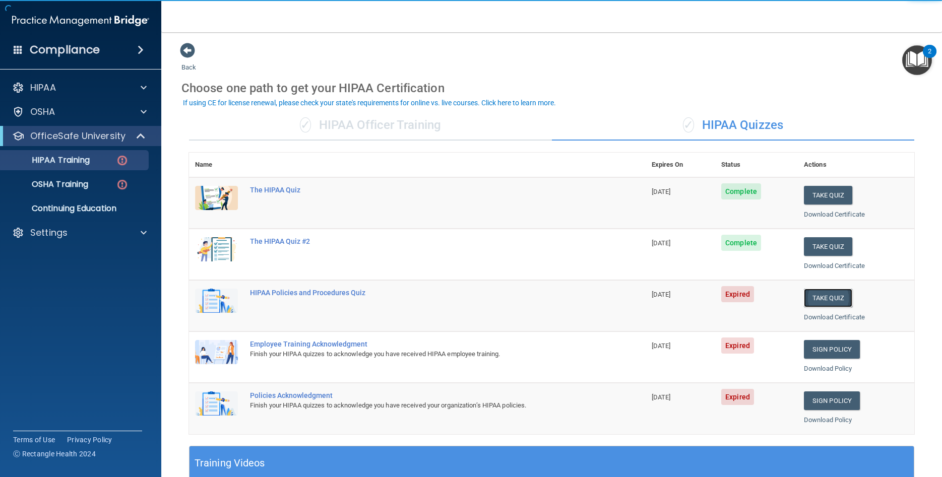
click at [838, 299] on button "Take Quiz" at bounding box center [828, 298] width 48 height 19
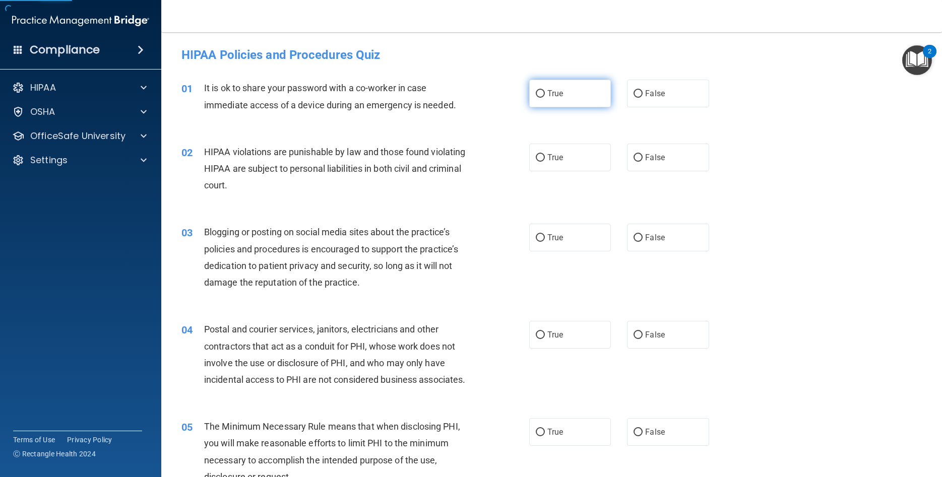
click at [547, 86] on label "True" at bounding box center [570, 94] width 82 height 28
click at [545, 90] on input "True" at bounding box center [540, 94] width 9 height 8
radio input "true"
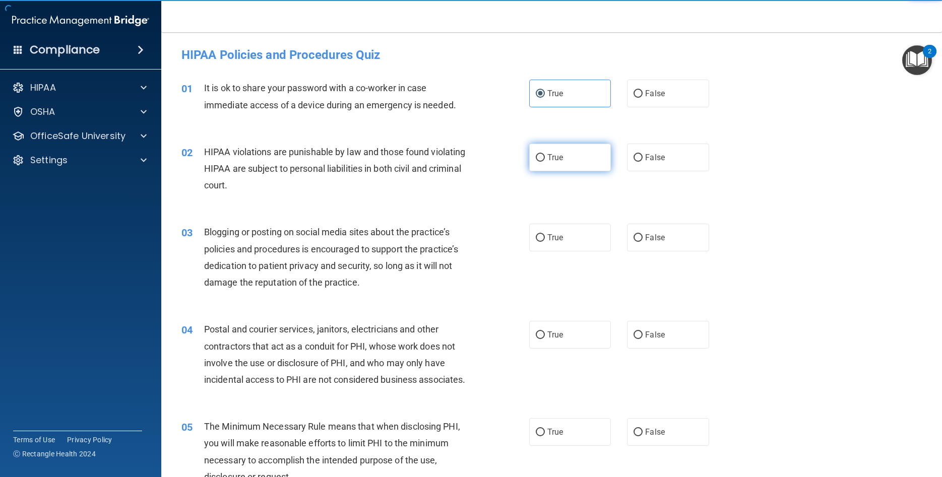
click at [561, 166] on label "True" at bounding box center [570, 158] width 82 height 28
click at [545, 162] on input "True" at bounding box center [540, 158] width 9 height 8
radio input "true"
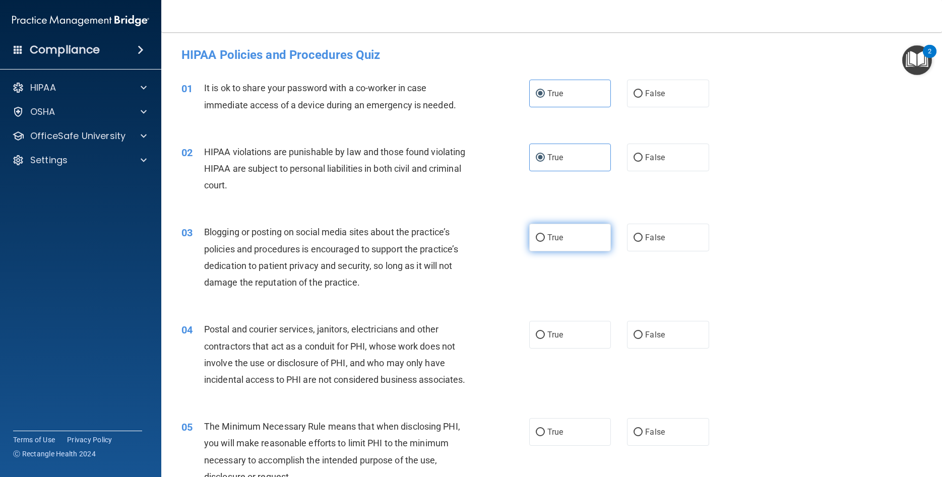
click at [566, 235] on label "True" at bounding box center [570, 238] width 82 height 28
click at [545, 235] on input "True" at bounding box center [540, 238] width 9 height 8
radio input "true"
click at [564, 345] on label "True" at bounding box center [570, 335] width 82 height 28
click at [545, 339] on input "True" at bounding box center [540, 335] width 9 height 8
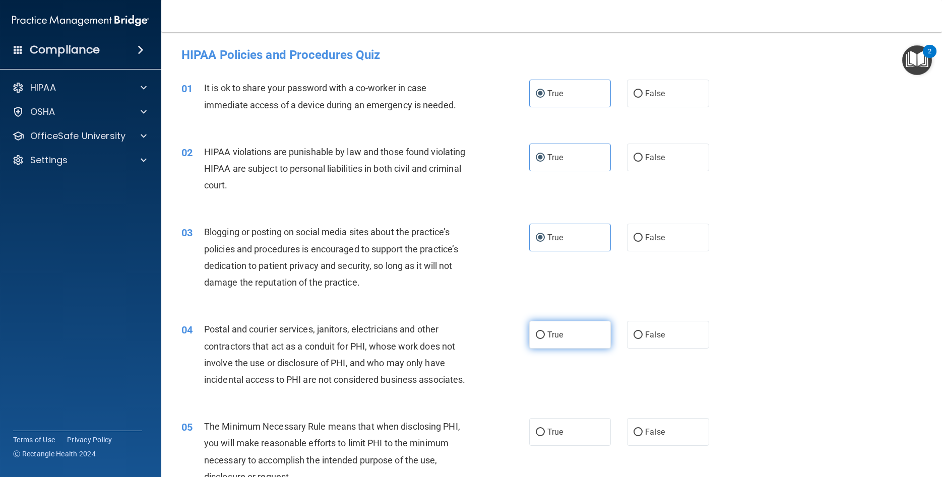
radio input "true"
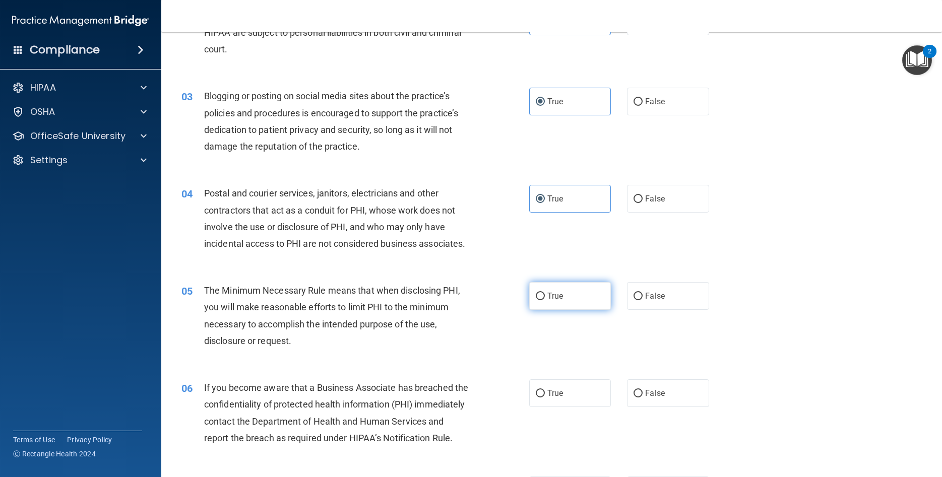
click at [560, 310] on label "True" at bounding box center [570, 296] width 82 height 28
click at [545, 300] on input "True" at bounding box center [540, 297] width 9 height 8
radio input "true"
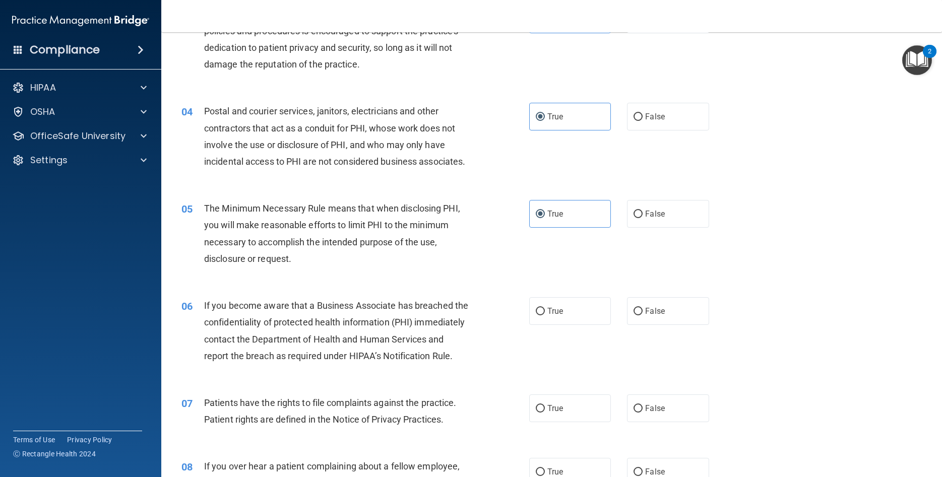
scroll to position [272, 0]
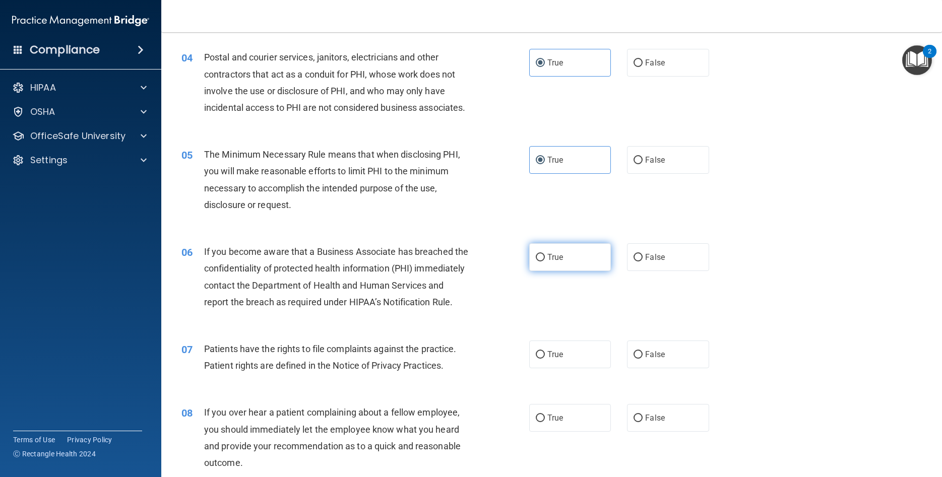
click at [560, 271] on label "True" at bounding box center [570, 257] width 82 height 28
click at [545, 261] on input "True" at bounding box center [540, 258] width 9 height 8
radio input "true"
click at [561, 359] on span "True" at bounding box center [555, 355] width 16 height 10
click at [545, 359] on input "True" at bounding box center [540, 355] width 9 height 8
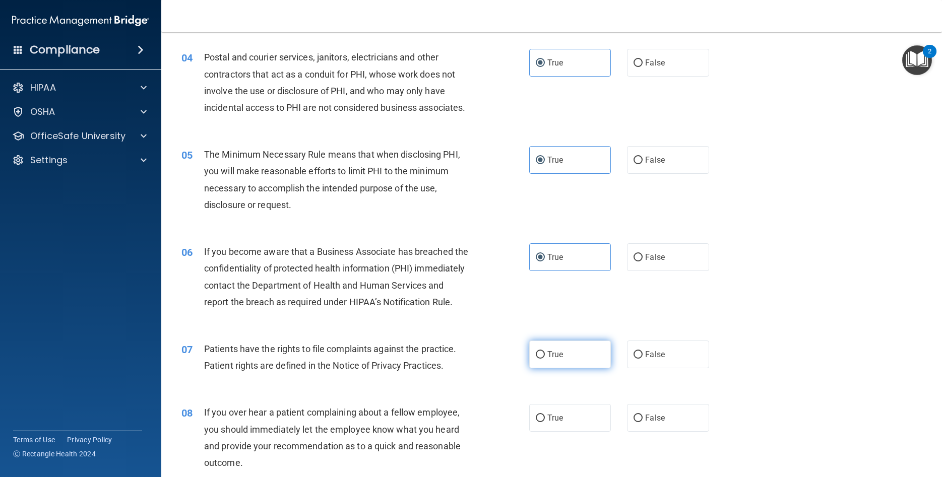
radio input "true"
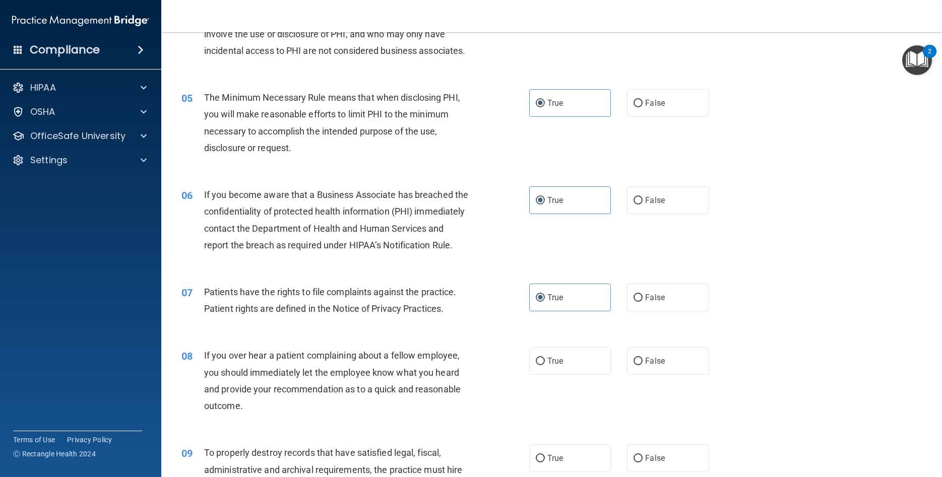
scroll to position [408, 0]
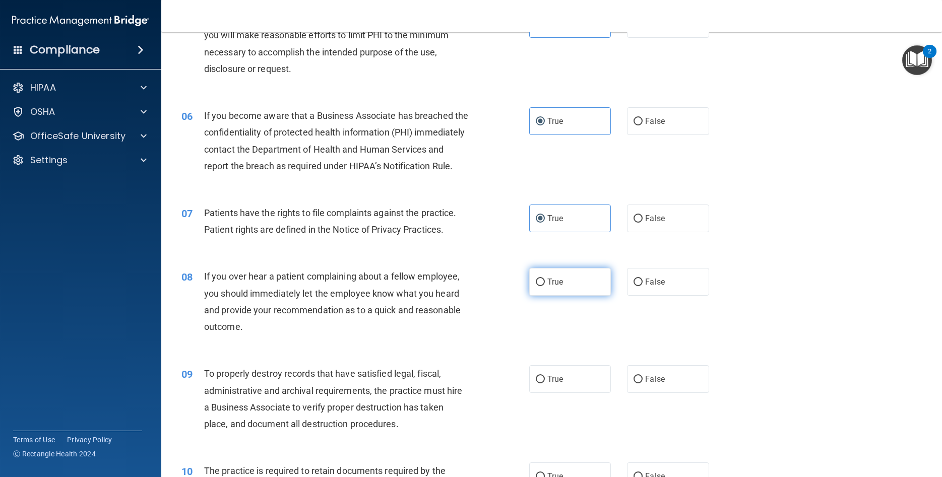
click at [548, 296] on label "True" at bounding box center [570, 282] width 82 height 28
click at [559, 327] on div "08 If you over hear a patient complaining about a fellow employee, you should i…" at bounding box center [551, 303] width 755 height 97
click at [563, 287] on span "True" at bounding box center [555, 282] width 16 height 10
click at [545, 286] on input "True" at bounding box center [540, 283] width 9 height 8
radio input "true"
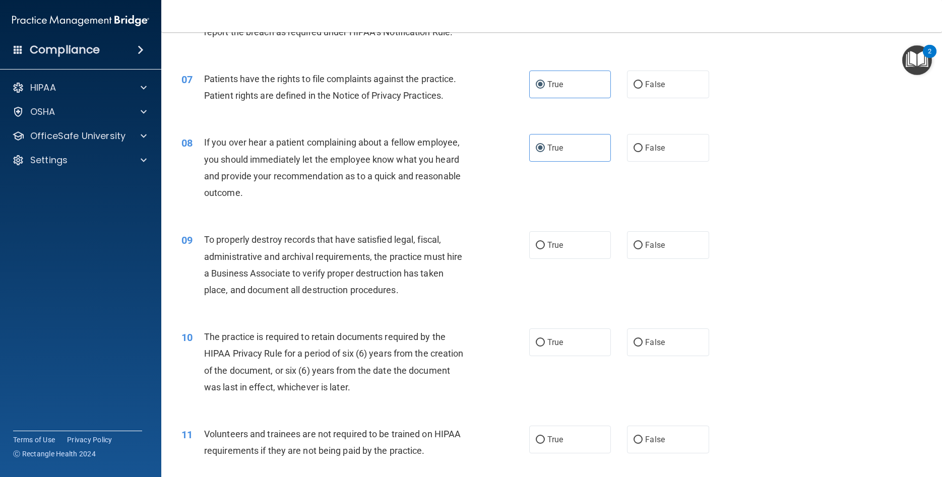
scroll to position [544, 0]
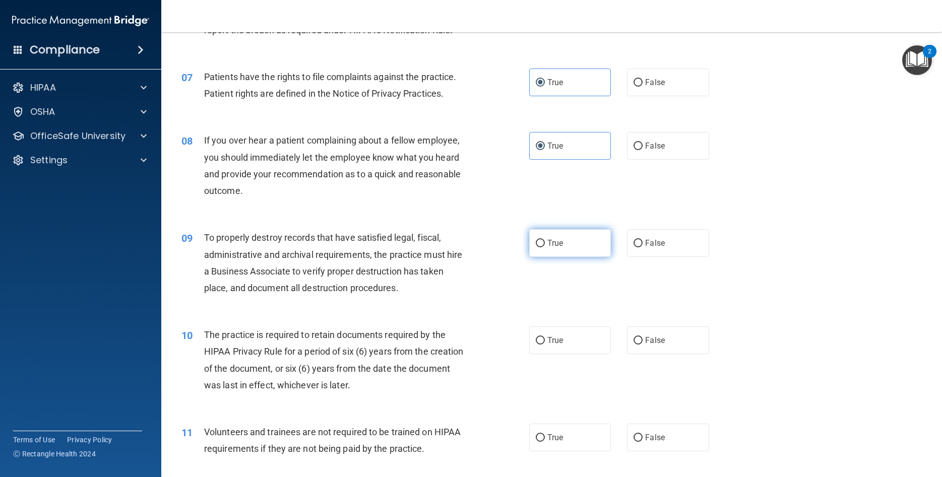
click at [558, 257] on label "True" at bounding box center [570, 243] width 82 height 28
click at [545, 247] on input "True" at bounding box center [540, 244] width 9 height 8
radio input "true"
click at [556, 345] on span "True" at bounding box center [555, 341] width 16 height 10
click at [545, 345] on input "True" at bounding box center [540, 341] width 9 height 8
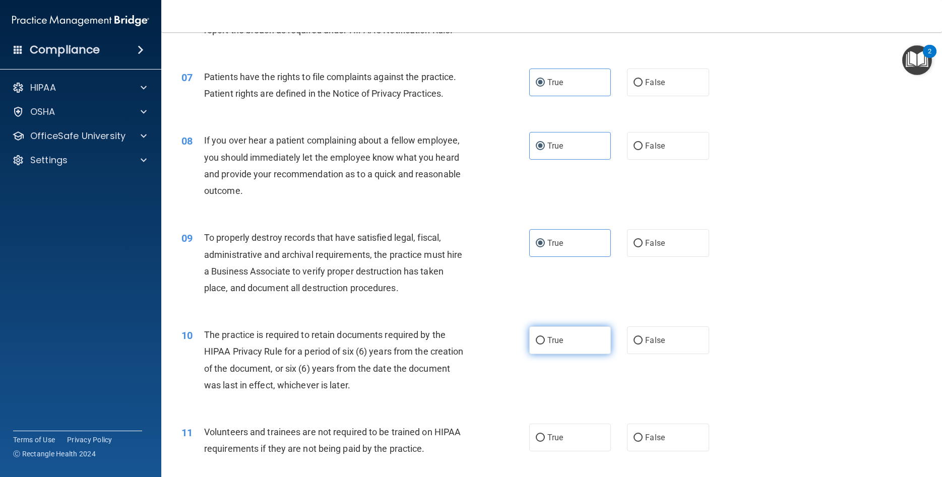
radio input "true"
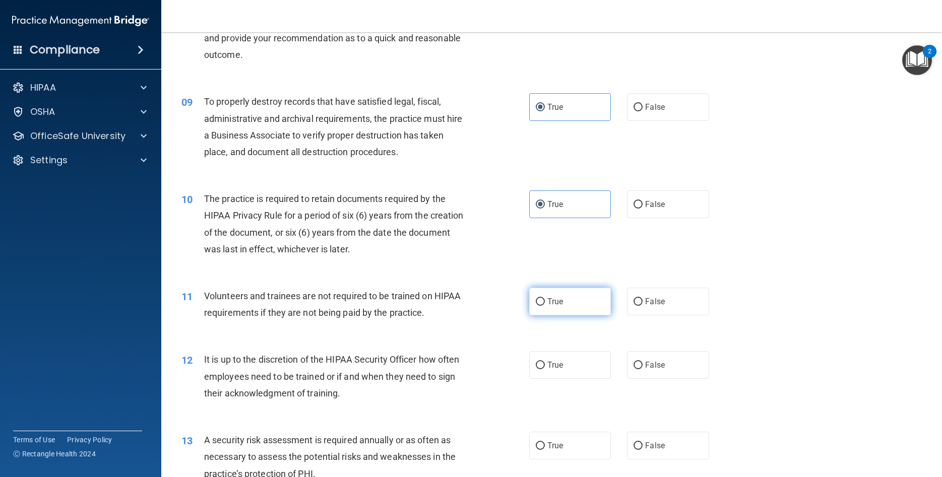
drag, startPoint x: 564, startPoint y: 360, endPoint x: 563, endPoint y: 343, distance: 17.2
click at [564, 339] on div "11 Volunteers and trainees are not required to be trained on HIPAA requirements…" at bounding box center [551, 306] width 755 height 63
click at [563, 306] on span "True" at bounding box center [555, 302] width 16 height 10
click at [545, 306] on input "True" at bounding box center [540, 302] width 9 height 8
radio input "true"
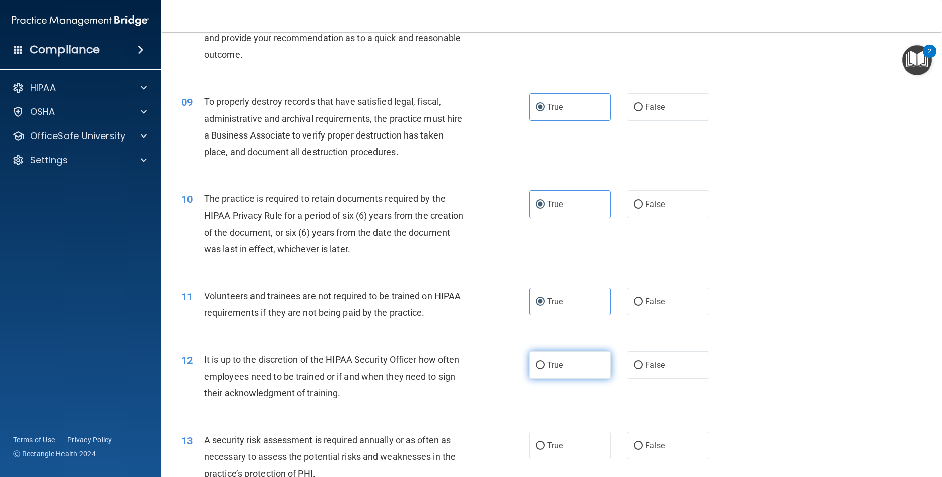
click at [570, 379] on label "True" at bounding box center [570, 365] width 82 height 28
click at [545, 369] on input "True" at bounding box center [540, 366] width 9 height 8
radio input "true"
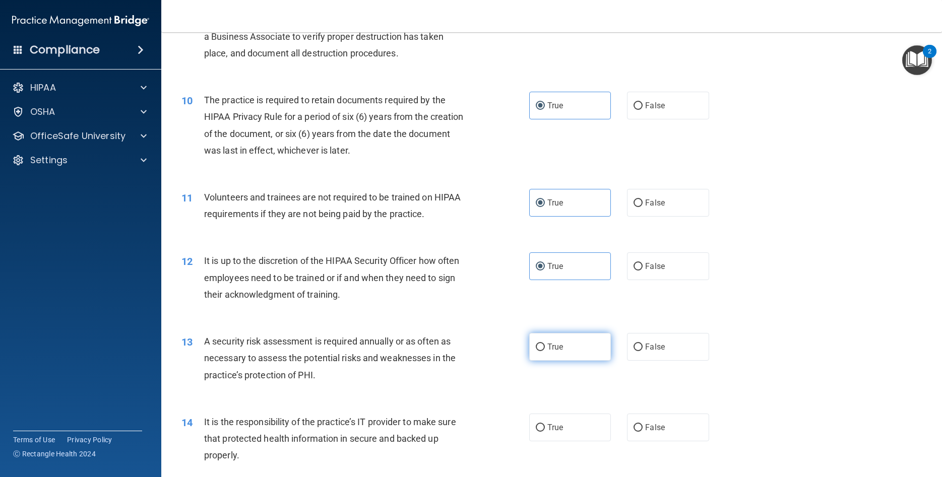
scroll to position [816, 0]
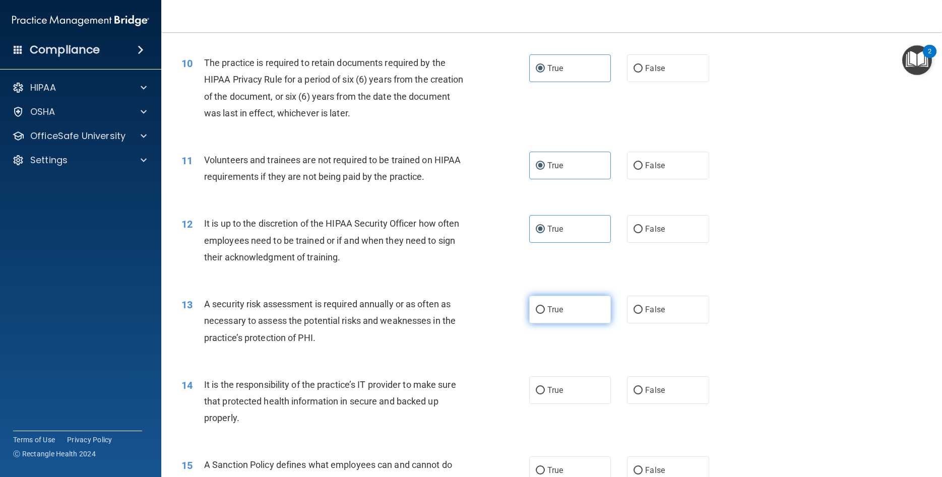
click at [556, 323] on label "True" at bounding box center [570, 310] width 82 height 28
click at [545, 314] on input "True" at bounding box center [540, 310] width 9 height 8
radio input "true"
click at [570, 404] on label "True" at bounding box center [570, 390] width 82 height 28
click at [545, 394] on input "True" at bounding box center [540, 391] width 9 height 8
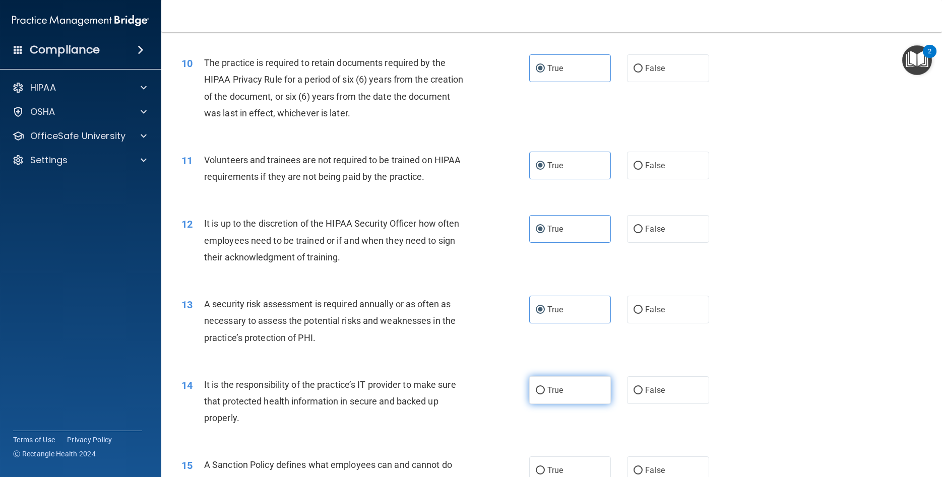
radio input "true"
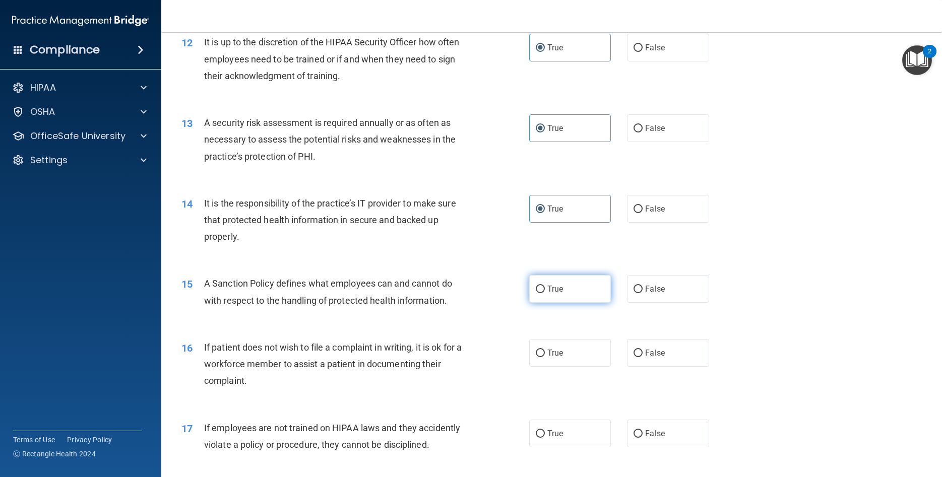
click at [560, 303] on label "True" at bounding box center [570, 289] width 82 height 28
click at [545, 293] on input "True" at bounding box center [540, 290] width 9 height 8
radio input "true"
drag, startPoint x: 560, startPoint y: 386, endPoint x: 559, endPoint y: 380, distance: 5.7
click at [560, 358] on span "True" at bounding box center [555, 353] width 16 height 10
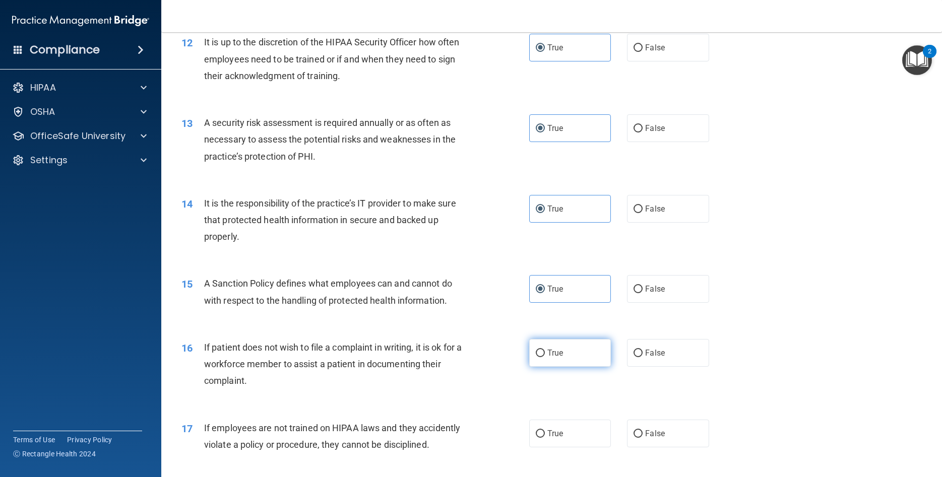
click at [545, 357] on input "True" at bounding box center [540, 354] width 9 height 8
radio input "true"
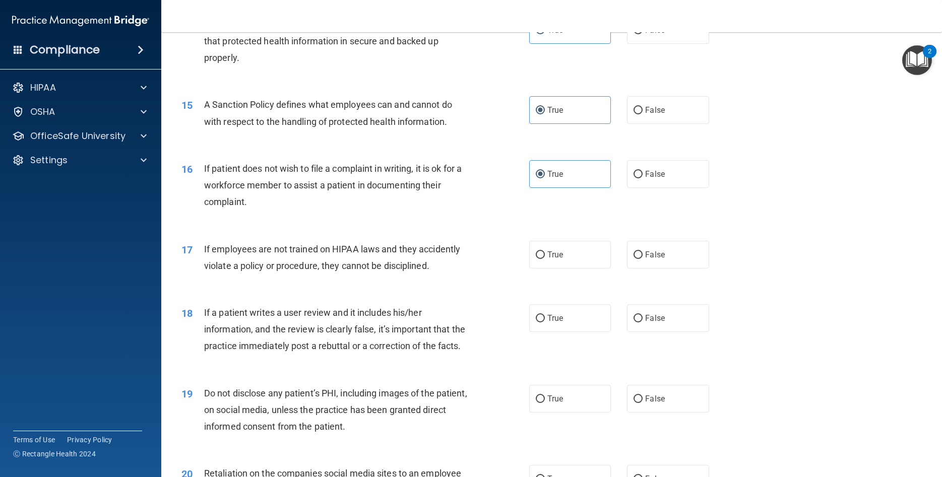
scroll to position [1179, 0]
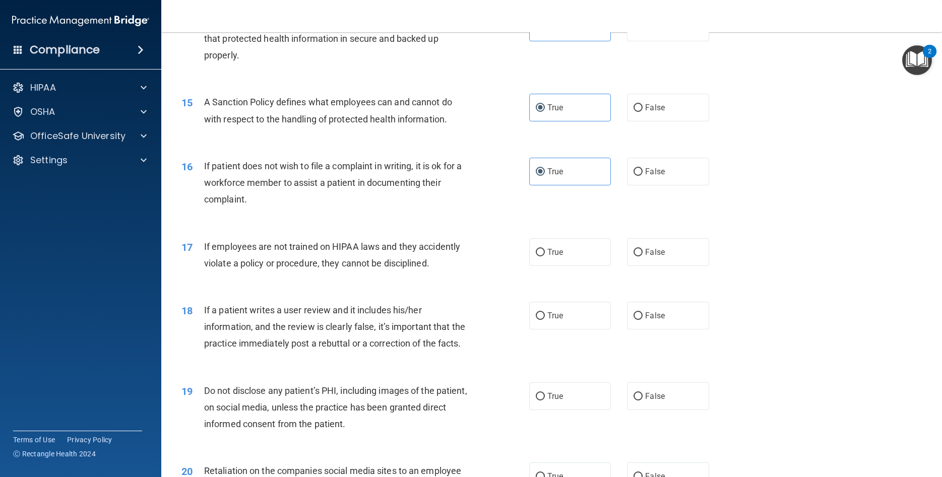
drag, startPoint x: 557, startPoint y: 288, endPoint x: 558, endPoint y: 326, distance: 38.3
click at [557, 257] on span "True" at bounding box center [555, 252] width 16 height 10
click at [545, 256] on input "True" at bounding box center [540, 253] width 9 height 8
radio input "true"
click at [559, 329] on label "True" at bounding box center [570, 316] width 82 height 28
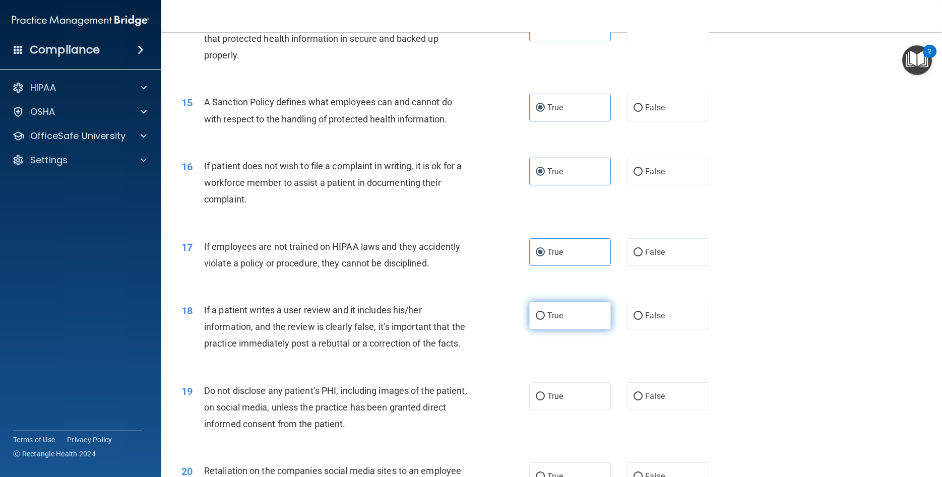
click at [545, 320] on input "True" at bounding box center [540, 316] width 9 height 8
radio input "true"
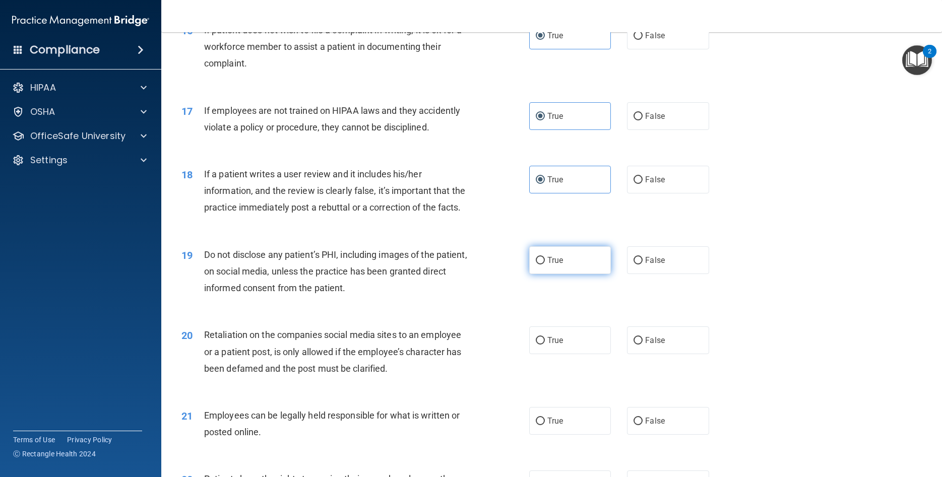
click at [555, 274] on label "True" at bounding box center [570, 260] width 82 height 28
click at [545, 264] on input "True" at bounding box center [540, 261] width 9 height 8
radio input "true"
drag, startPoint x: 558, startPoint y: 375, endPoint x: 556, endPoint y: 370, distance: 5.7
click at [558, 345] on span "True" at bounding box center [555, 341] width 16 height 10
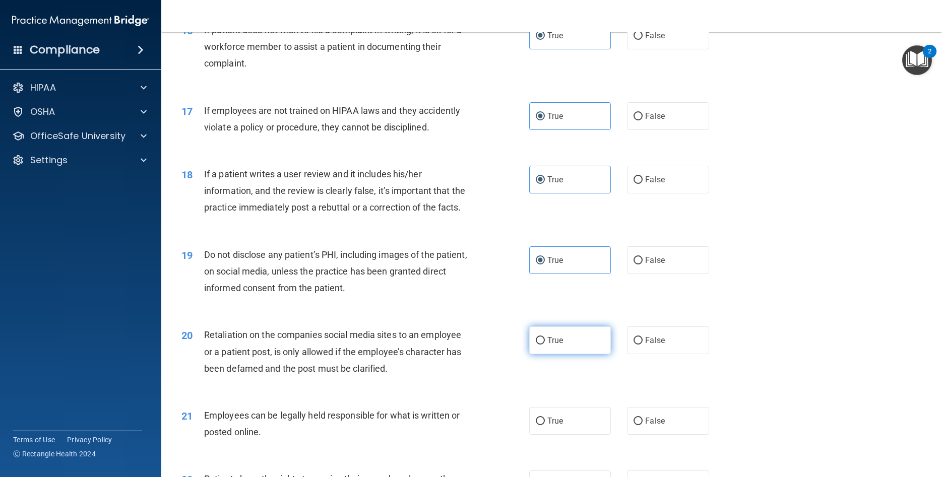
click at [545, 345] on input "True" at bounding box center [540, 341] width 9 height 8
radio input "true"
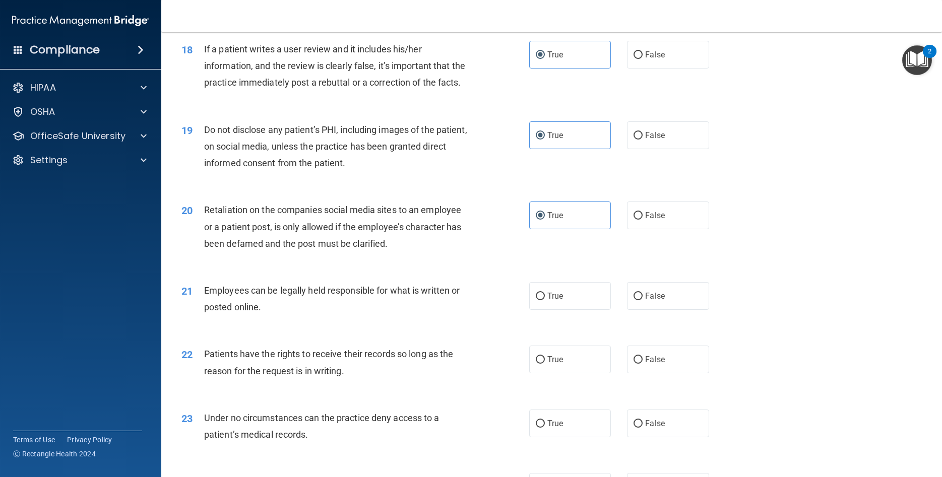
scroll to position [1451, 0]
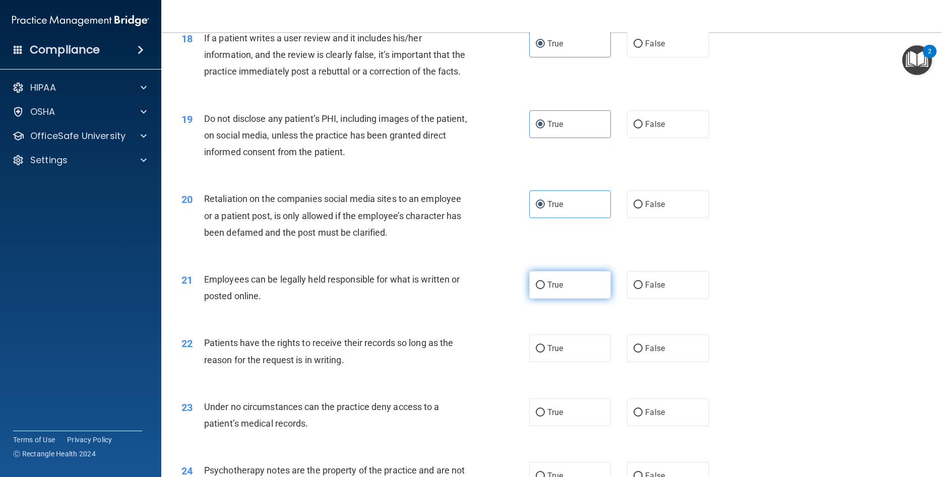
click at [554, 290] on span "True" at bounding box center [555, 285] width 16 height 10
click at [545, 289] on input "True" at bounding box center [540, 286] width 9 height 8
radio input "true"
click at [556, 362] on label "True" at bounding box center [570, 349] width 82 height 28
click at [545, 353] on input "True" at bounding box center [540, 349] width 9 height 8
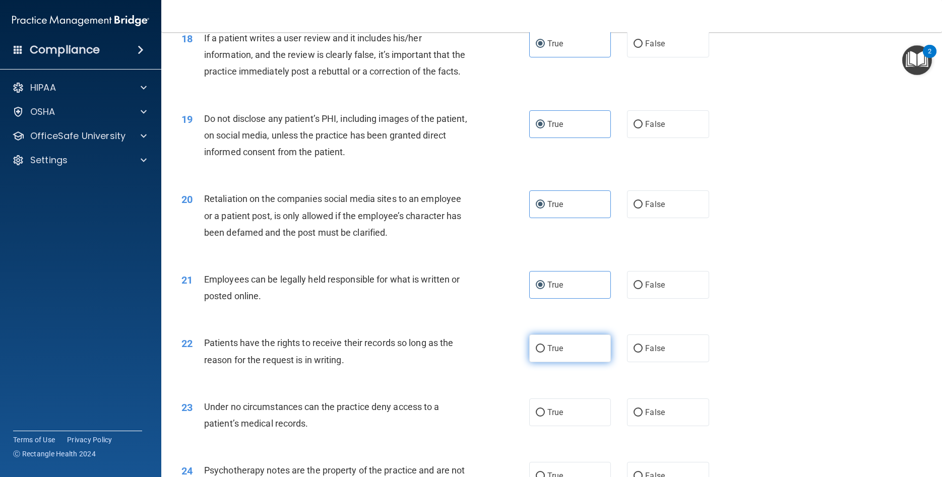
radio input "true"
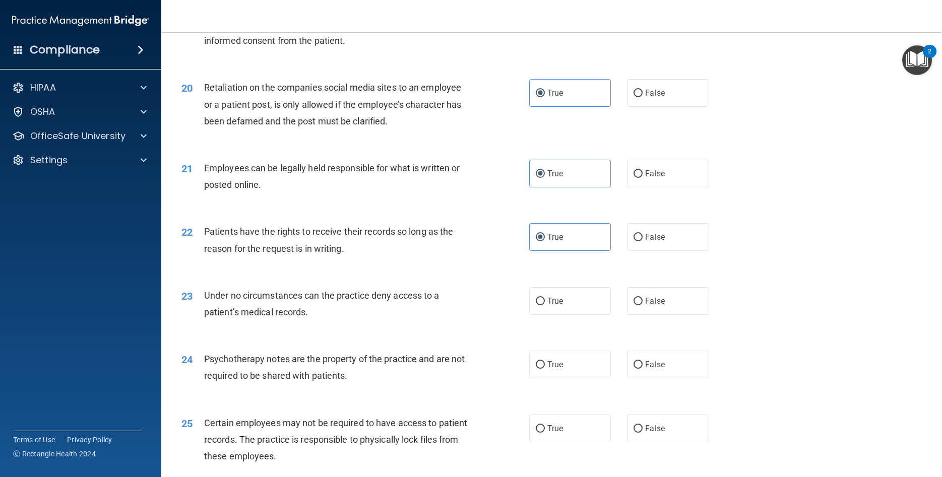
scroll to position [1632, 0]
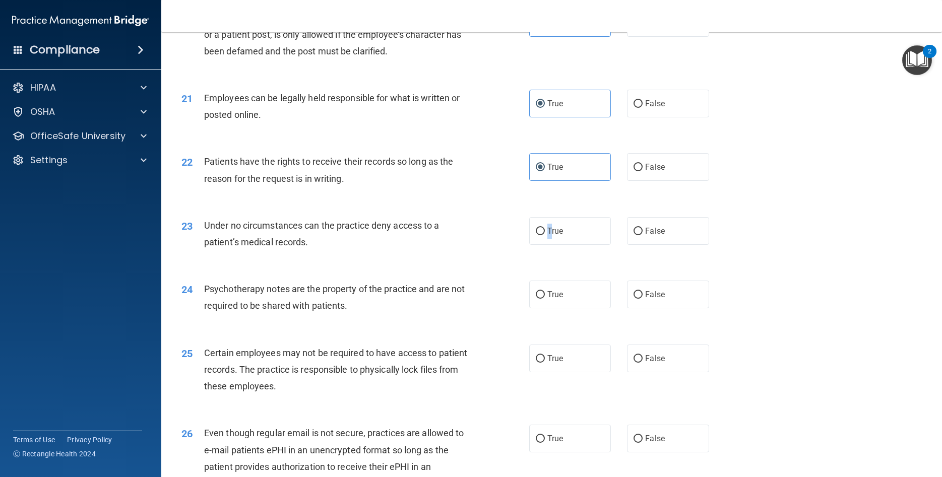
drag, startPoint x: 549, startPoint y: 264, endPoint x: 552, endPoint y: 310, distance: 45.9
click at [549, 236] on span "True" at bounding box center [555, 231] width 16 height 10
click at [545, 235] on input "True" at bounding box center [540, 232] width 9 height 8
radio input "true"
click at [563, 331] on div "24 Psychotherapy notes are the property of the practice and are not required to…" at bounding box center [551, 299] width 755 height 63
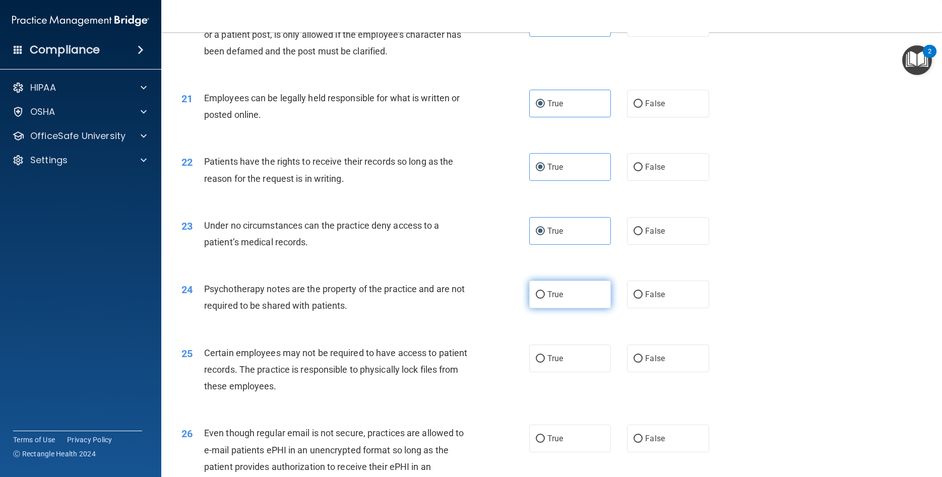
click at [563, 299] on span "True" at bounding box center [555, 295] width 16 height 10
click at [545, 299] on input "True" at bounding box center [540, 295] width 9 height 8
radio input "true"
click at [554, 372] on label "True" at bounding box center [570, 359] width 82 height 28
click at [545, 363] on input "True" at bounding box center [540, 359] width 9 height 8
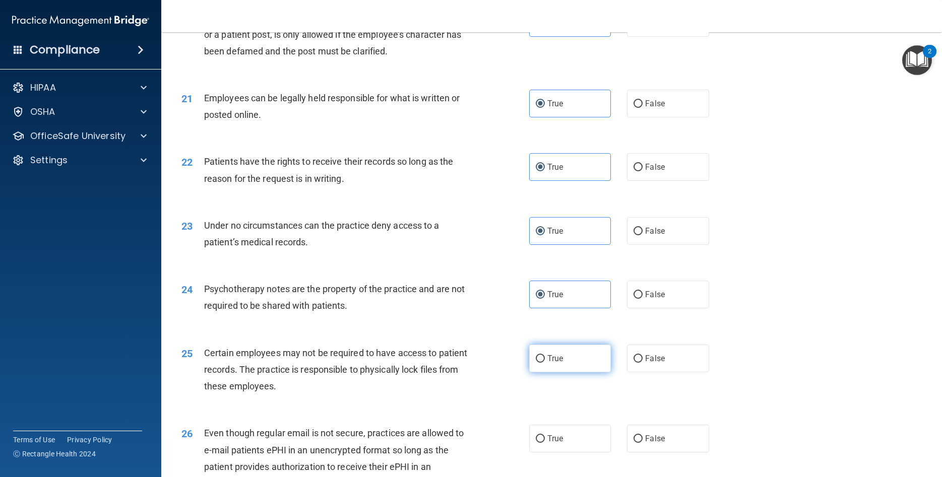
radio input "true"
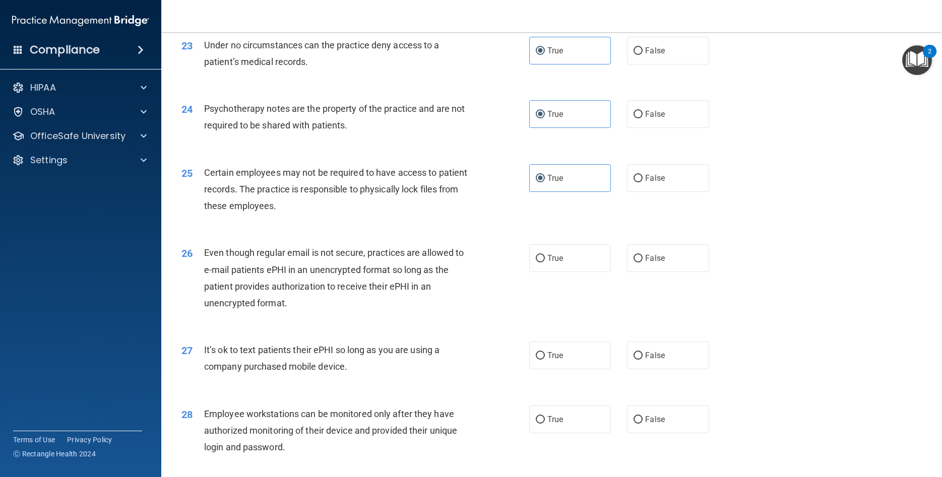
scroll to position [1814, 0]
click at [549, 262] on span "True" at bounding box center [555, 257] width 16 height 10
click at [545, 261] on input "True" at bounding box center [540, 258] width 9 height 8
radio input "true"
click at [550, 359] on span "True" at bounding box center [555, 355] width 16 height 10
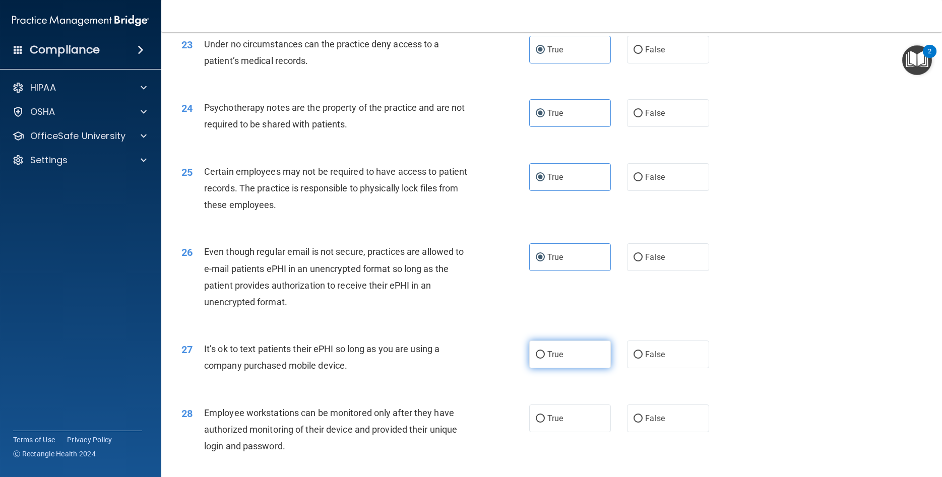
click at [545, 359] on input "True" at bounding box center [540, 355] width 9 height 8
radio input "true"
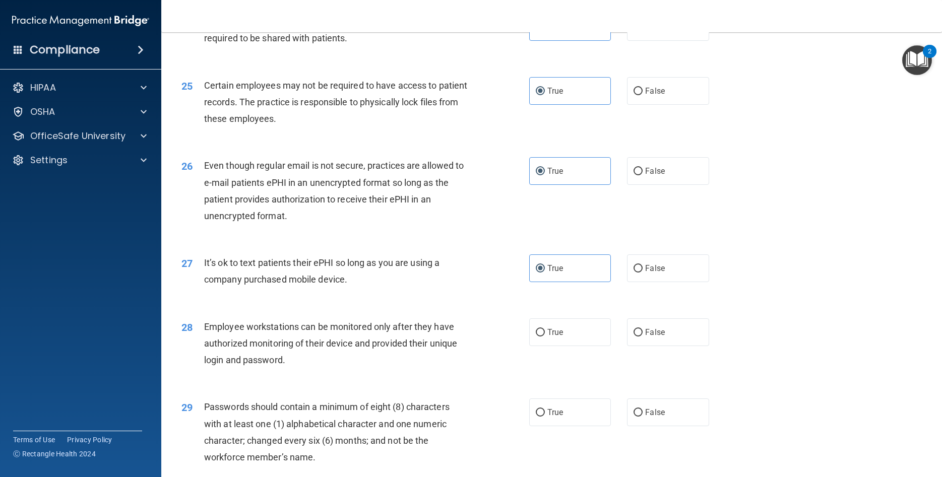
scroll to position [1950, 0]
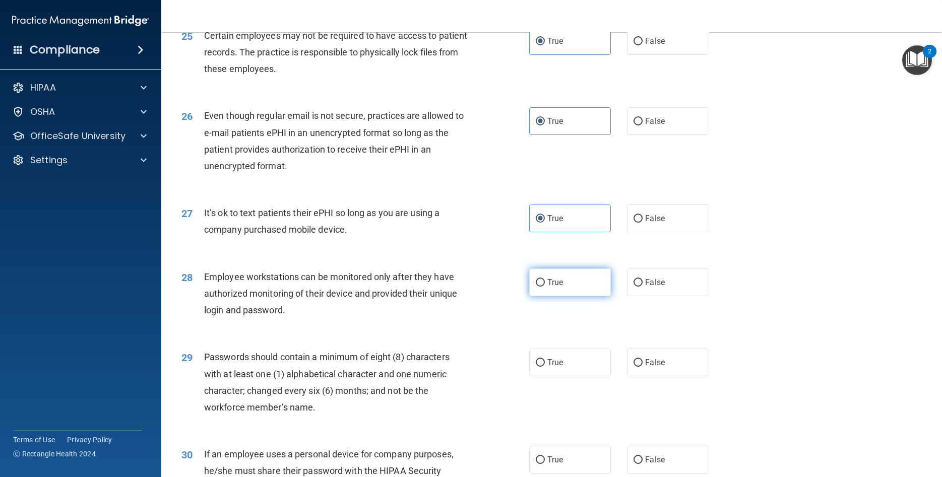
click at [545, 296] on label "True" at bounding box center [570, 283] width 82 height 28
click at [545, 287] on input "True" at bounding box center [540, 283] width 9 height 8
radio input "true"
drag, startPoint x: 561, startPoint y: 403, endPoint x: 558, endPoint y: 391, distance: 11.9
click at [561, 376] on label "True" at bounding box center [570, 363] width 82 height 28
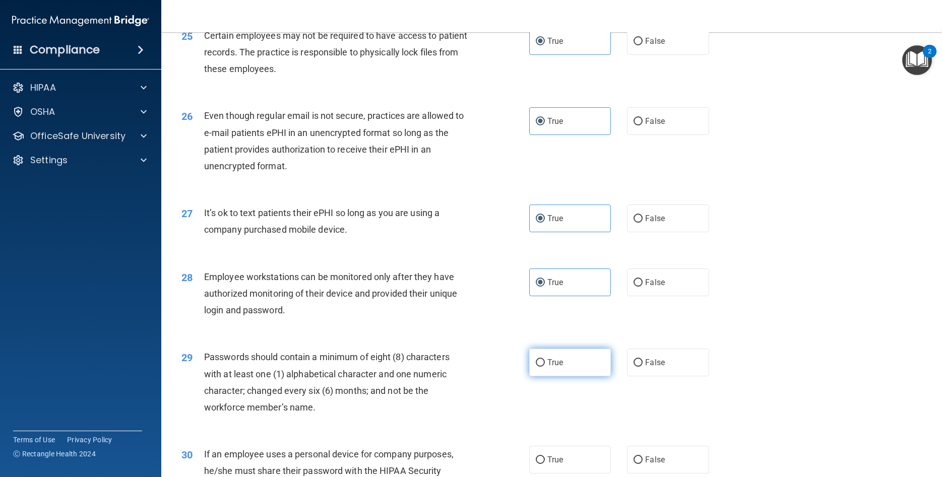
click at [545, 367] on input "True" at bounding box center [540, 363] width 9 height 8
radio input "true"
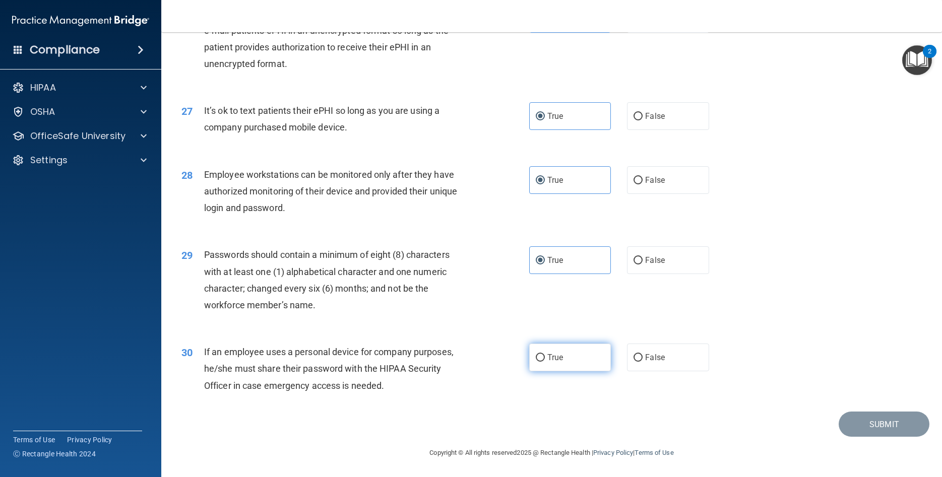
scroll to position [2086, 0]
click at [551, 353] on span "True" at bounding box center [555, 358] width 16 height 10
click at [545, 354] on input "True" at bounding box center [540, 358] width 9 height 8
radio input "true"
click at [859, 425] on button "Submit" at bounding box center [883, 425] width 91 height 26
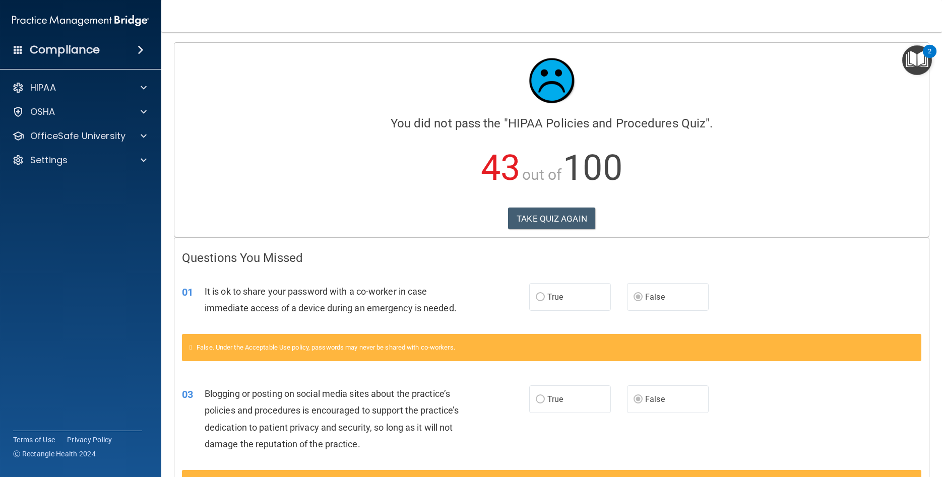
drag, startPoint x: 766, startPoint y: 248, endPoint x: 693, endPoint y: 61, distance: 200.5
click at [552, 215] on button "TAKE QUIZ AGAIN" at bounding box center [551, 219] width 87 height 22
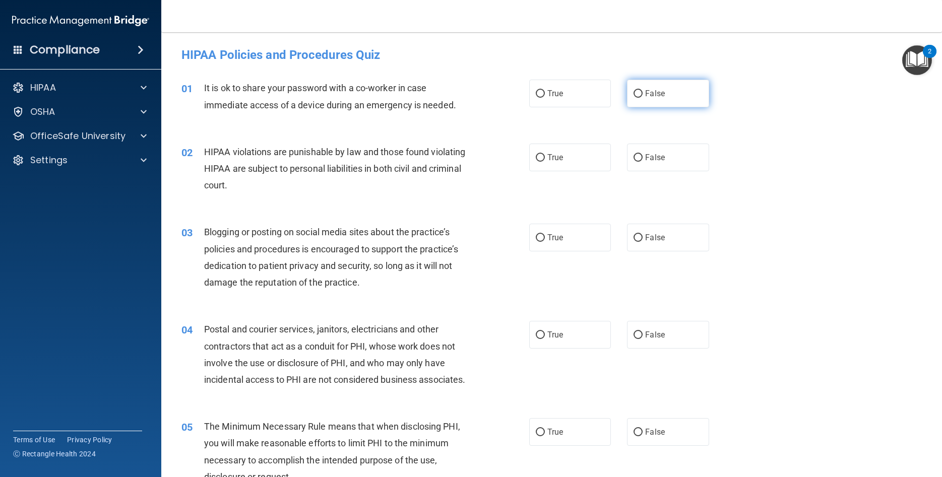
click at [674, 98] on label "False" at bounding box center [668, 94] width 82 height 28
click at [642, 98] on input "False" at bounding box center [637, 94] width 9 height 8
radio input "true"
click at [553, 157] on span "True" at bounding box center [555, 158] width 16 height 10
click at [545, 157] on input "True" at bounding box center [540, 158] width 9 height 8
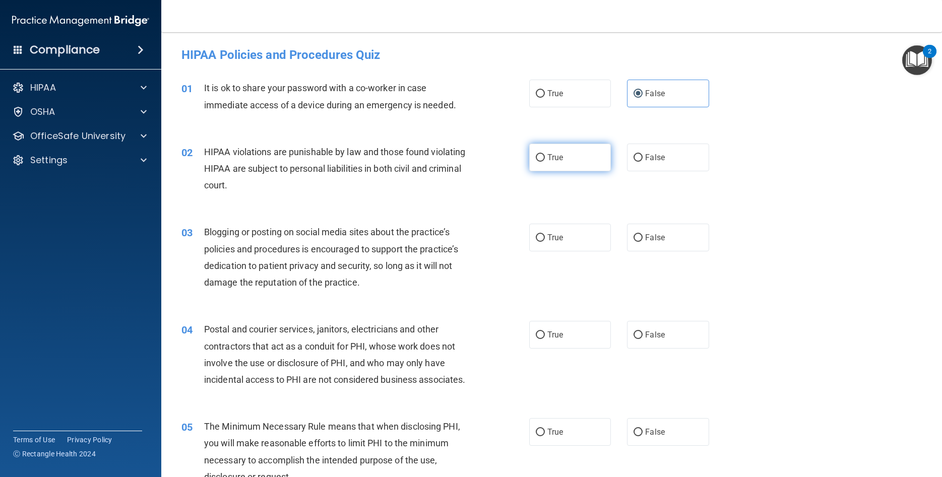
radio input "true"
drag, startPoint x: 687, startPoint y: 239, endPoint x: 673, endPoint y: 244, distance: 15.0
click at [686, 239] on label "False" at bounding box center [668, 238] width 82 height 28
click at [642, 239] on input "False" at bounding box center [637, 238] width 9 height 8
radio input "true"
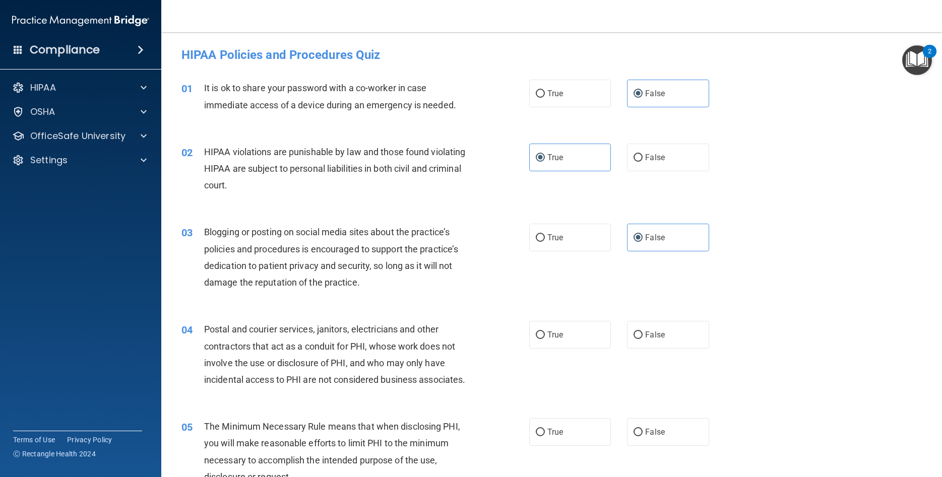
scroll to position [91, 0]
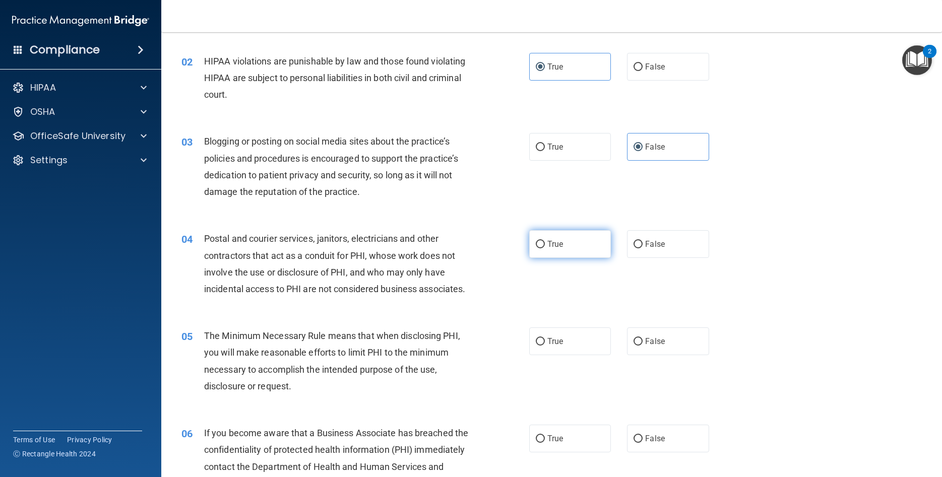
click at [557, 233] on label "True" at bounding box center [570, 244] width 82 height 28
click at [545, 241] on input "True" at bounding box center [540, 245] width 9 height 8
radio input "true"
click at [562, 350] on label "True" at bounding box center [570, 341] width 82 height 28
click at [551, 346] on span "True" at bounding box center [555, 342] width 16 height 10
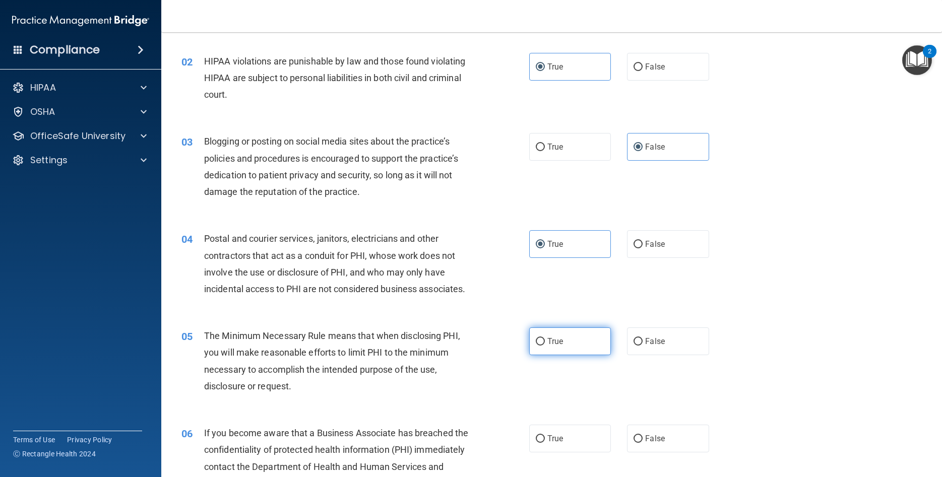
click at [545, 346] on input "True" at bounding box center [540, 342] width 9 height 8
radio input "true"
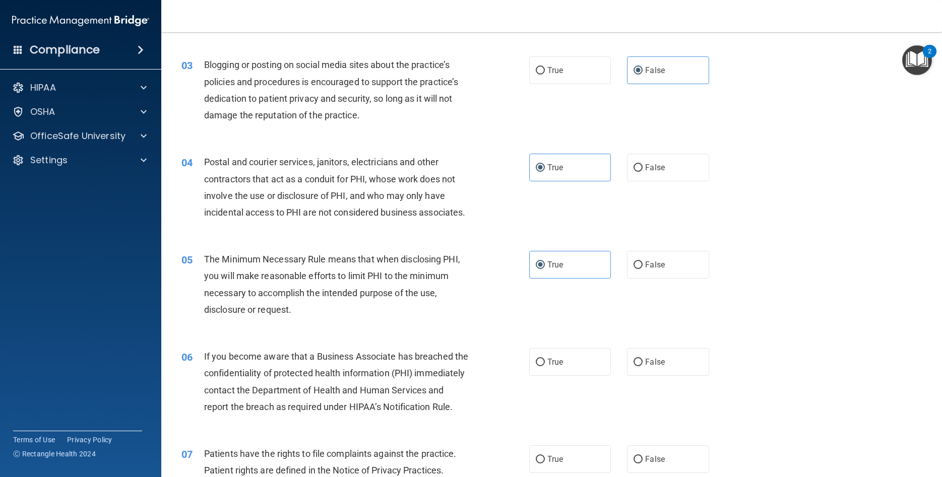
scroll to position [227, 0]
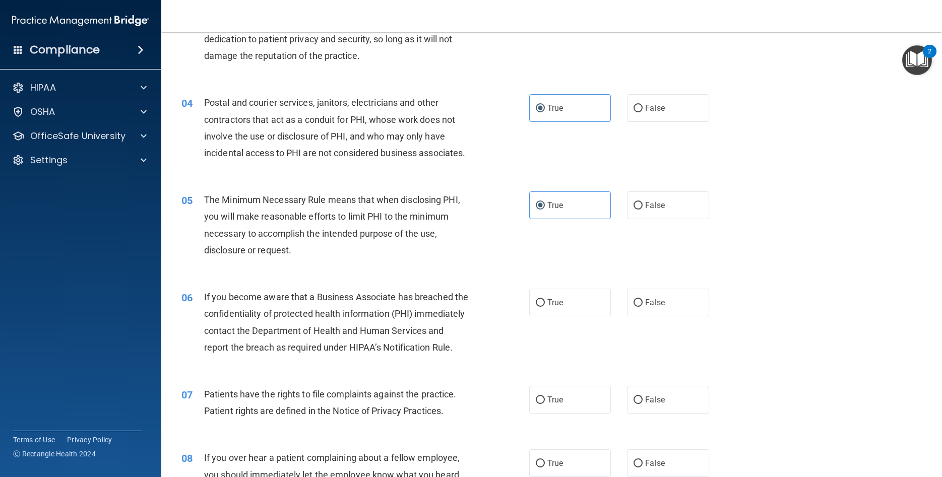
drag, startPoint x: 671, startPoint y: 326, endPoint x: 662, endPoint y: 365, distance: 39.1
click at [671, 316] on label "False" at bounding box center [668, 303] width 82 height 28
click at [642, 307] on input "False" at bounding box center [637, 303] width 9 height 8
radio input "true"
drag, startPoint x: 656, startPoint y: 433, endPoint x: 643, endPoint y: 403, distance: 32.9
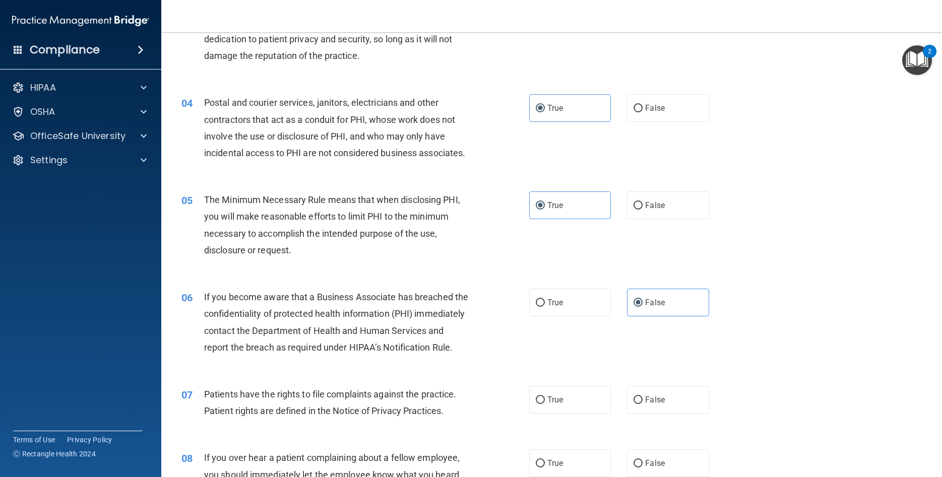
click at [655, 405] on span "False" at bounding box center [655, 400] width 20 height 10
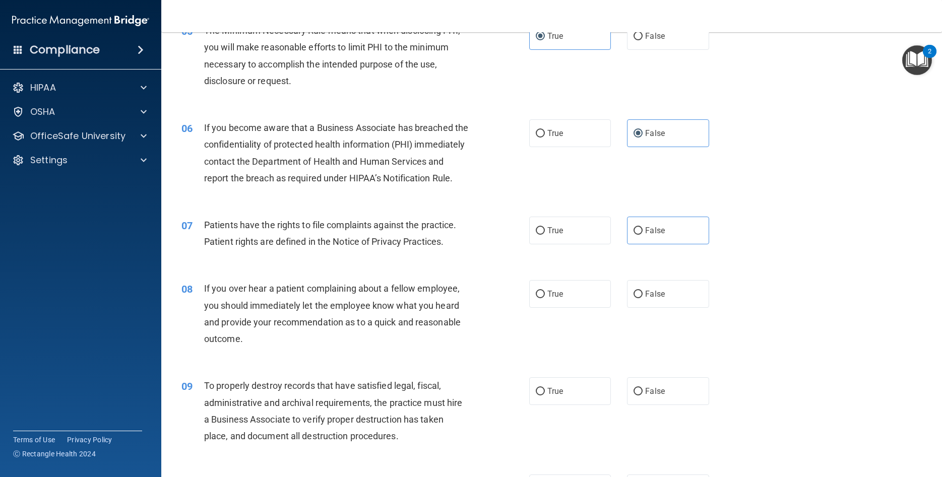
scroll to position [408, 0]
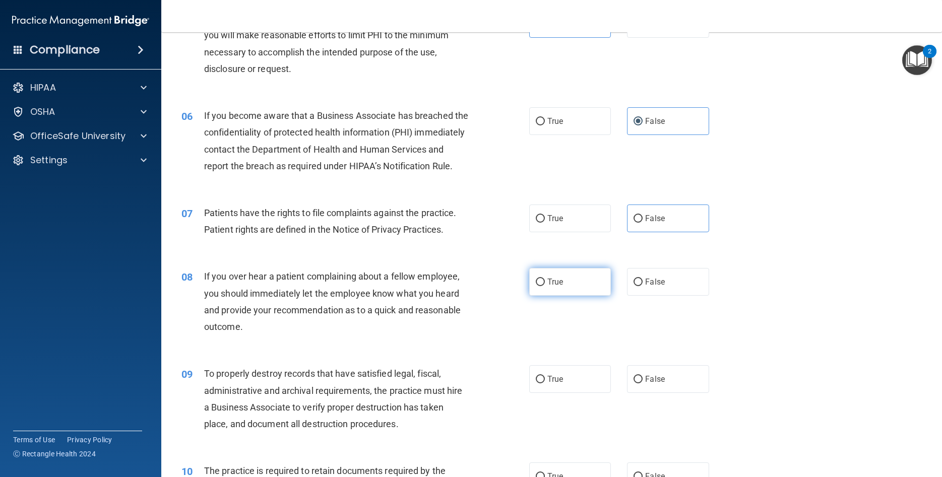
drag, startPoint x: 552, startPoint y: 310, endPoint x: 570, endPoint y: 358, distance: 51.5
click at [552, 296] on label "True" at bounding box center [570, 282] width 82 height 28
click at [545, 286] on input "True" at bounding box center [540, 283] width 9 height 8
radio input "true"
drag, startPoint x: 650, startPoint y: 414, endPoint x: 637, endPoint y: 399, distance: 19.6
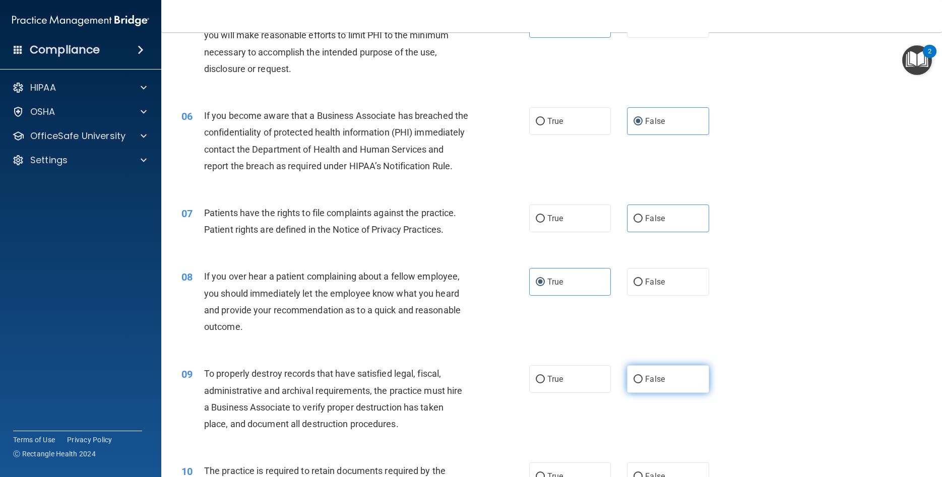
click at [650, 384] on span "False" at bounding box center [655, 379] width 20 height 10
click at [642, 383] on input "False" at bounding box center [637, 380] width 9 height 8
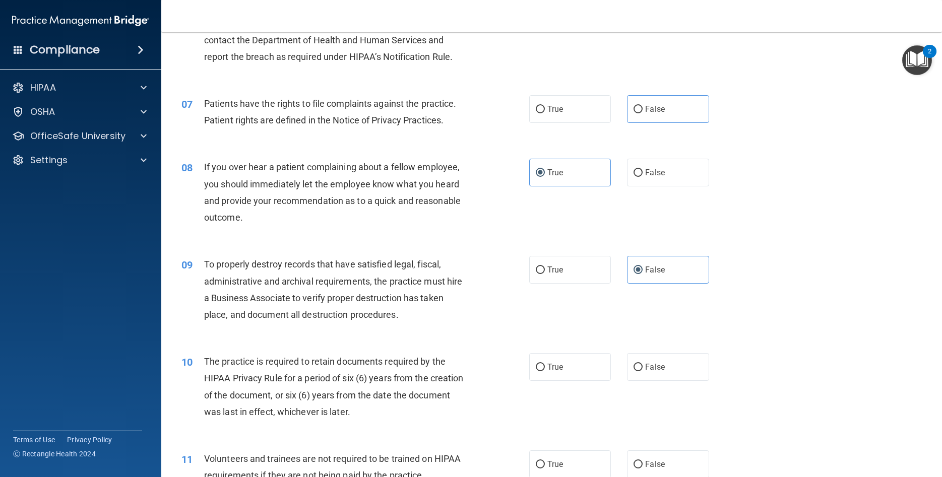
scroll to position [544, 0]
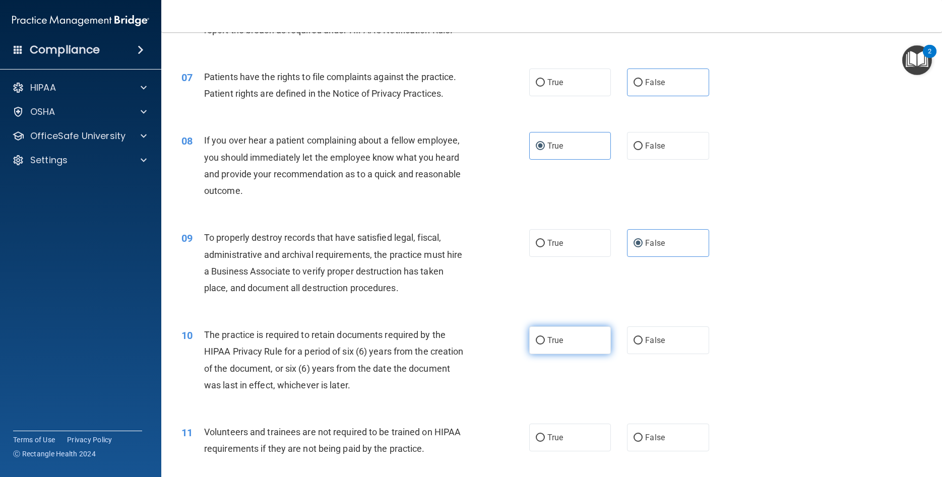
click at [565, 354] on label "True" at bounding box center [570, 340] width 82 height 28
click at [545, 345] on input "True" at bounding box center [540, 341] width 9 height 8
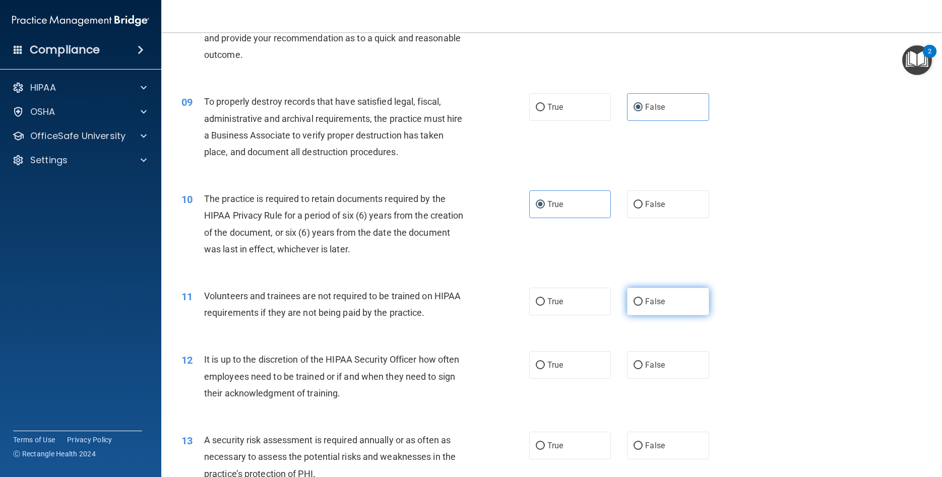
click at [658, 315] on label "False" at bounding box center [668, 302] width 82 height 28
click at [642, 306] on input "False" at bounding box center [637, 302] width 9 height 8
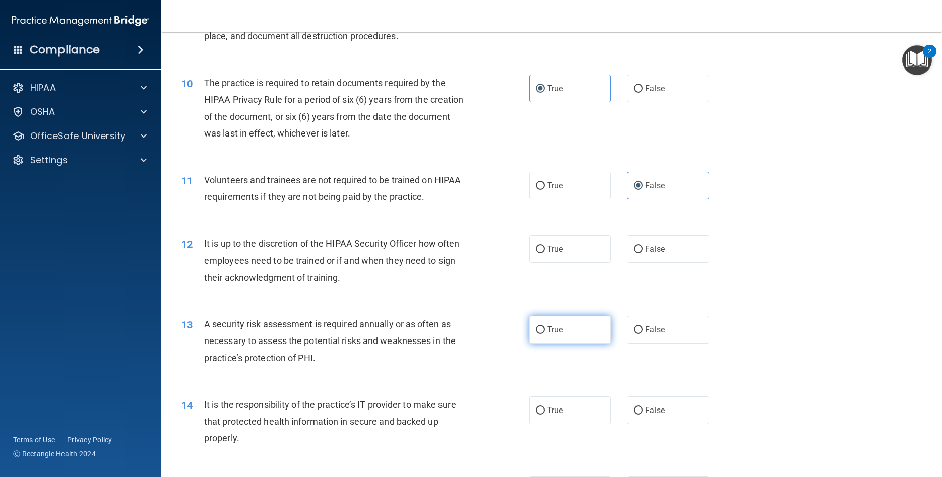
scroll to position [816, 0]
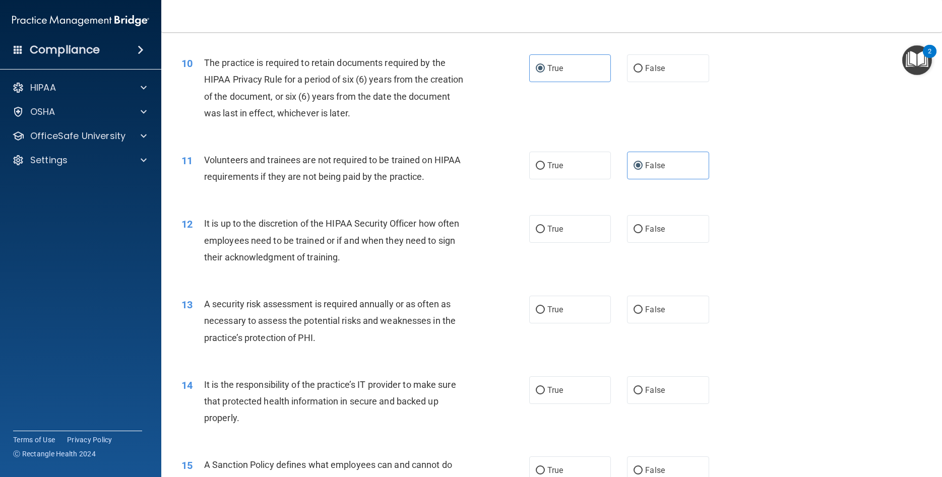
click at [586, 283] on div "12 It is up to the discretion of the HIPAA Security Officer how often employees…" at bounding box center [551, 243] width 755 height 81
click at [577, 243] on label "True" at bounding box center [570, 229] width 82 height 28
click at [545, 233] on input "True" at bounding box center [540, 230] width 9 height 8
click at [593, 323] on label "True" at bounding box center [570, 310] width 82 height 28
click at [545, 314] on input "True" at bounding box center [540, 310] width 9 height 8
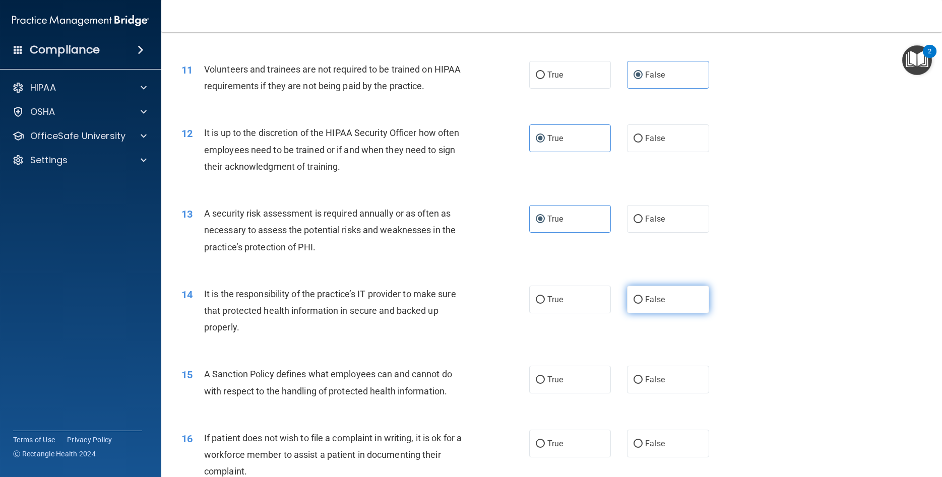
click at [657, 313] on label "False" at bounding box center [668, 300] width 82 height 28
click at [642, 304] on input "False" at bounding box center [637, 300] width 9 height 8
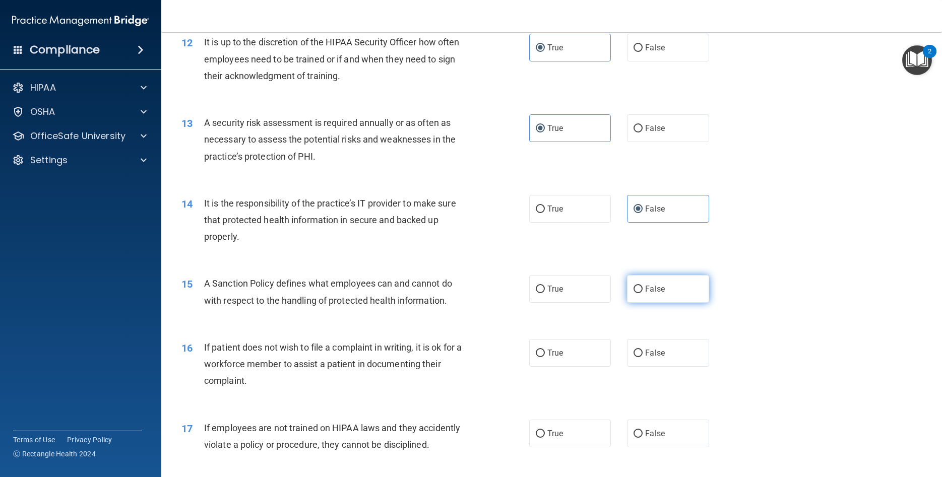
click at [660, 294] on span "False" at bounding box center [655, 289] width 20 height 10
click at [642, 293] on input "False" at bounding box center [637, 290] width 9 height 8
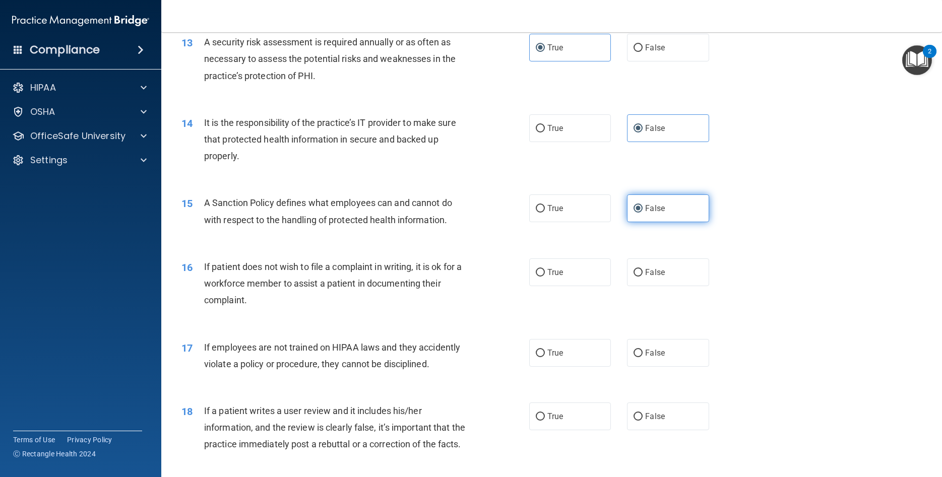
scroll to position [1088, 0]
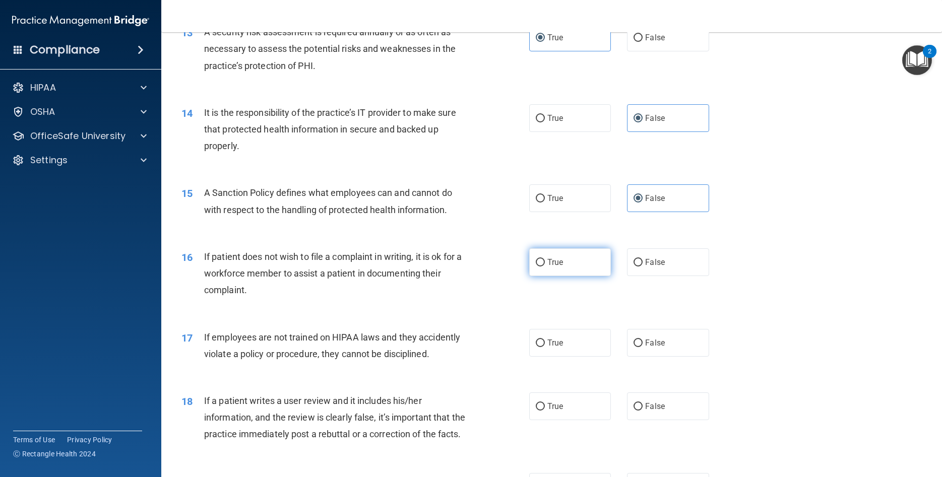
click at [566, 276] on label "True" at bounding box center [570, 262] width 82 height 28
click at [545, 266] on input "True" at bounding box center [540, 263] width 9 height 8
click at [654, 357] on label "False" at bounding box center [668, 343] width 82 height 28
click at [642, 347] on input "False" at bounding box center [637, 344] width 9 height 8
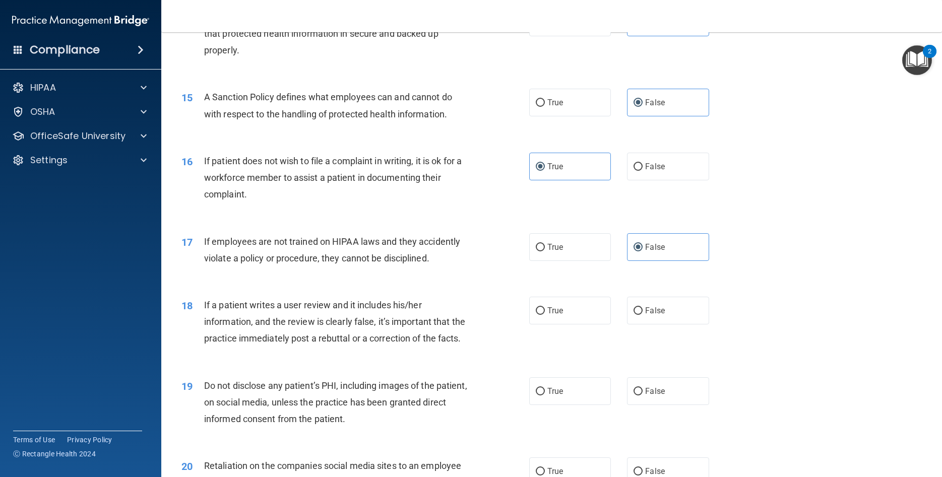
scroll to position [1224, 0]
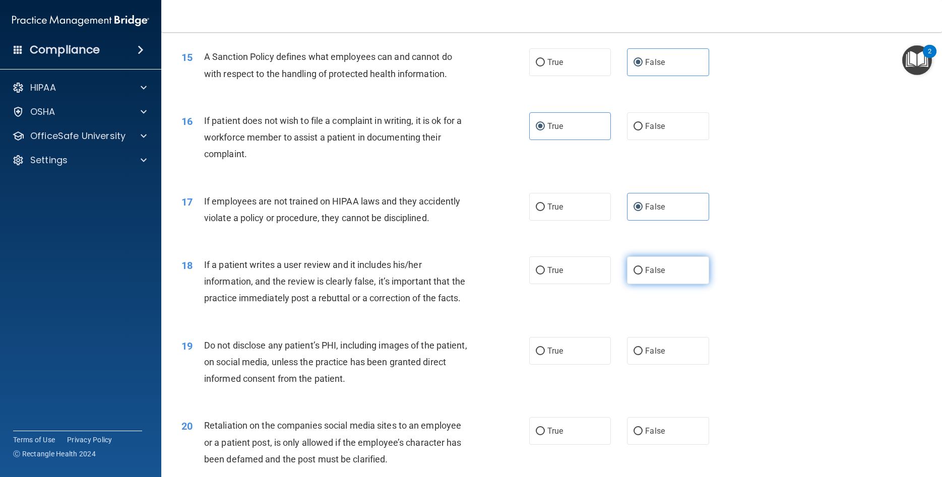
click at [673, 284] on label "False" at bounding box center [668, 270] width 82 height 28
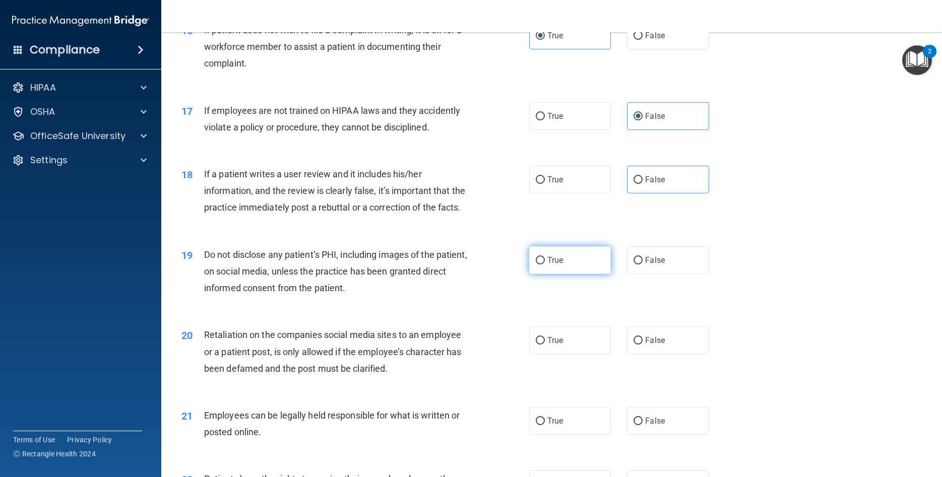
click at [577, 274] on label "True" at bounding box center [570, 260] width 82 height 28
click at [545, 264] on input "True" at bounding box center [540, 261] width 9 height 8
drag, startPoint x: 675, startPoint y: 391, endPoint x: 672, endPoint y: 384, distance: 8.0
click at [675, 389] on div "20 Retaliation on the companies social media sites to an employee or a patient …" at bounding box center [551, 354] width 755 height 81
click at [667, 354] on label "False" at bounding box center [668, 340] width 82 height 28
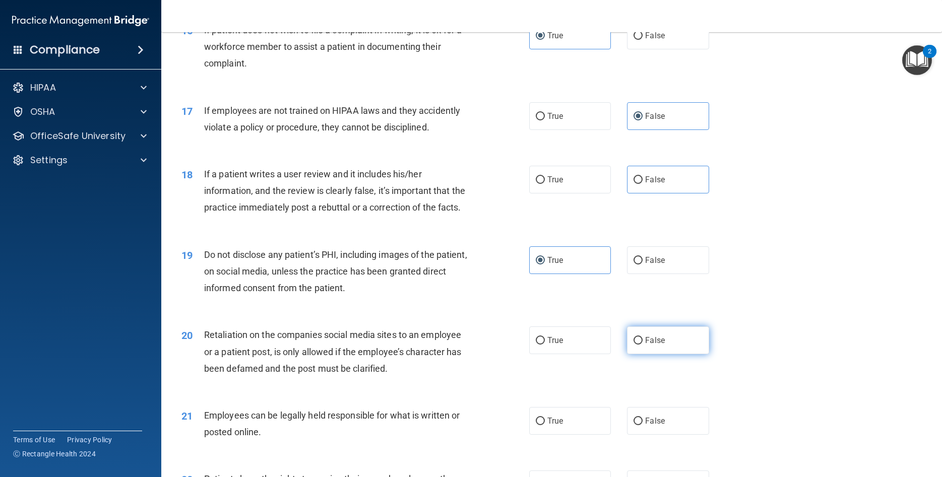
click at [642, 345] on input "False" at bounding box center [637, 341] width 9 height 8
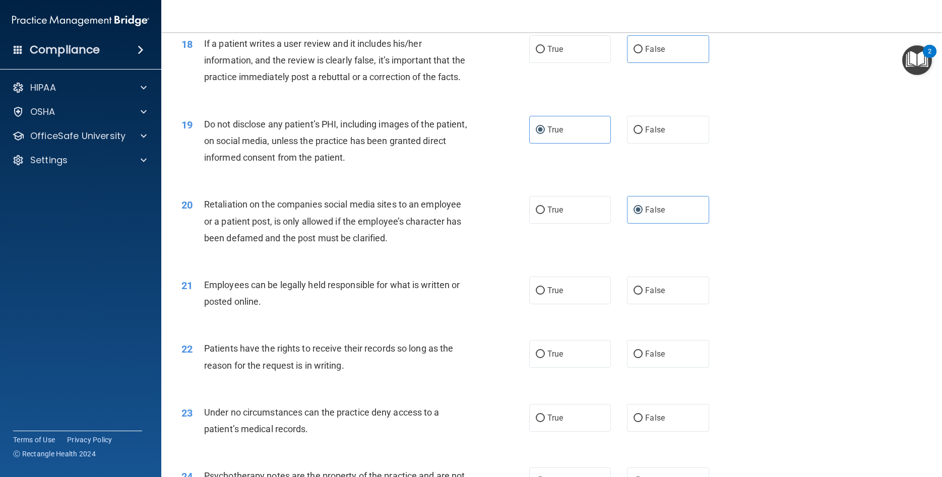
scroll to position [1451, 0]
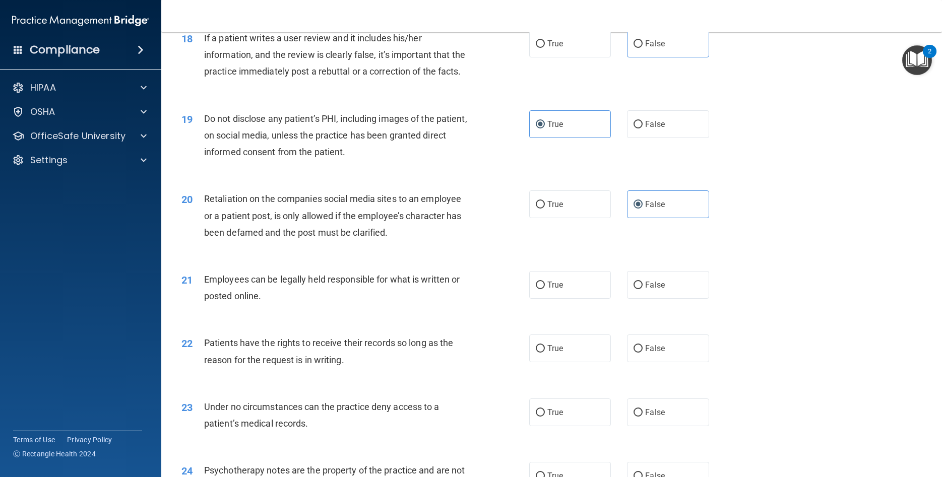
drag, startPoint x: 577, startPoint y: 326, endPoint x: 589, endPoint y: 333, distance: 14.0
click at [577, 299] on label "True" at bounding box center [570, 285] width 82 height 28
click at [545, 289] on input "True" at bounding box center [540, 286] width 9 height 8
click at [652, 353] on span "False" at bounding box center [655, 349] width 20 height 10
click at [642, 353] on input "False" at bounding box center [637, 349] width 9 height 8
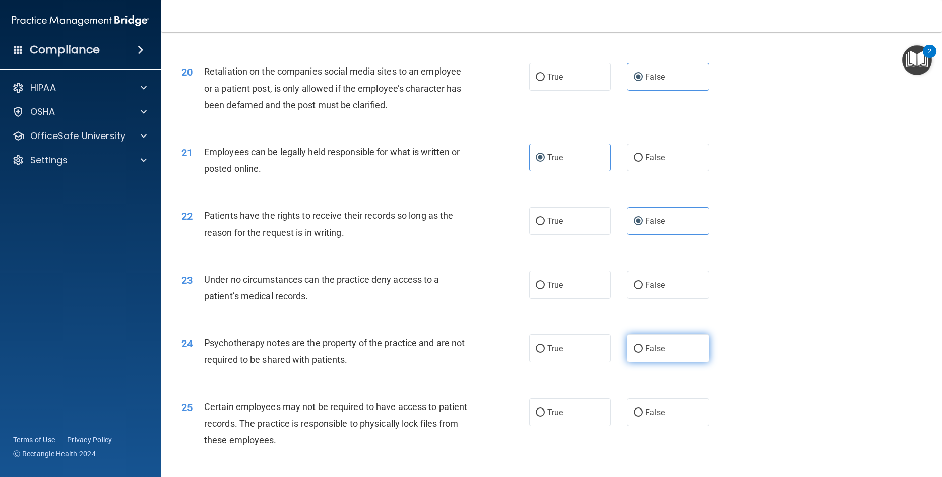
scroll to position [1587, 0]
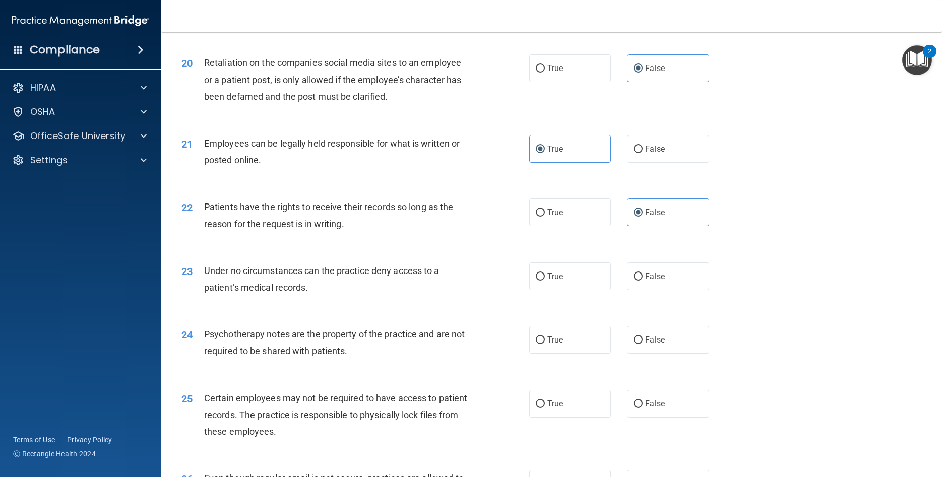
click at [657, 313] on div "23 Under no circumstances can the practice deny access to a patient’s medical r…" at bounding box center [551, 281] width 755 height 63
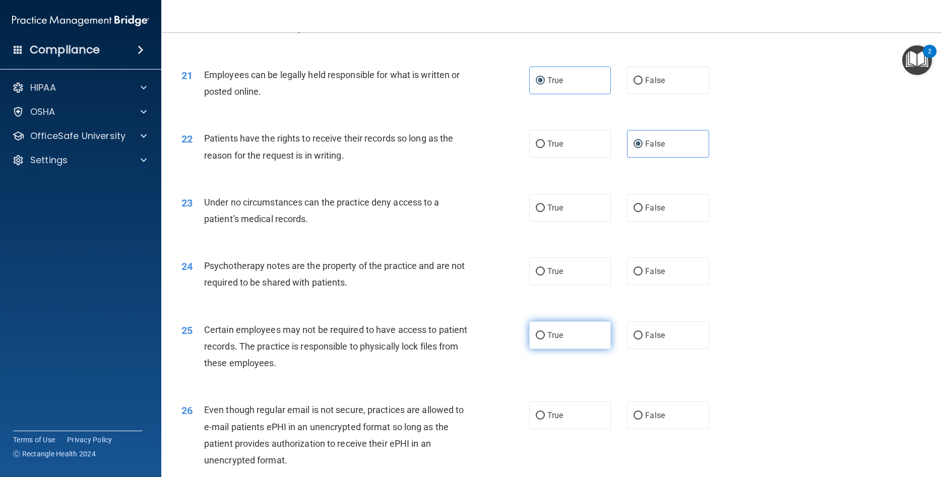
scroll to position [1678, 0]
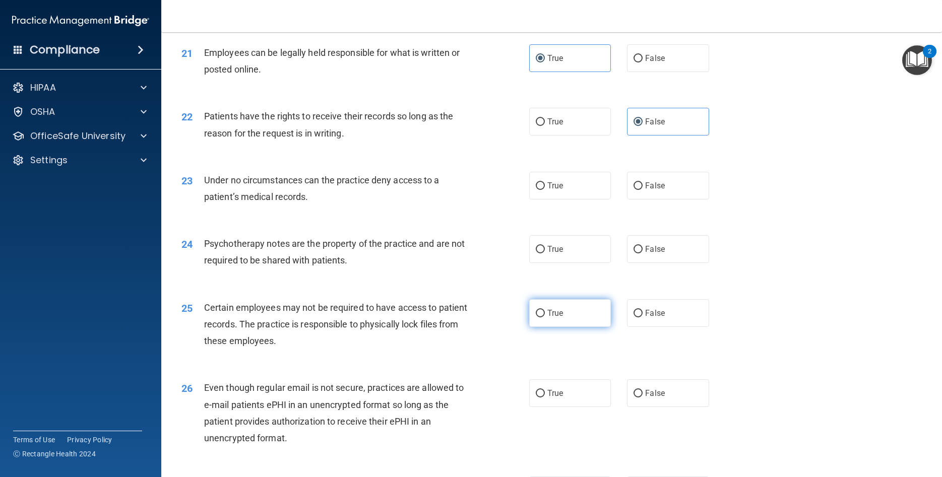
click at [579, 327] on label "True" at bounding box center [570, 313] width 82 height 28
click at [545, 317] on input "True" at bounding box center [540, 314] width 9 height 8
click at [567, 407] on label "True" at bounding box center [570, 393] width 82 height 28
click at [545, 397] on input "True" at bounding box center [540, 394] width 9 height 8
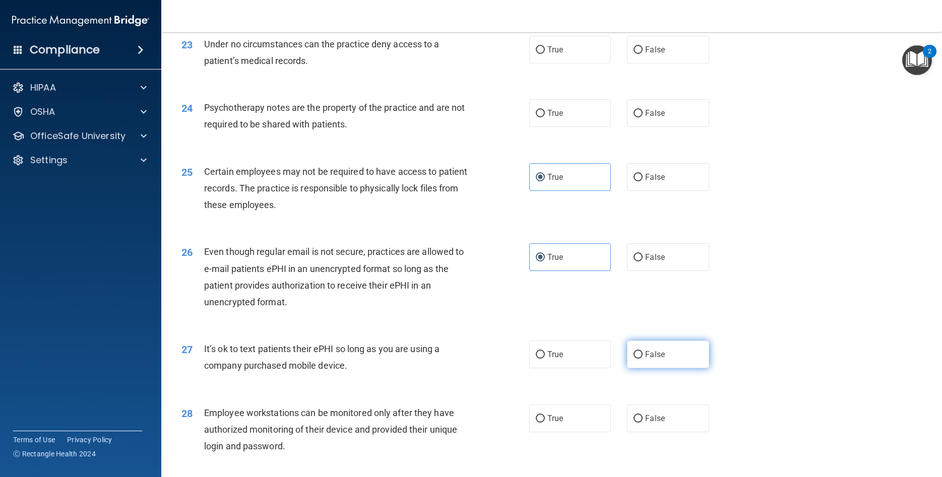
click at [639, 368] on label "False" at bounding box center [668, 355] width 82 height 28
click at [639, 359] on input "False" at bounding box center [637, 355] width 9 height 8
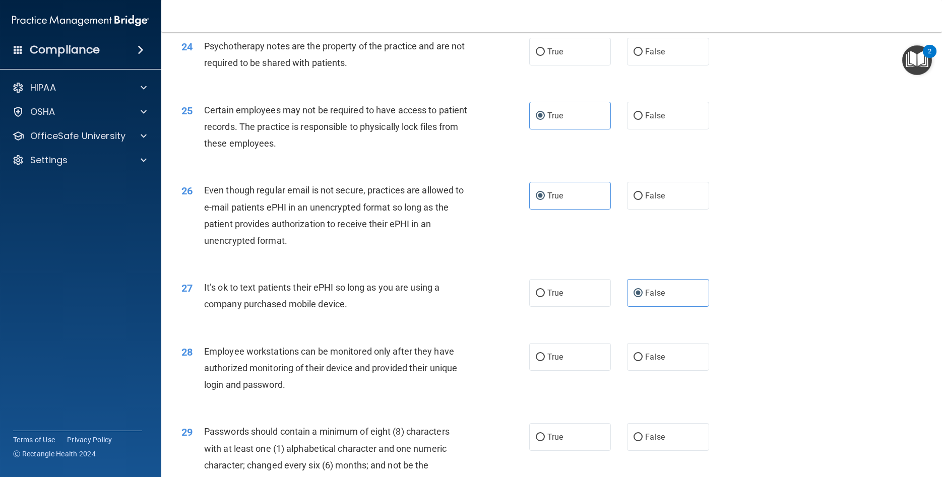
scroll to position [1952, 0]
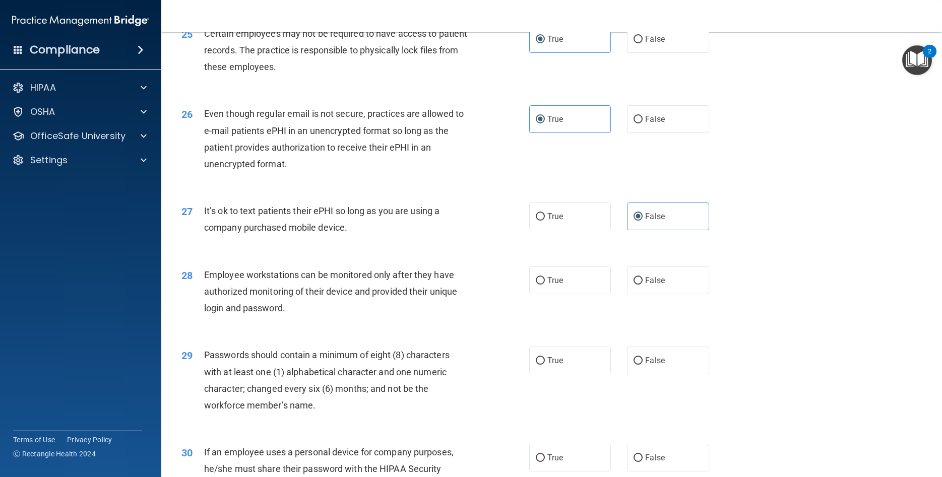
click at [579, 329] on div "28 Employee workstations can be monitored only after they have authorized monit…" at bounding box center [551, 294] width 755 height 81
click at [676, 294] on label "False" at bounding box center [668, 280] width 82 height 28
click at [642, 285] on input "False" at bounding box center [637, 281] width 9 height 8
click at [591, 374] on label "True" at bounding box center [570, 361] width 82 height 28
click at [545, 365] on input "True" at bounding box center [540, 361] width 9 height 8
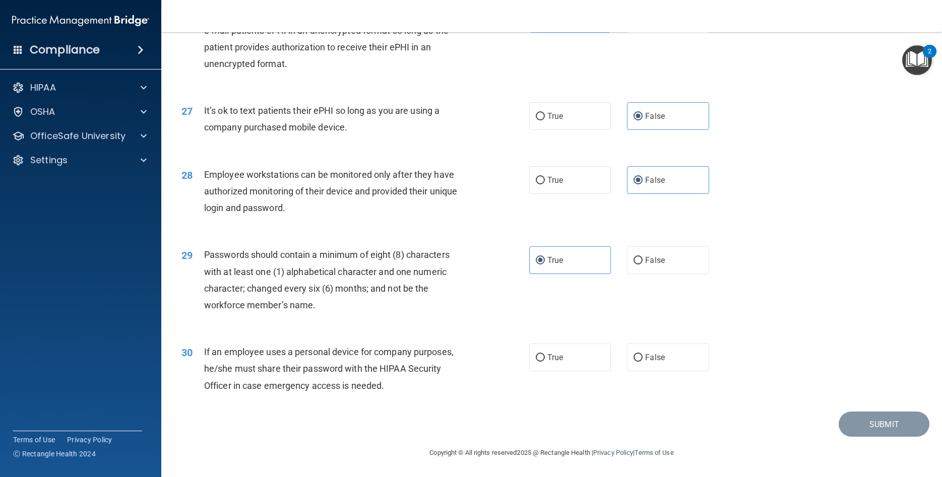
scroll to position [2086, 0]
click at [666, 359] on label "False" at bounding box center [668, 358] width 82 height 28
click at [642, 359] on input "False" at bounding box center [637, 358] width 9 height 8
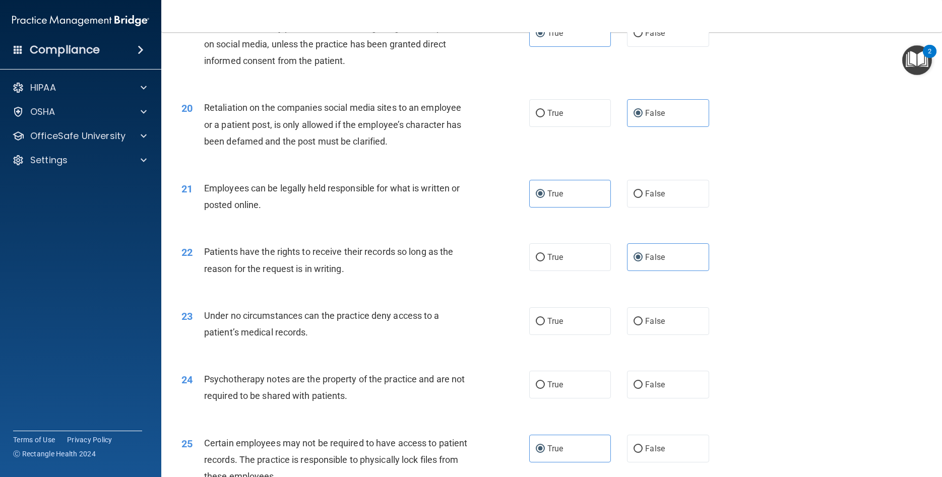
scroll to position [1633, 0]
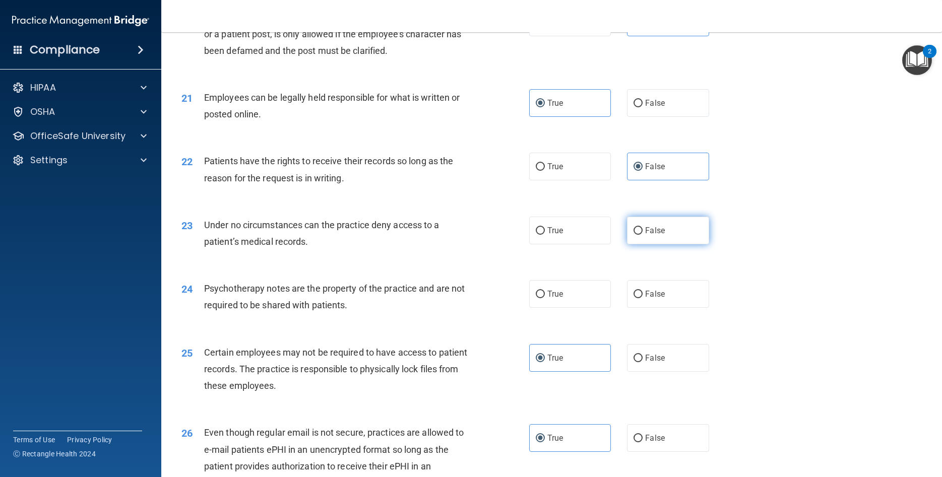
click at [681, 244] on label "False" at bounding box center [668, 231] width 82 height 28
click at [642, 235] on input "False" at bounding box center [637, 231] width 9 height 8
click at [587, 308] on label "True" at bounding box center [570, 294] width 82 height 28
click at [545, 298] on input "True" at bounding box center [540, 295] width 9 height 8
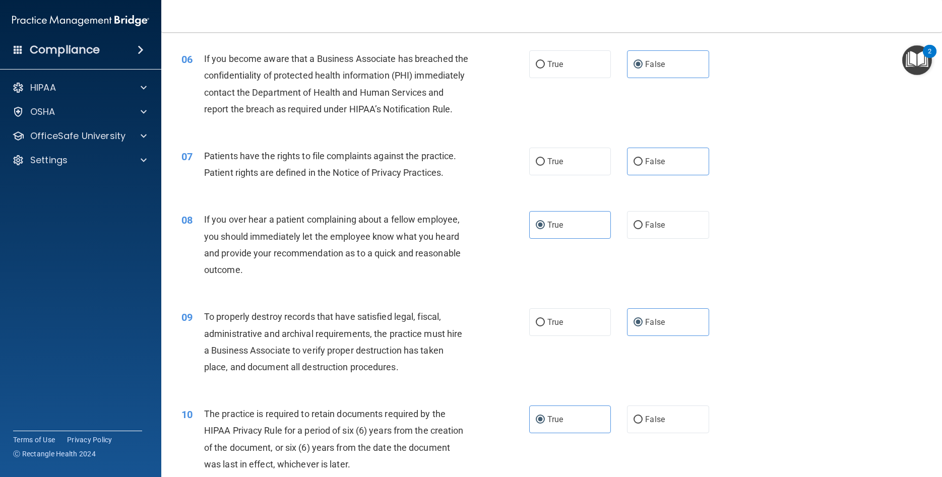
scroll to position [454, 0]
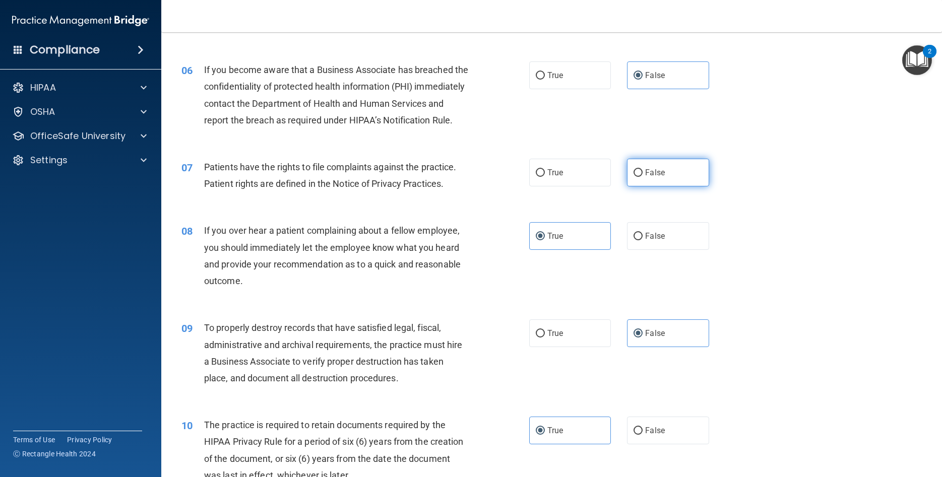
click at [666, 186] on label "False" at bounding box center [668, 173] width 82 height 28
click at [642, 177] on input "False" at bounding box center [637, 173] width 9 height 8
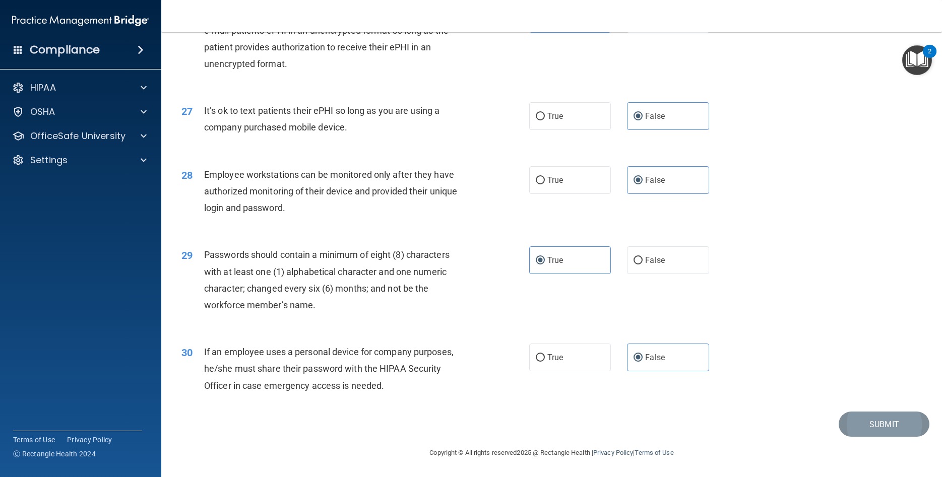
drag, startPoint x: 815, startPoint y: 242, endPoint x: 844, endPoint y: 433, distance: 193.1
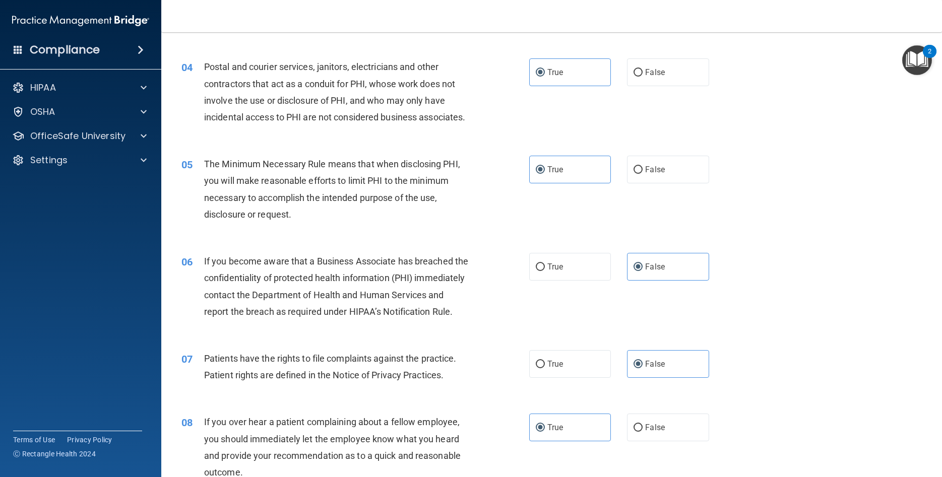
scroll to position [0, 0]
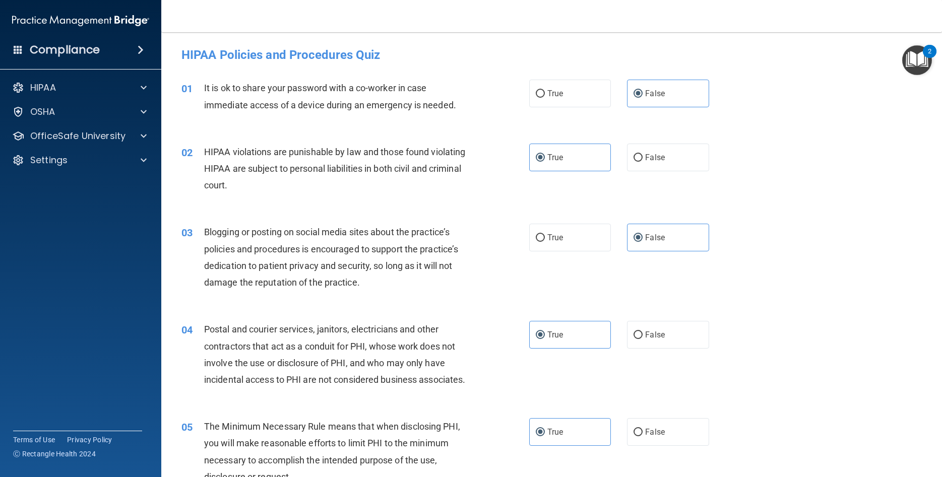
drag, startPoint x: 801, startPoint y: 370, endPoint x: 841, endPoint y: 93, distance: 279.4
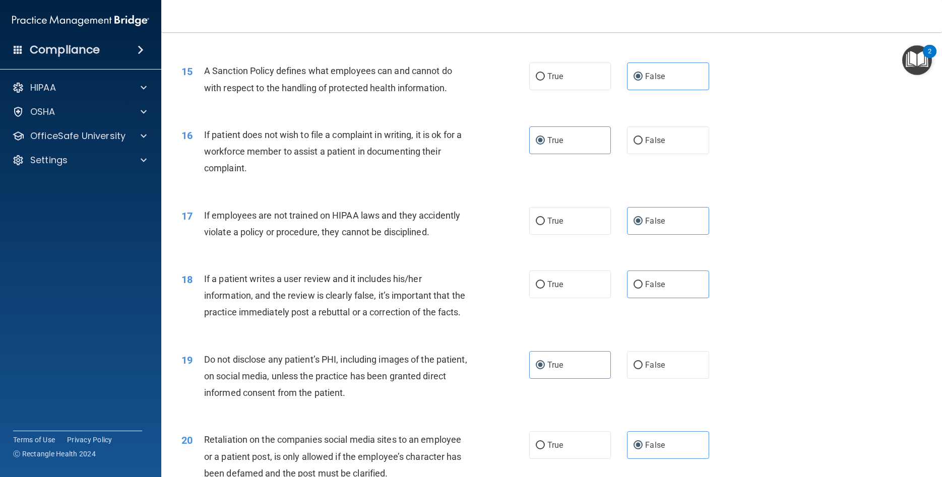
scroll to position [1224, 0]
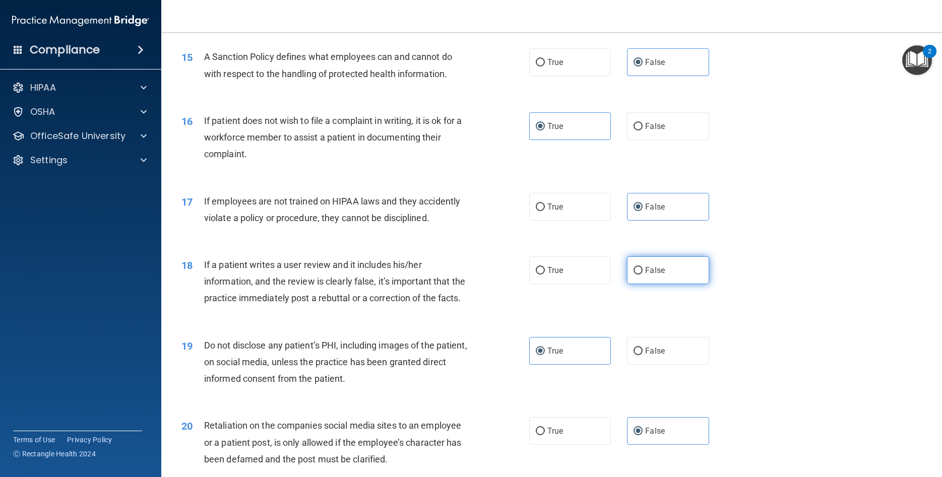
click at [645, 284] on label "False" at bounding box center [668, 270] width 82 height 28
click at [642, 275] on input "False" at bounding box center [637, 271] width 9 height 8
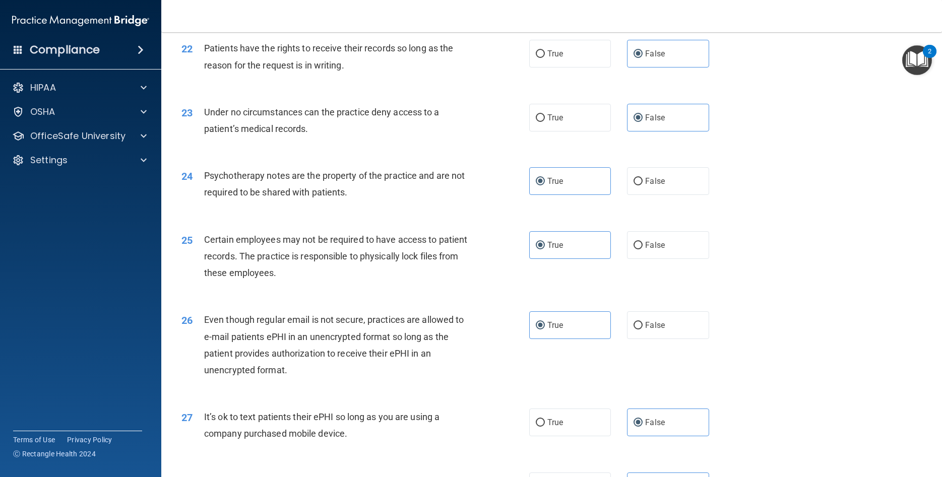
scroll to position [2086, 0]
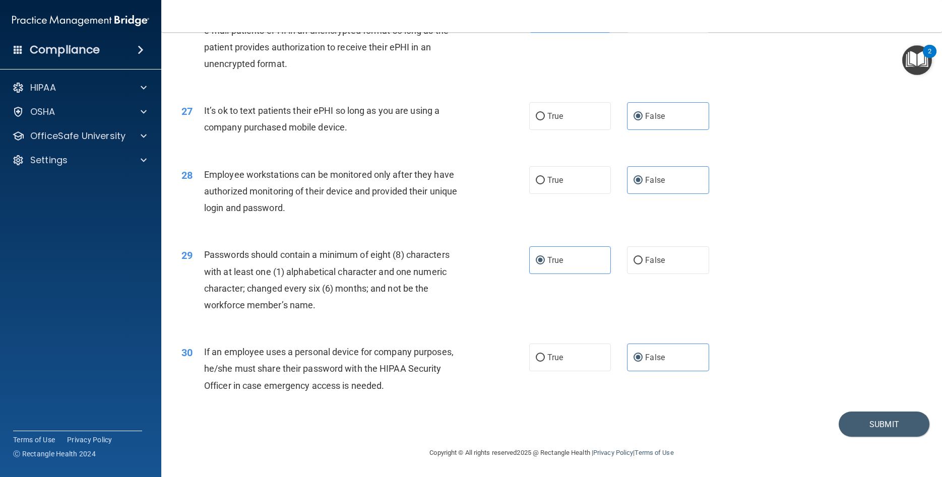
drag, startPoint x: 821, startPoint y: 282, endPoint x: 820, endPoint y: 407, distance: 124.9
click at [877, 425] on button "Submit" at bounding box center [883, 425] width 91 height 26
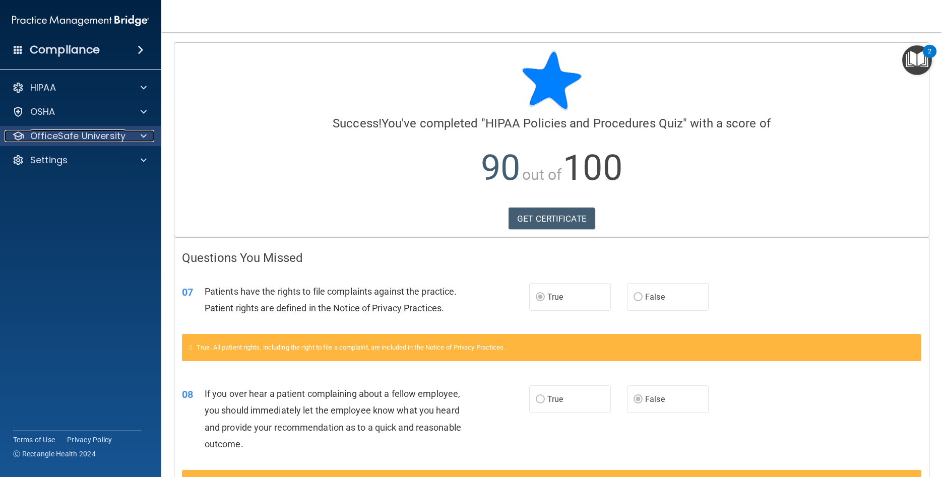
click at [79, 139] on p "OfficeSafe University" at bounding box center [77, 136] width 95 height 12
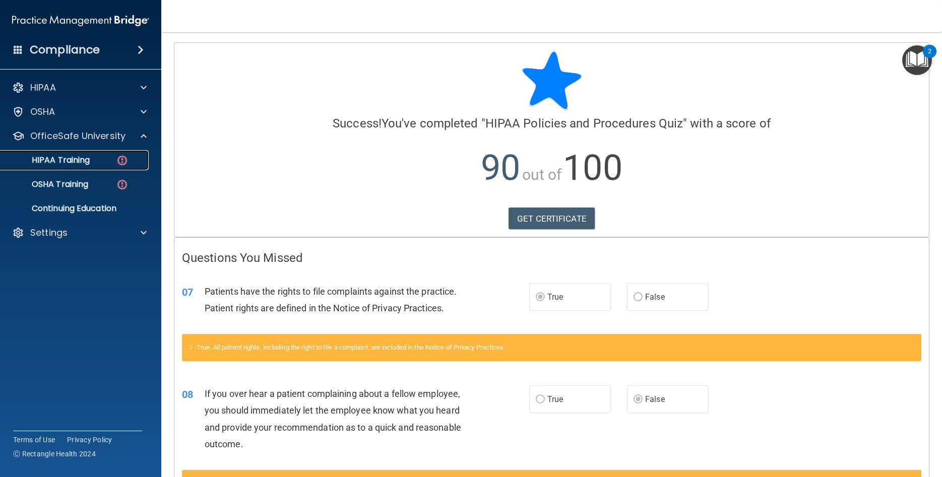
click at [97, 164] on div "HIPAA Training" at bounding box center [76, 160] width 138 height 10
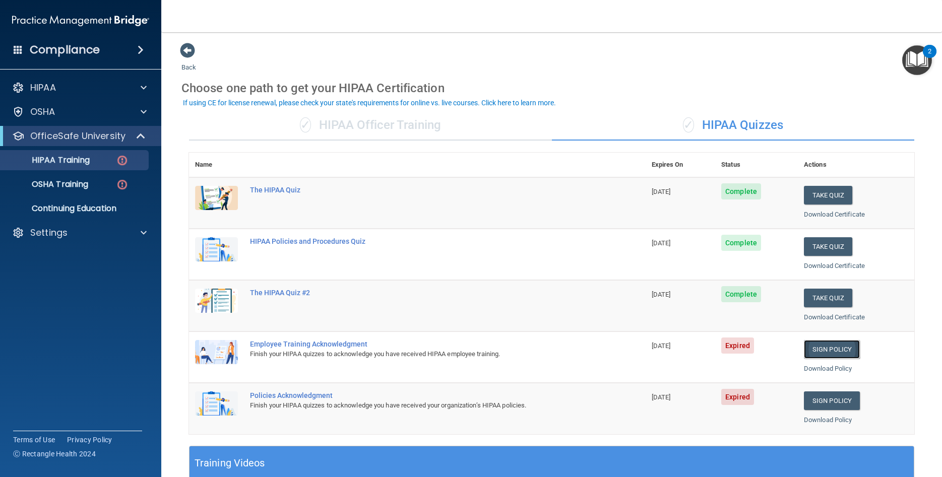
click at [837, 348] on link "Sign Policy" at bounding box center [832, 349] width 56 height 19
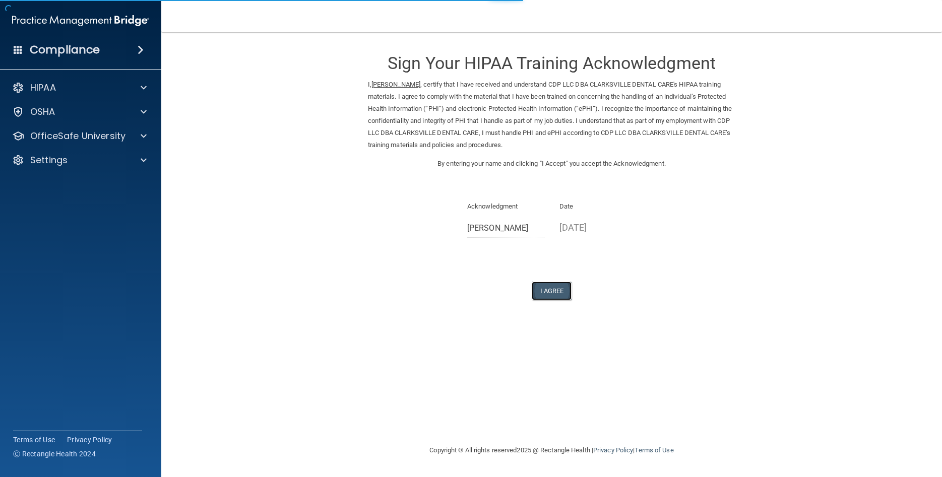
click at [542, 290] on button "I Agree" at bounding box center [551, 291] width 40 height 19
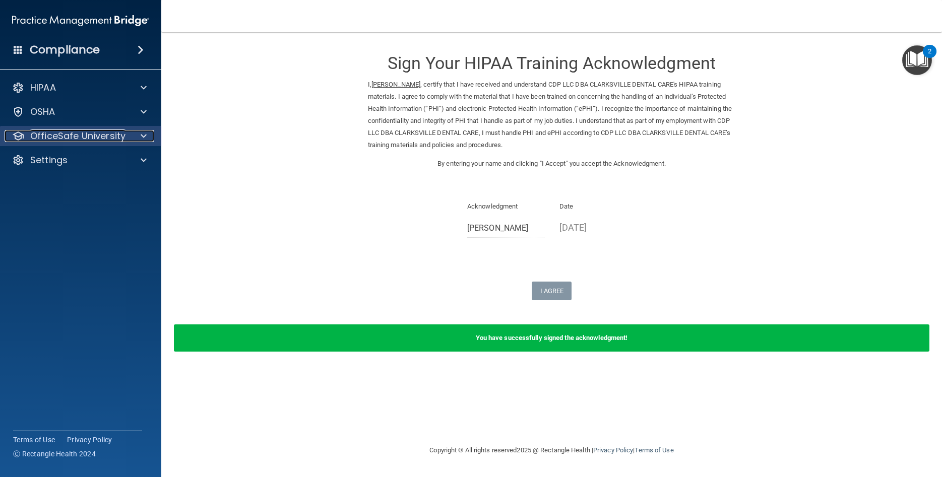
click at [94, 139] on p "OfficeSafe University" at bounding box center [77, 136] width 95 height 12
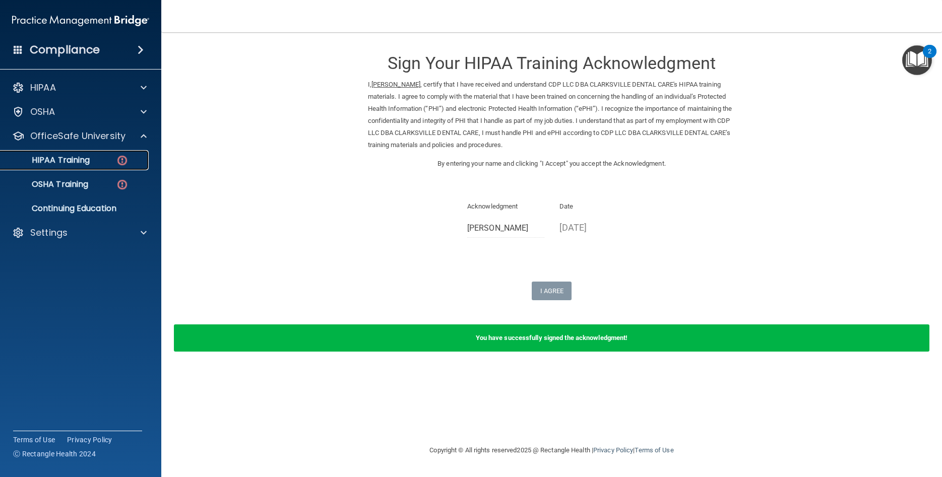
click at [88, 162] on p "HIPAA Training" at bounding box center [48, 160] width 83 height 10
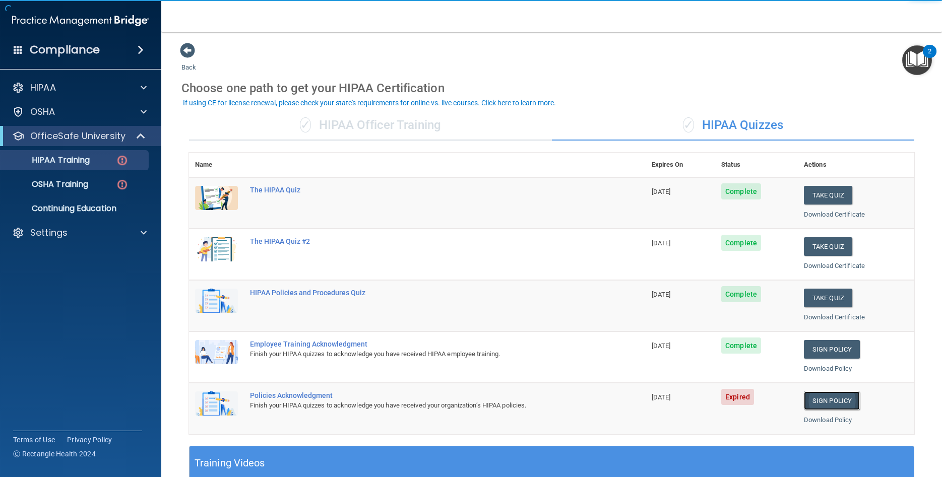
click at [842, 404] on link "Sign Policy" at bounding box center [832, 400] width 56 height 19
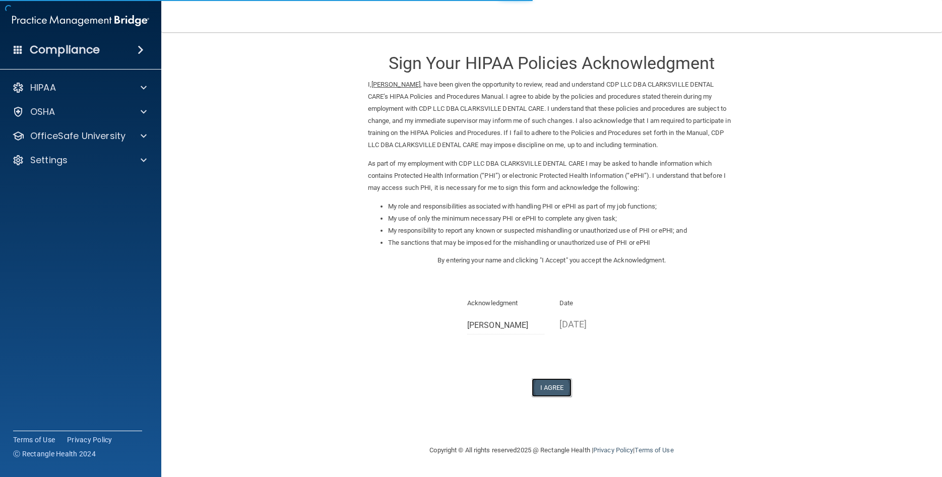
click at [547, 389] on button "I Agree" at bounding box center [551, 387] width 40 height 19
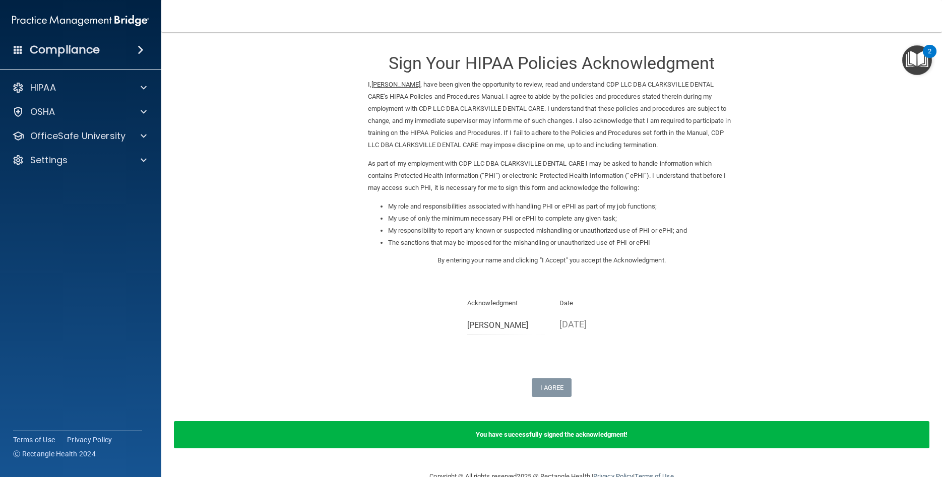
click at [60, 125] on div "HIPAA Documents and Policies Report an Incident Business Associates Emergency P…" at bounding box center [81, 126] width 162 height 105
click at [66, 135] on p "OfficeSafe University" at bounding box center [77, 136] width 95 height 12
click at [105, 185] on div "OSHA Training" at bounding box center [76, 184] width 138 height 10
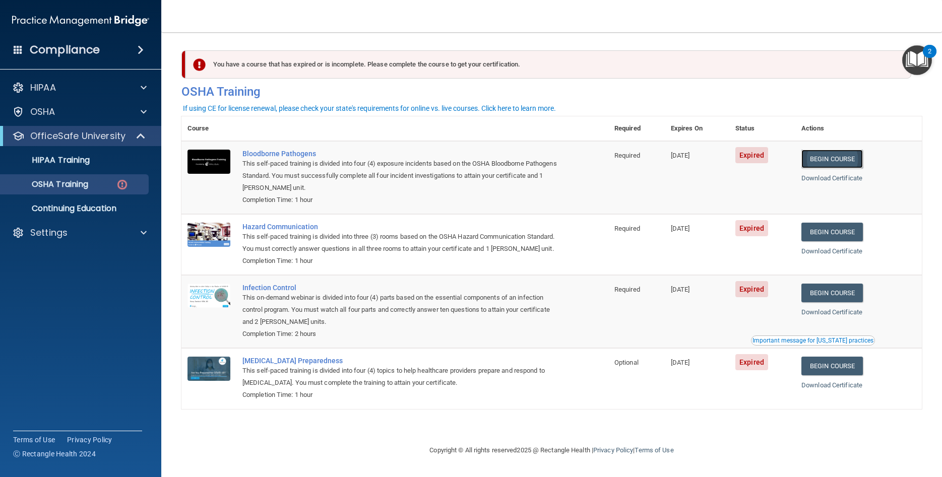
click at [825, 158] on link "Begin Course" at bounding box center [831, 159] width 61 height 19
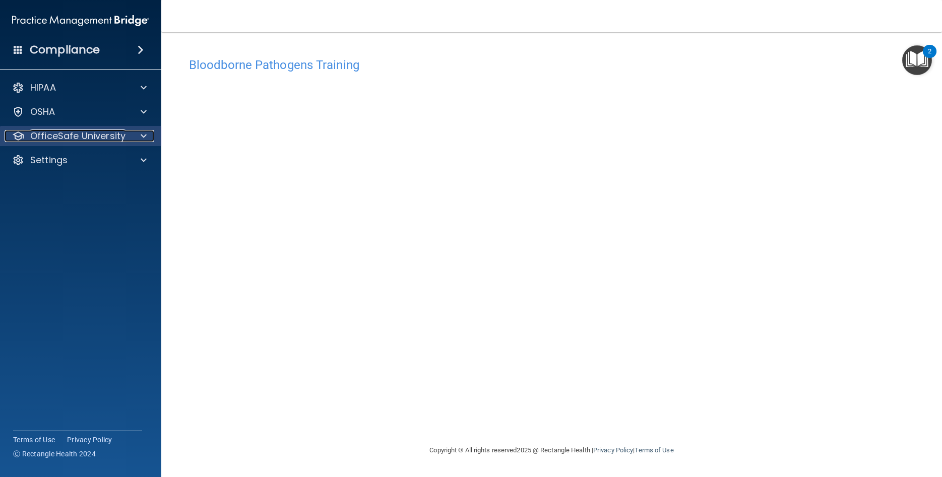
click at [84, 137] on p "OfficeSafe University" at bounding box center [77, 136] width 95 height 12
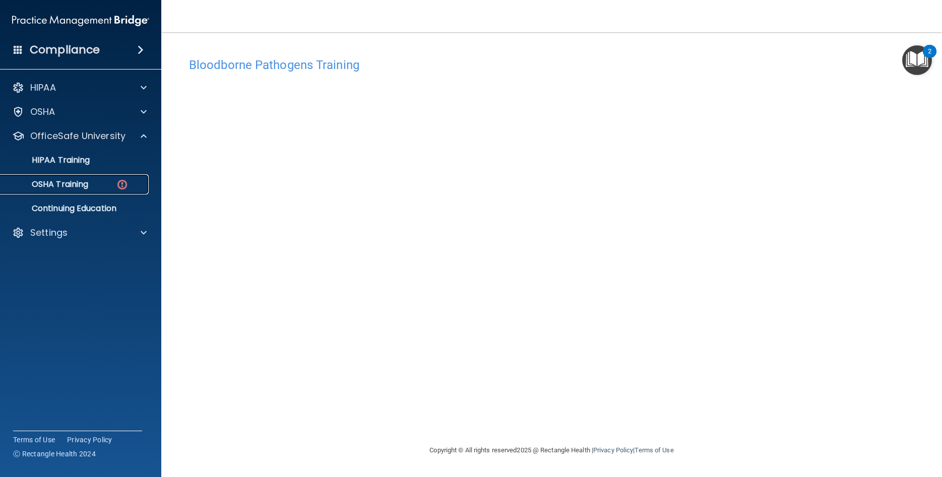
click at [103, 185] on div "OSHA Training" at bounding box center [76, 184] width 138 height 10
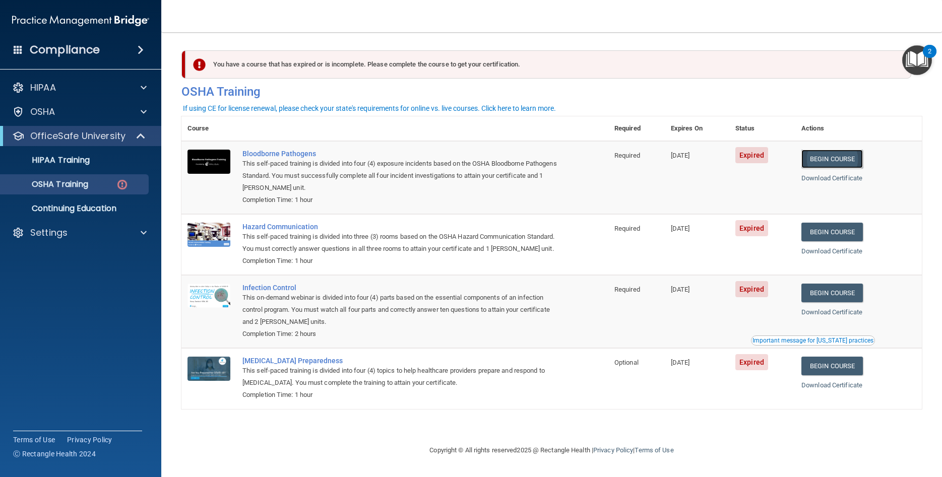
click at [822, 163] on link "Begin Course" at bounding box center [831, 159] width 61 height 19
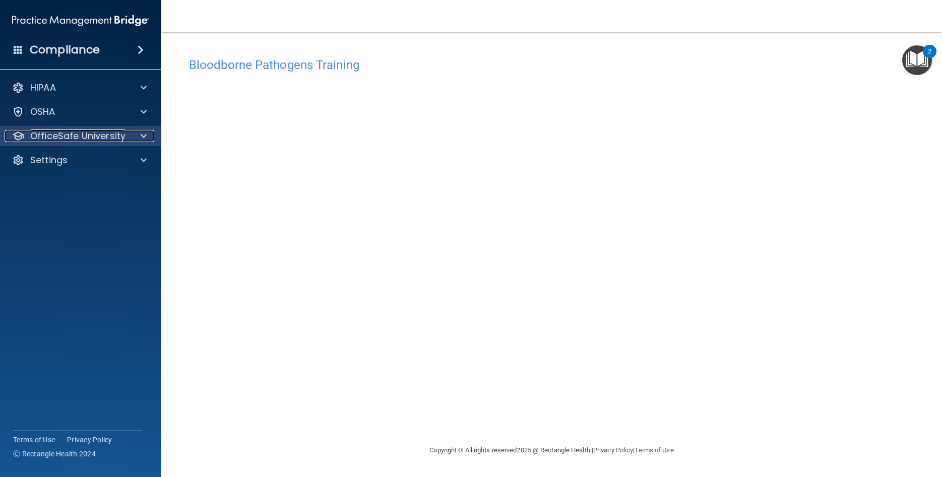
click at [132, 138] on div at bounding box center [141, 136] width 25 height 12
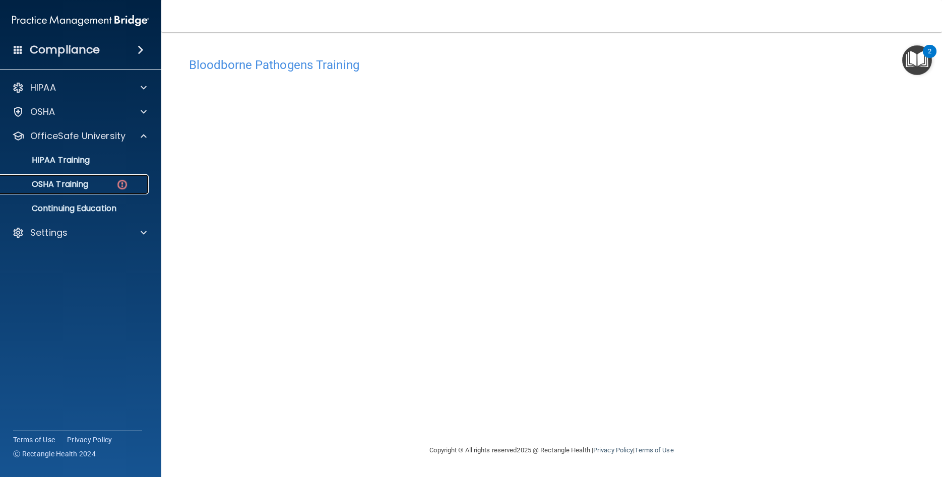
click at [100, 186] on div "OSHA Training" at bounding box center [76, 184] width 138 height 10
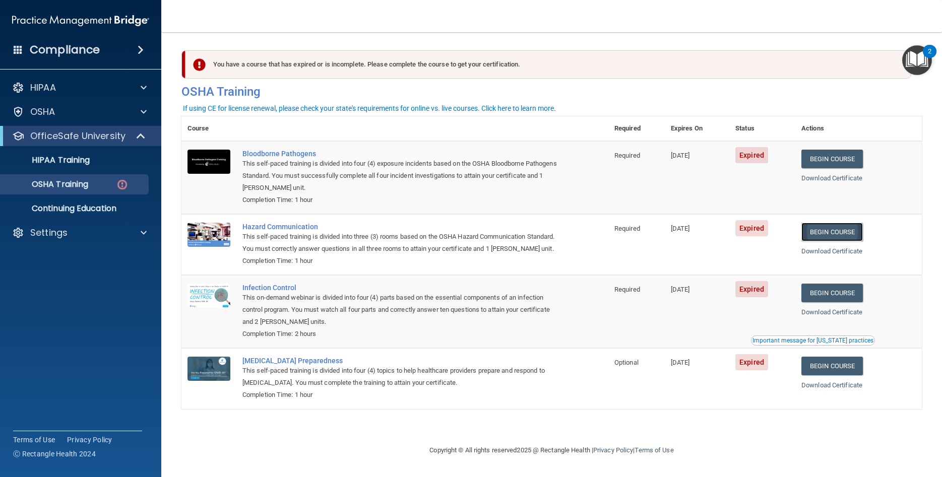
click at [842, 229] on link "Begin Course" at bounding box center [831, 232] width 61 height 19
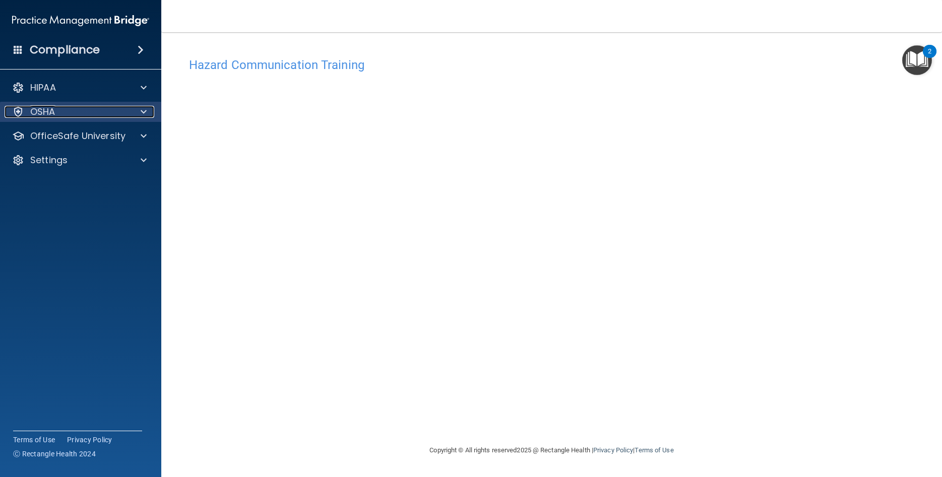
click at [92, 113] on div "OSHA" at bounding box center [67, 112] width 125 height 12
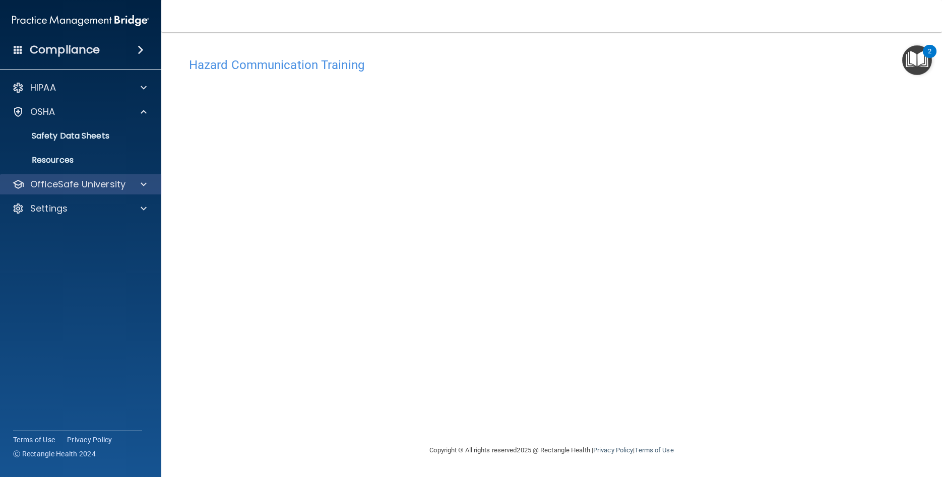
click at [76, 177] on div "OfficeSafe University" at bounding box center [81, 184] width 162 height 20
click at [107, 182] on p "OfficeSafe University" at bounding box center [77, 184] width 95 height 12
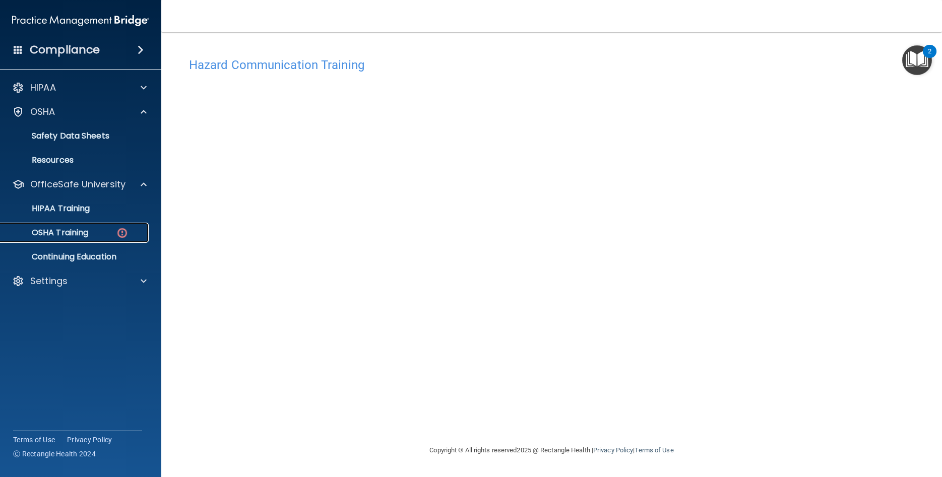
click at [94, 234] on div "OSHA Training" at bounding box center [76, 233] width 138 height 10
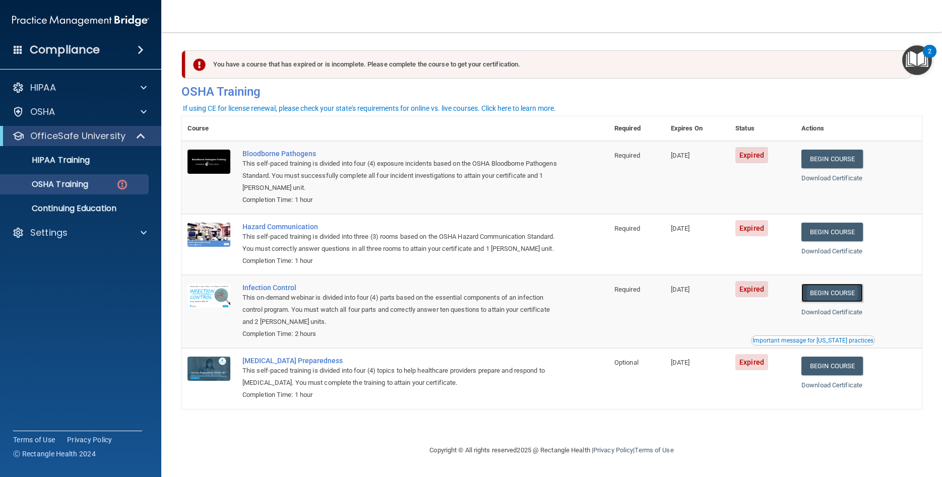
click at [842, 302] on link "Begin Course" at bounding box center [831, 293] width 61 height 19
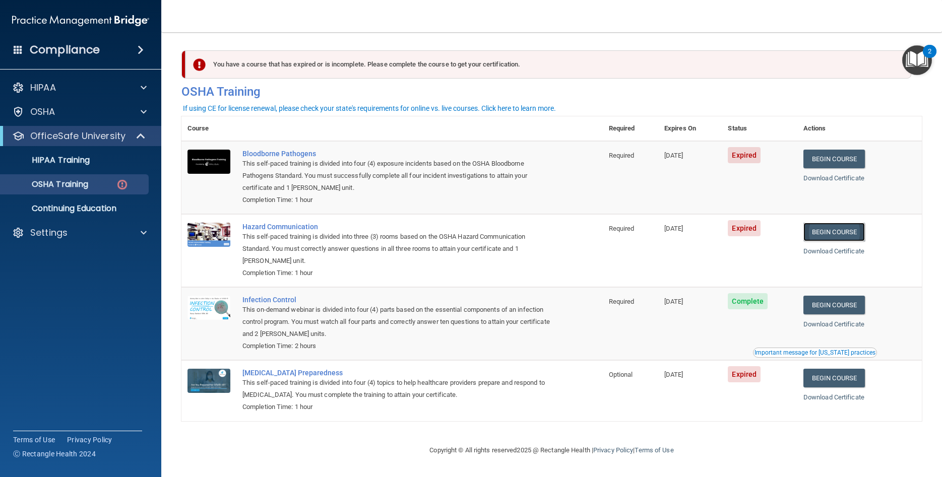
click at [839, 239] on link "Begin Course" at bounding box center [833, 232] width 61 height 19
